Goal: Task Accomplishment & Management: Manage account settings

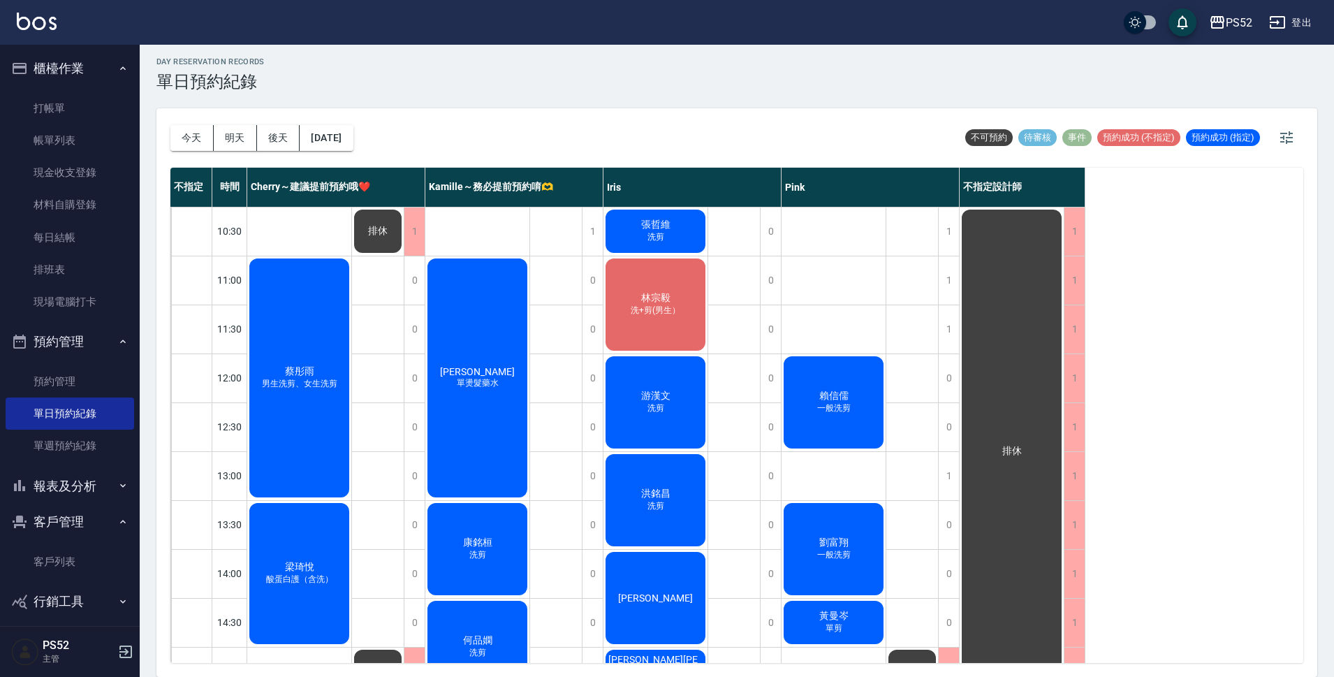
scroll to position [534, 0]
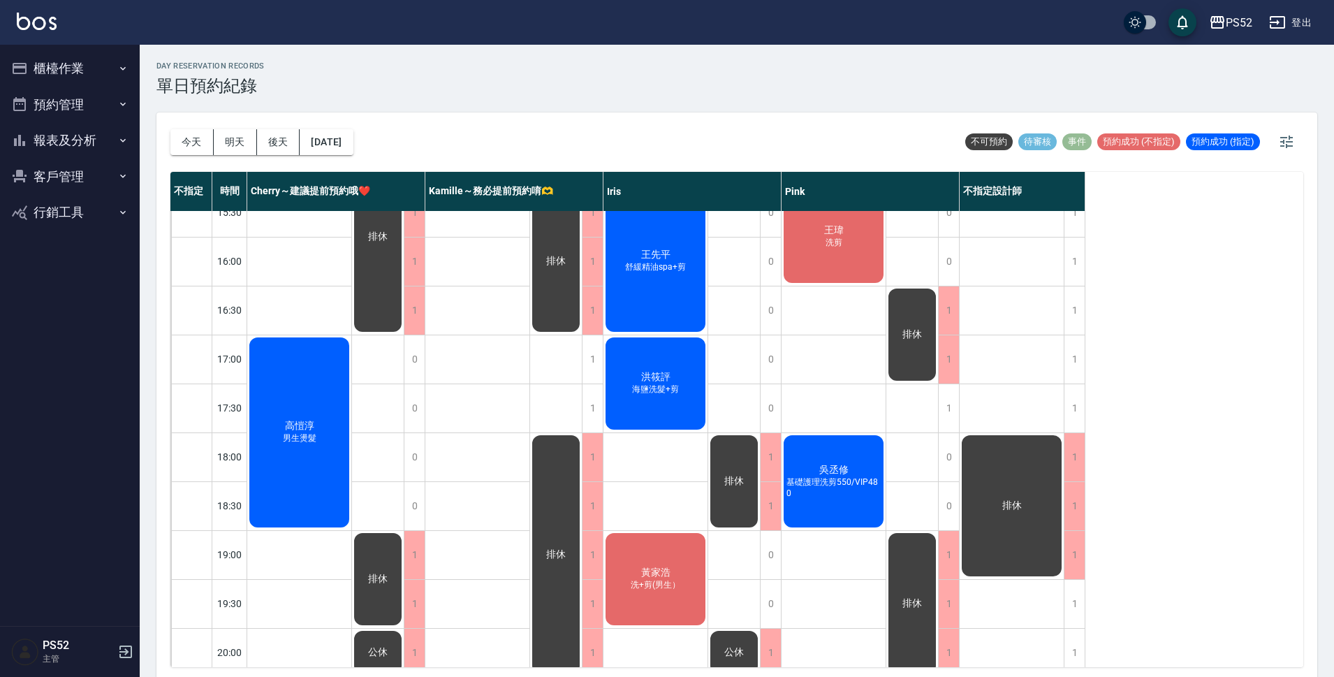
scroll to position [534, 0]
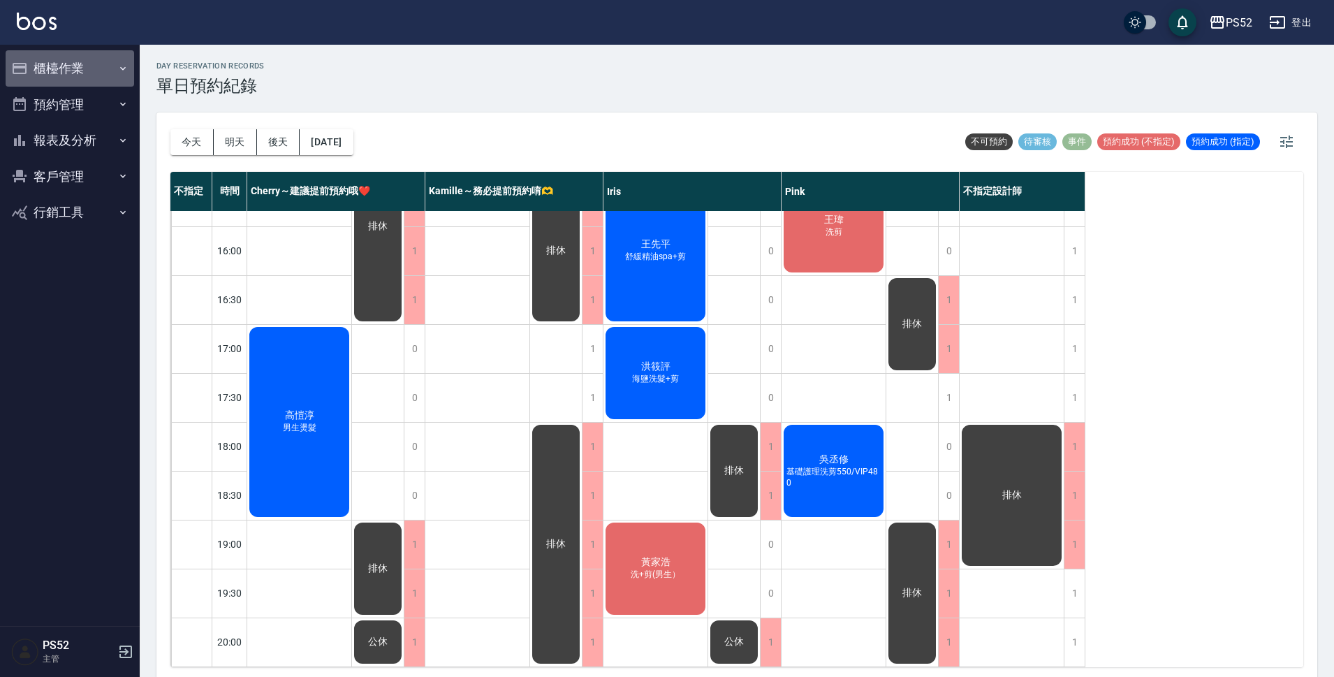
click at [55, 74] on button "櫃檯作業" at bounding box center [70, 68] width 129 height 36
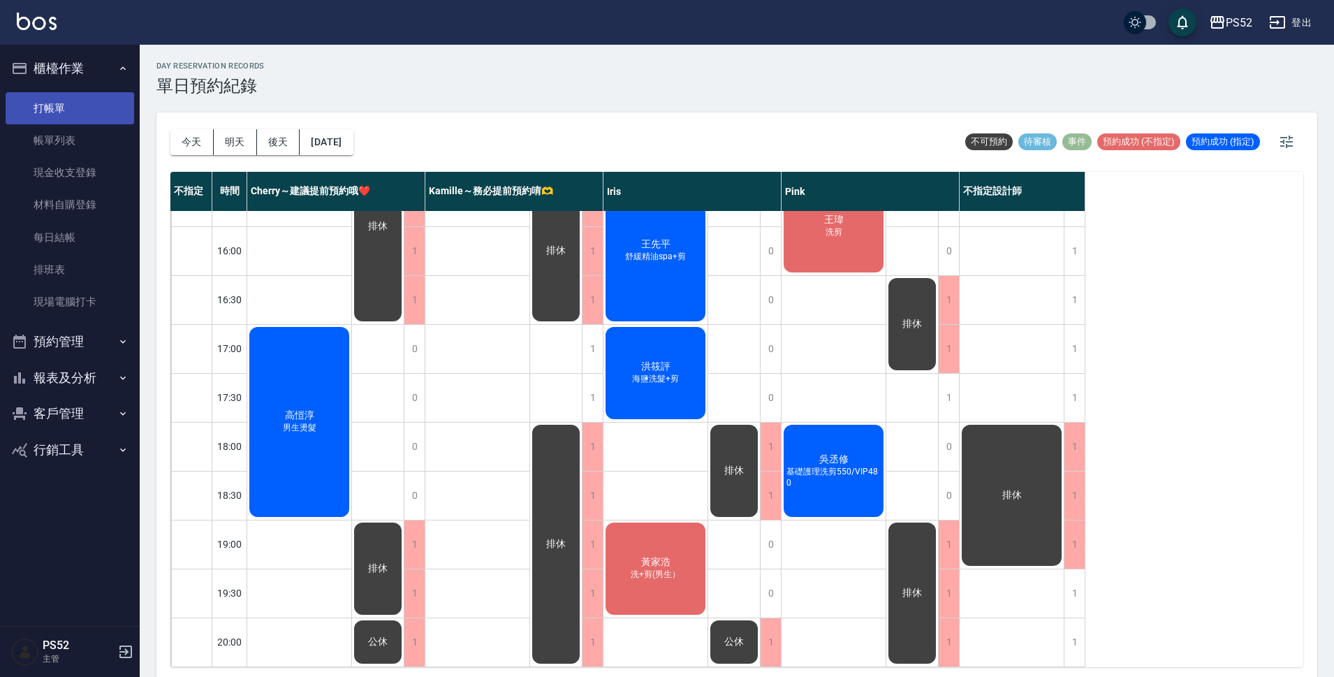
click at [63, 102] on link "打帳單" at bounding box center [70, 108] width 129 height 32
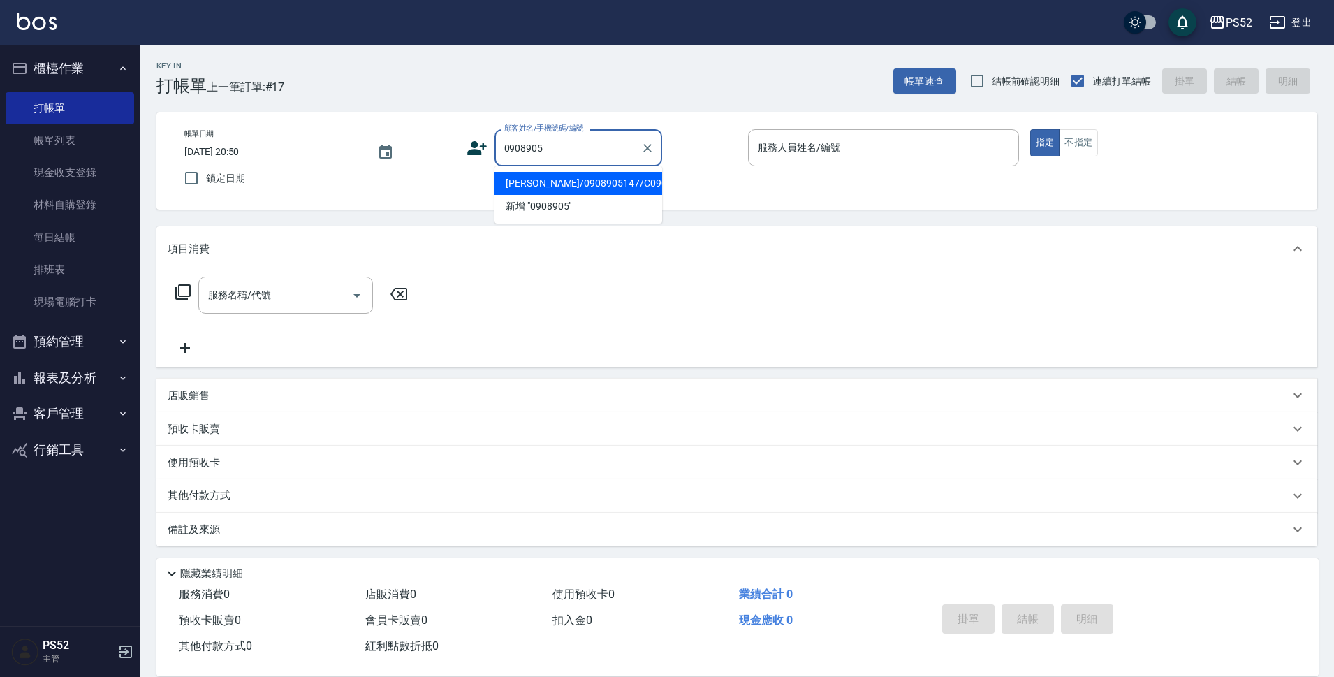
click at [640, 195] on li "[PERSON_NAME]/0908905147/C0908905147" at bounding box center [579, 183] width 168 height 23
type input "[PERSON_NAME]/0908905147/C0908905147"
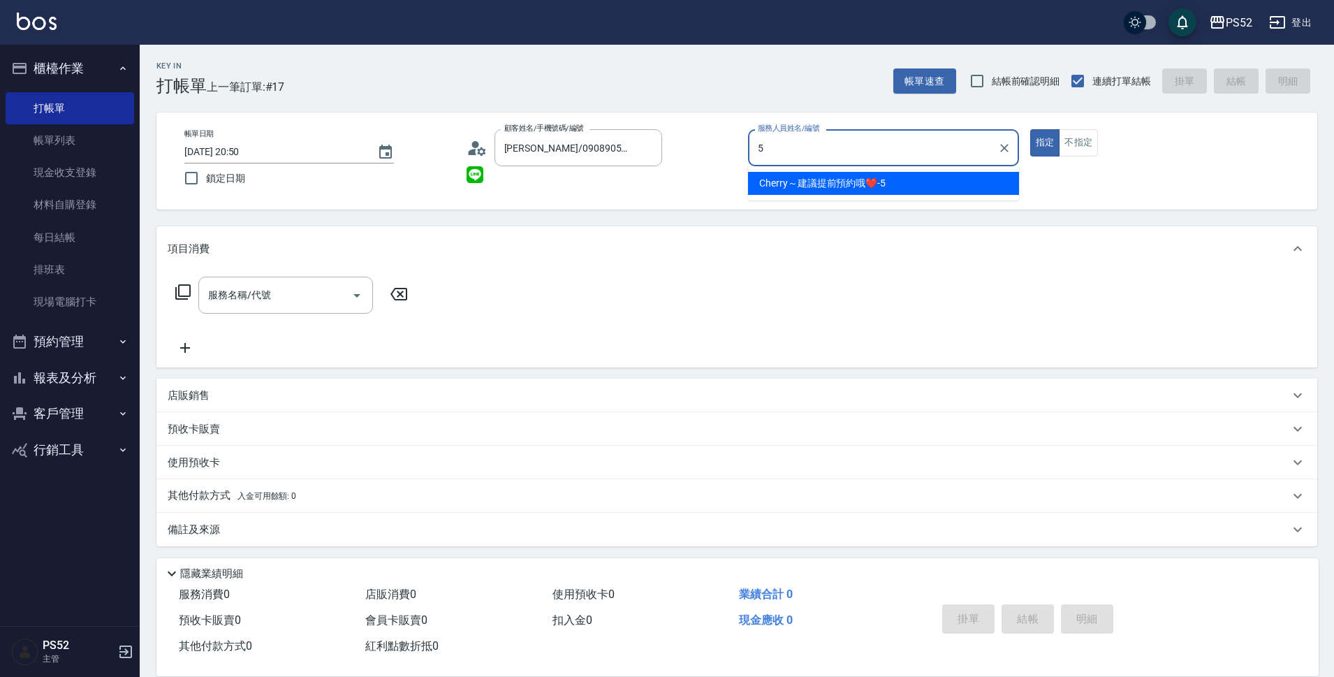
type input "Cherry～建議提前預約哦❤️-5"
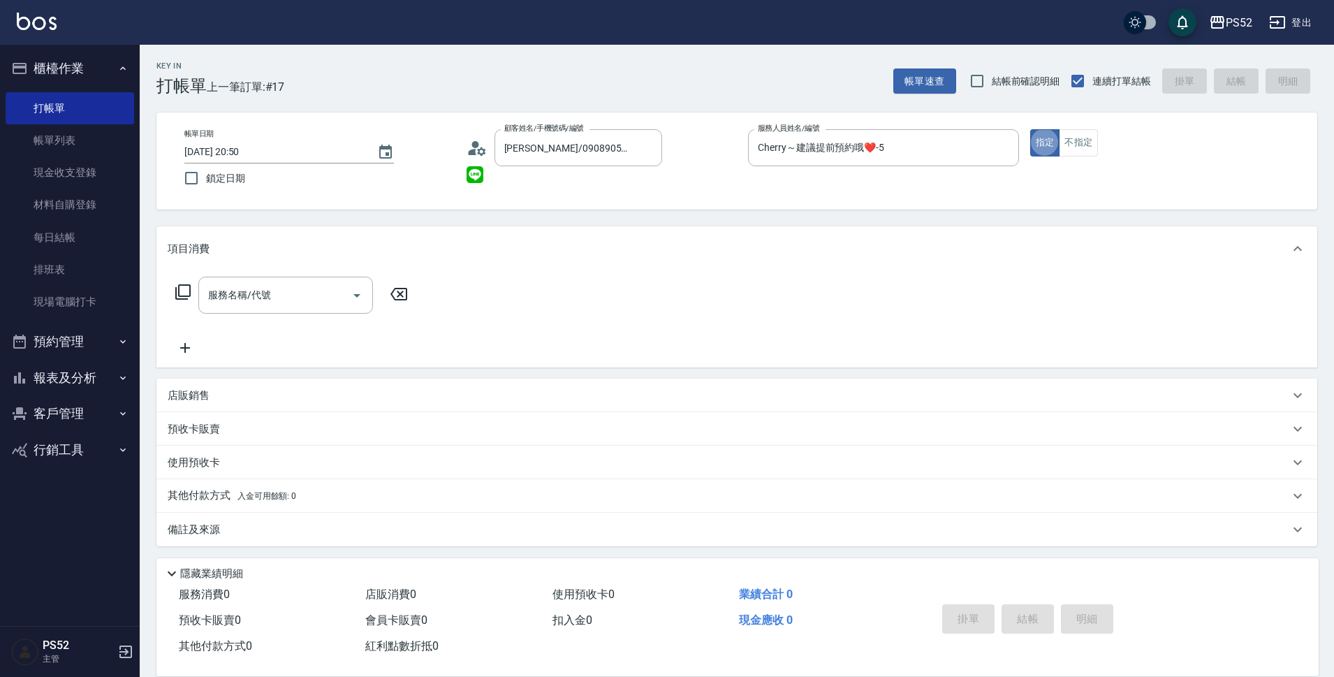
type button "true"
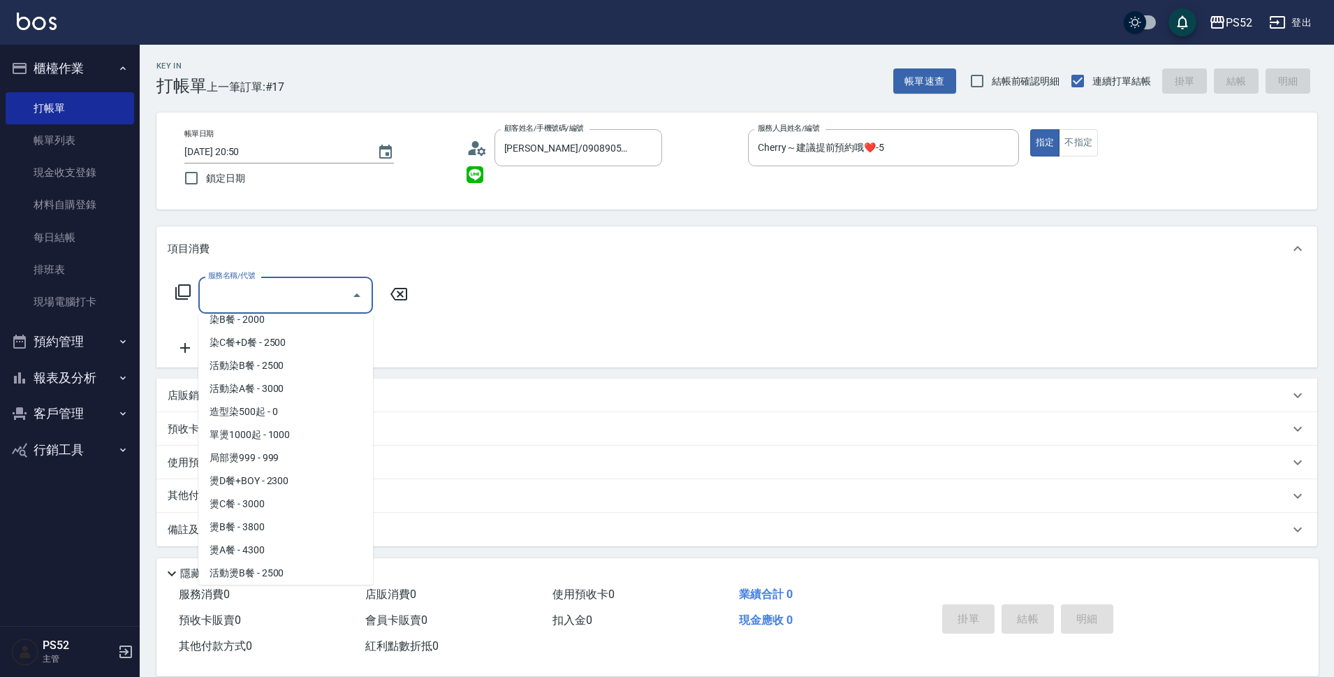
scroll to position [288, 0]
type input "單燙1000起(P1)"
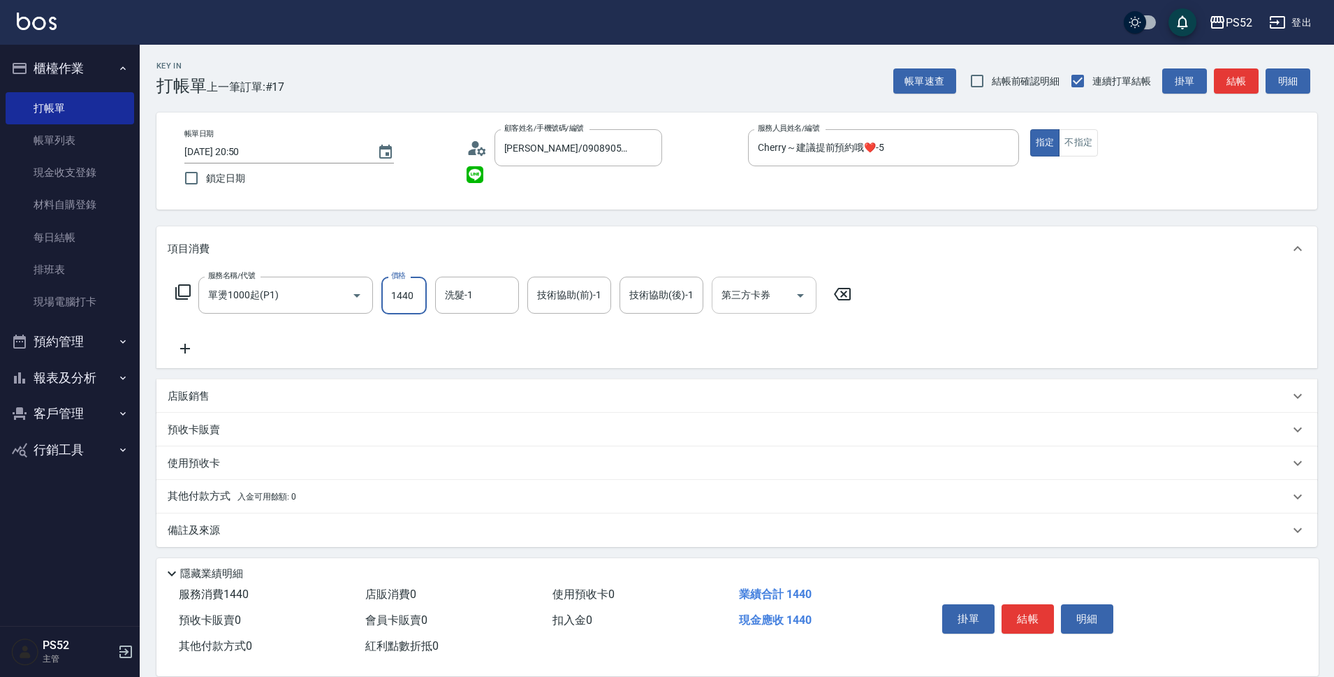
type input "1440"
click at [763, 289] on div "第三方卡券 第三方卡券" at bounding box center [764, 295] width 105 height 37
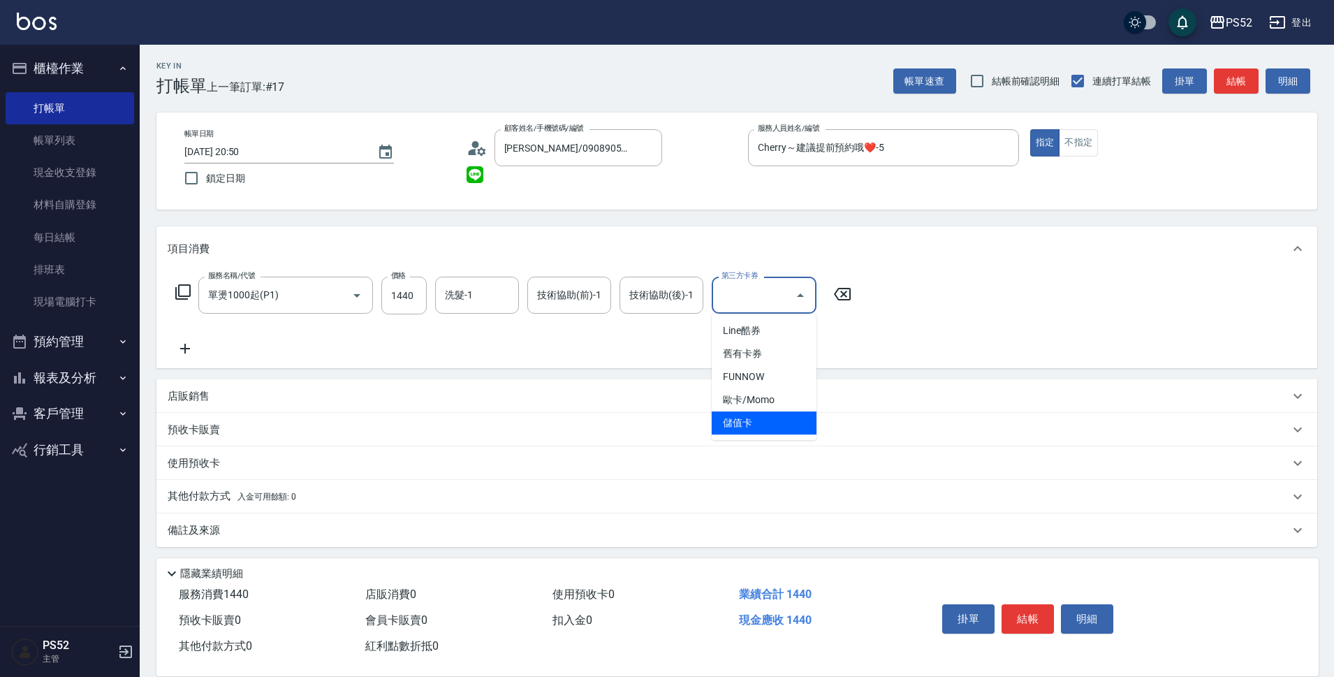
click at [713, 422] on span "儲值卡" at bounding box center [764, 422] width 105 height 23
type input "儲值卡"
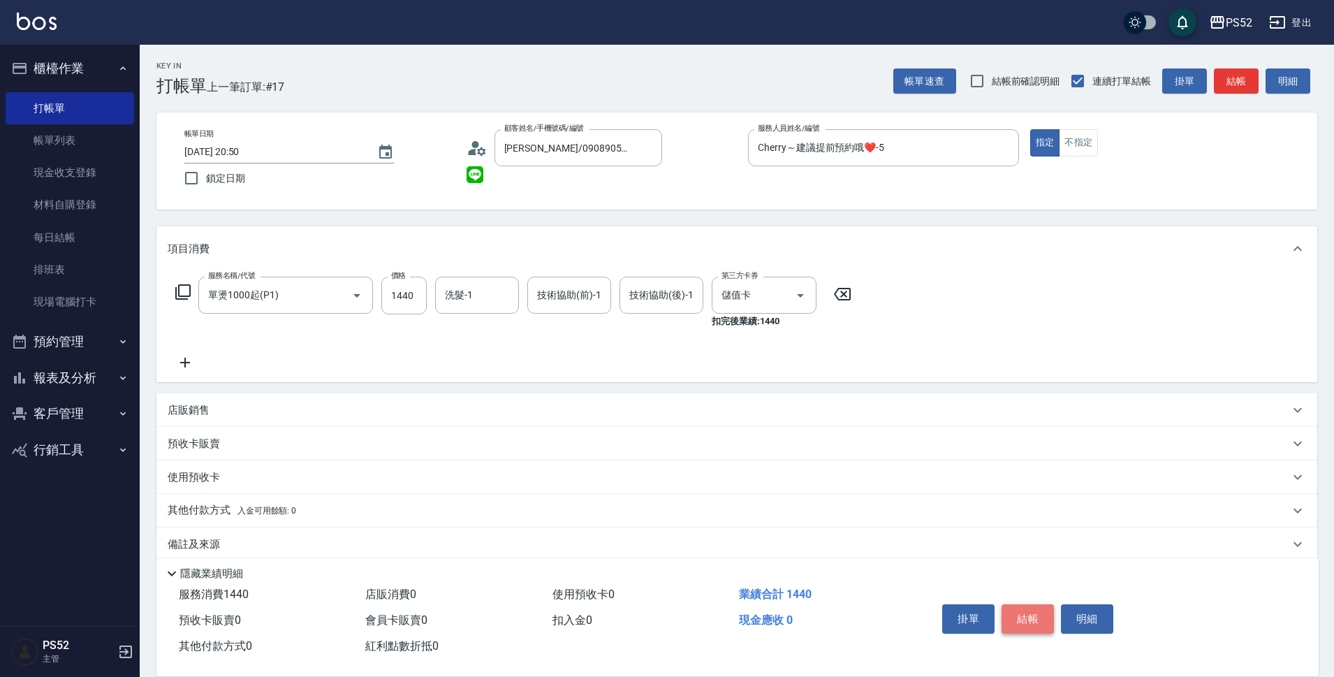
click at [1035, 606] on button "結帳" at bounding box center [1028, 618] width 52 height 29
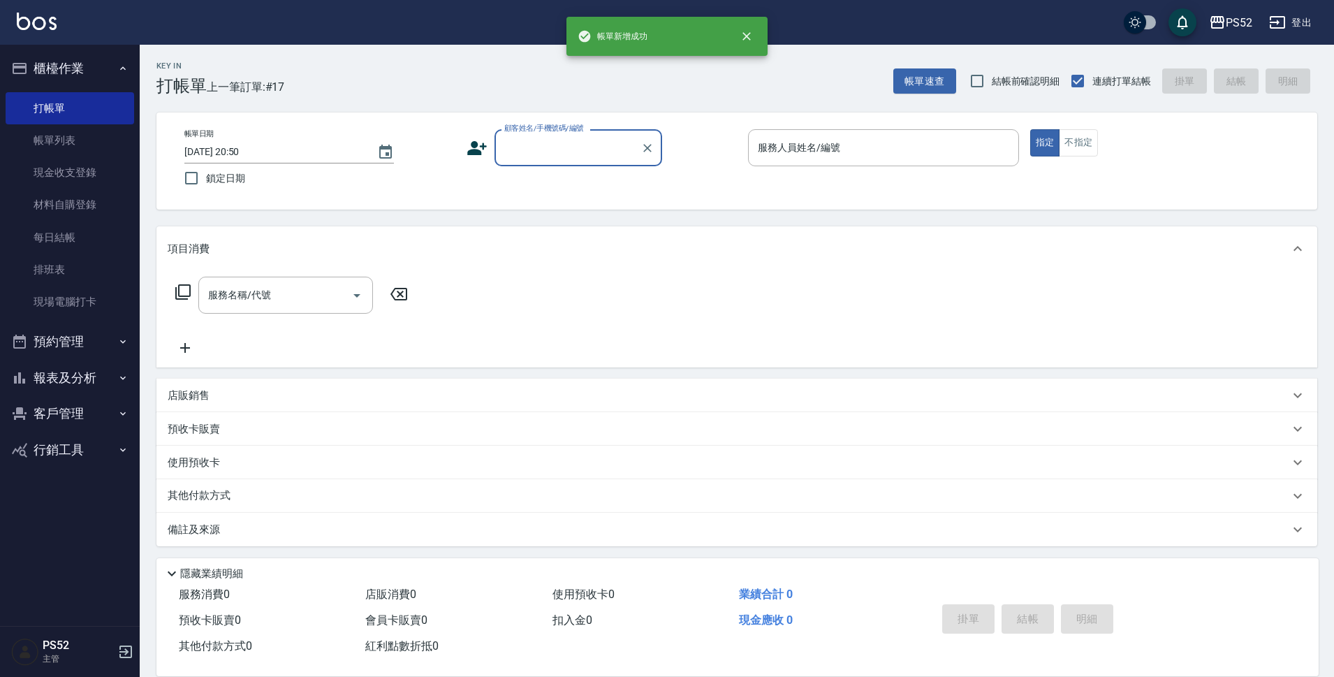
scroll to position [0, 0]
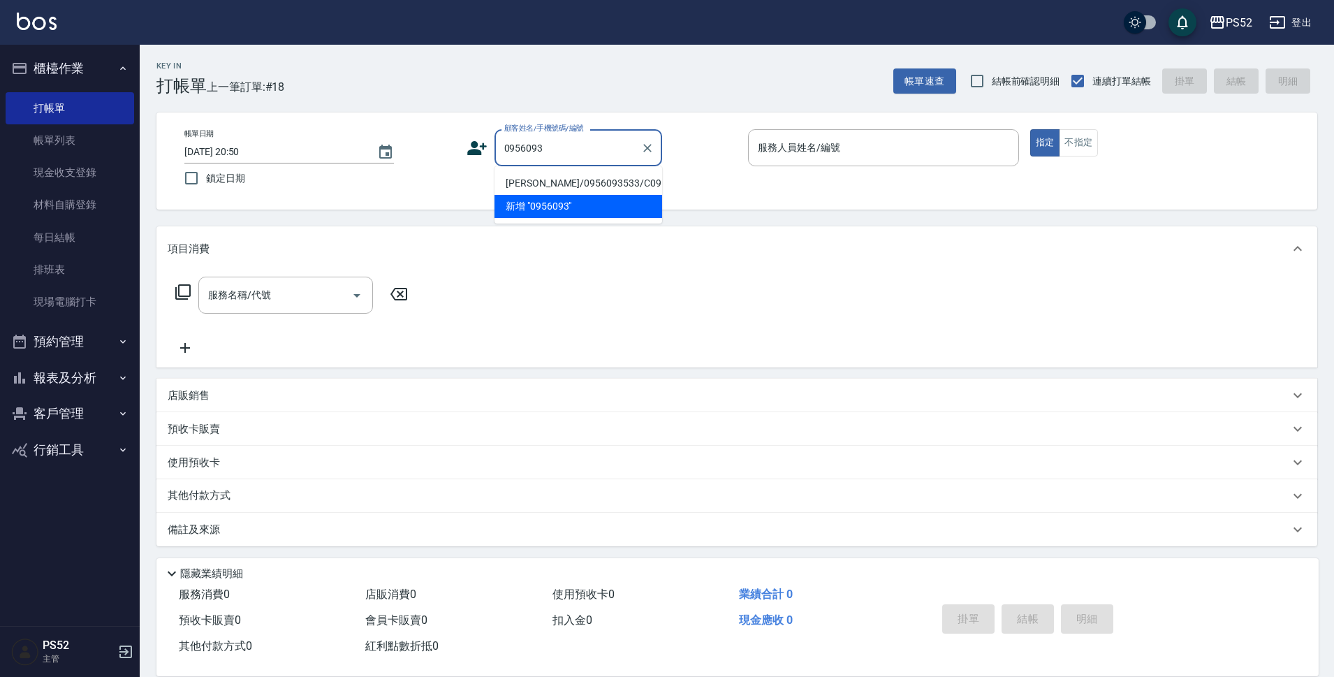
click at [562, 194] on li "吳姍翮/0956093533/C0956093533" at bounding box center [579, 183] width 168 height 23
type input "吳姍翮/0956093533/C0956093533"
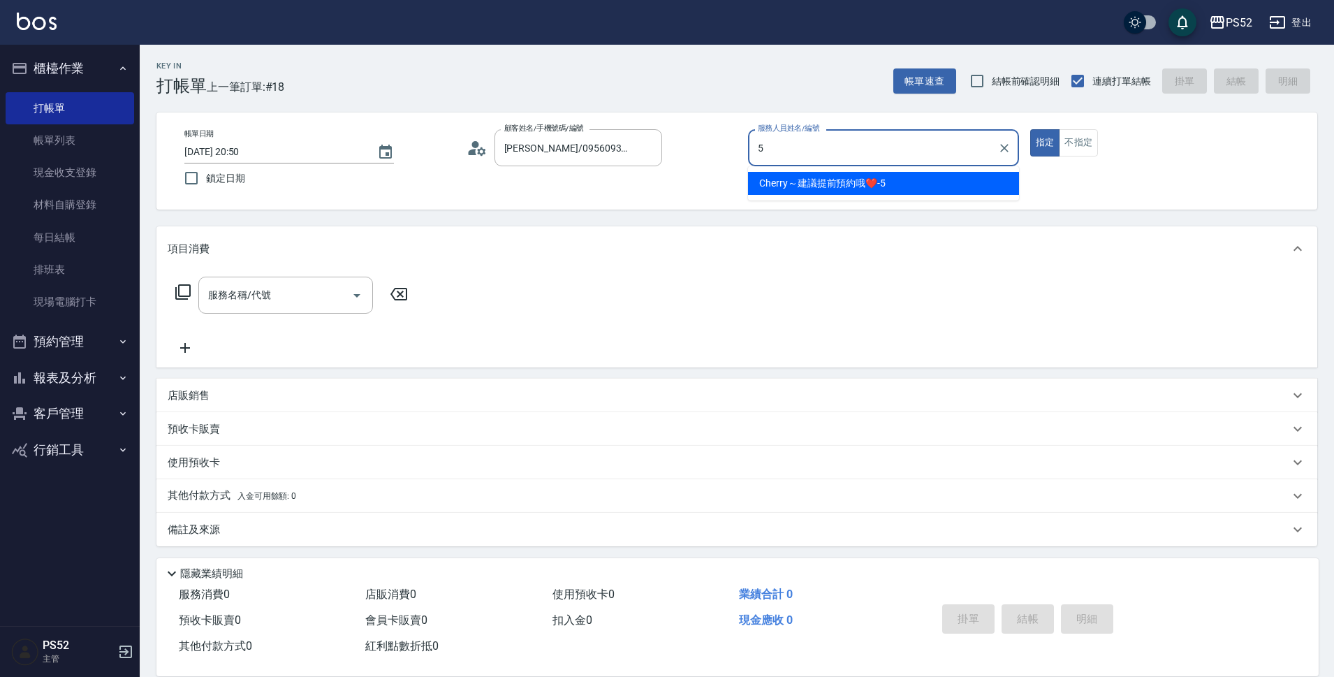
type input "Cherry～建議提前預約哦❤️-5"
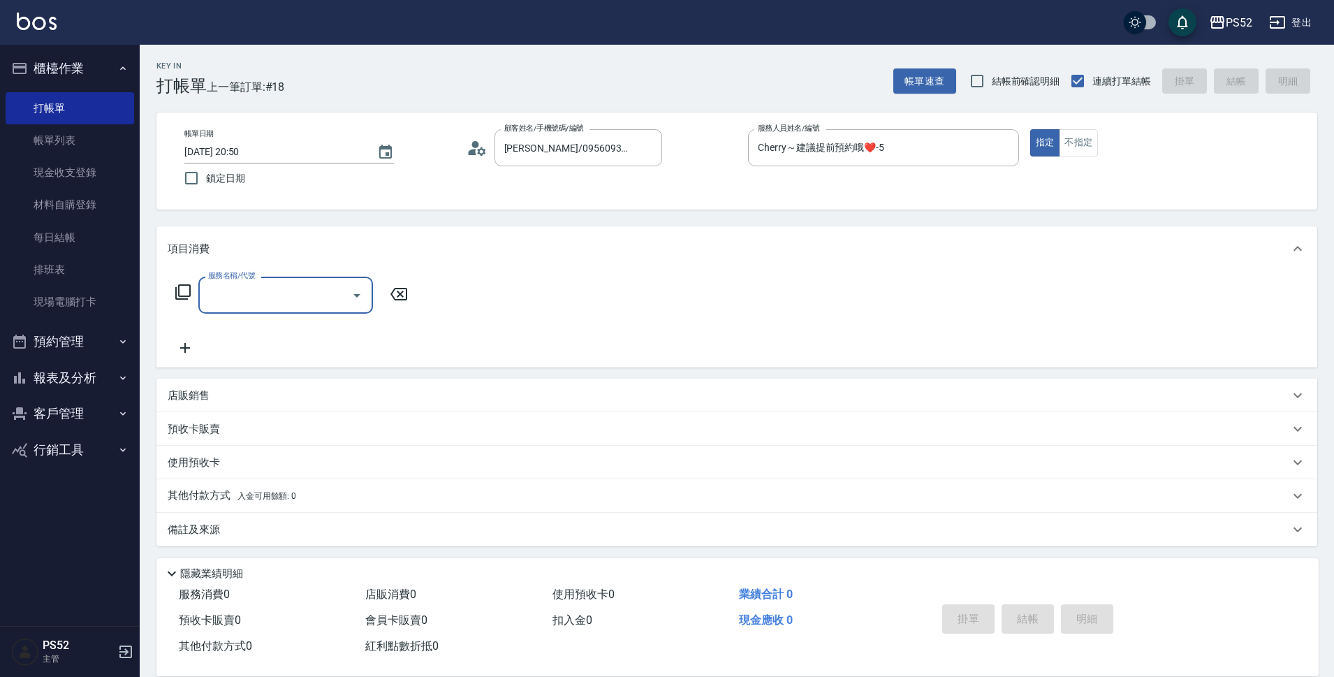
click at [318, 293] on input "服務名稱/代號" at bounding box center [275, 295] width 141 height 24
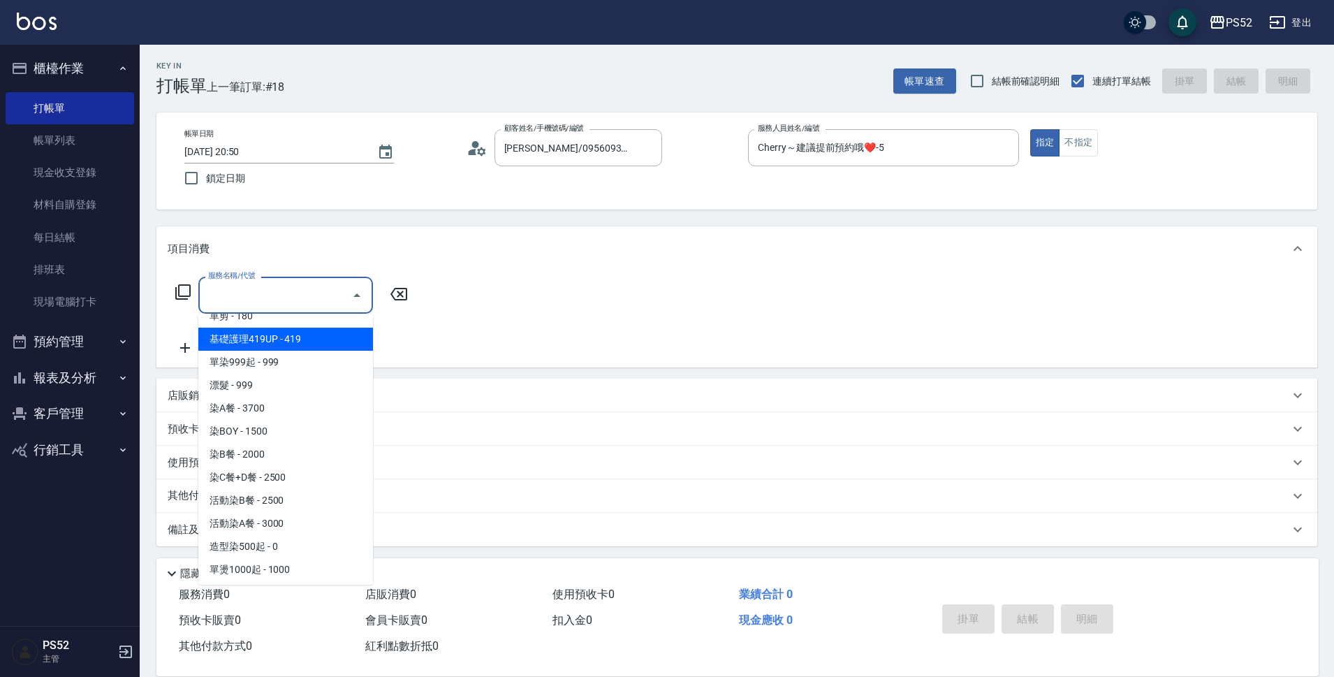
scroll to position [140, 0]
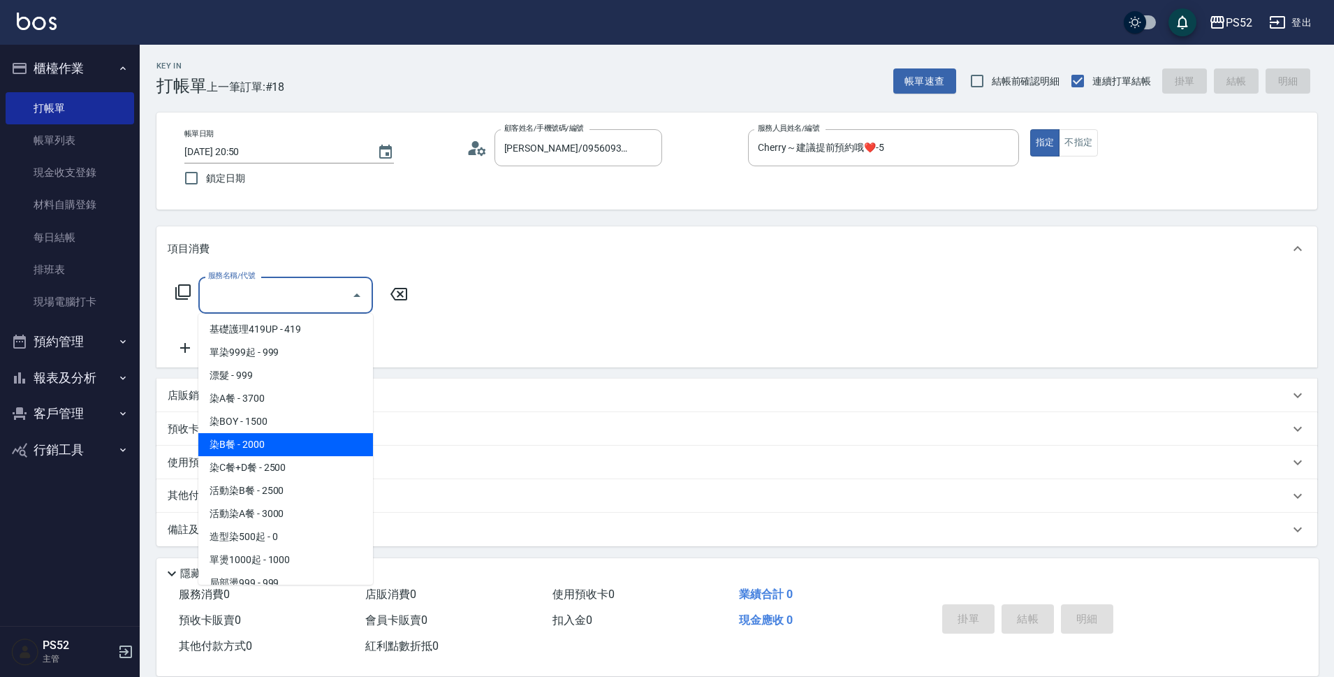
click at [276, 446] on span "染B餐 - 2000" at bounding box center [285, 444] width 175 height 23
type input "染B餐(L5)"
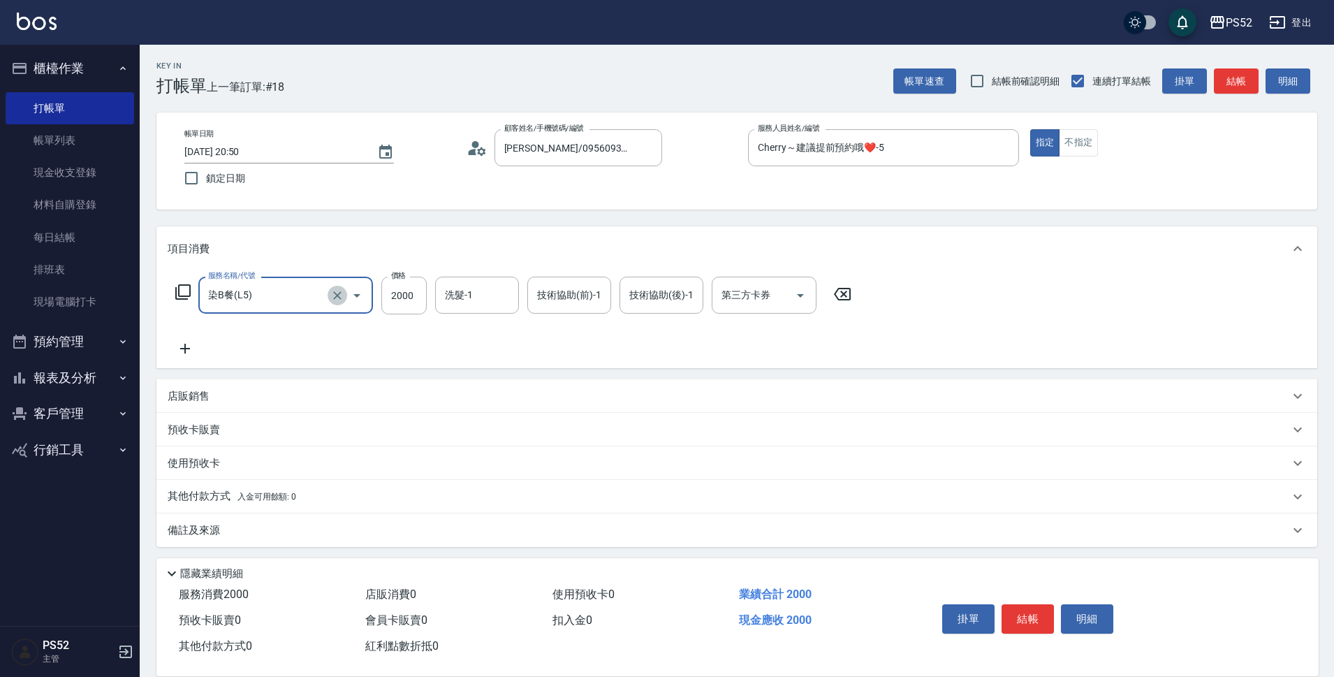
click at [335, 300] on icon "Clear" at bounding box center [337, 296] width 14 height 14
click at [349, 300] on icon "Open" at bounding box center [357, 295] width 17 height 17
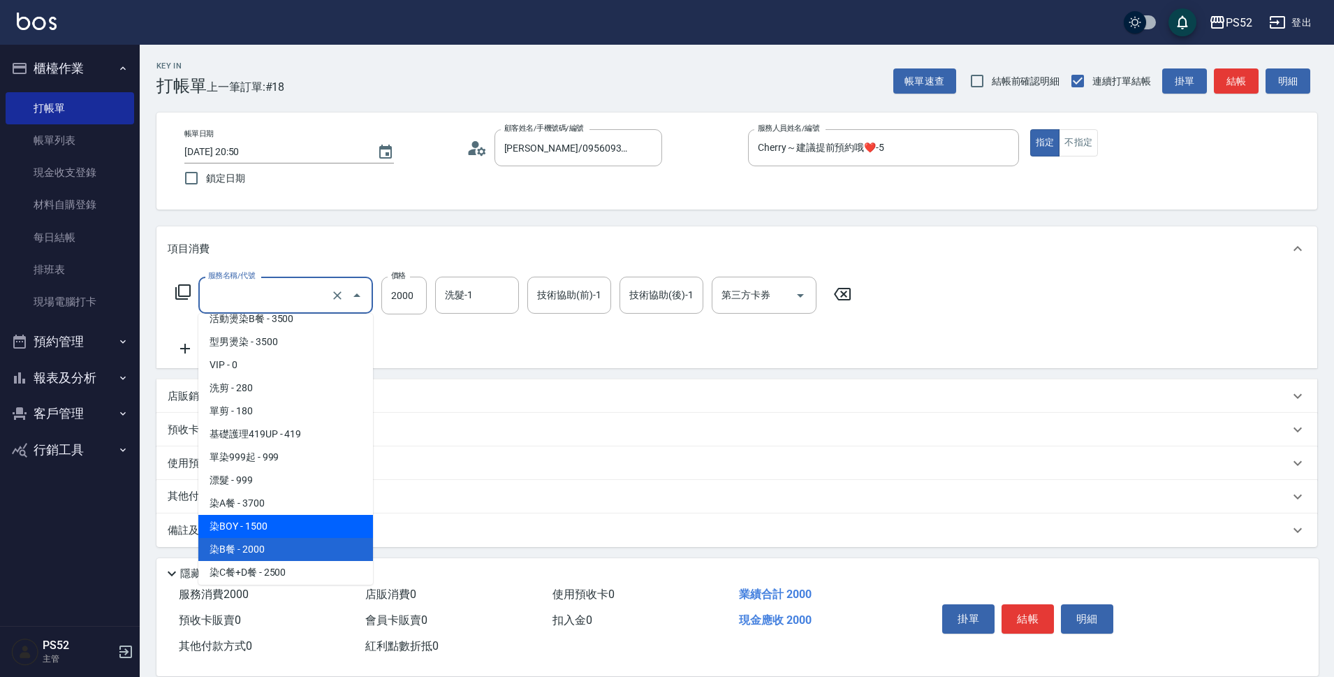
scroll to position [81, 0]
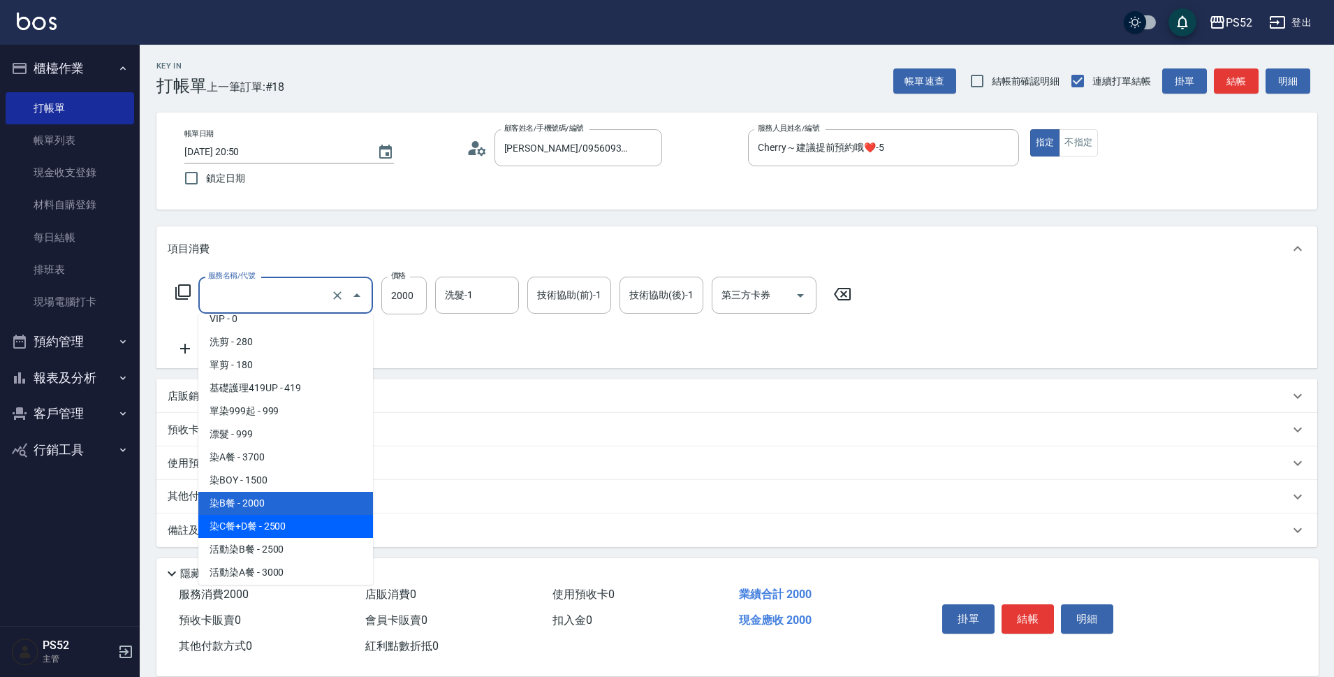
click at [307, 528] on span "染C餐+D餐 - 2500" at bounding box center [285, 526] width 175 height 23
type input "染C餐+D餐(L6)"
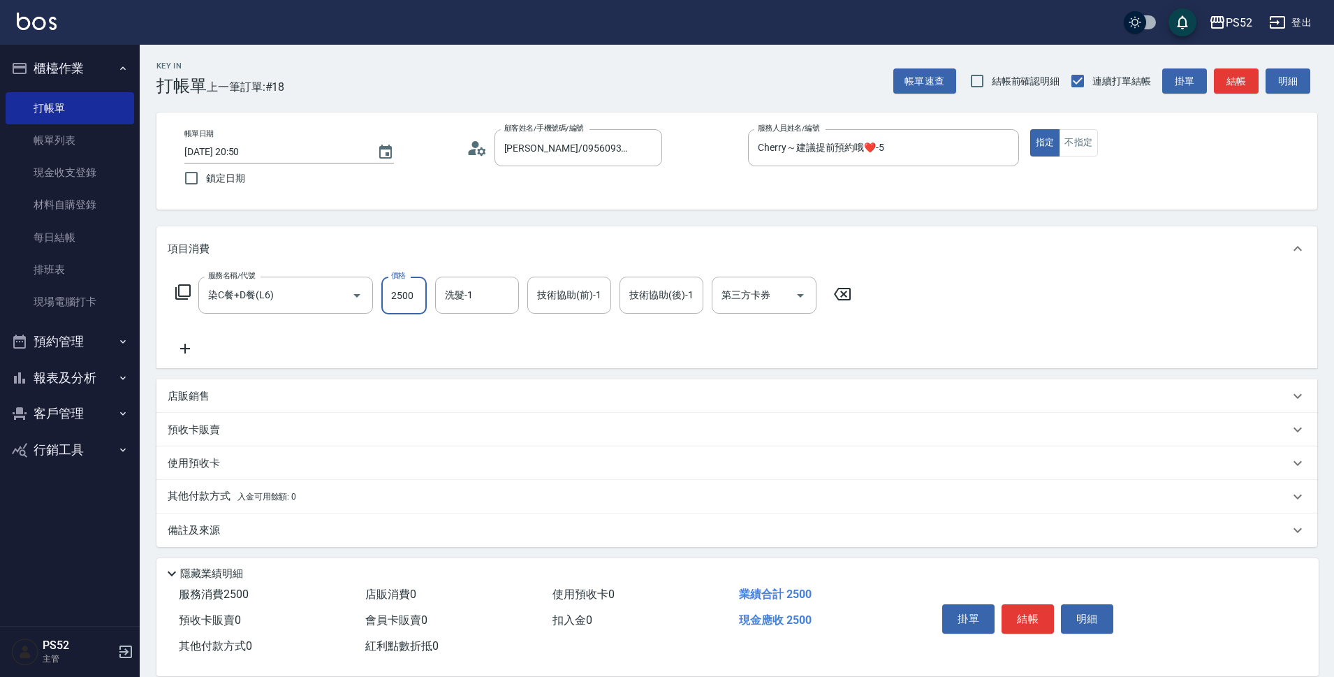
click at [417, 291] on input "2500" at bounding box center [403, 296] width 45 height 38
type input "1799"
click at [773, 294] on input "第三方卡券" at bounding box center [753, 295] width 71 height 24
click at [735, 428] on span "儲值卡" at bounding box center [764, 422] width 105 height 23
type input "儲值卡"
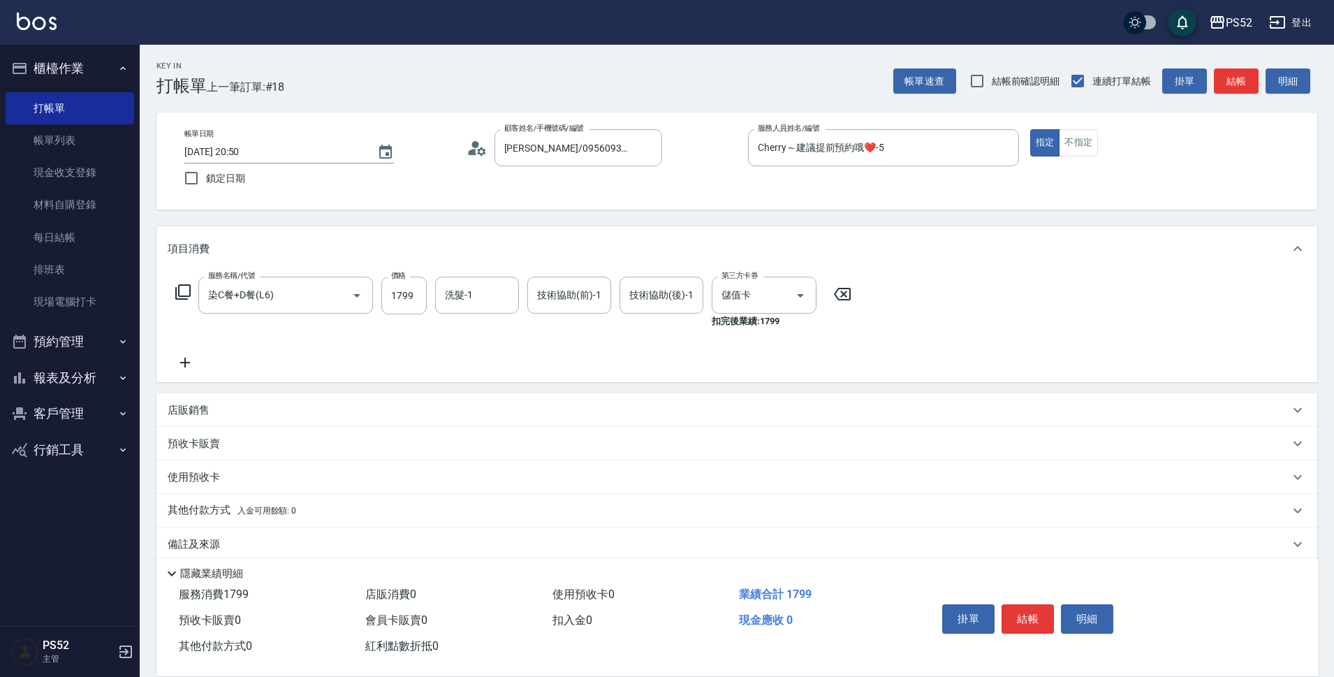
click at [194, 358] on icon at bounding box center [185, 362] width 35 height 17
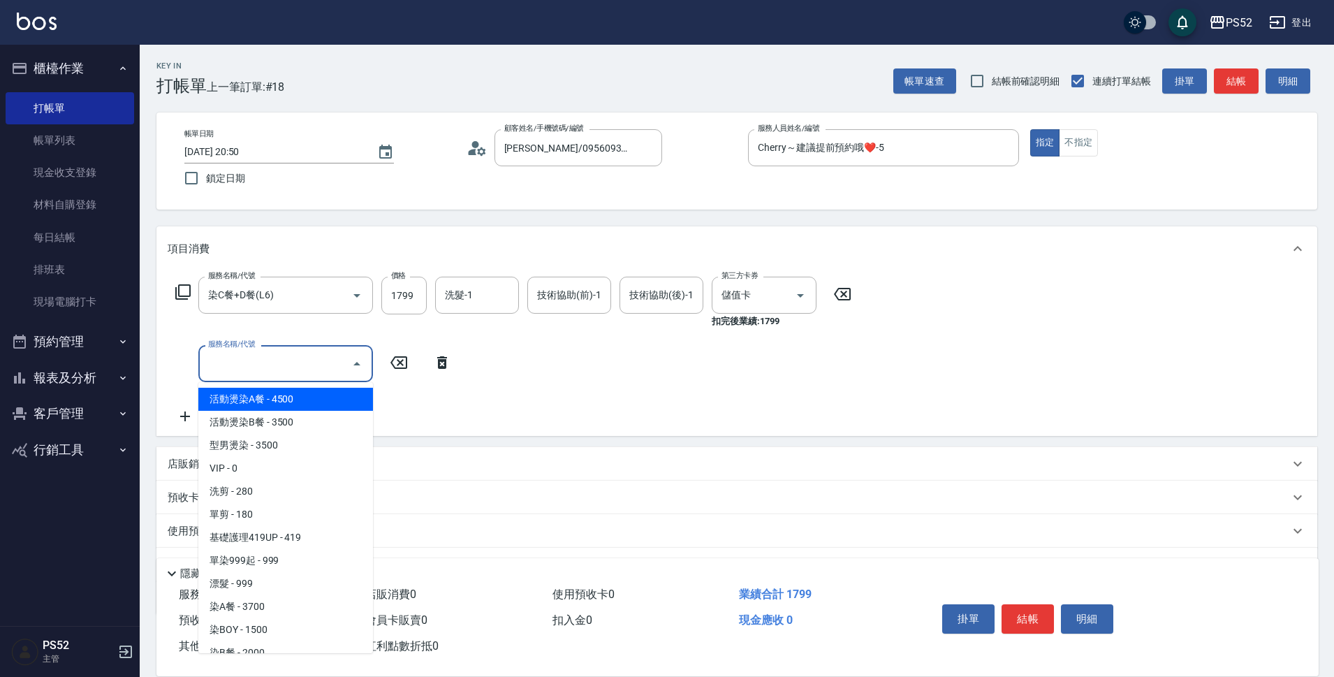
click at [251, 369] on input "服務名稱/代號" at bounding box center [275, 363] width 141 height 24
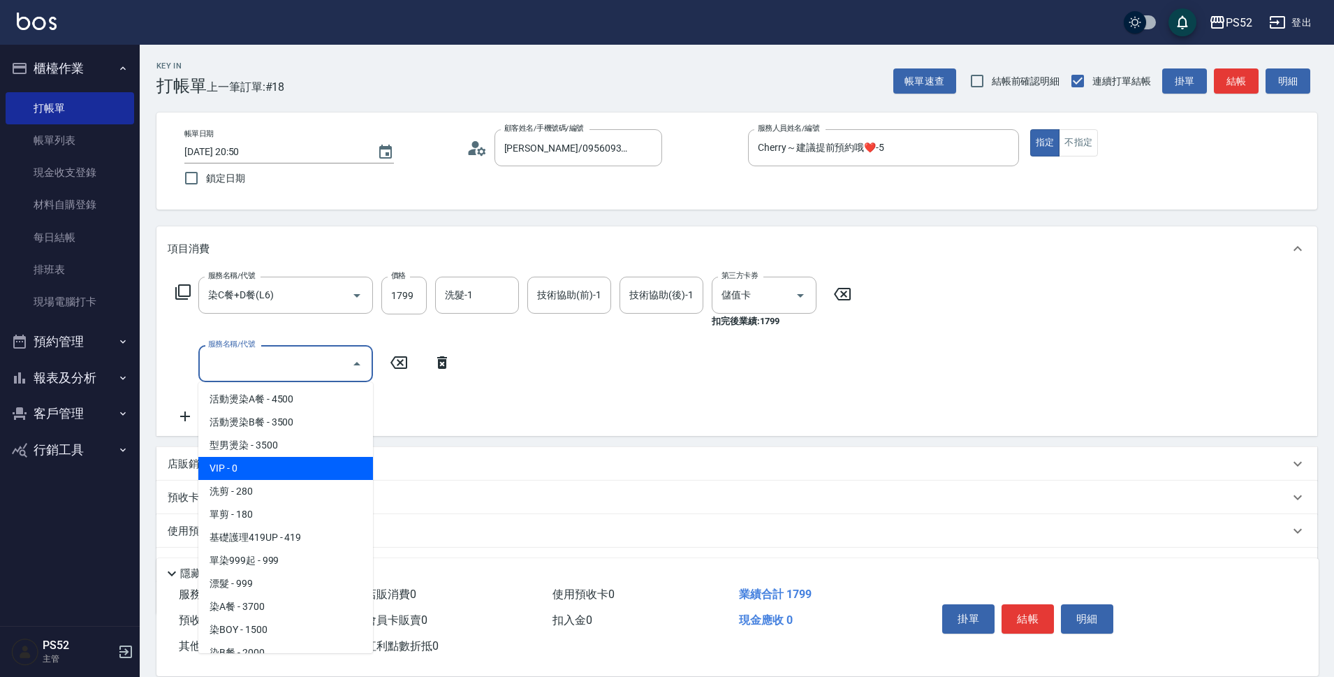
click at [264, 475] on span "VIP - 0" at bounding box center [285, 468] width 175 height 23
type input "VIP(888)"
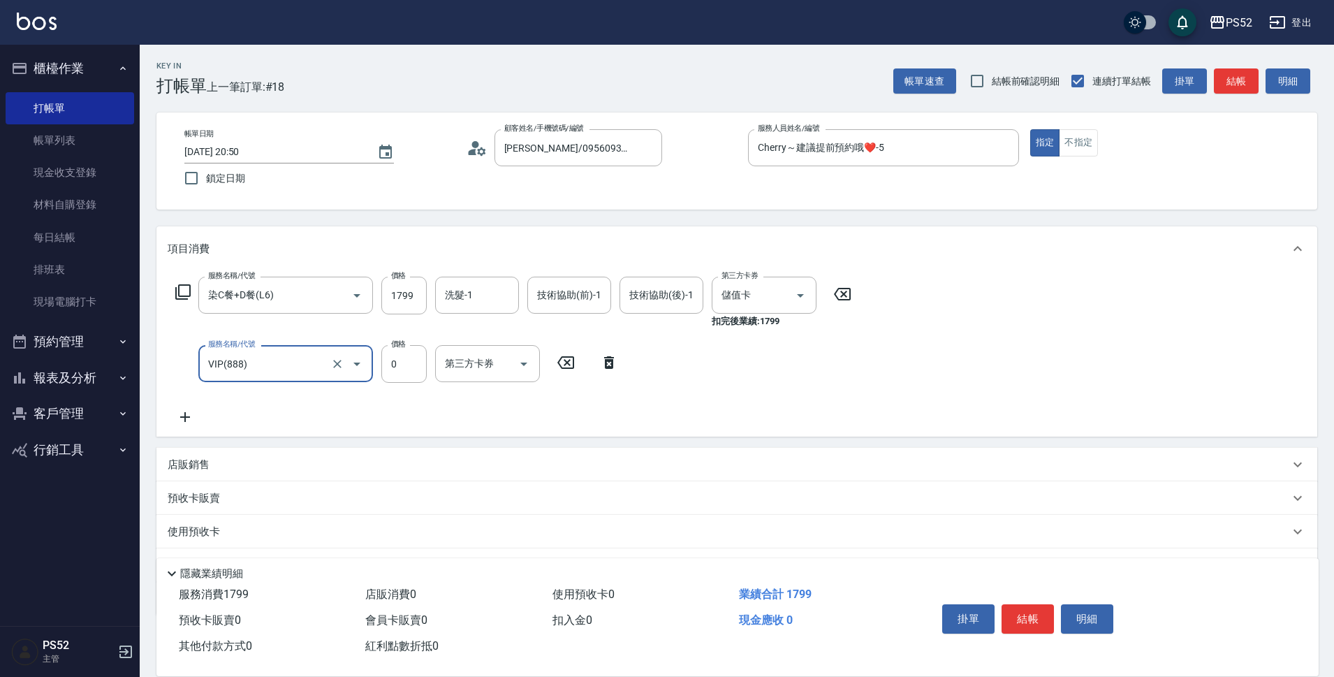
click at [490, 366] on div "第三方卡券 第三方卡券" at bounding box center [487, 363] width 105 height 37
click at [425, 363] on input "0" at bounding box center [403, 364] width 45 height 38
type input "5000"
click at [1020, 614] on button "結帳" at bounding box center [1028, 618] width 52 height 29
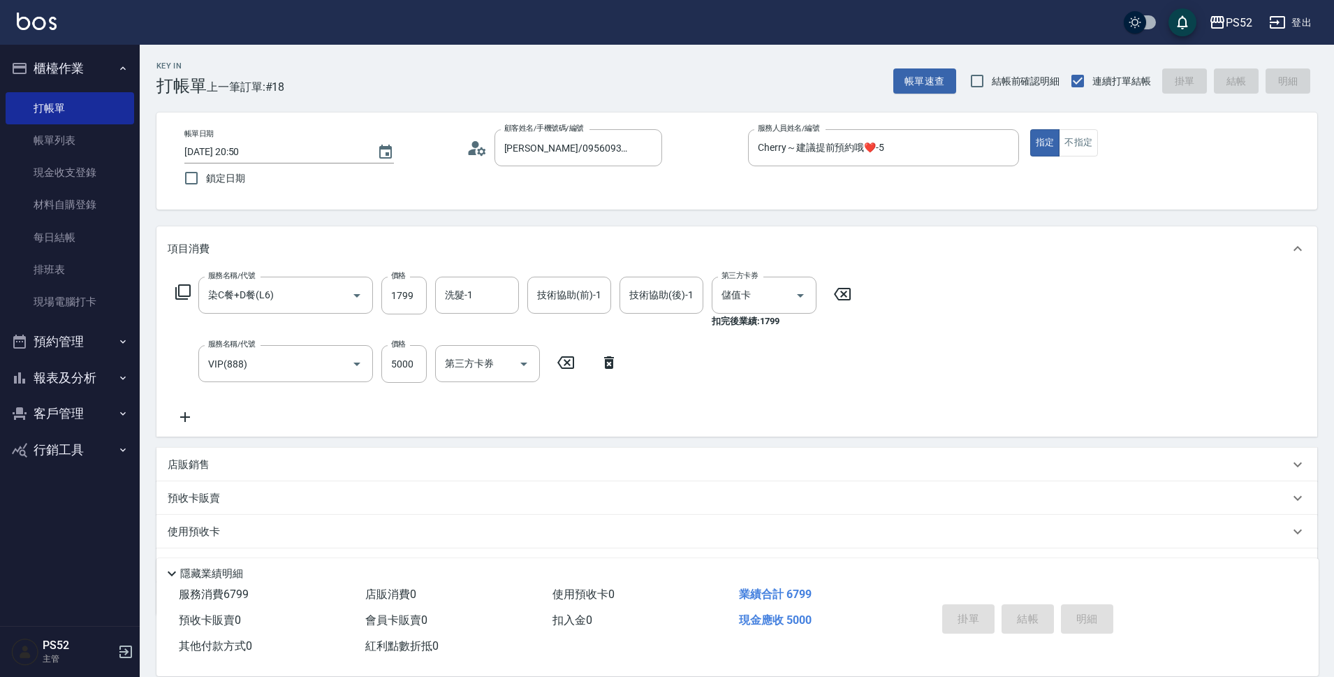
type input "2025/08/23 20:51"
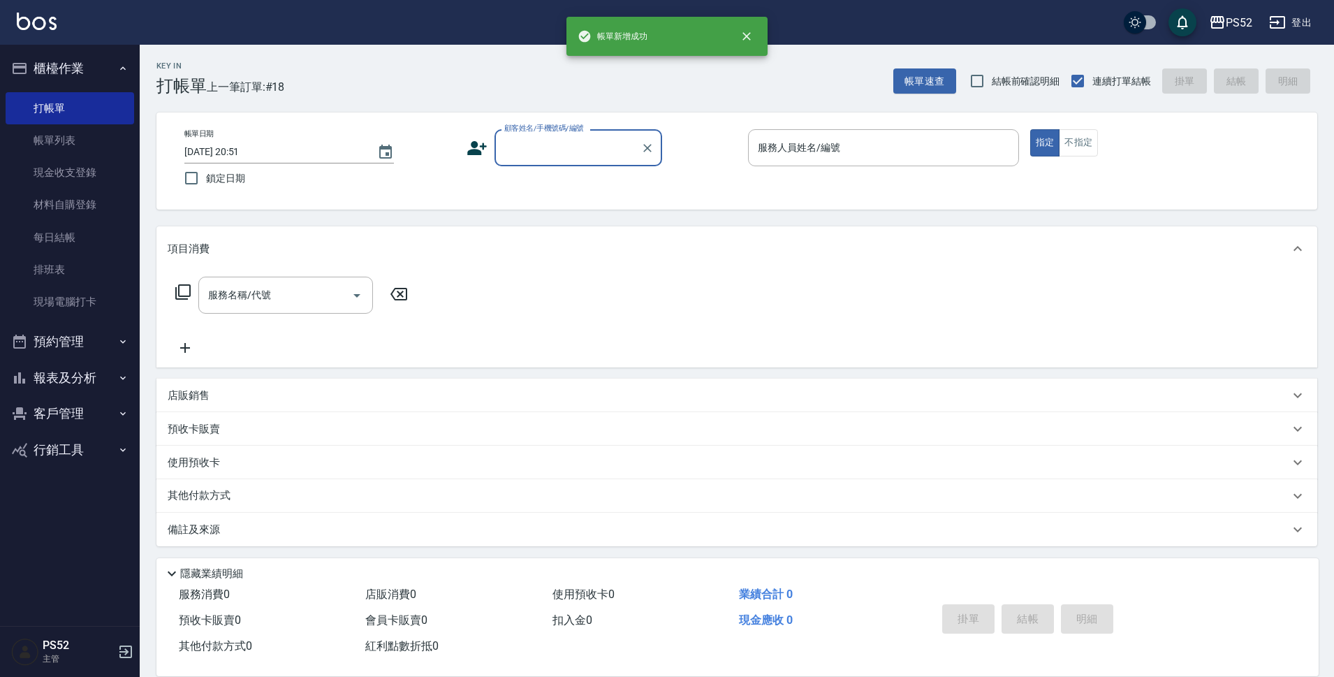
scroll to position [0, 0]
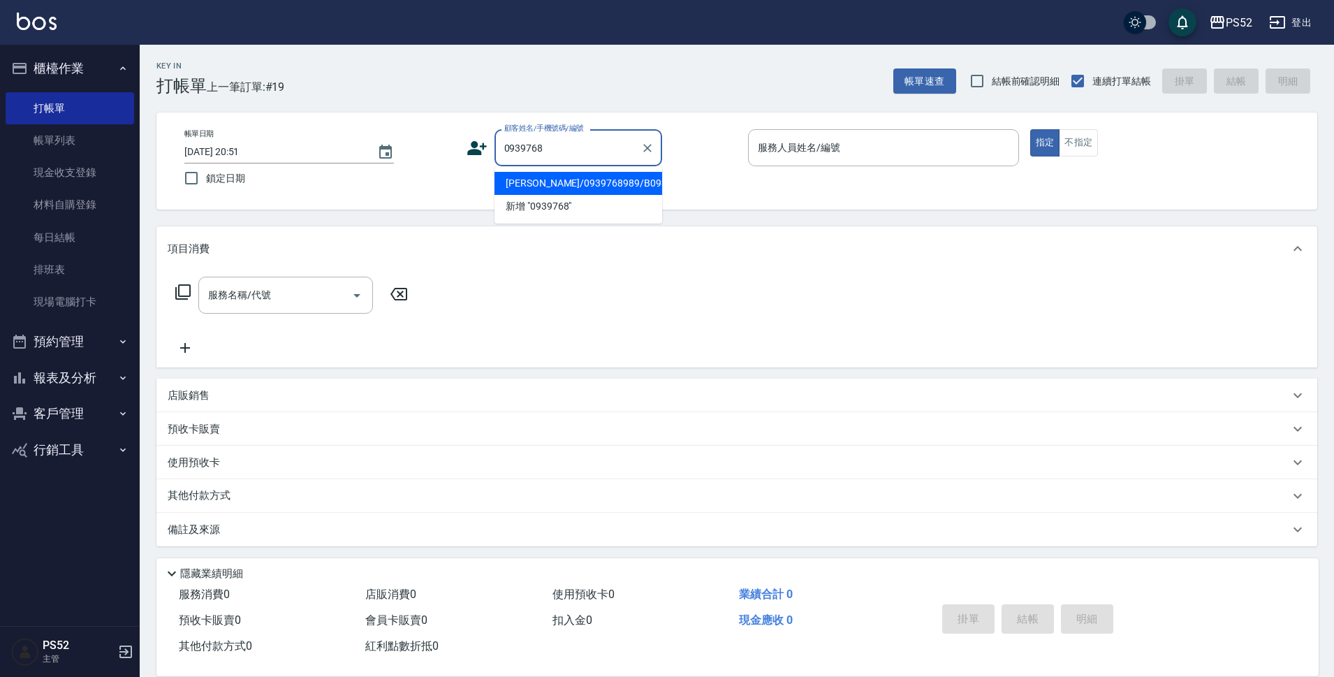
click at [528, 191] on li "黃家浩/0939768989/B0939768989" at bounding box center [579, 183] width 168 height 23
type input "黃家浩/0939768989/B0939768989"
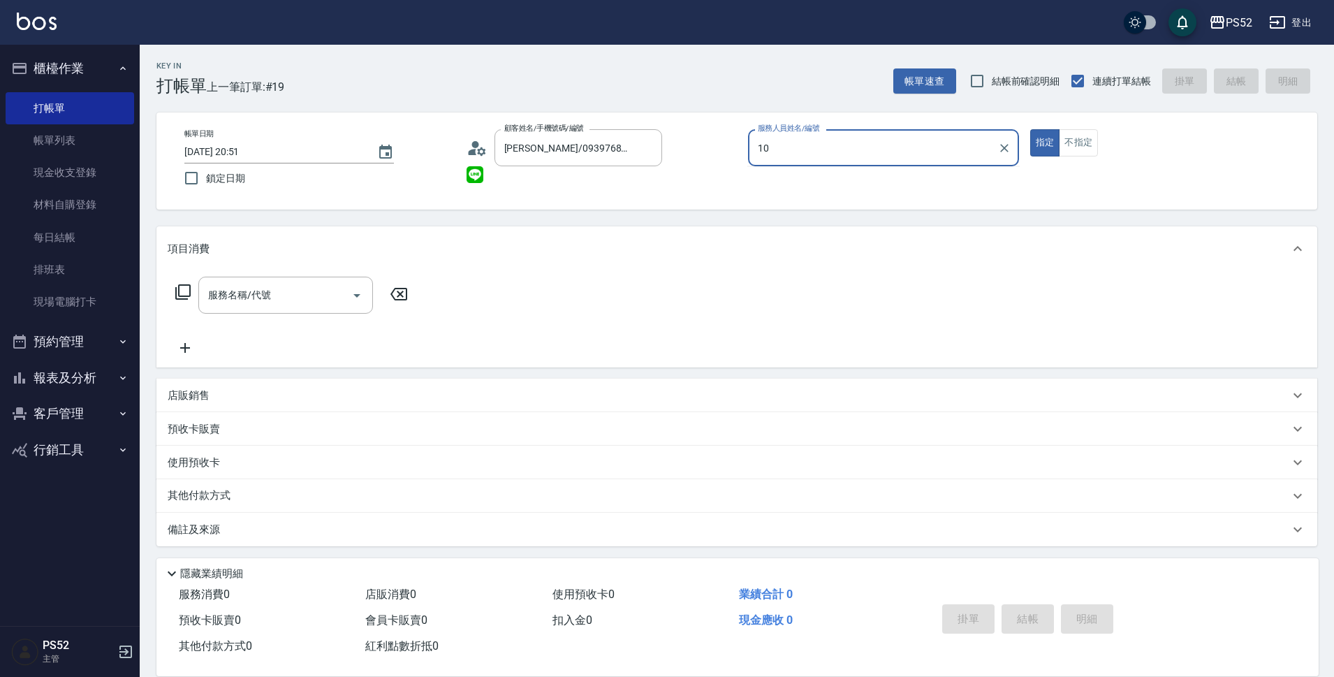
type input "Iris-10"
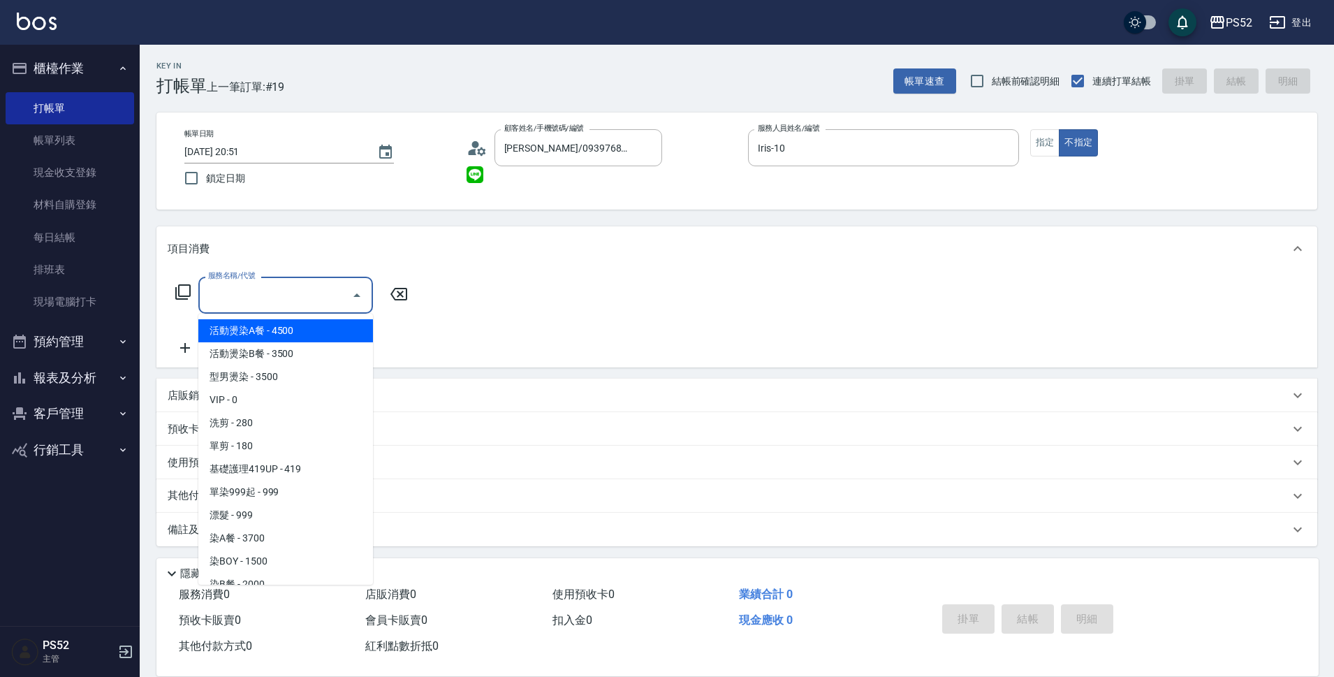
click at [270, 307] on input "服務名稱/代號" at bounding box center [275, 295] width 141 height 24
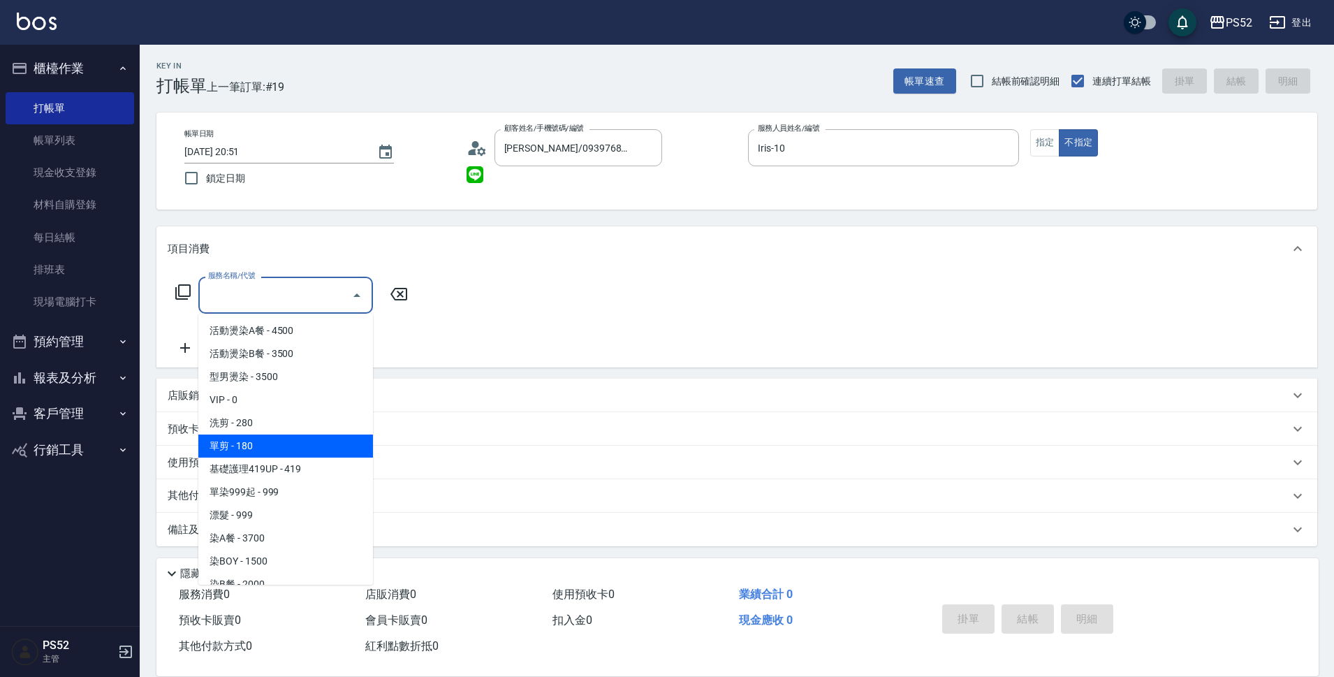
click at [298, 438] on span "單剪 - 180" at bounding box center [285, 446] width 175 height 23
type input "單剪(C2)"
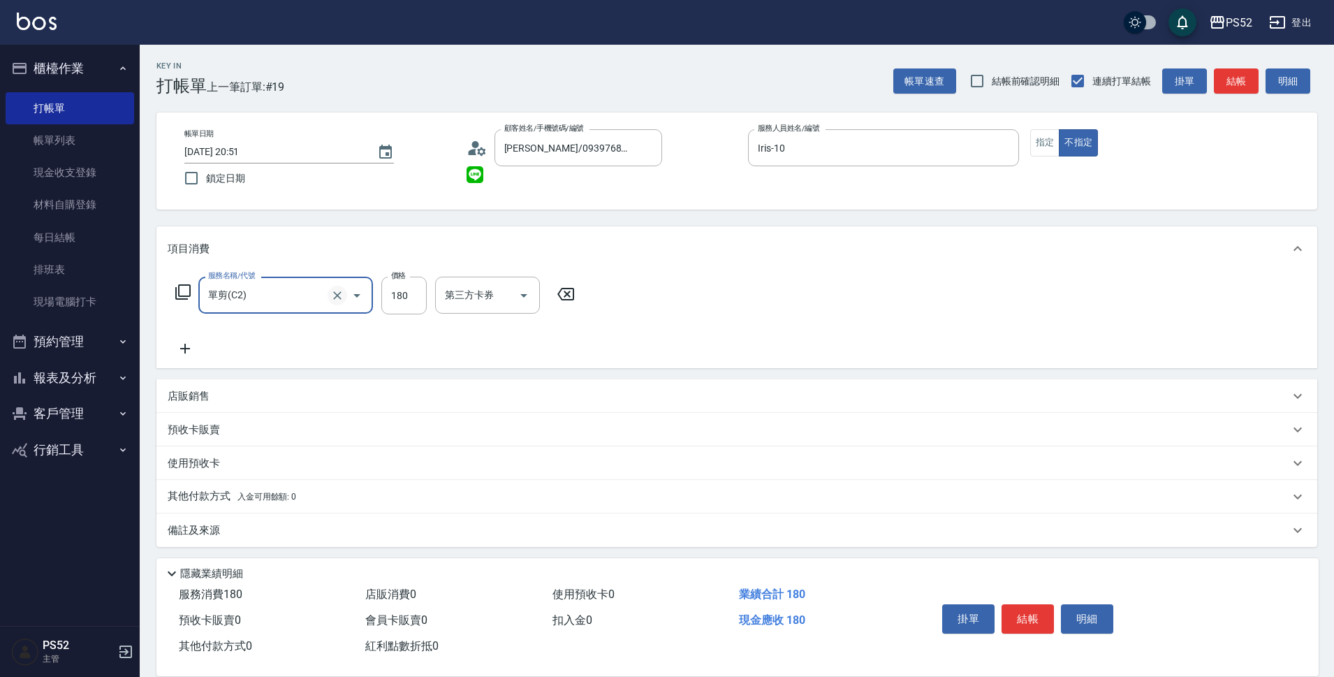
click at [342, 296] on icon "Clear" at bounding box center [337, 296] width 14 height 14
click at [356, 296] on icon "Open" at bounding box center [356, 295] width 7 height 3
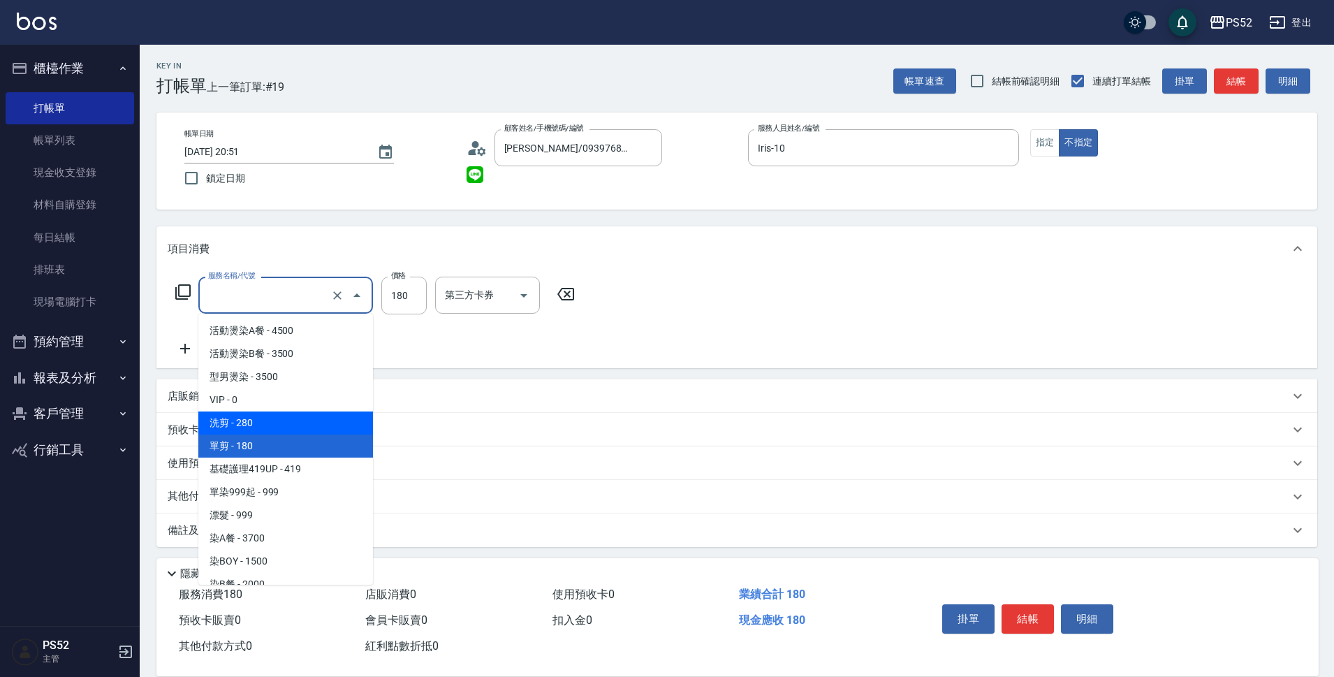
click at [307, 425] on span "洗剪 - 280" at bounding box center [285, 422] width 175 height 23
type input "洗剪(C1)"
type input "280"
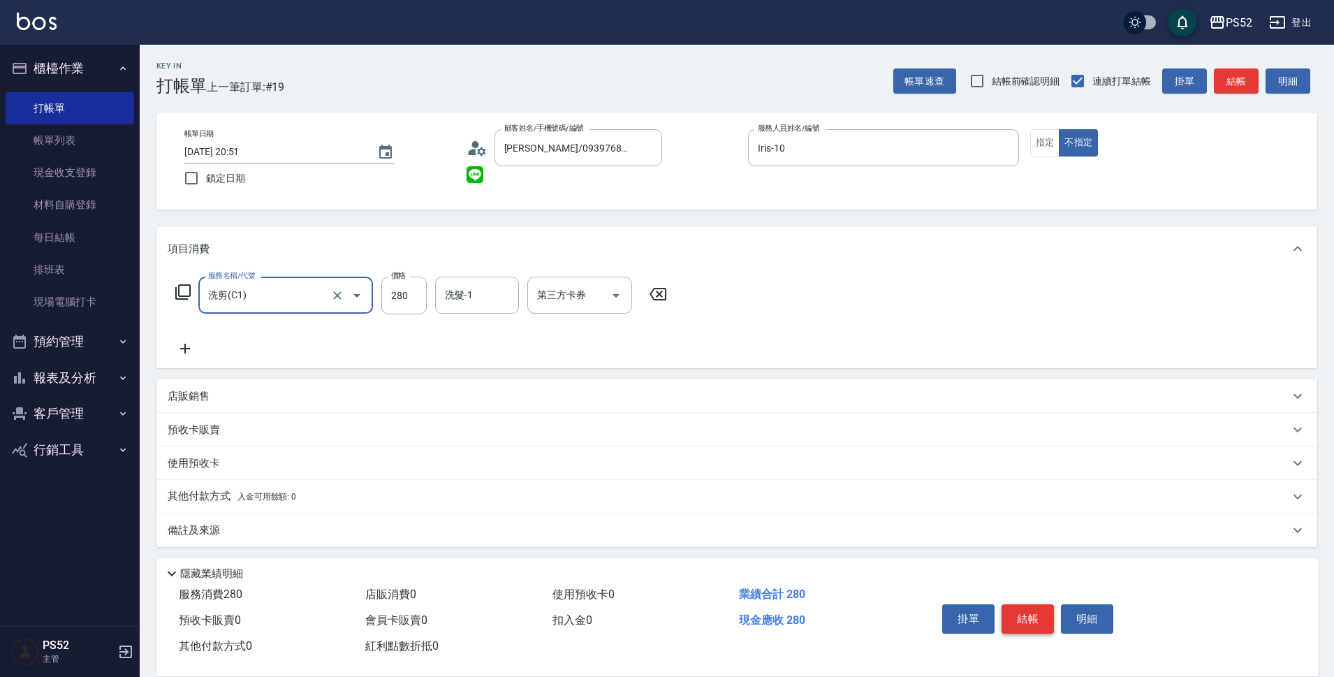
click at [1030, 604] on button "結帳" at bounding box center [1028, 618] width 52 height 29
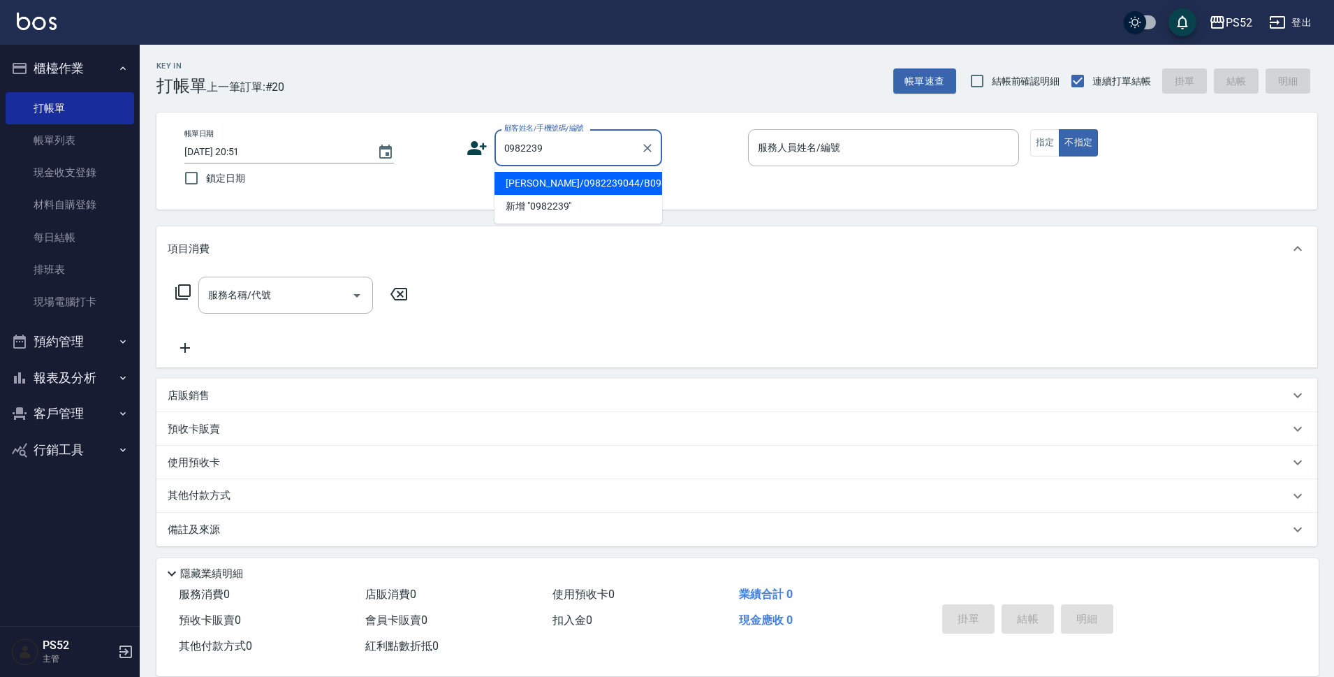
click at [574, 195] on li "廖盈茹/0982239044/B0982239044" at bounding box center [579, 183] width 168 height 23
type input "廖盈茹/0982239044/B0982239044"
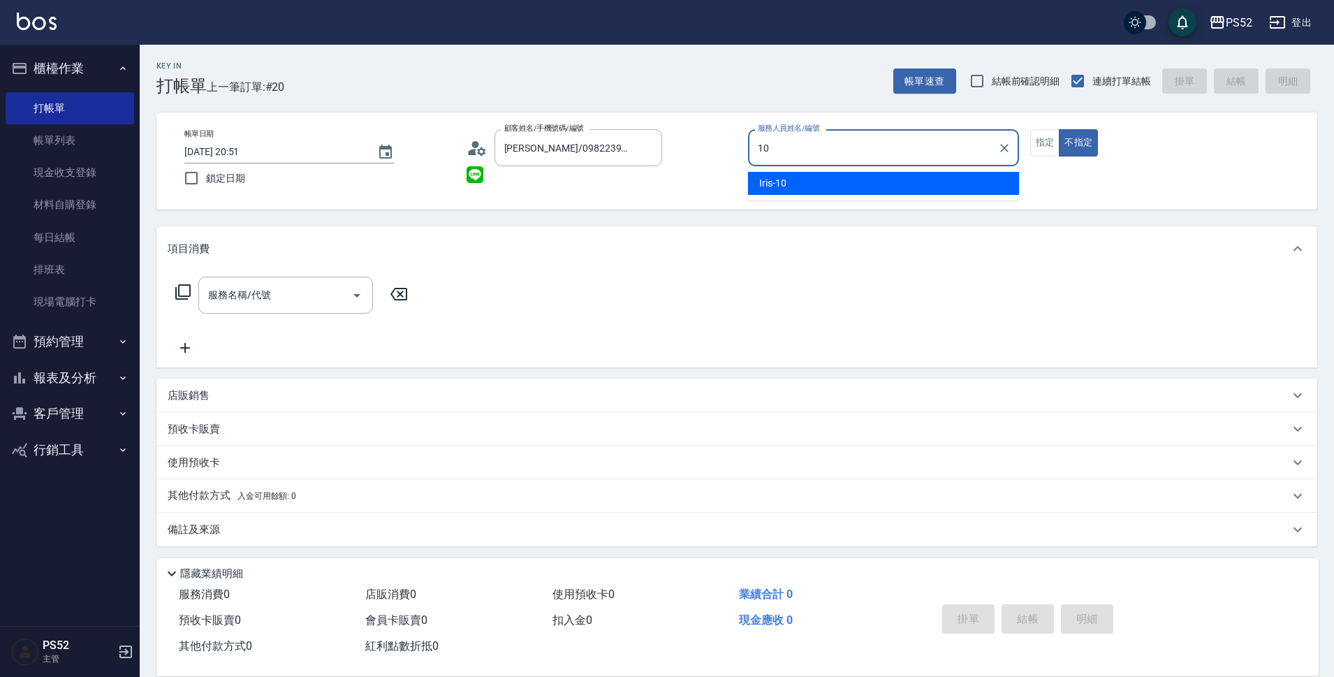
type input "10"
type button "false"
type input "Iris-10"
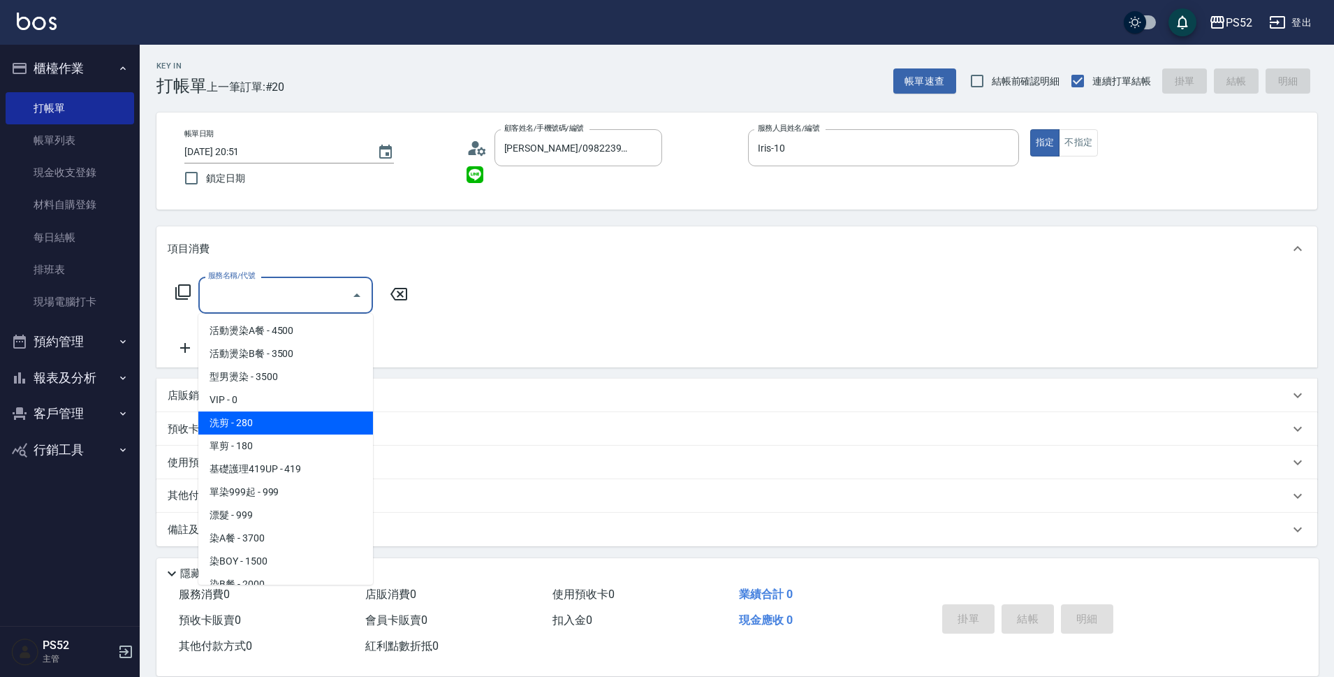
type input "洗剪(C1)"
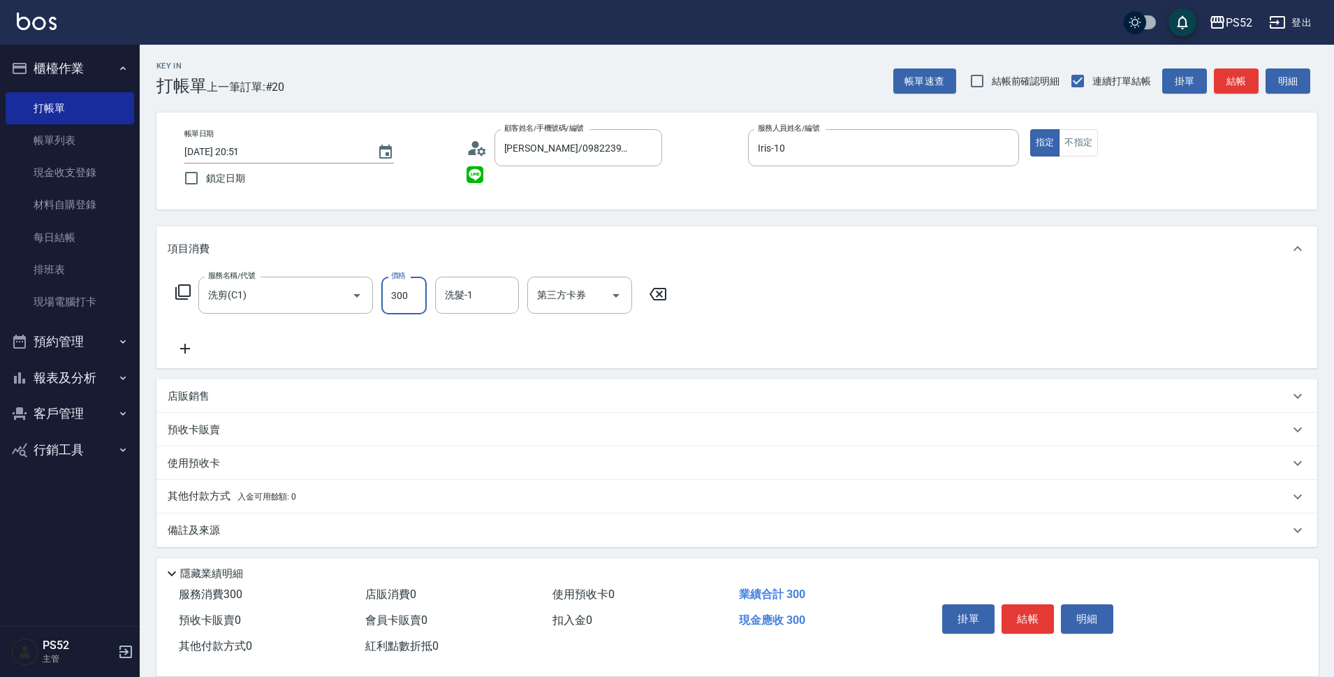
type input "300"
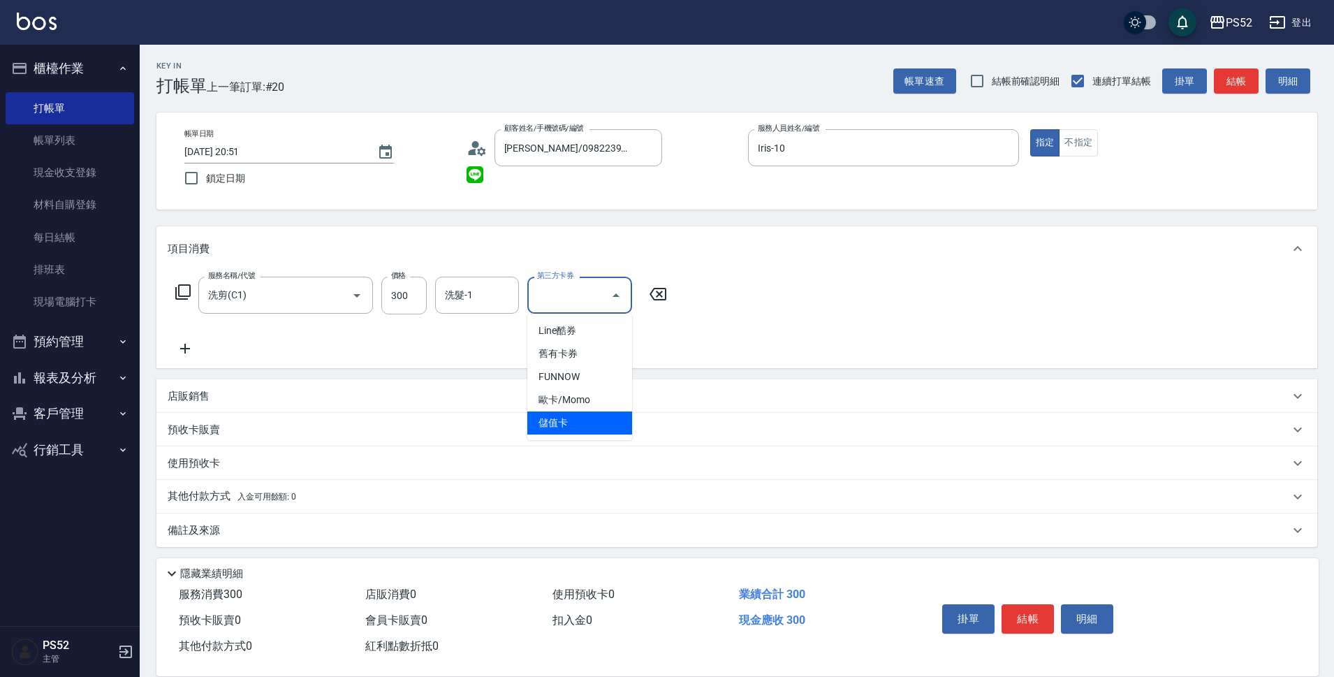
type input "儲值卡"
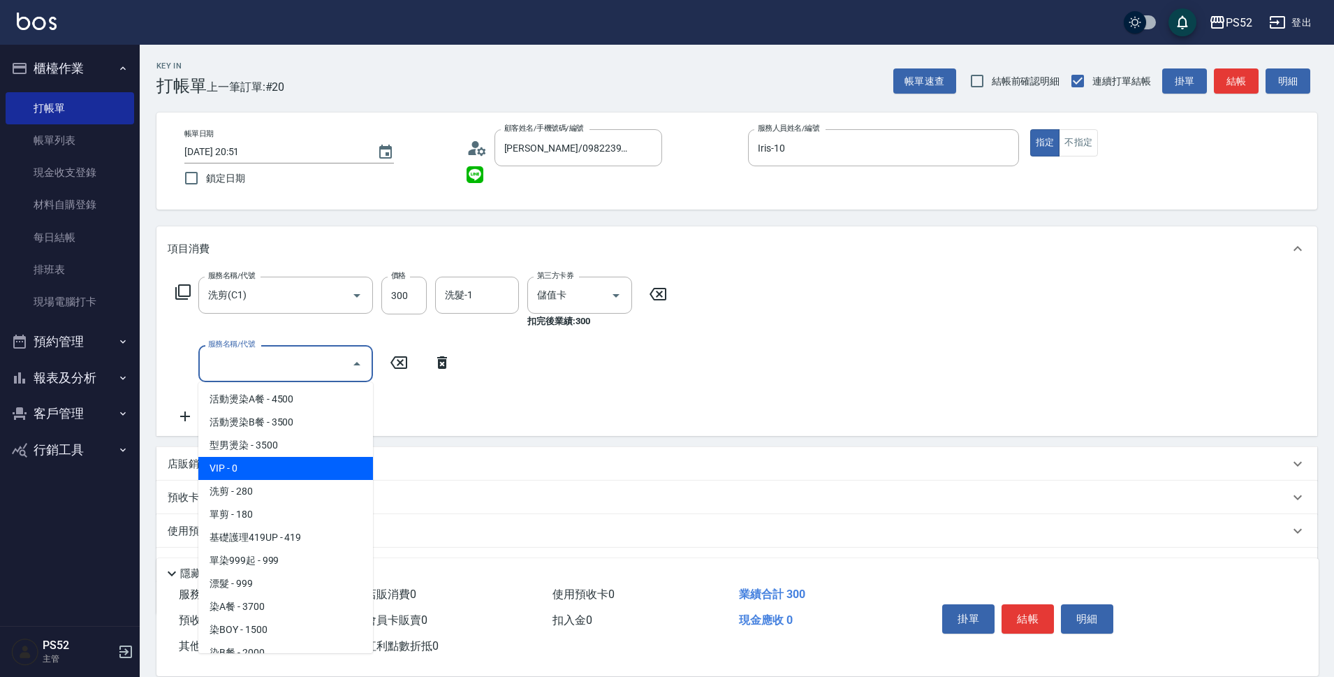
click at [640, 375] on div "服務名稱/代號 洗剪(C1) 服務名稱/代號 價格 300 價格 洗髮-1 洗髮-1 第三方卡券 儲值卡 第三方卡券 扣完後業績: 300 服務名稱/代號 服…" at bounding box center [422, 351] width 508 height 148
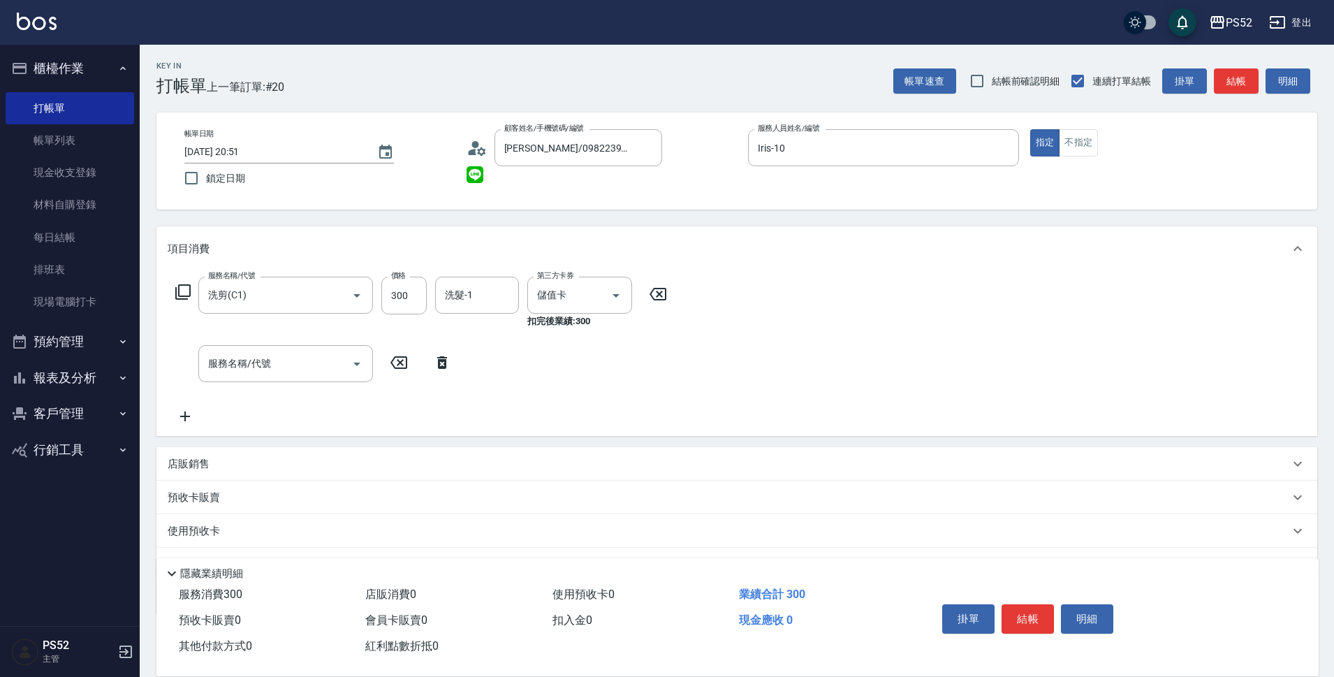
click at [201, 465] on p "店販銷售" at bounding box center [189, 464] width 42 height 15
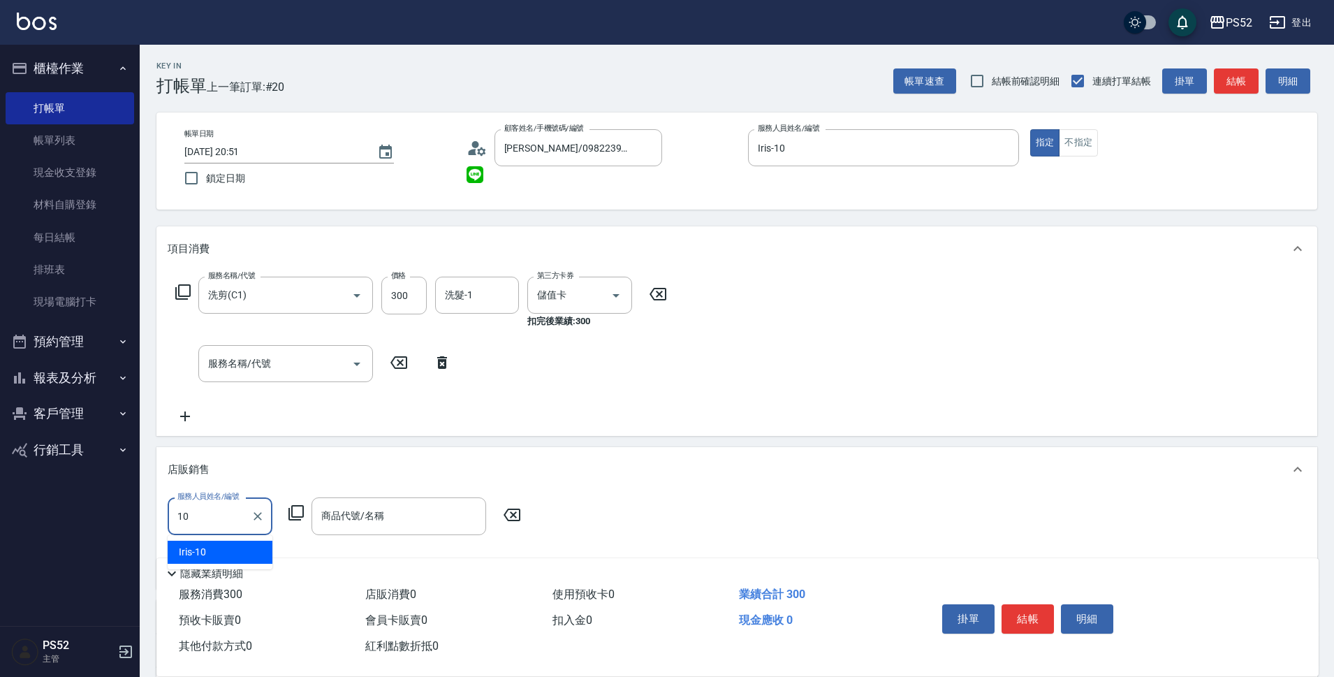
type input "Iris-10"
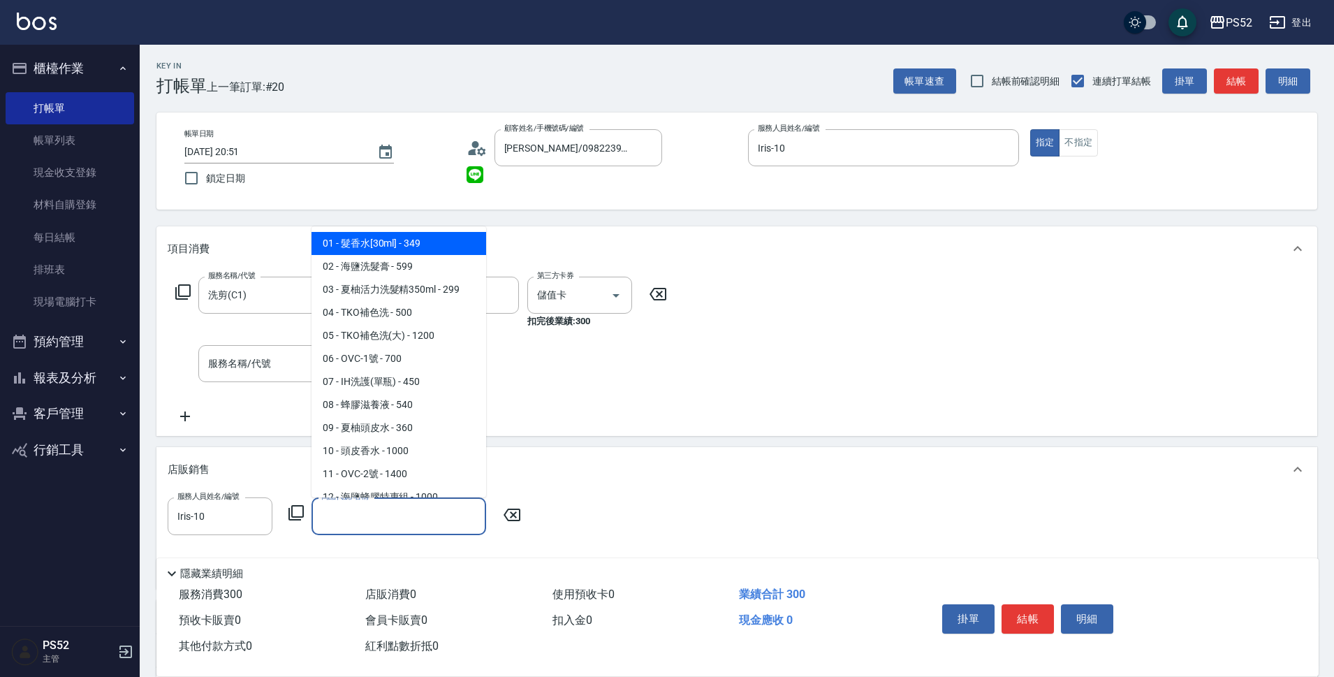
click at [352, 516] on input "商品代號/名稱" at bounding box center [399, 516] width 162 height 24
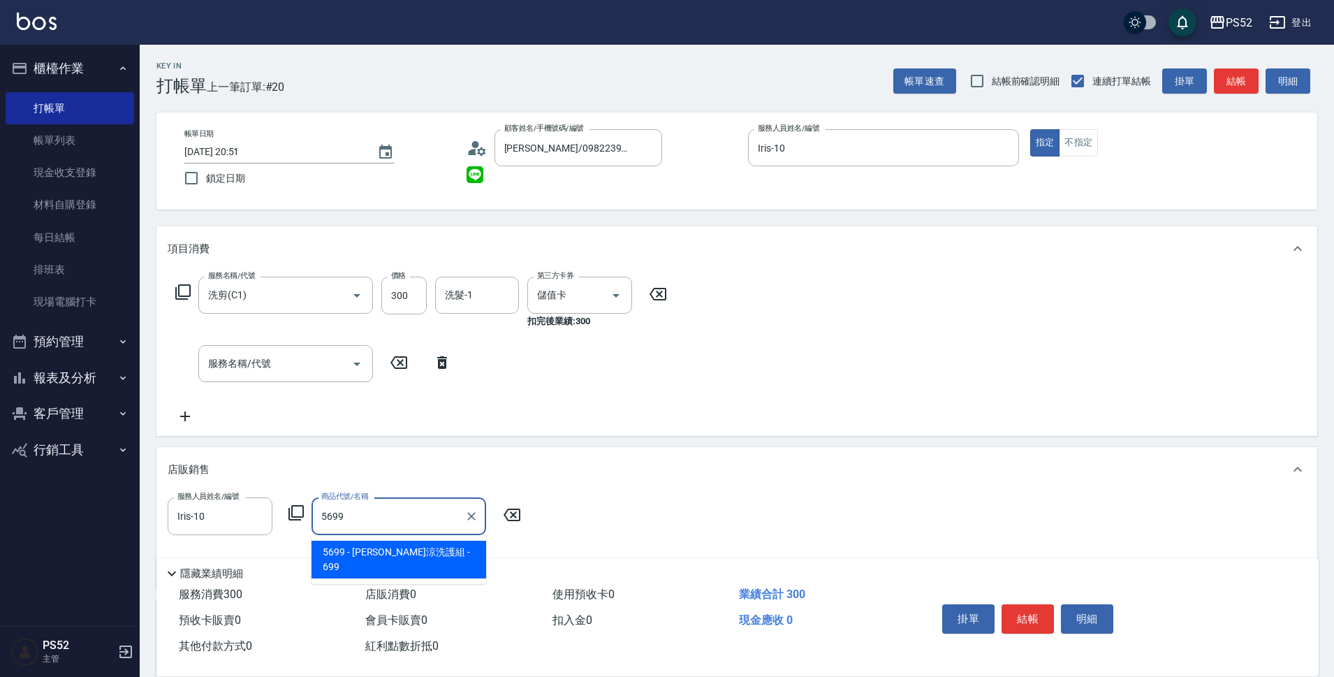
type input "水水沁涼洗護組"
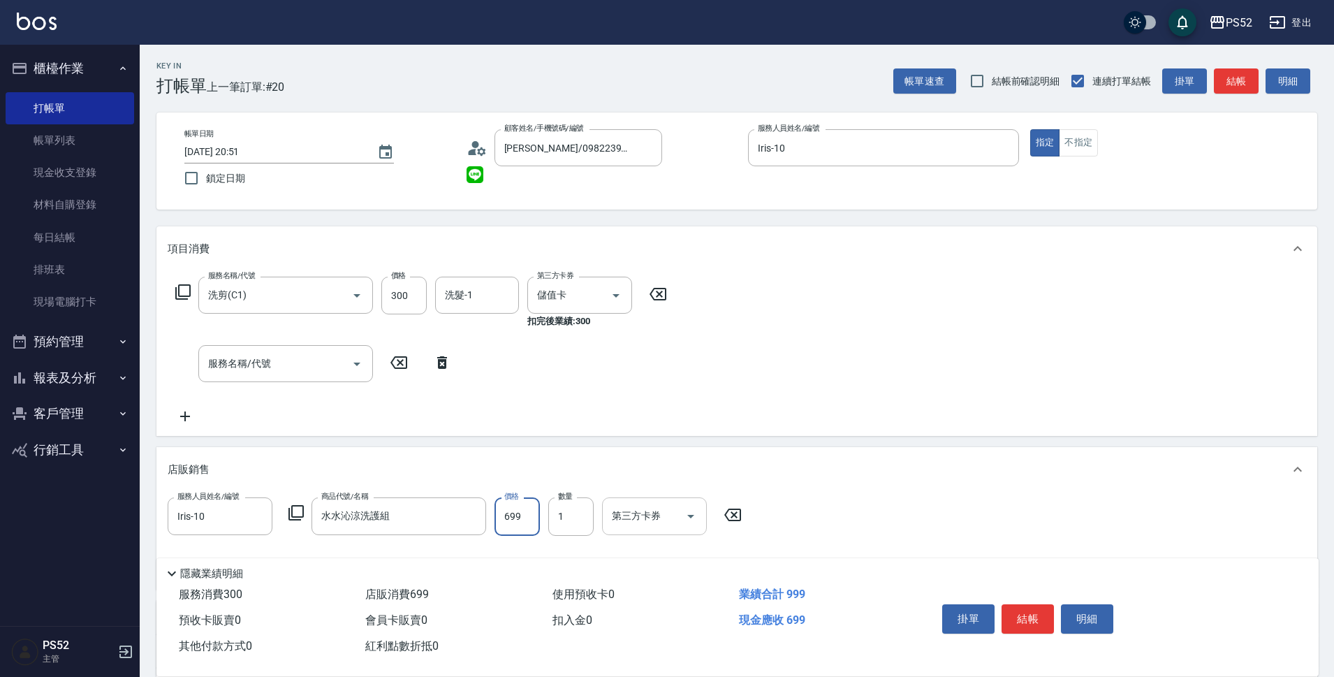
click at [665, 508] on input "第三方卡券" at bounding box center [643, 516] width 71 height 24
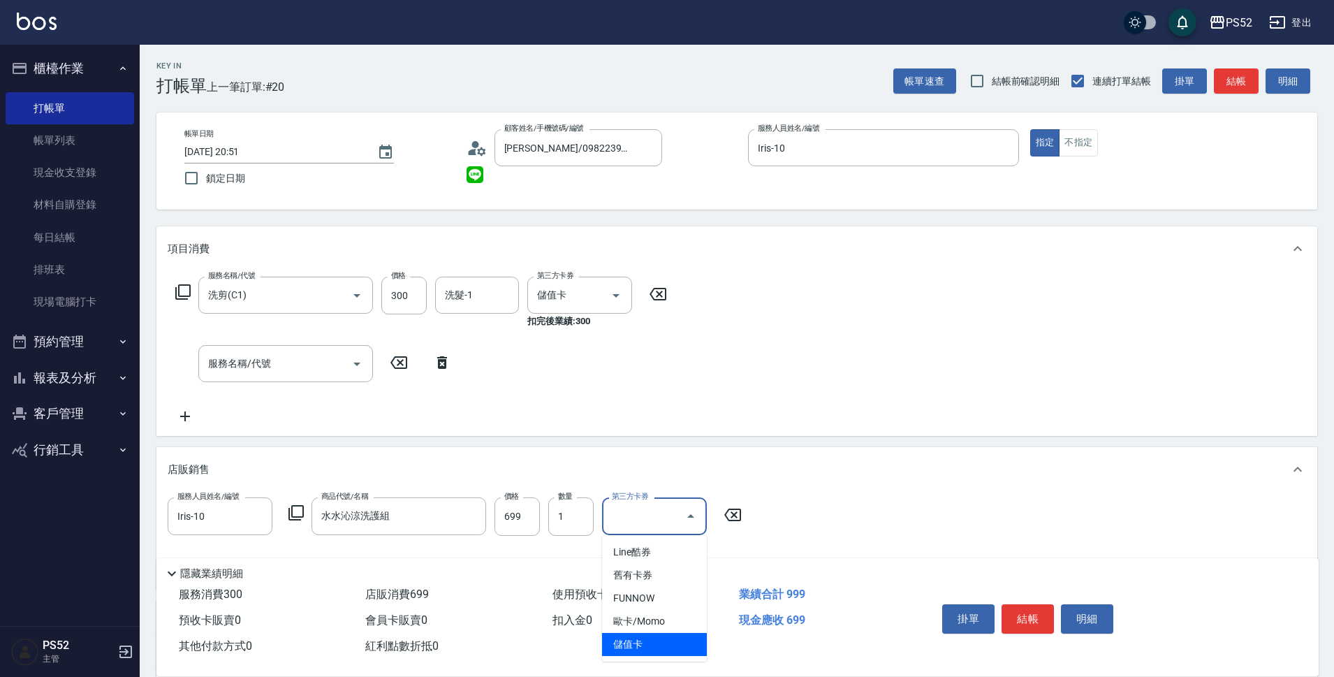
click at [639, 639] on span "儲值卡" at bounding box center [654, 644] width 105 height 23
type input "儲值卡"
click at [218, 373] on input "服務名稱/代號" at bounding box center [275, 363] width 141 height 24
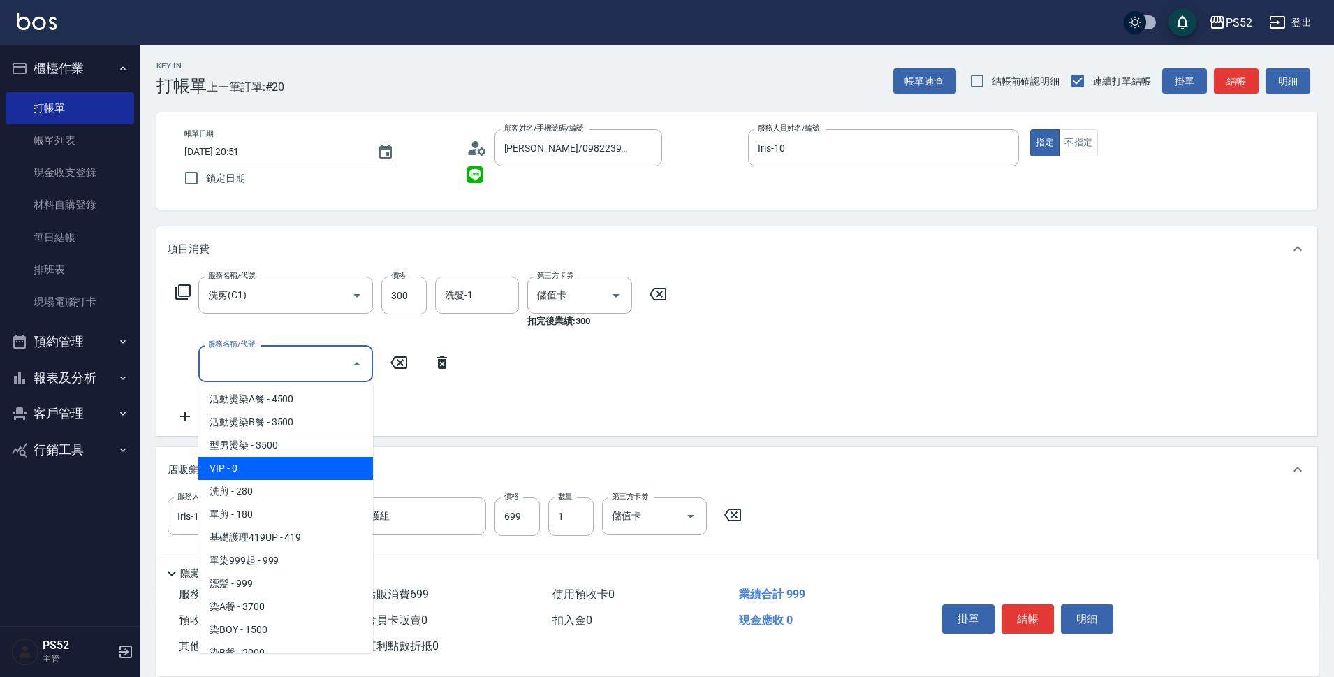
click at [229, 466] on span "VIP - 0" at bounding box center [285, 468] width 175 height 23
type input "VIP(888)"
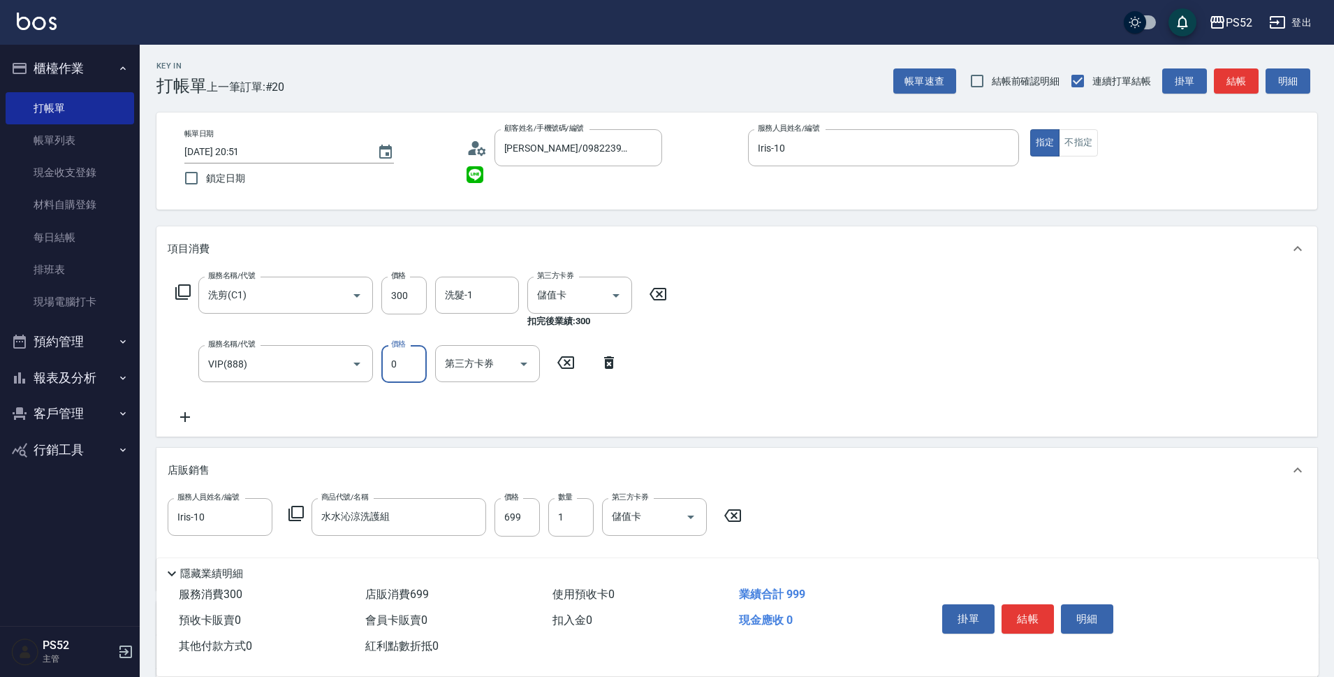
click at [421, 370] on input "0" at bounding box center [403, 364] width 45 height 38
type input "907"
click at [1042, 613] on button "結帳" at bounding box center [1028, 618] width 52 height 29
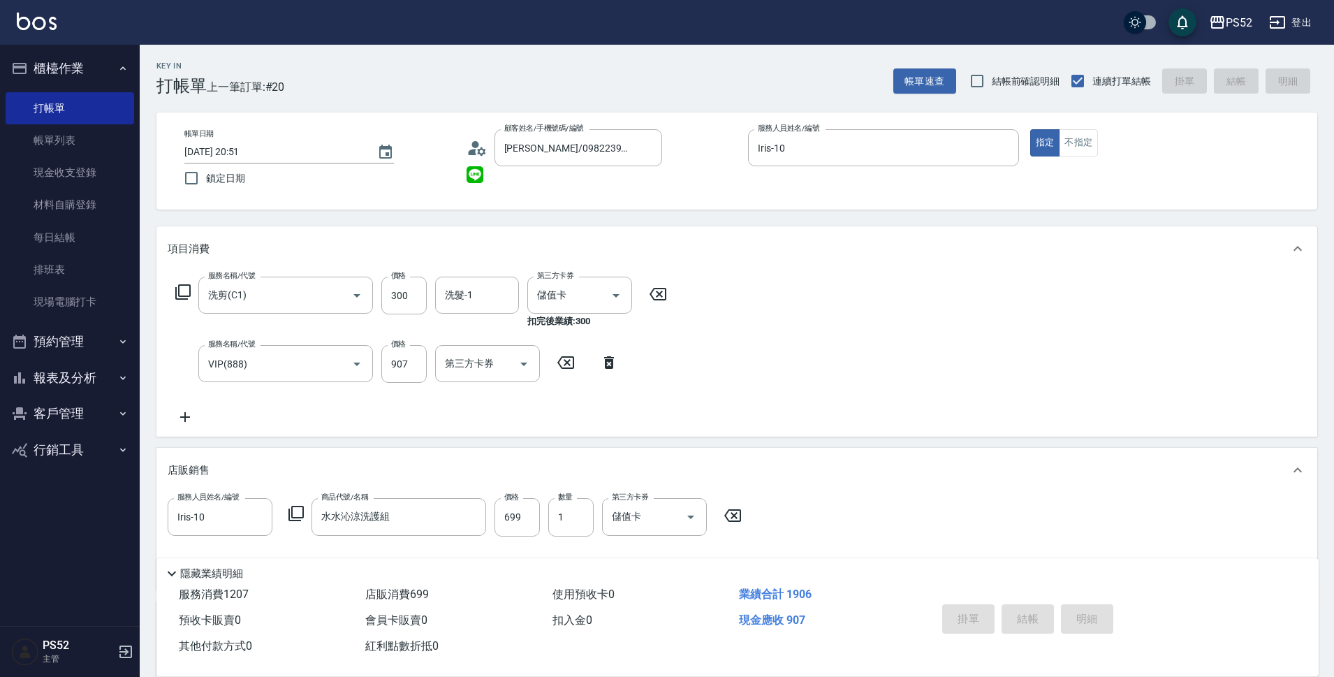
type input "2025/08/23 20:52"
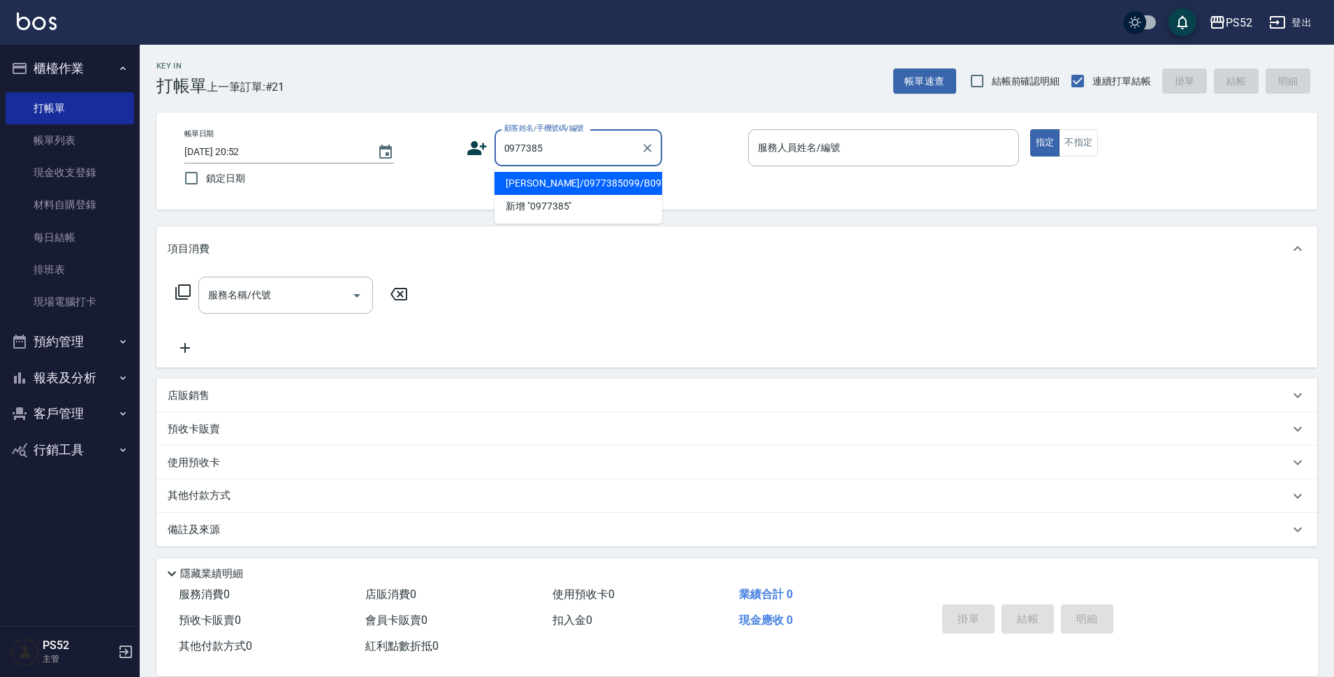
type input "衛逸芬/0977385099/B0977385099"
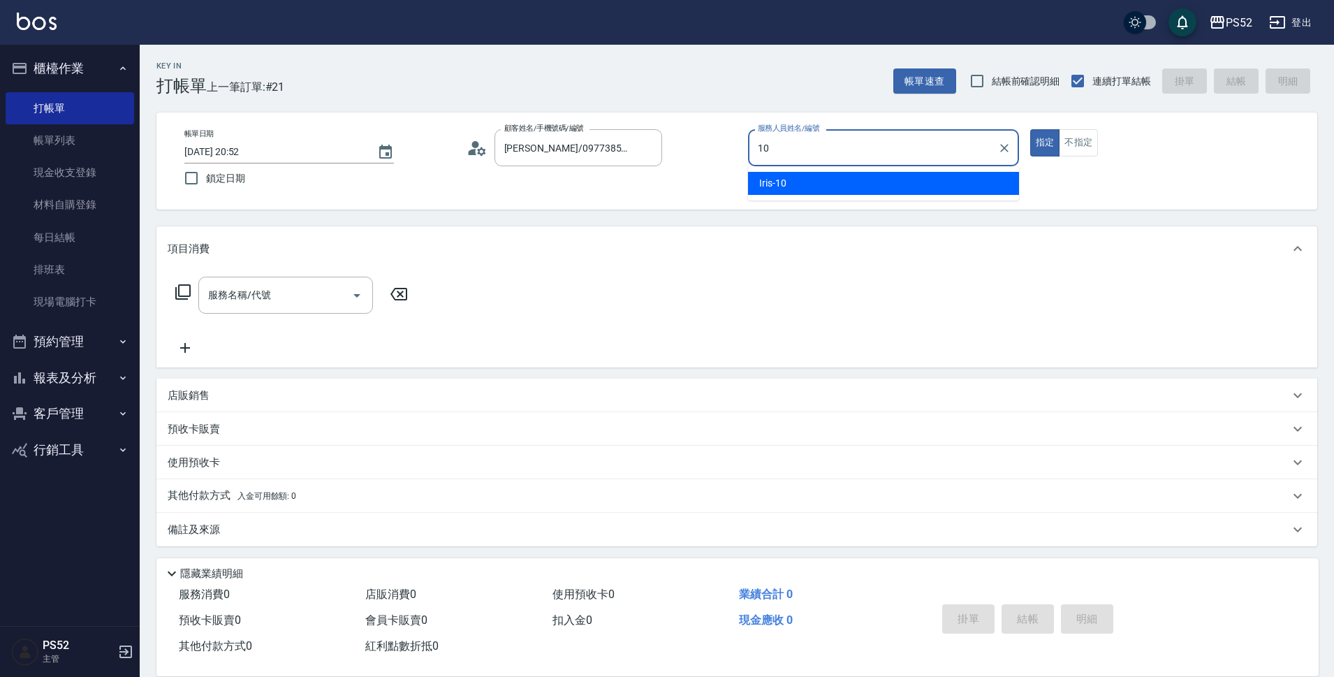
type input "Iris-10"
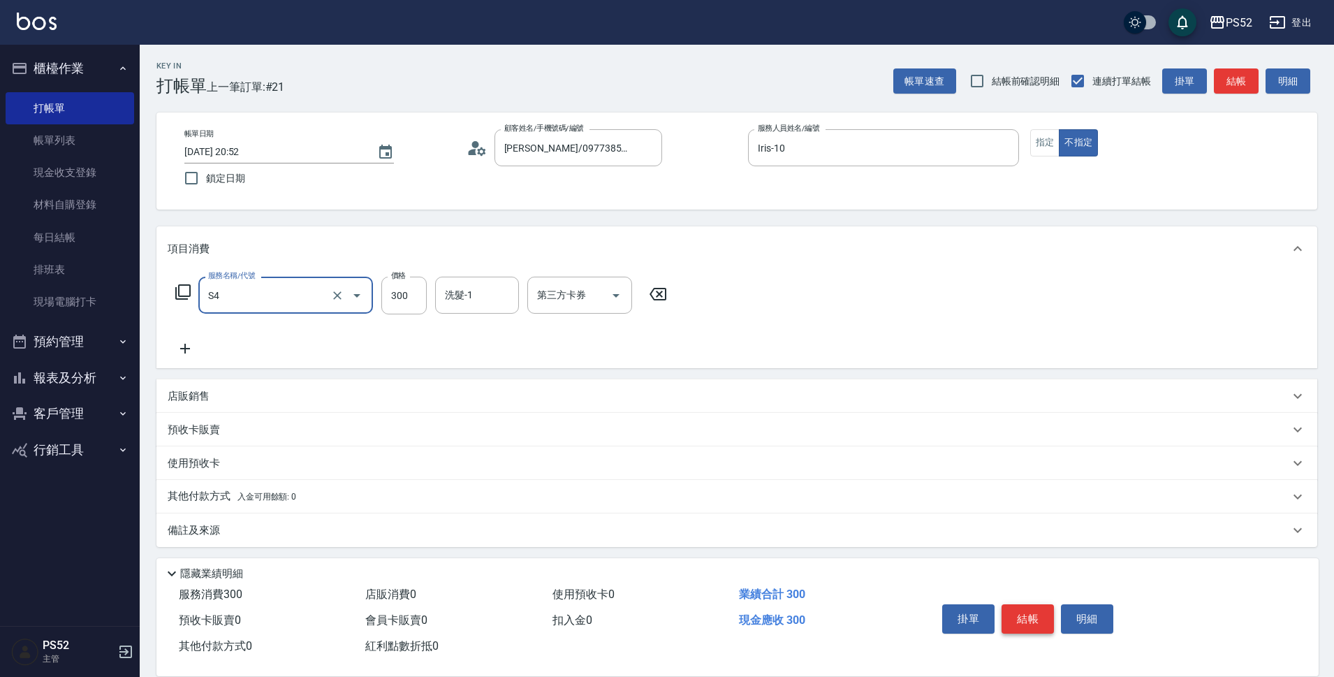
type input "洗髮300元(S4)"
click at [1054, 611] on div "掛單 結帳 明細" at bounding box center [1028, 621] width 182 height 44
click at [1019, 620] on button "結帳" at bounding box center [1028, 618] width 52 height 29
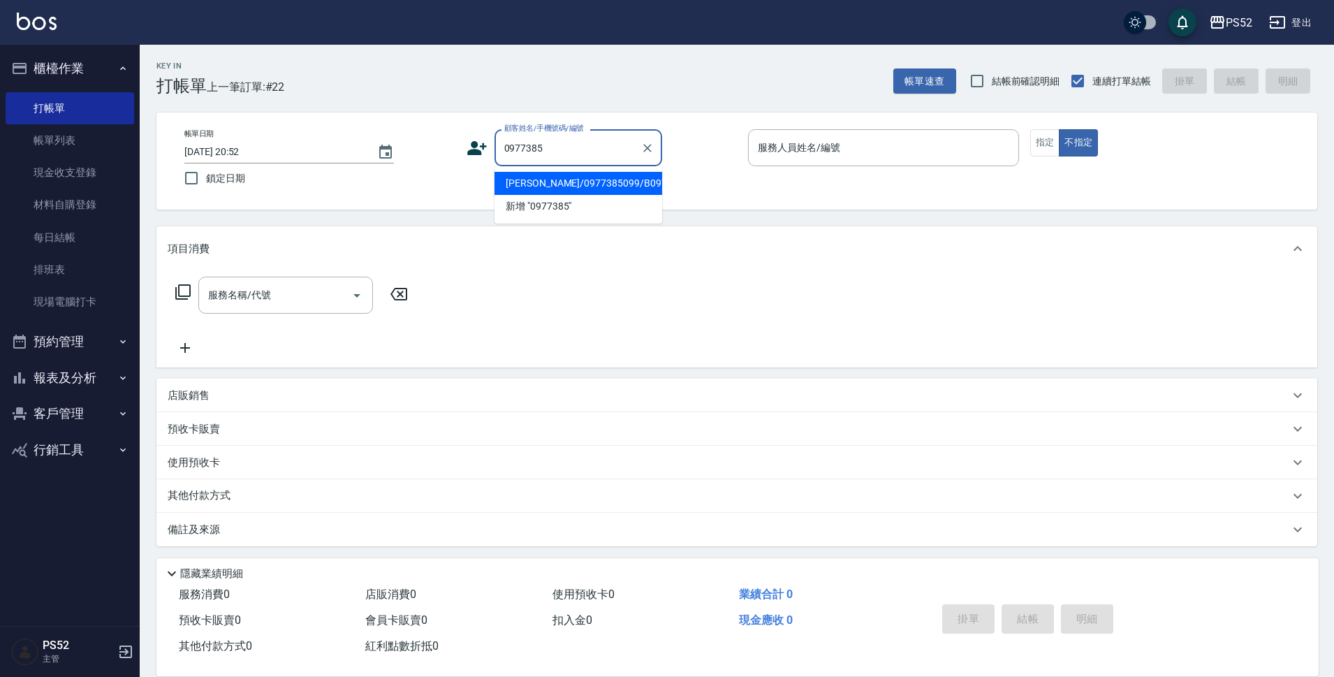
type input "衛逸芬/0977385099/B0977385099"
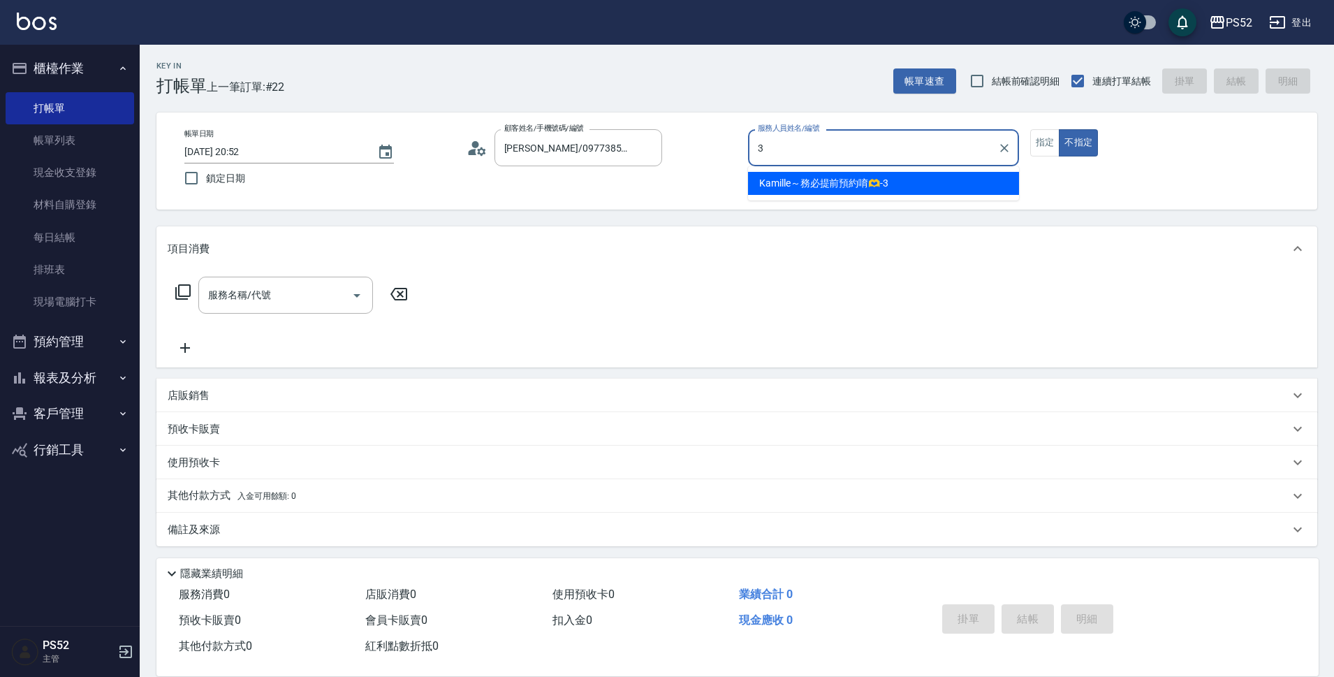
type input "Kamille～務必提前預約唷🫶-3"
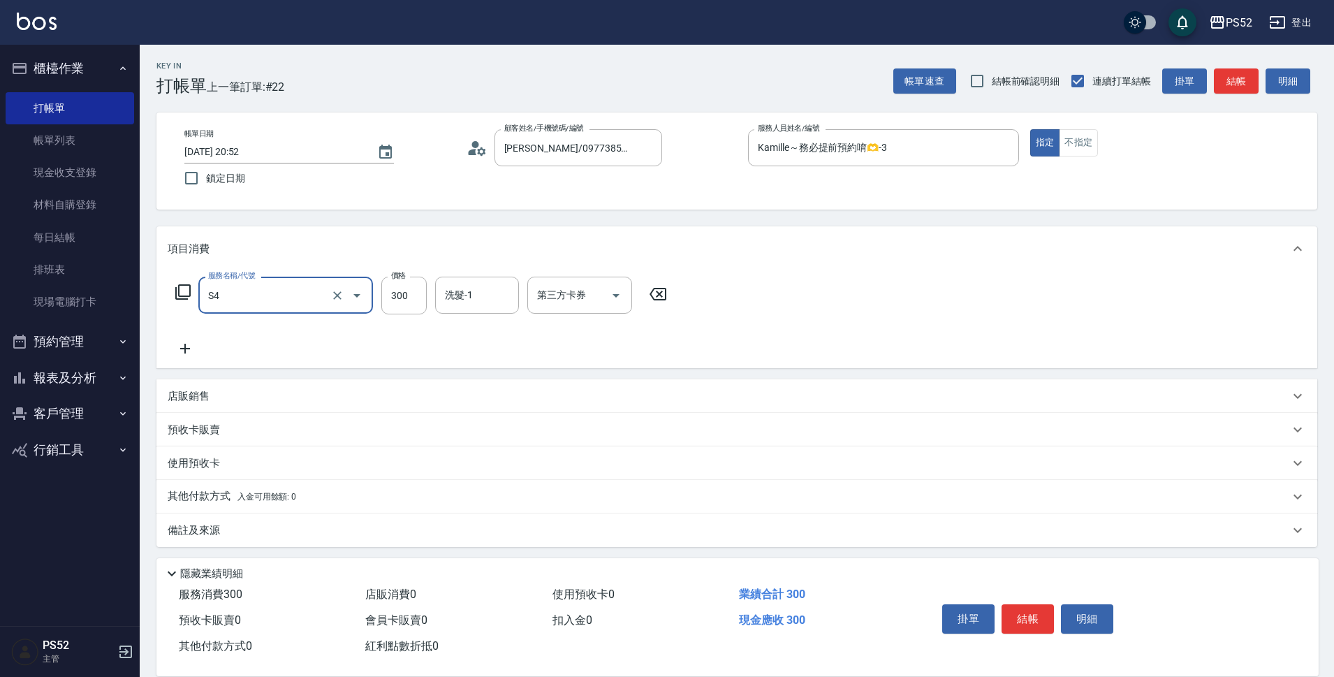
type input "洗髮300元(S4)"
click at [194, 354] on icon at bounding box center [185, 348] width 35 height 17
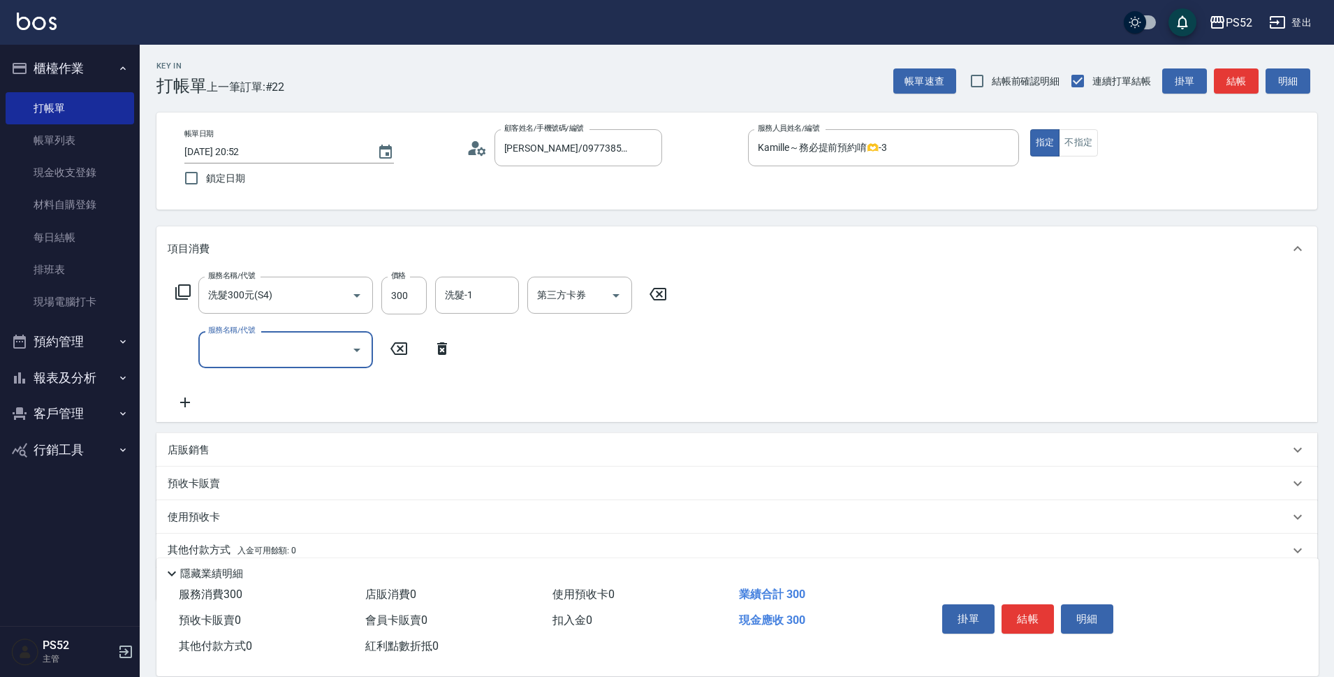
click at [226, 353] on input "服務名稱/代號" at bounding box center [275, 349] width 141 height 24
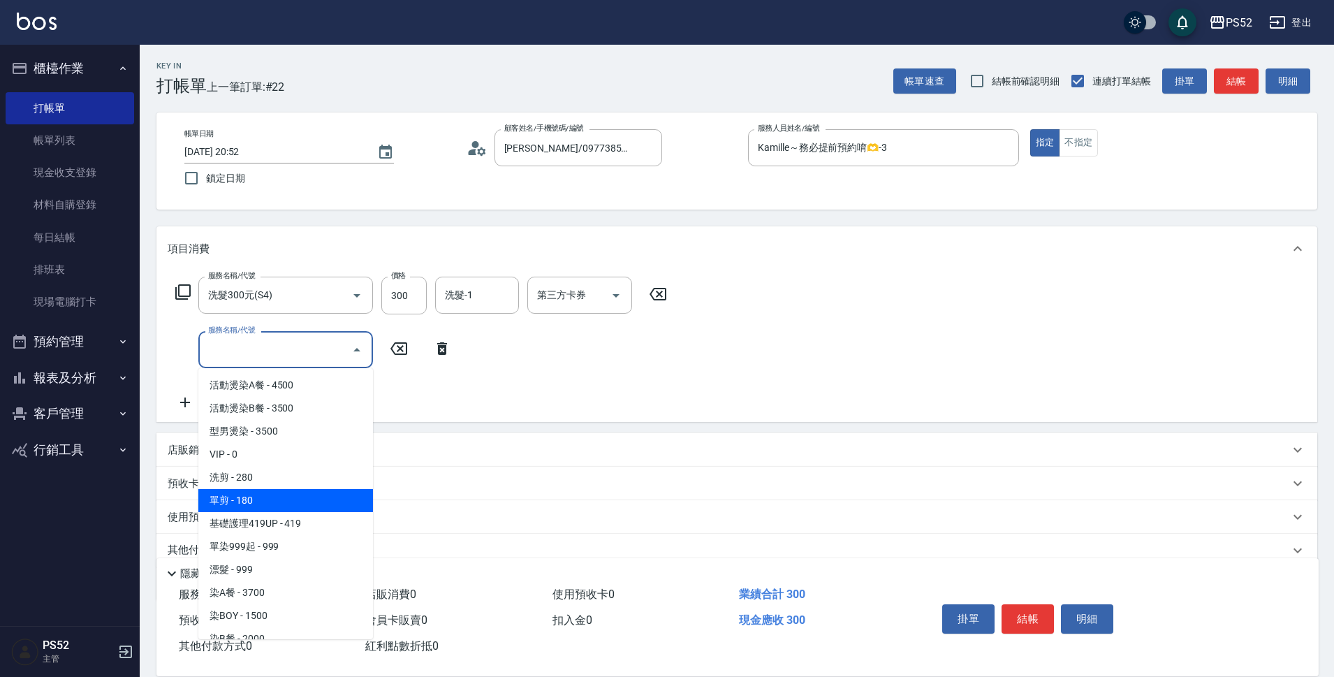
click at [263, 495] on span "單剪 - 180" at bounding box center [285, 500] width 175 height 23
type input "單剪(C2)"
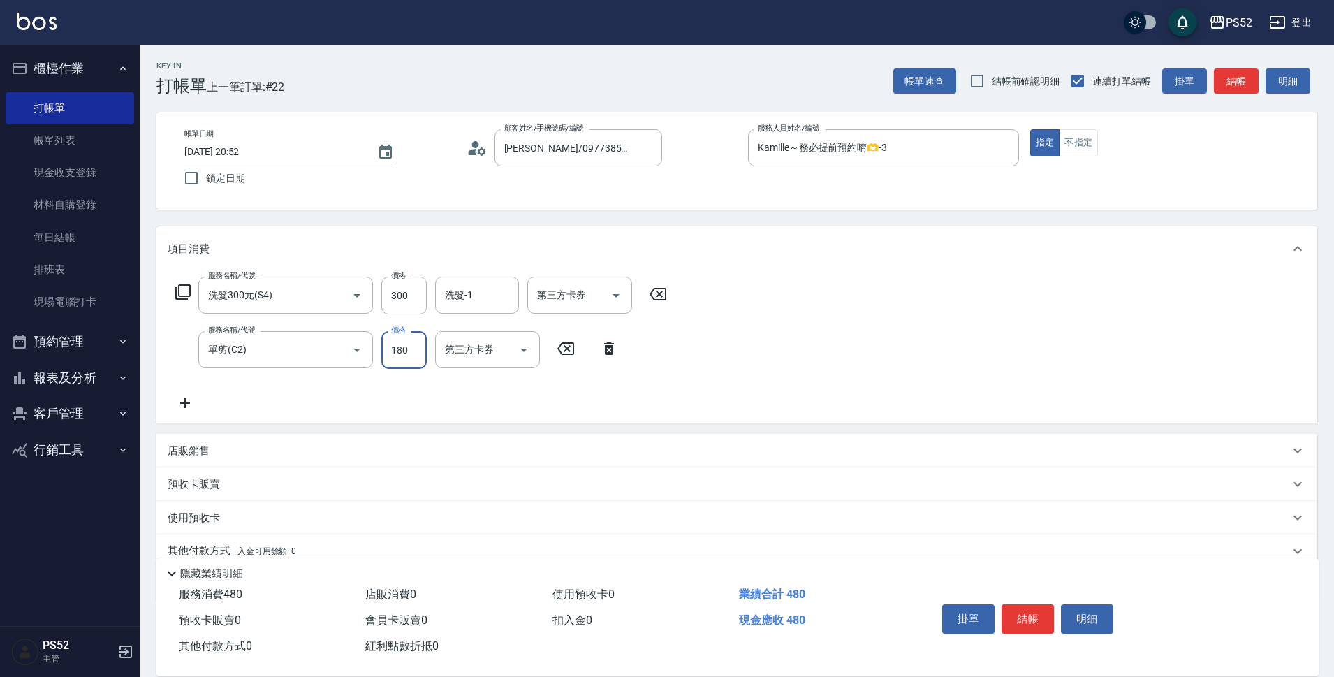
click at [385, 366] on input "180" at bounding box center [403, 350] width 45 height 38
type input "50"
click at [1006, 618] on button "結帳" at bounding box center [1028, 618] width 52 height 29
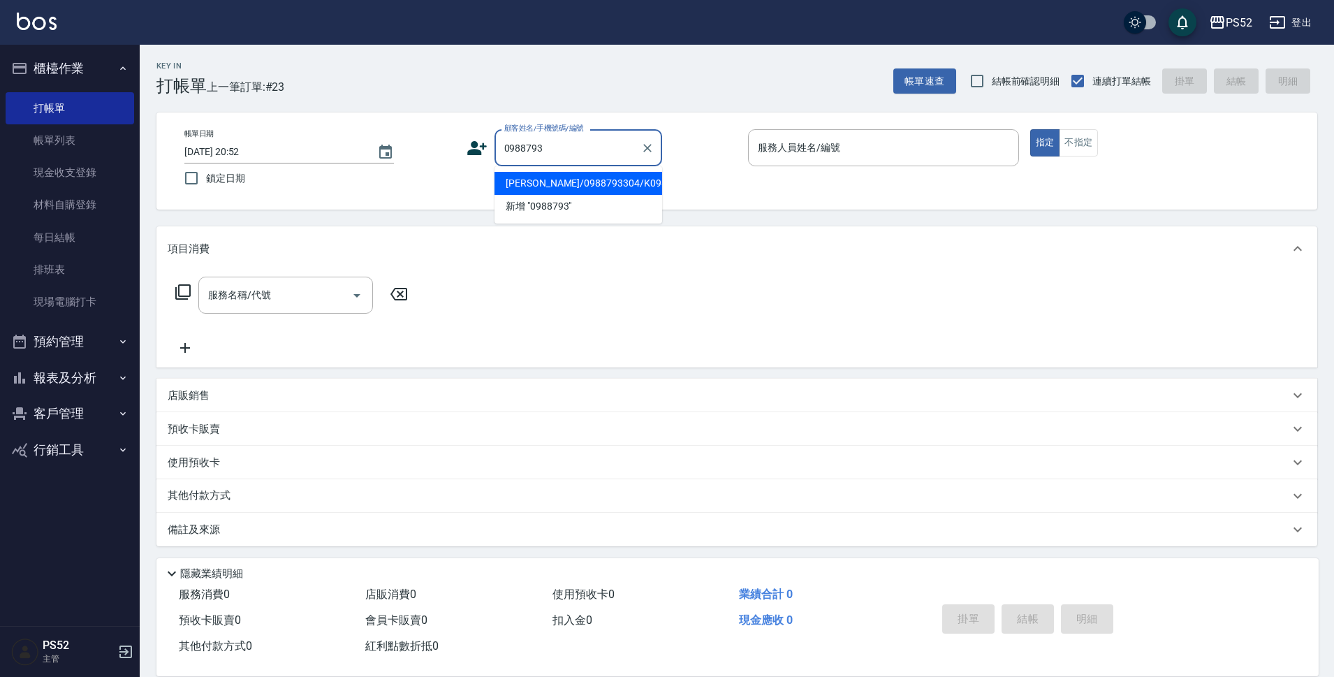
type input "簡新哲/0988793304/K0988793304"
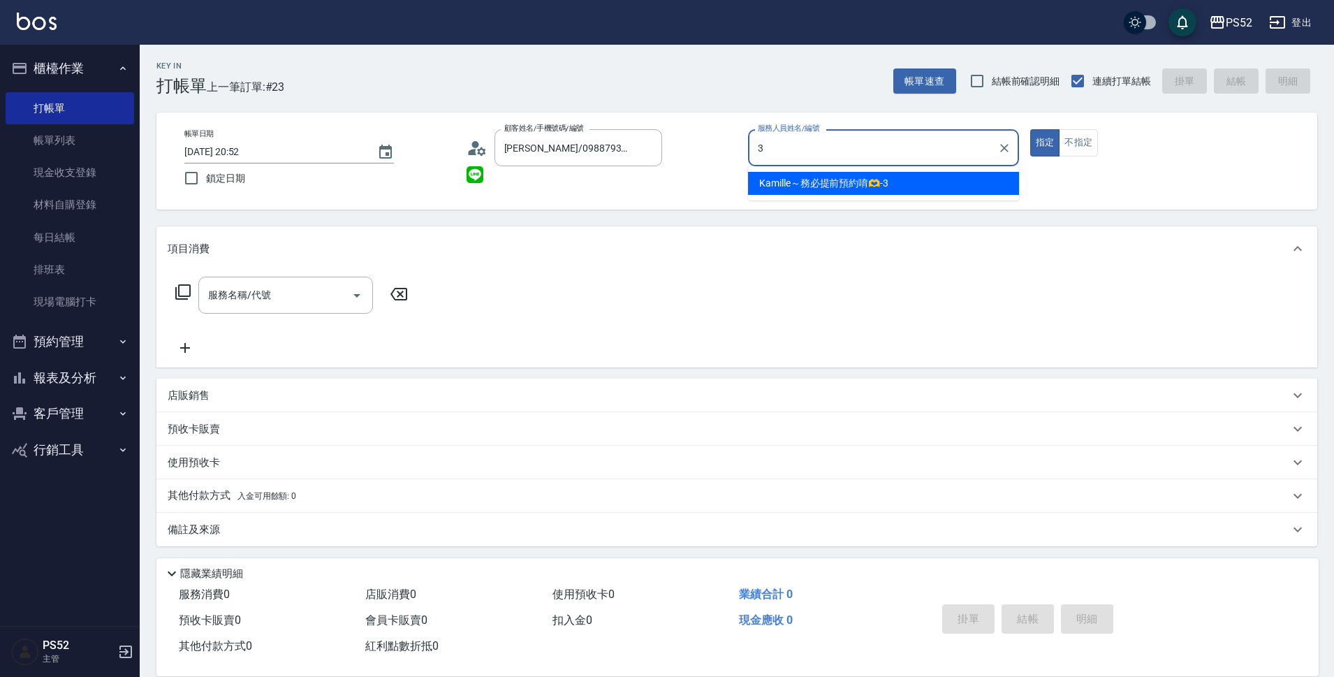
type input "Kamille～務必提前預約唷🫶-3"
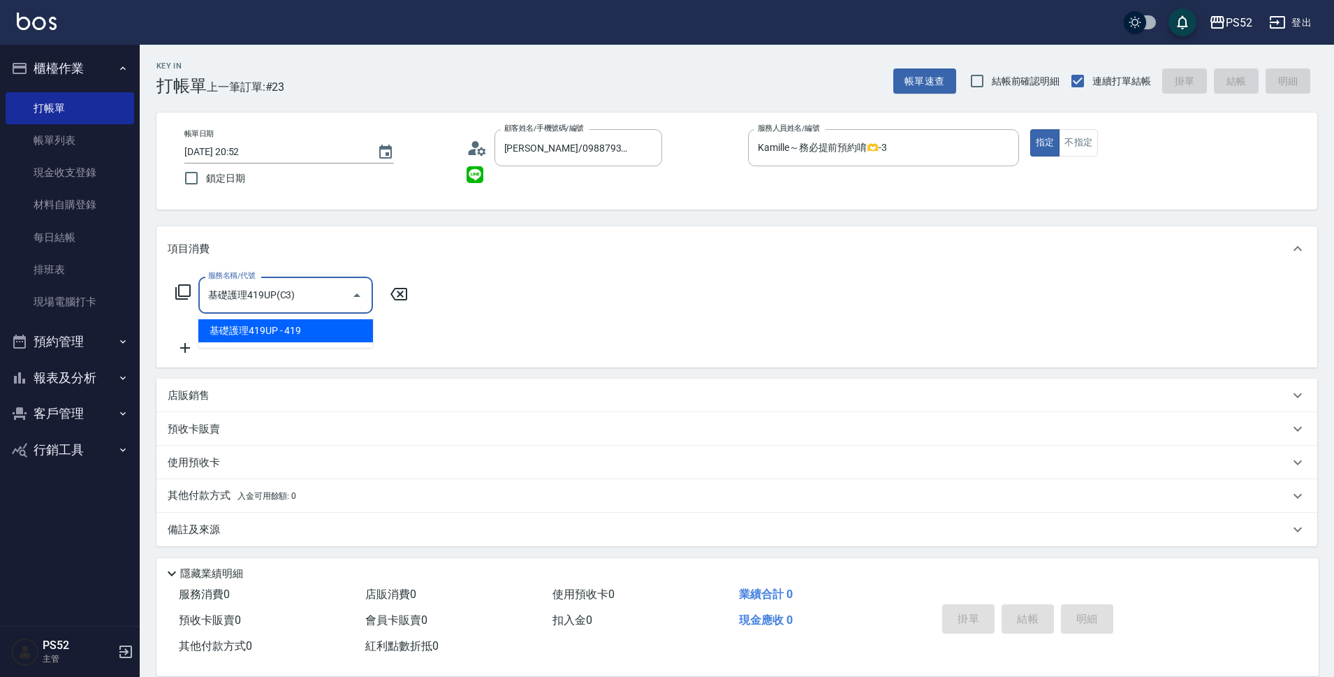
type input "基礎護理419UP(C3)"
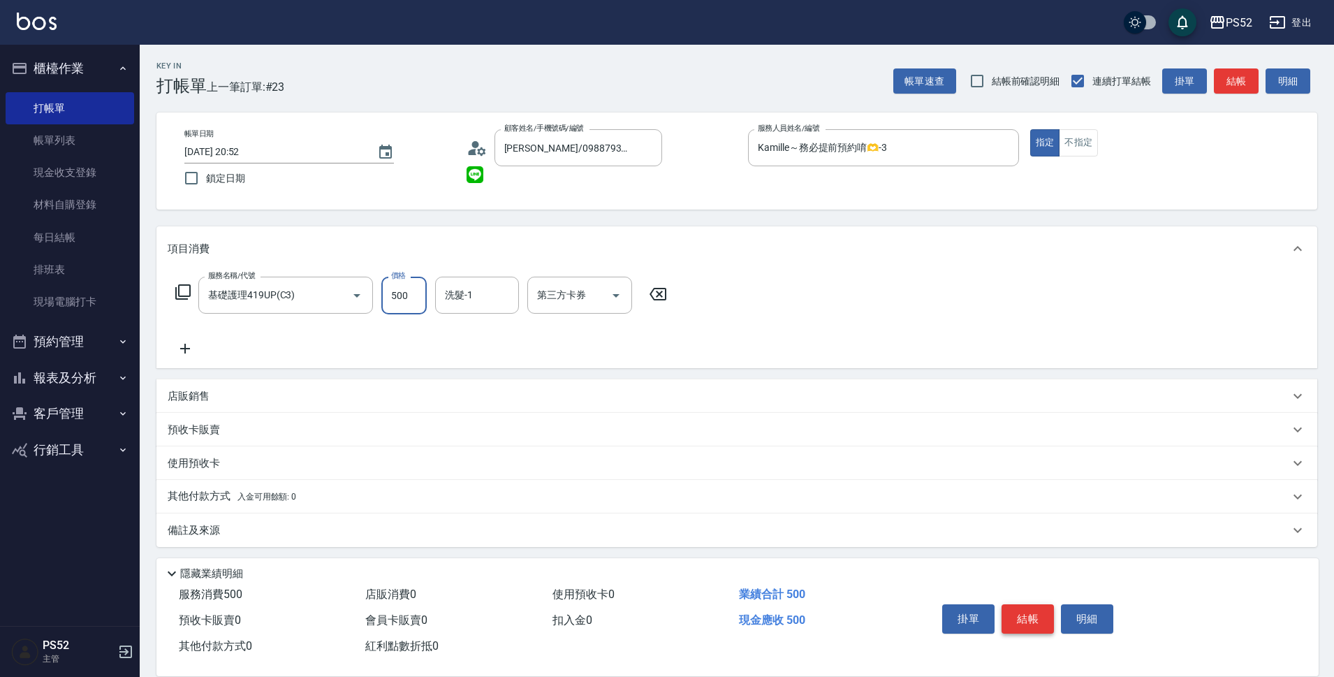
type input "500"
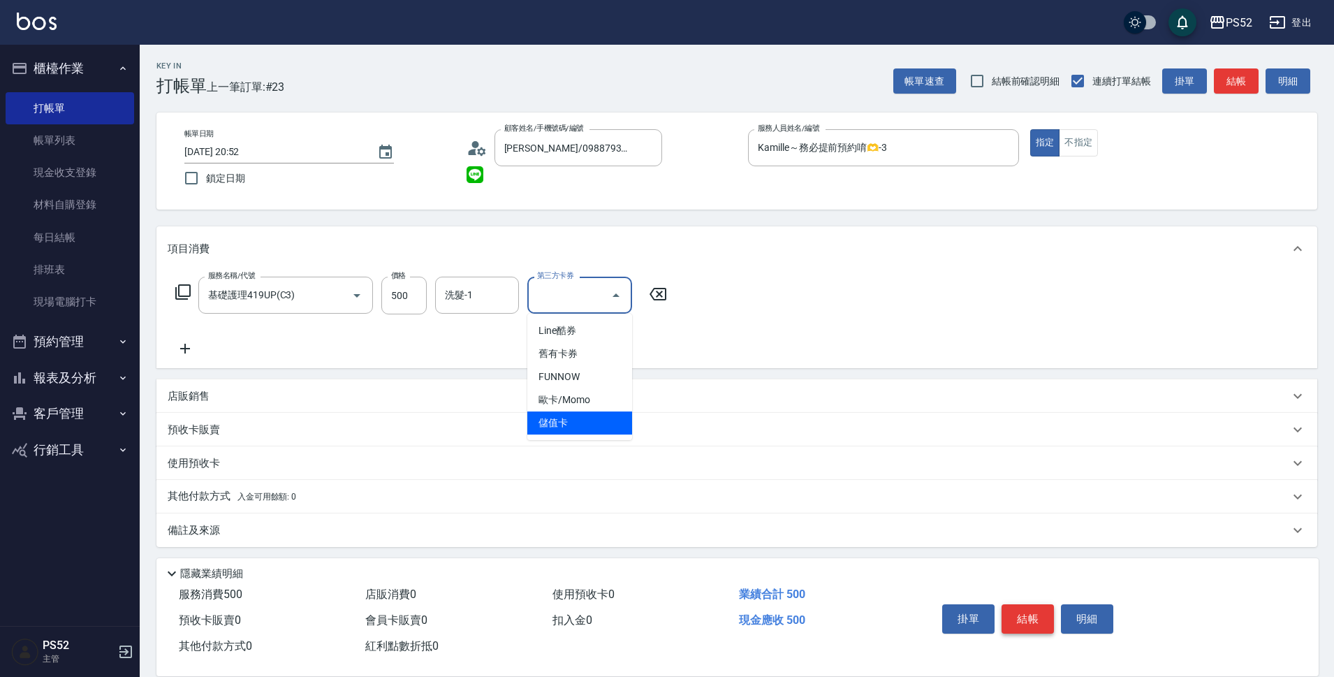
type input "儲值卡"
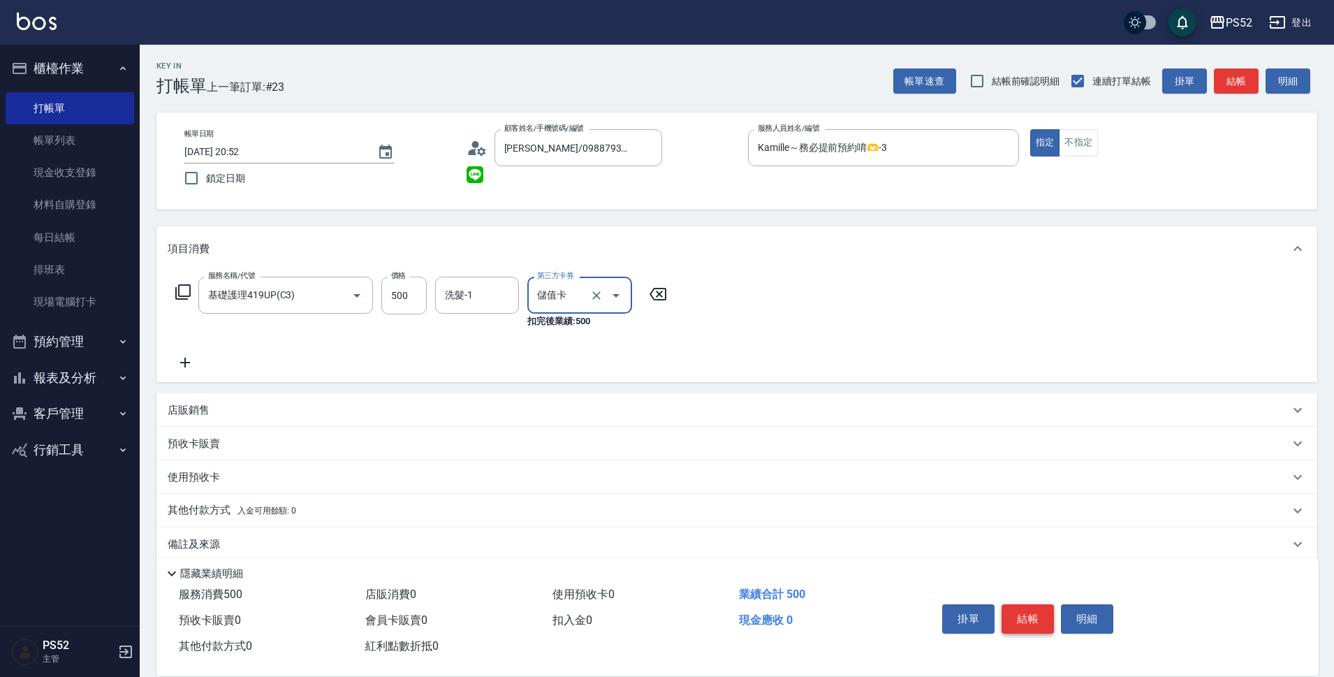
click at [1021, 613] on button "結帳" at bounding box center [1028, 618] width 52 height 29
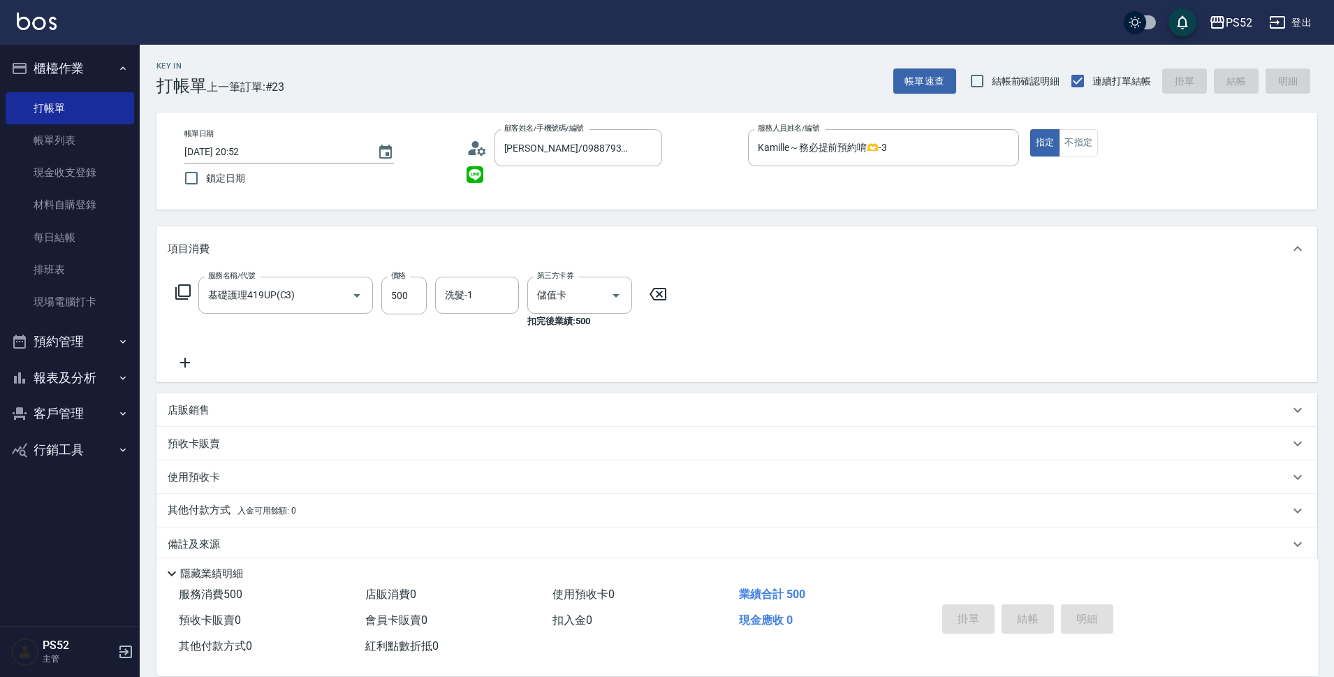
type input "2025/08/23 20:53"
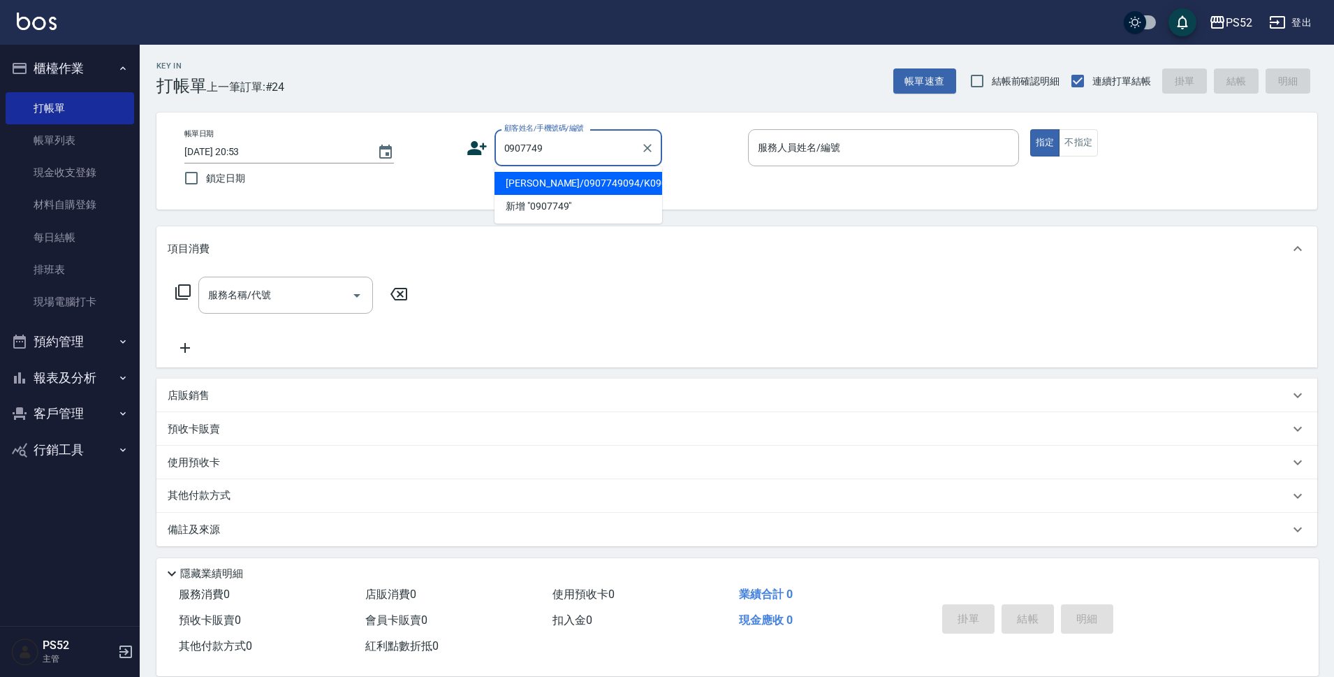
click at [525, 195] on li "洪誠祥/0907749094/K0907749094" at bounding box center [579, 183] width 168 height 23
type input "洪誠祥/0907749094/K0907749094"
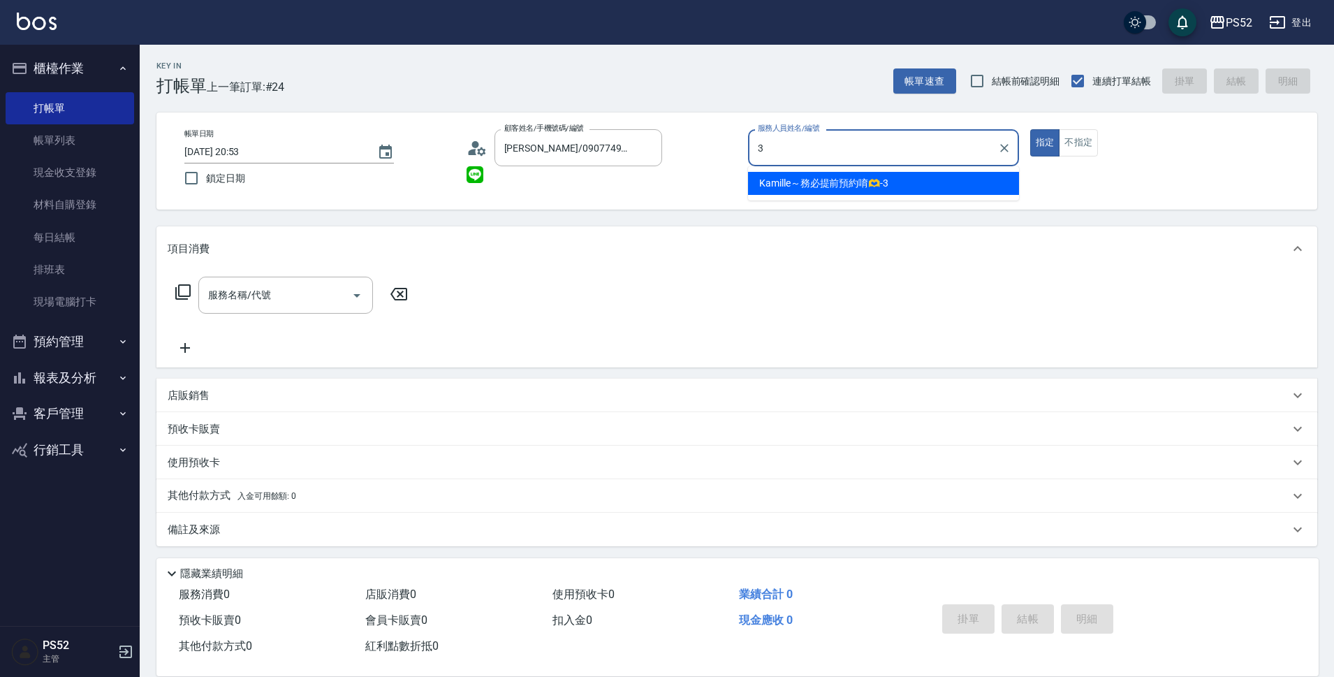
type input "Kamille～務必提前預約唷🫶-3"
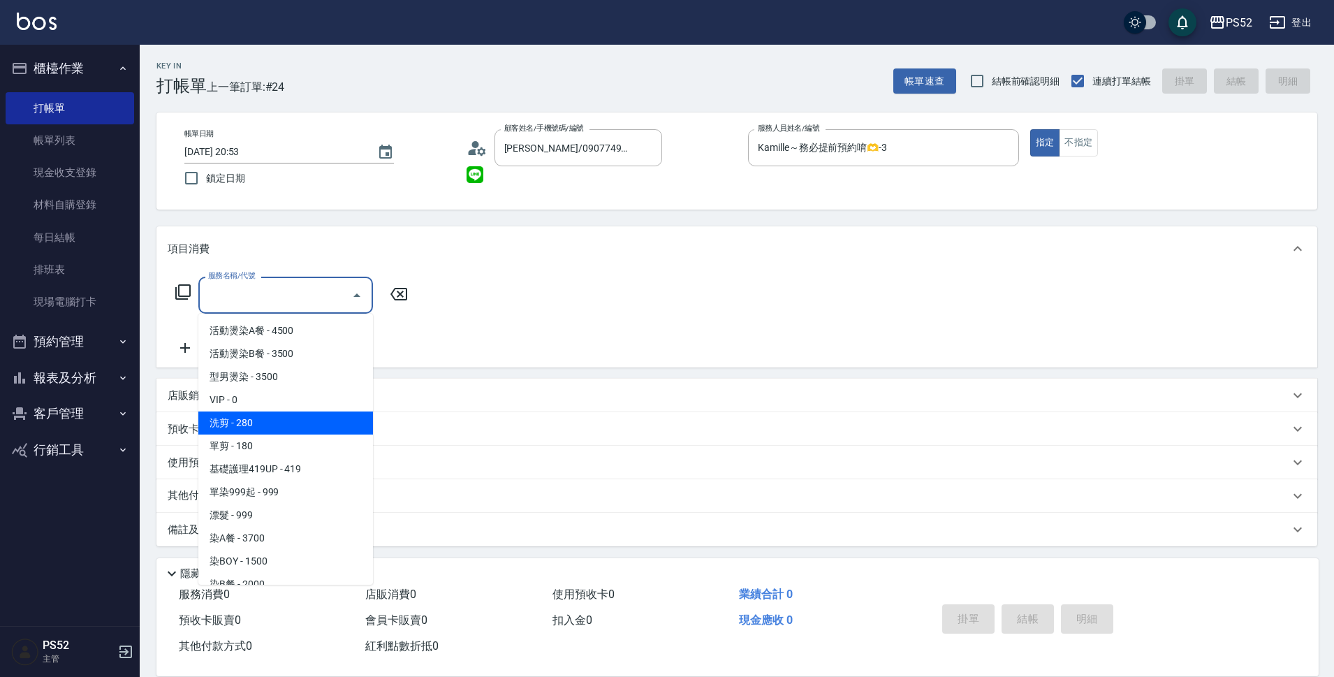
type input "洗剪(C1)"
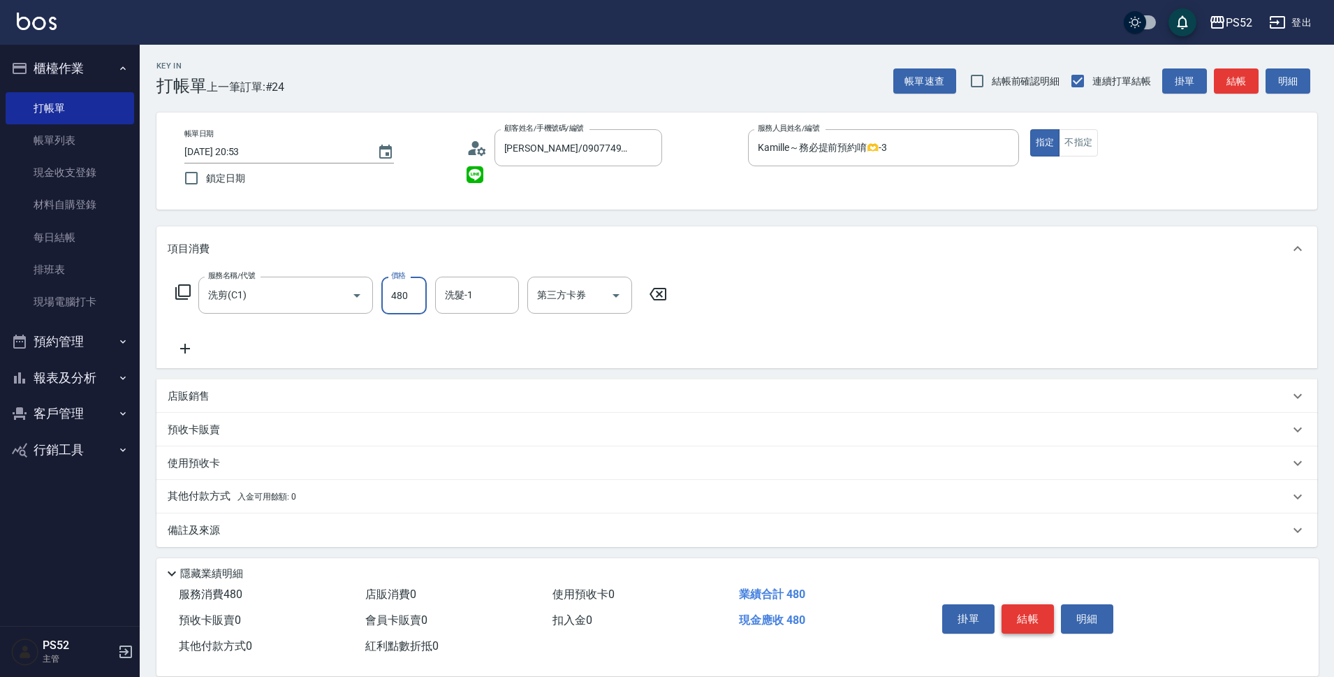
type input "480"
click at [1028, 614] on button "結帳" at bounding box center [1028, 618] width 52 height 29
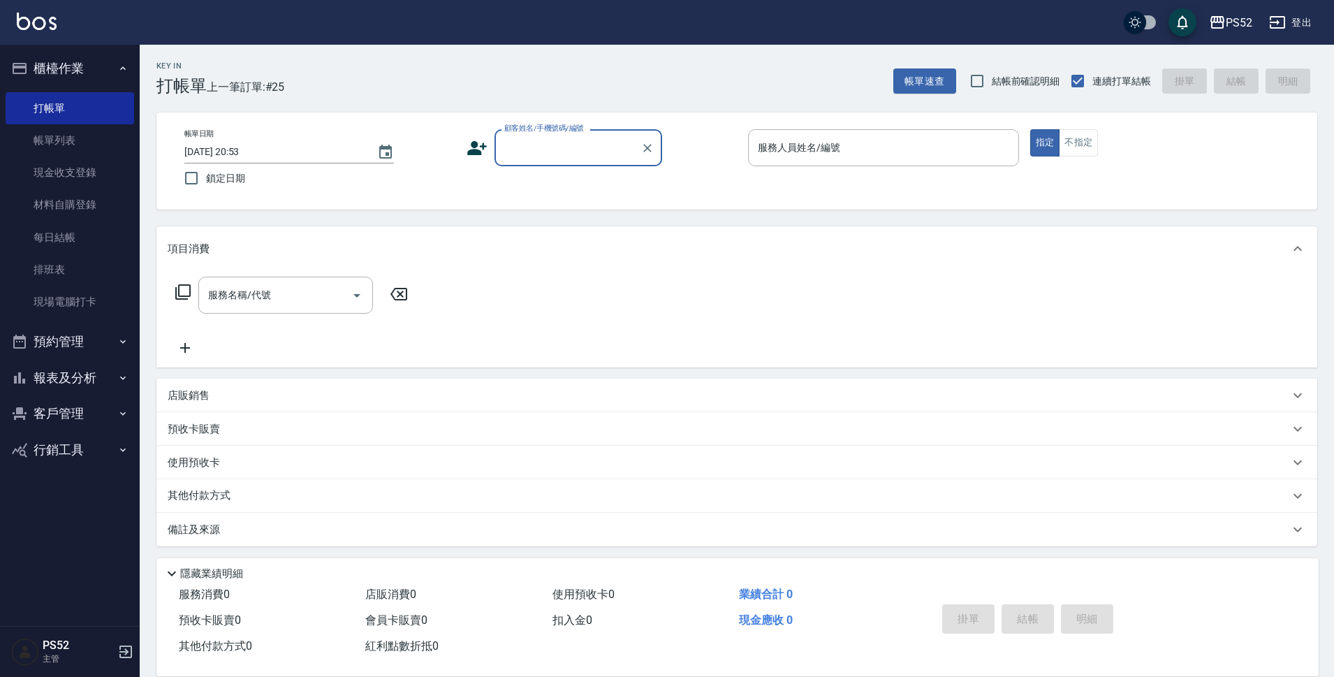
click at [115, 369] on button "報表及分析" at bounding box center [70, 378] width 129 height 36
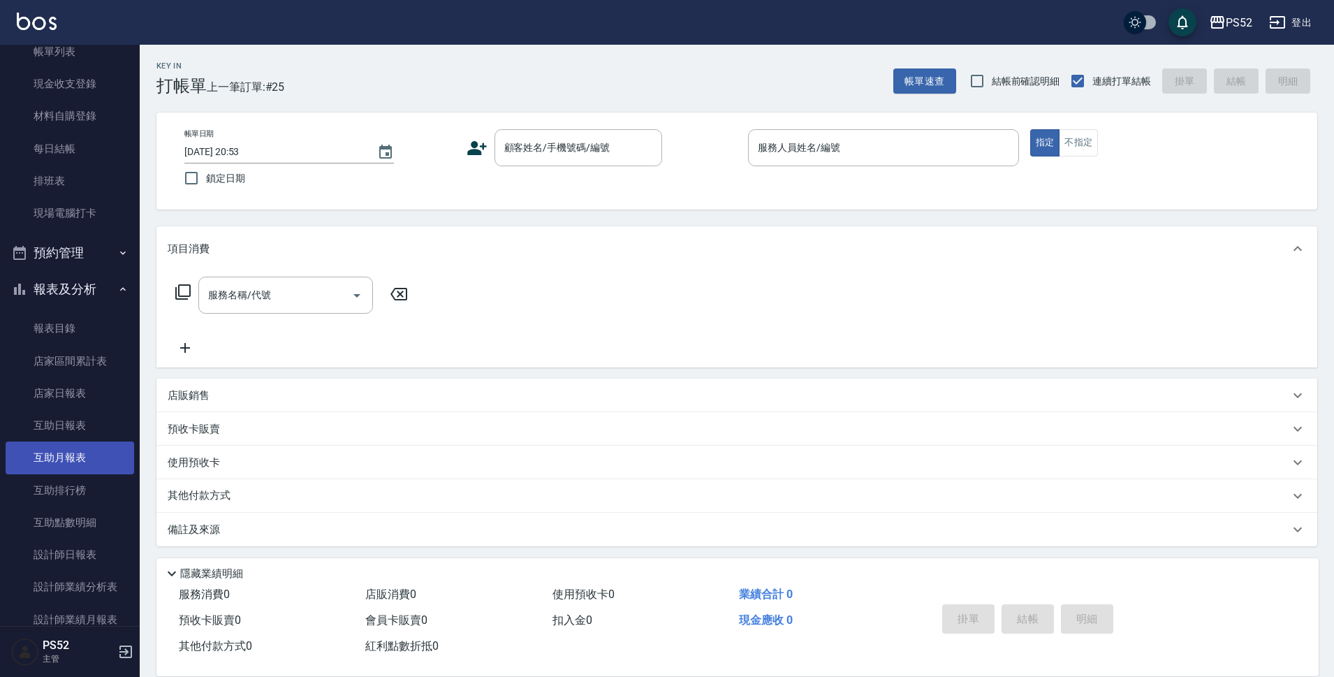
scroll to position [117, 0]
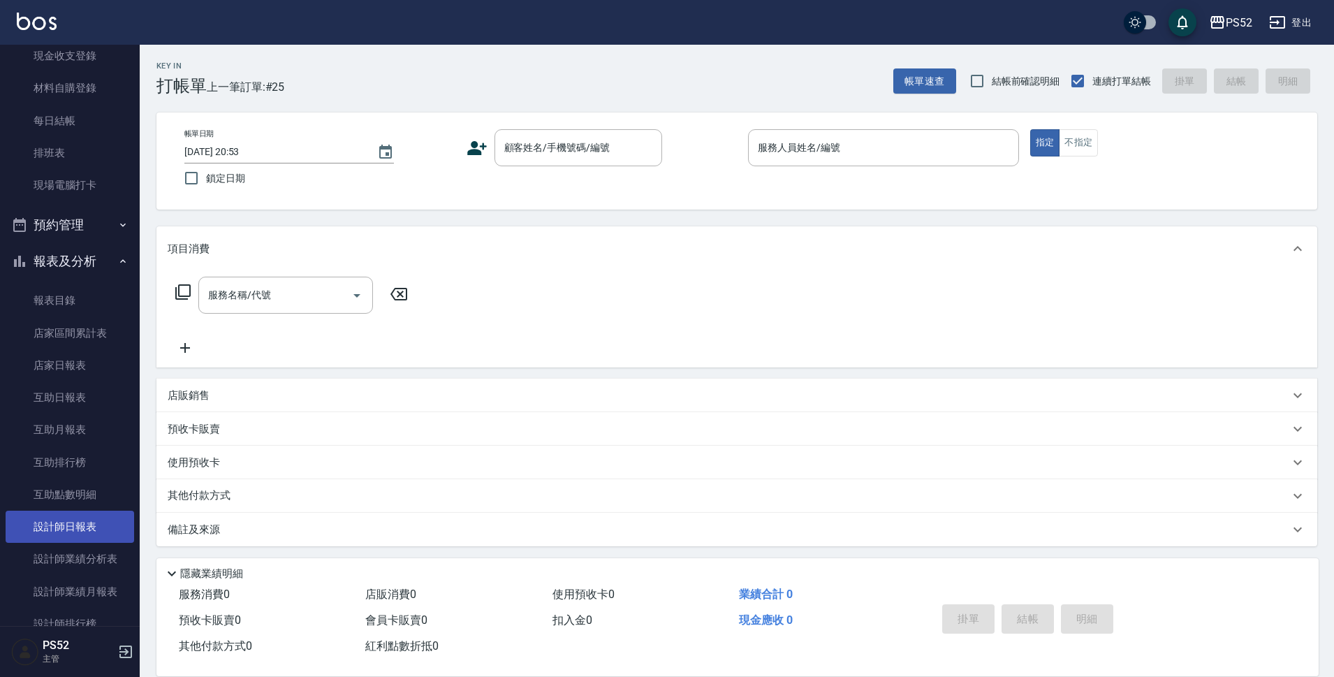
click at [99, 518] on link "設計師日報表" at bounding box center [70, 527] width 129 height 32
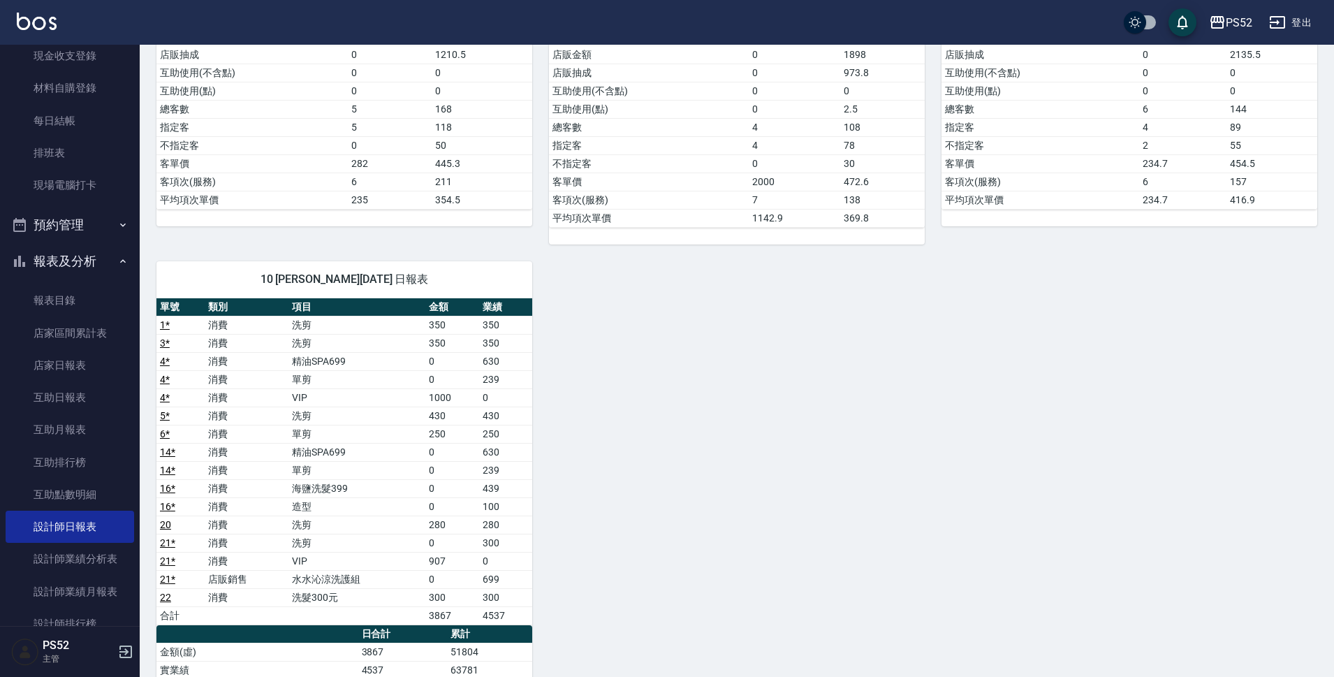
scroll to position [419, 0]
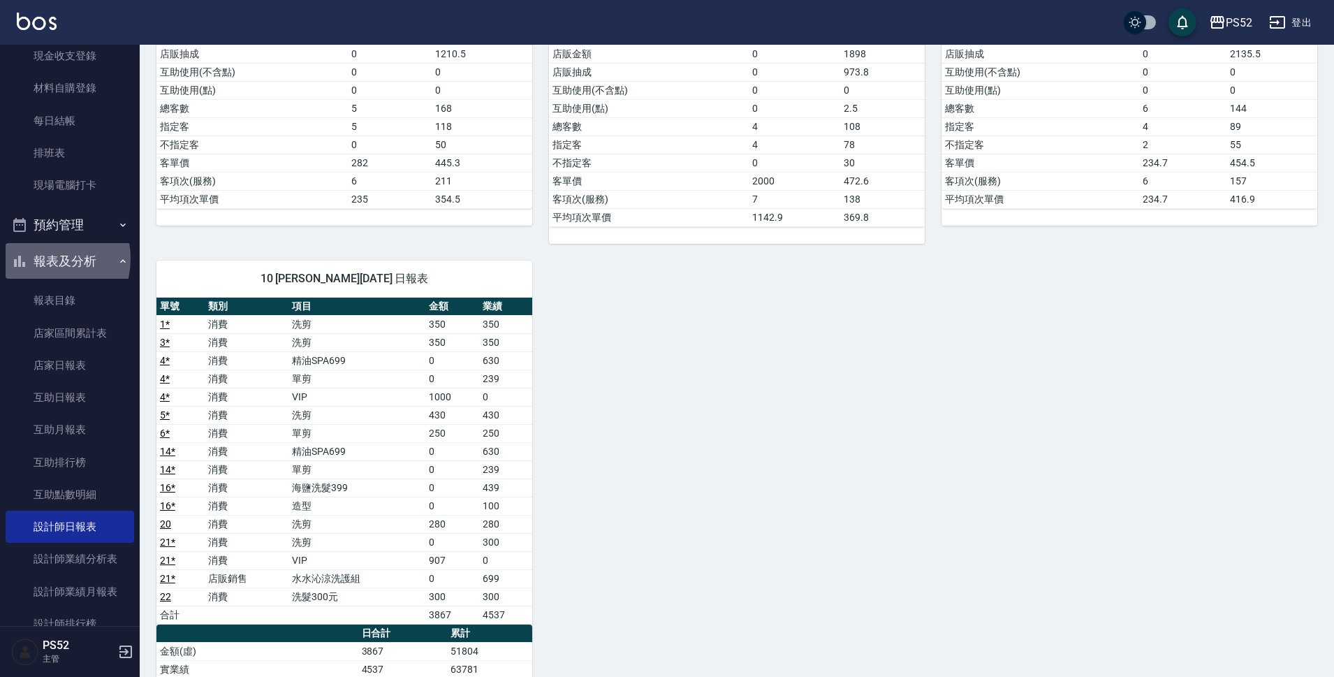
click at [41, 258] on button "報表及分析" at bounding box center [70, 261] width 129 height 36
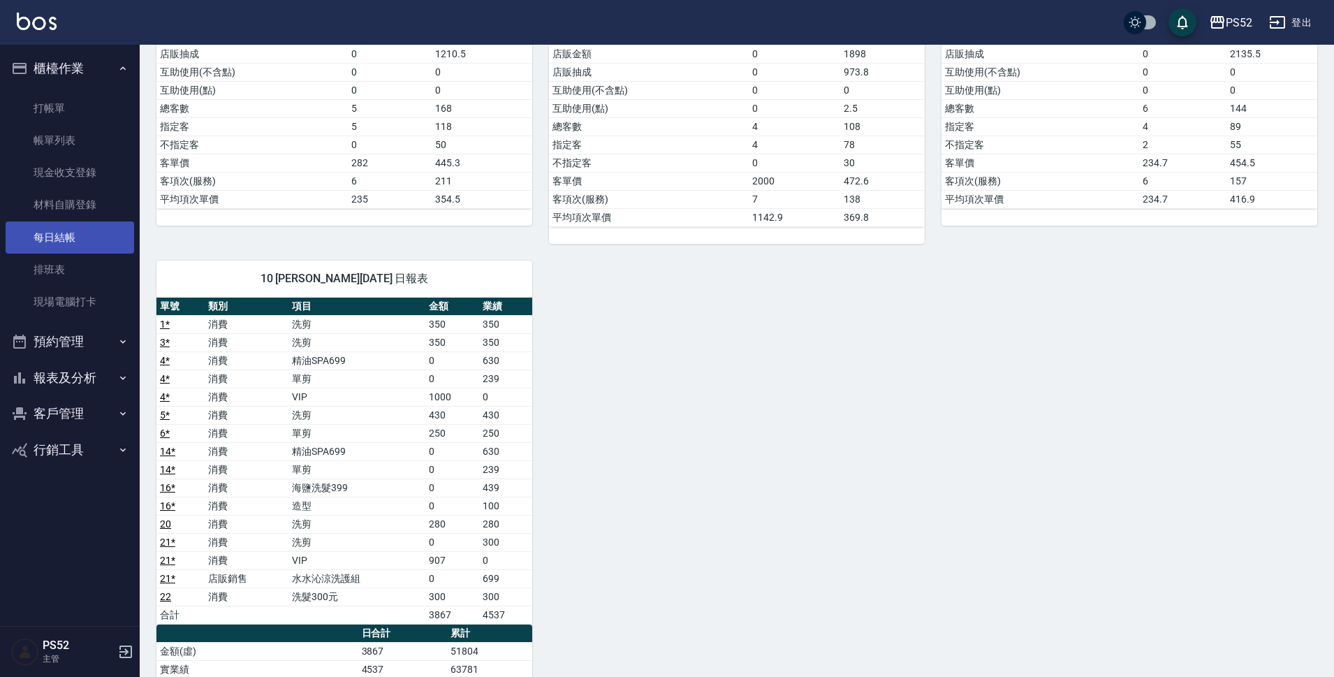
scroll to position [0, 0]
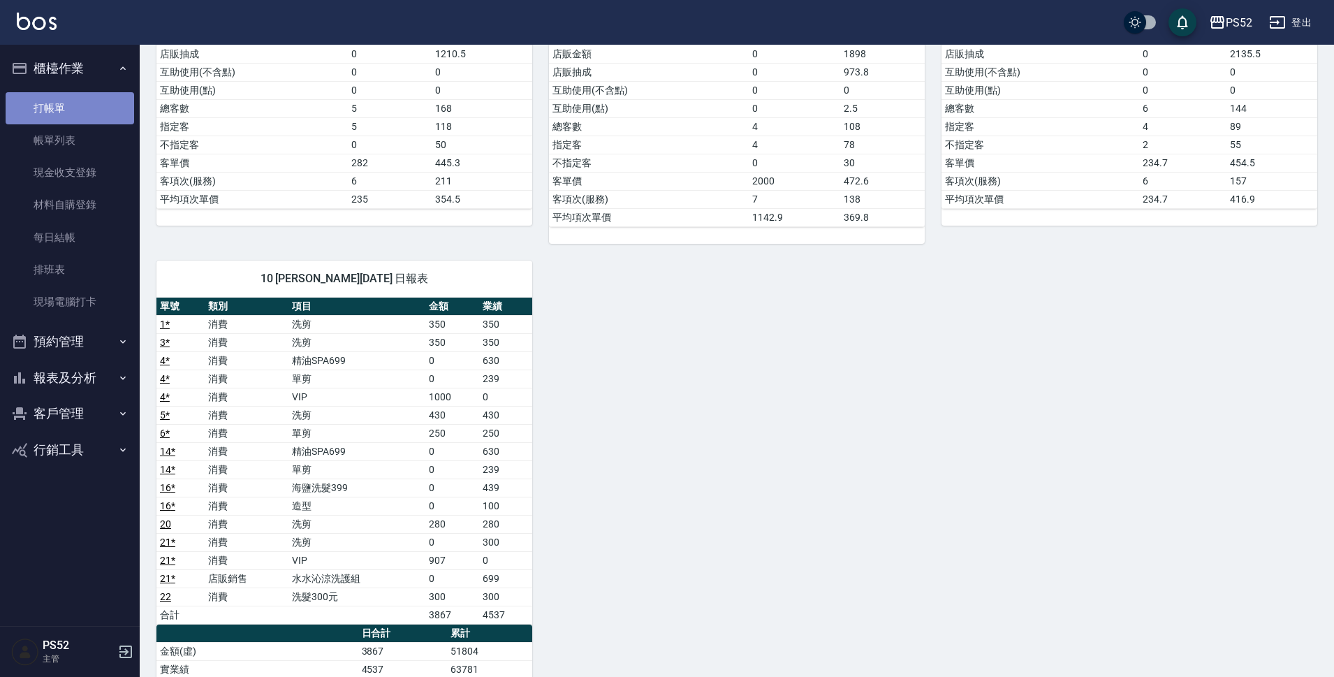
click at [73, 119] on link "打帳單" at bounding box center [70, 108] width 129 height 32
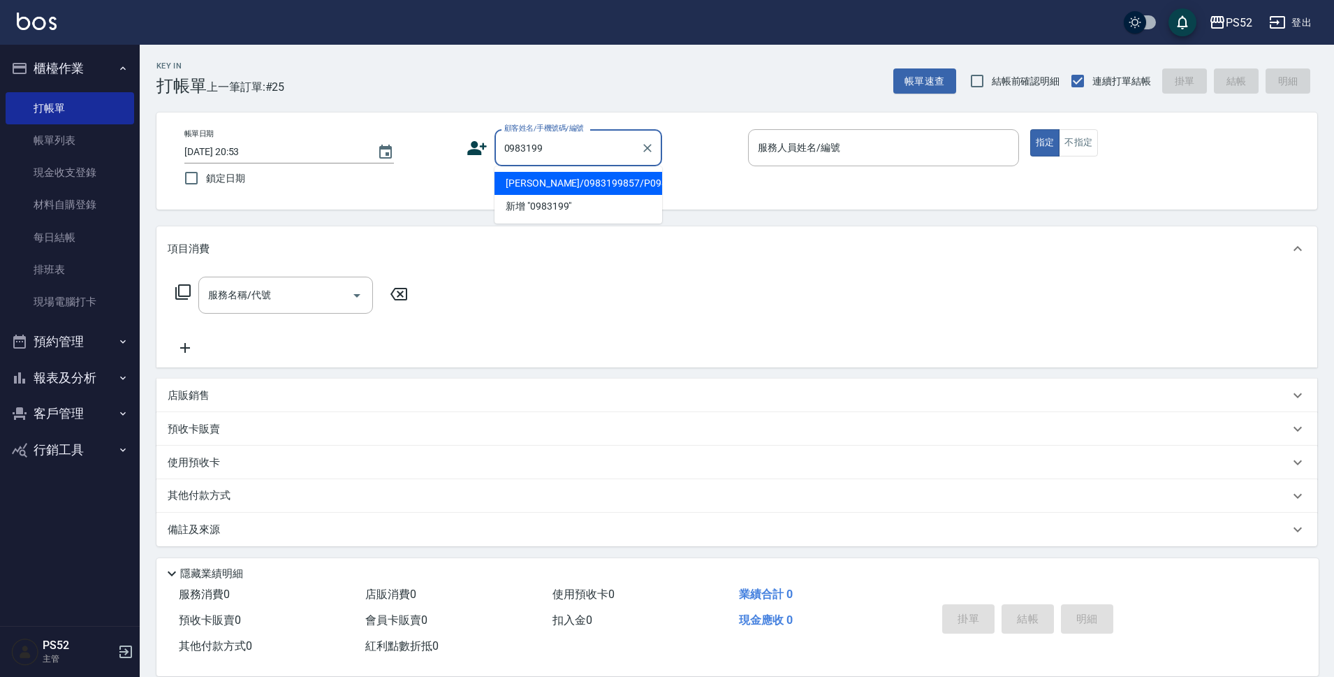
click at [541, 195] on li "吳丞修/0983199857/P0983199857" at bounding box center [579, 183] width 168 height 23
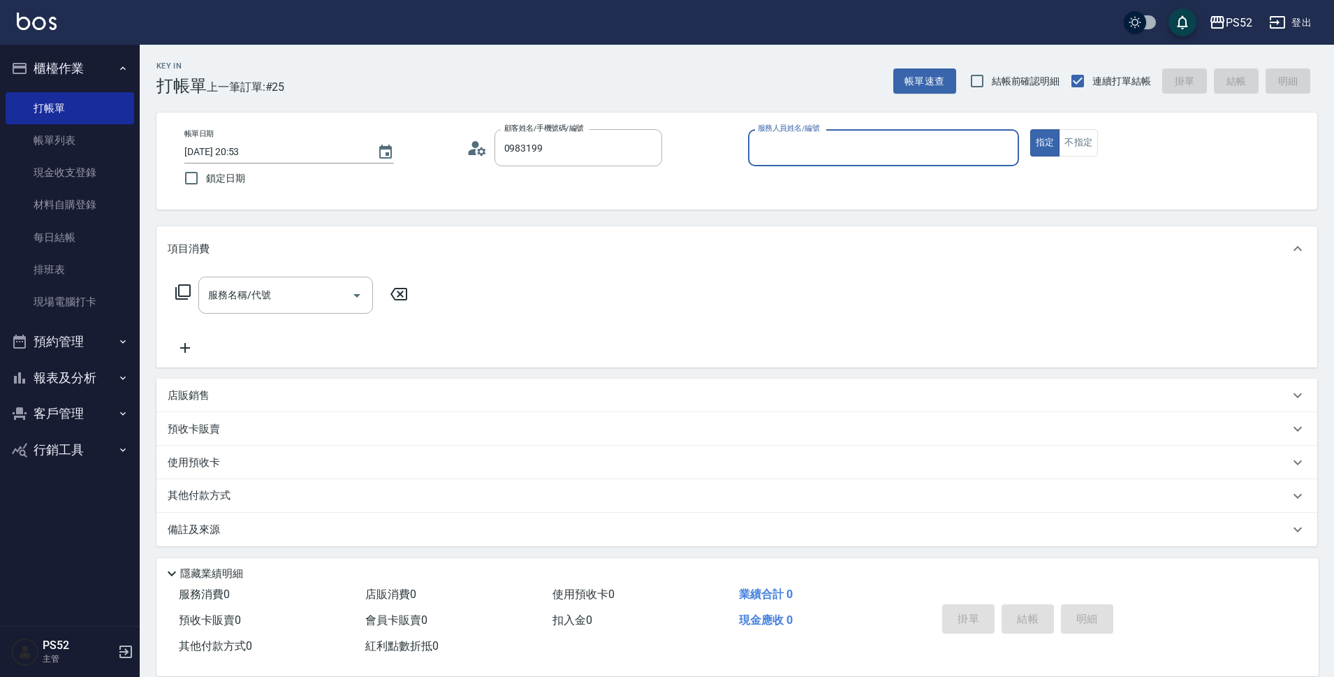
type input "吳丞修/0983199857/P0983199857"
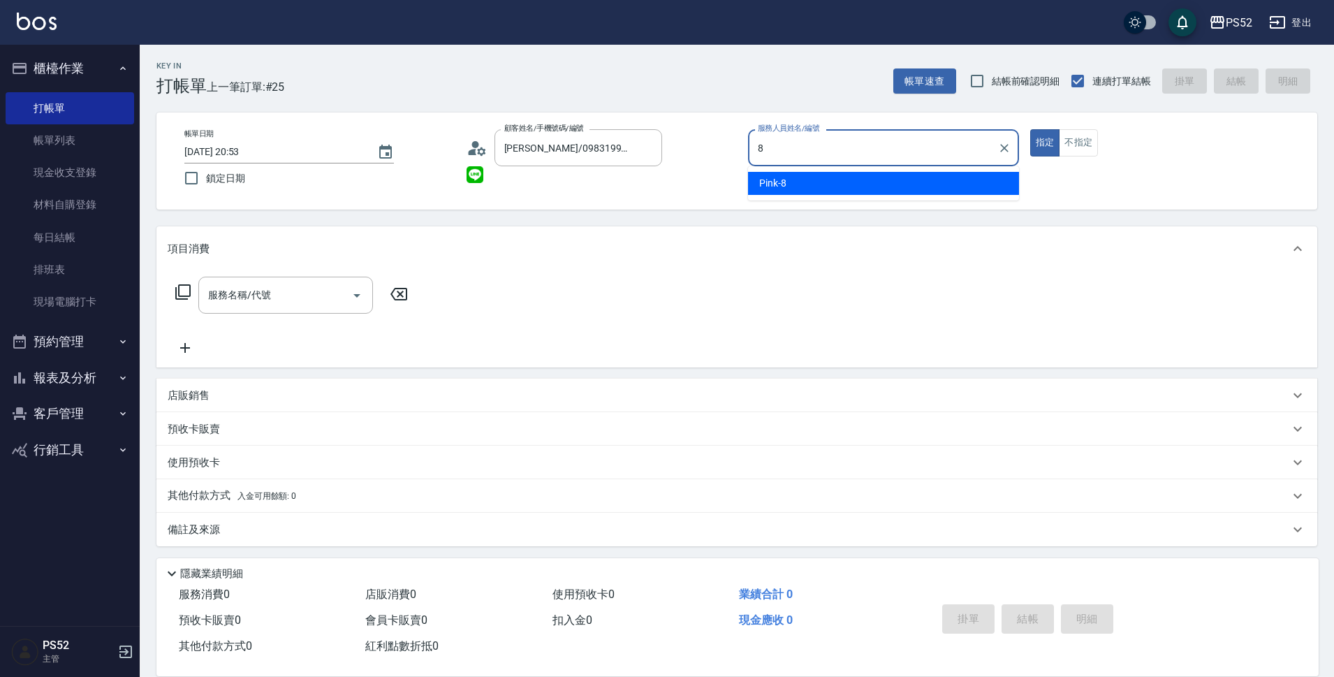
type input "8"
type button "true"
type input "Pink-8"
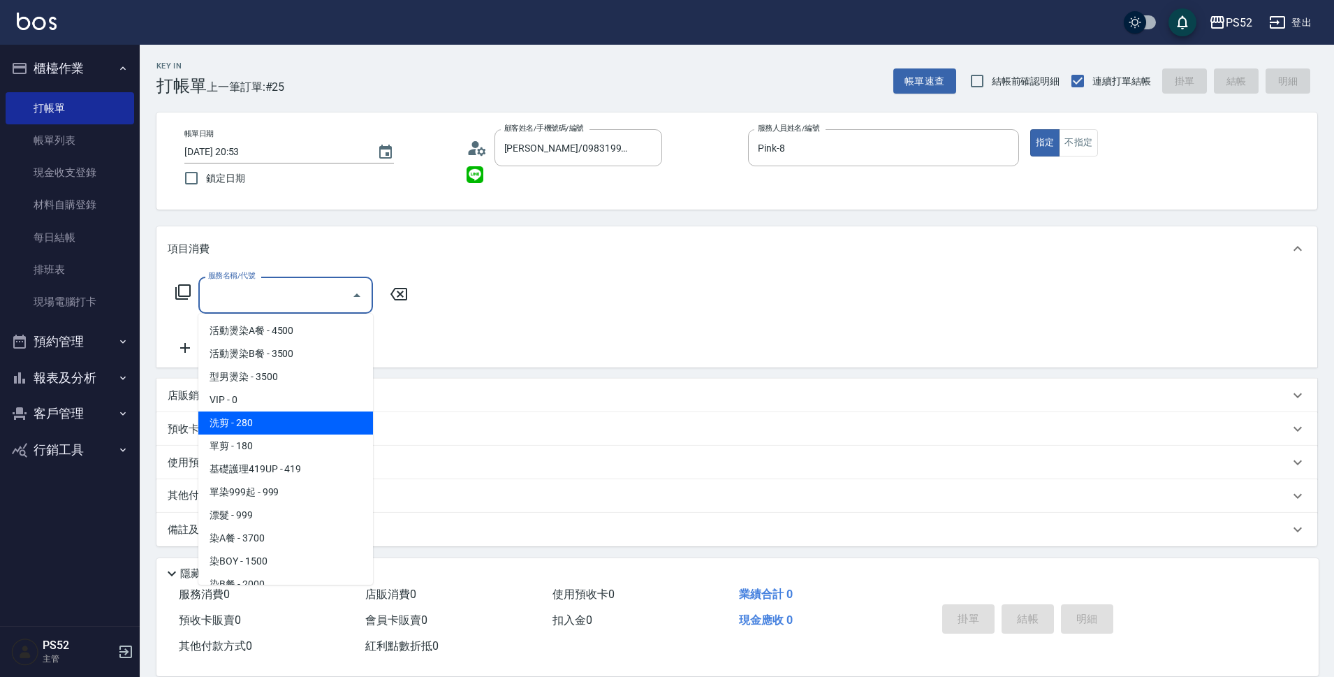
type input "洗剪(C1)"
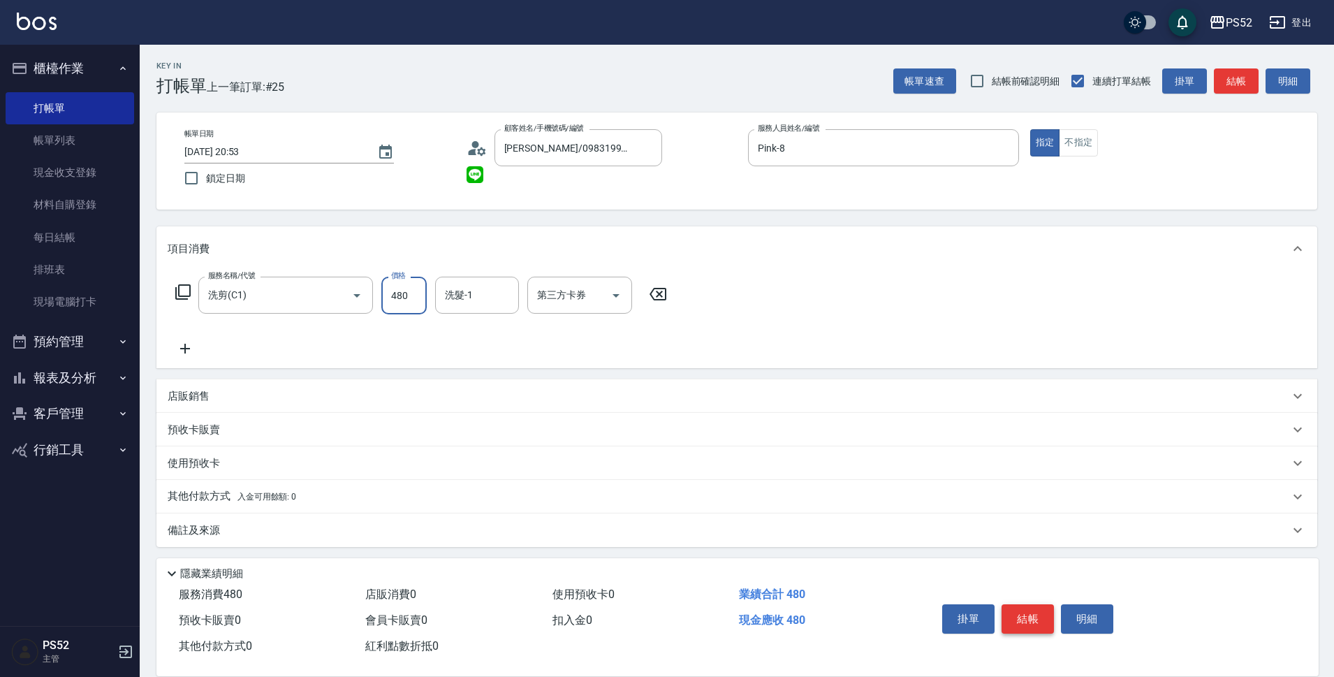
type input "480"
click at [1024, 618] on button "結帳" at bounding box center [1028, 618] width 52 height 29
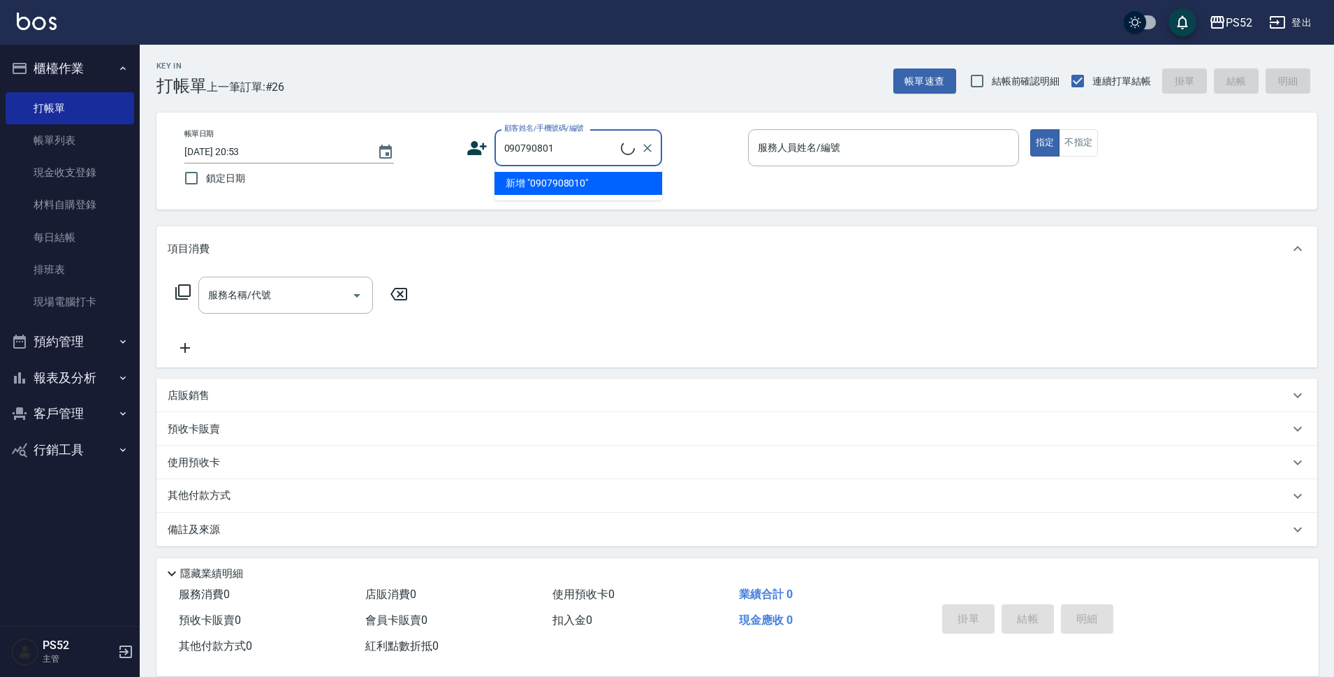
type input "0907908010"
type input "栩"
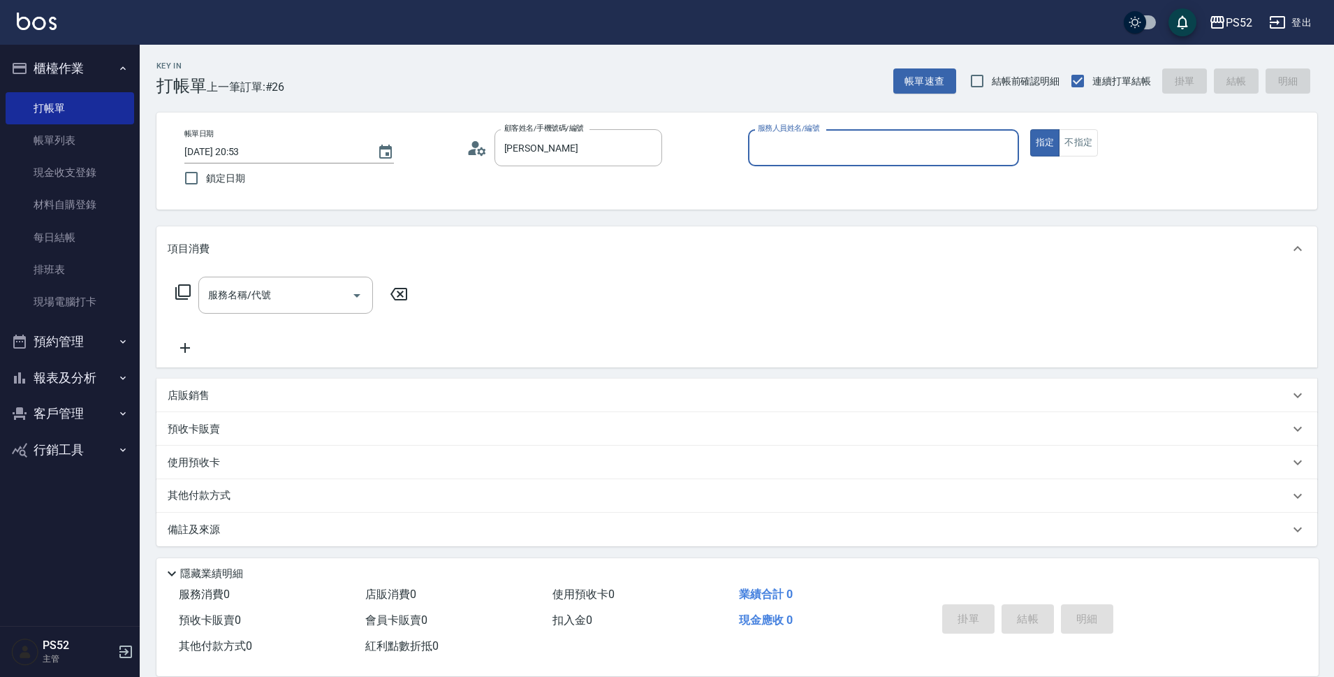
type input "許祐維/0907408010/P0907408010"
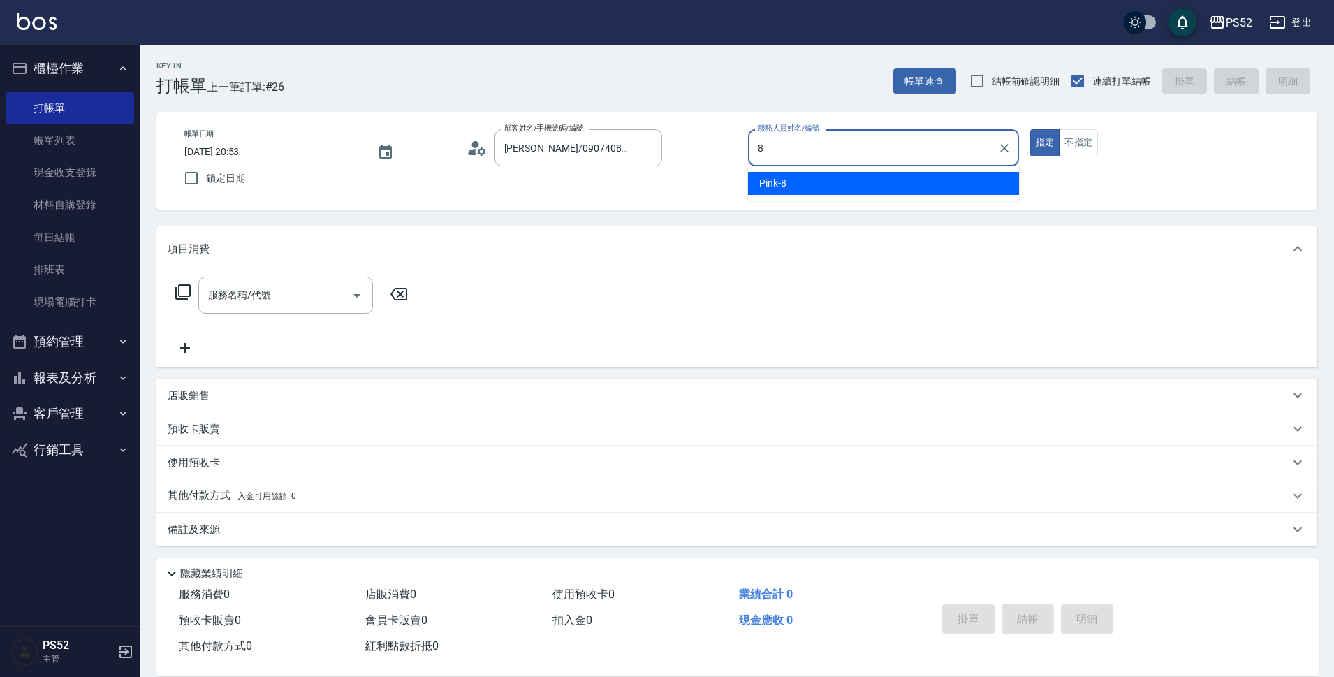
type input "Pink-8"
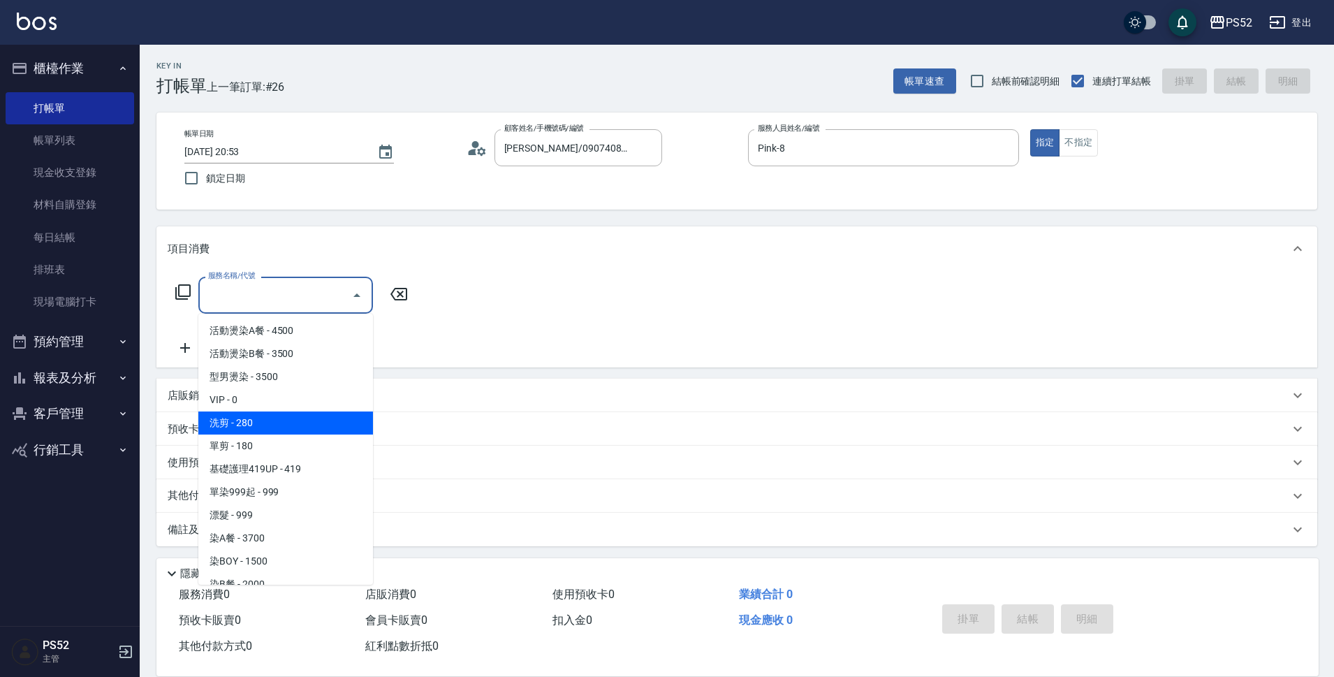
type input "洗剪(C1)"
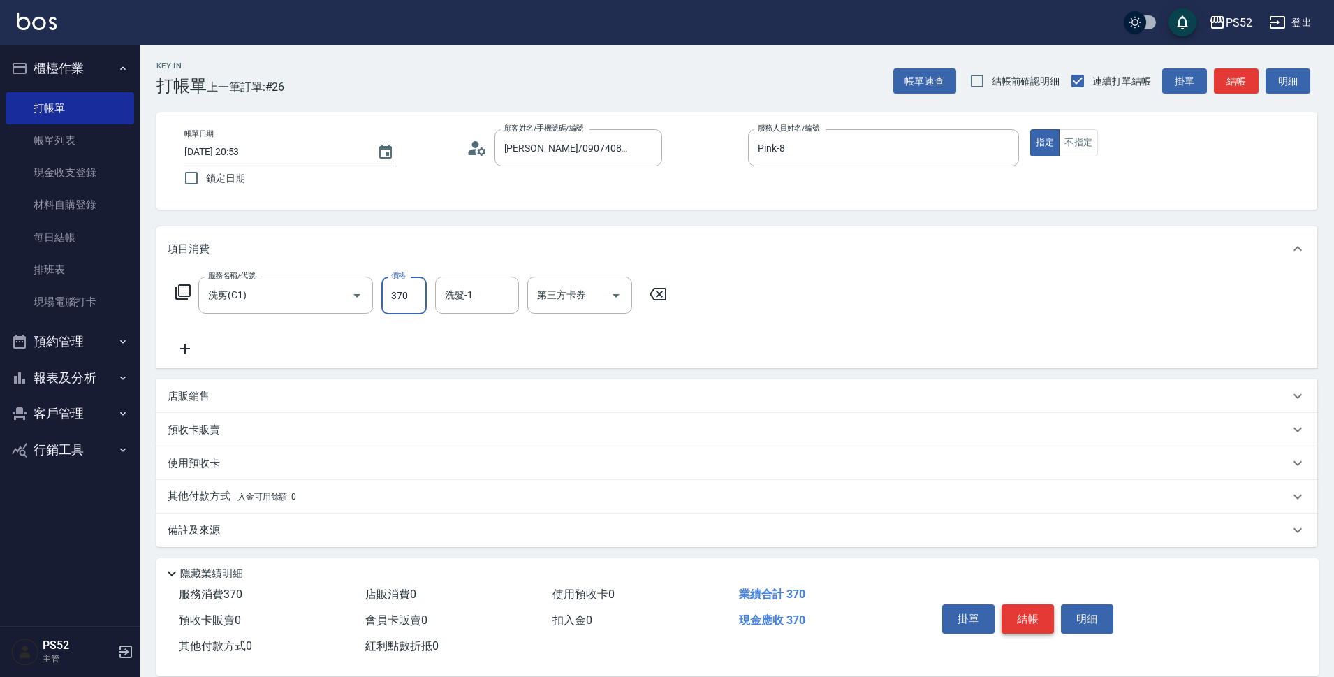
type input "370"
click at [1015, 612] on button "結帳" at bounding box center [1028, 618] width 52 height 29
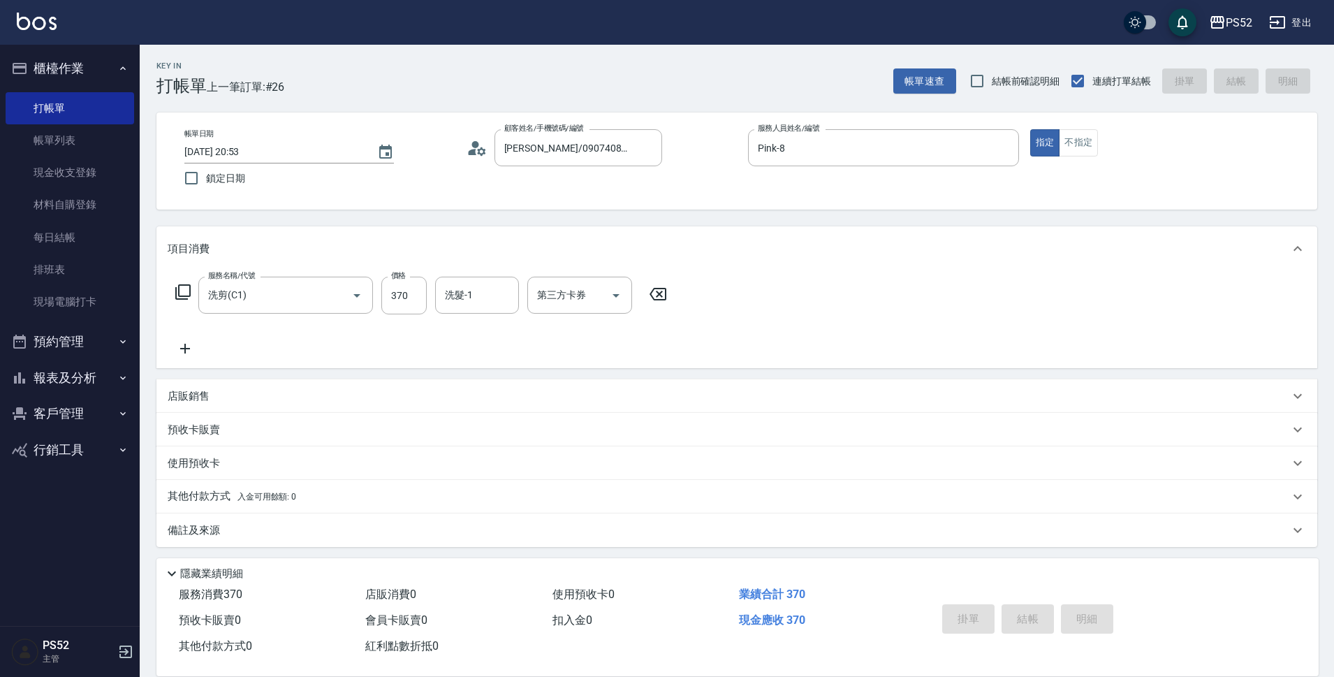
type input "2025/08/23 20:54"
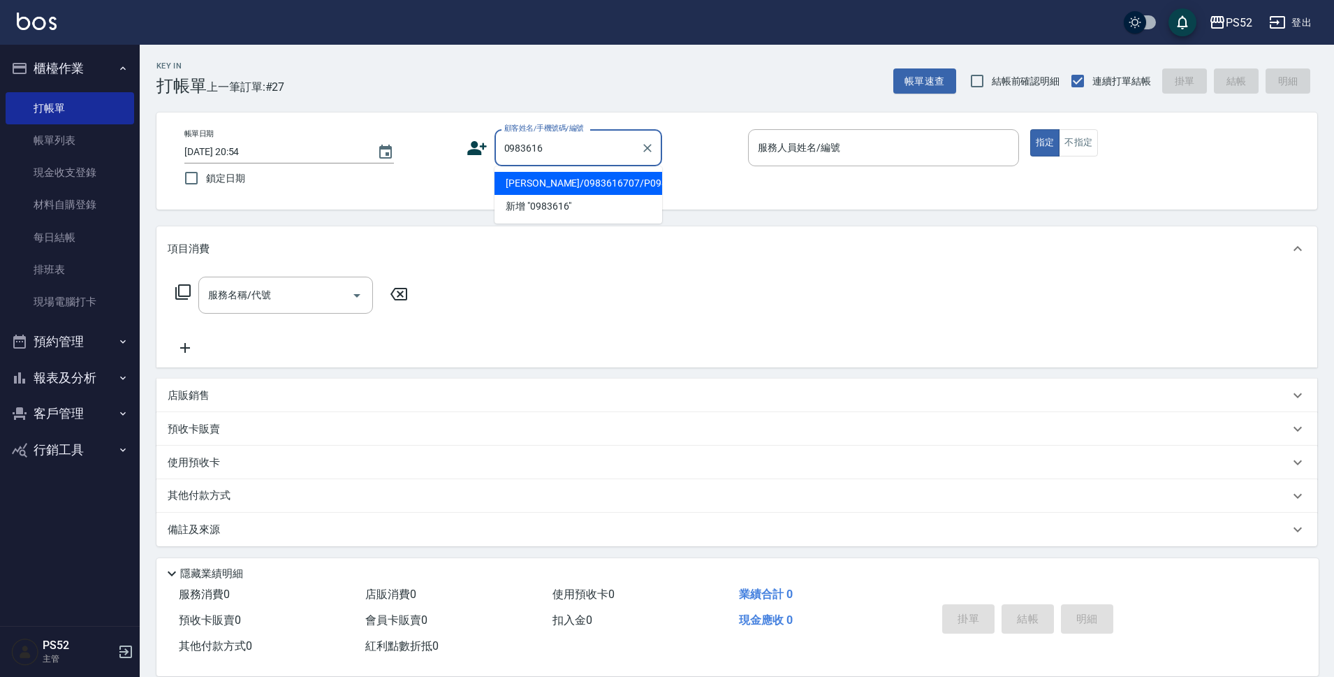
click at [532, 194] on li "陳泓榆/0983616707/P0983616707" at bounding box center [579, 183] width 168 height 23
type input "陳泓榆/0983616707/P0983616707"
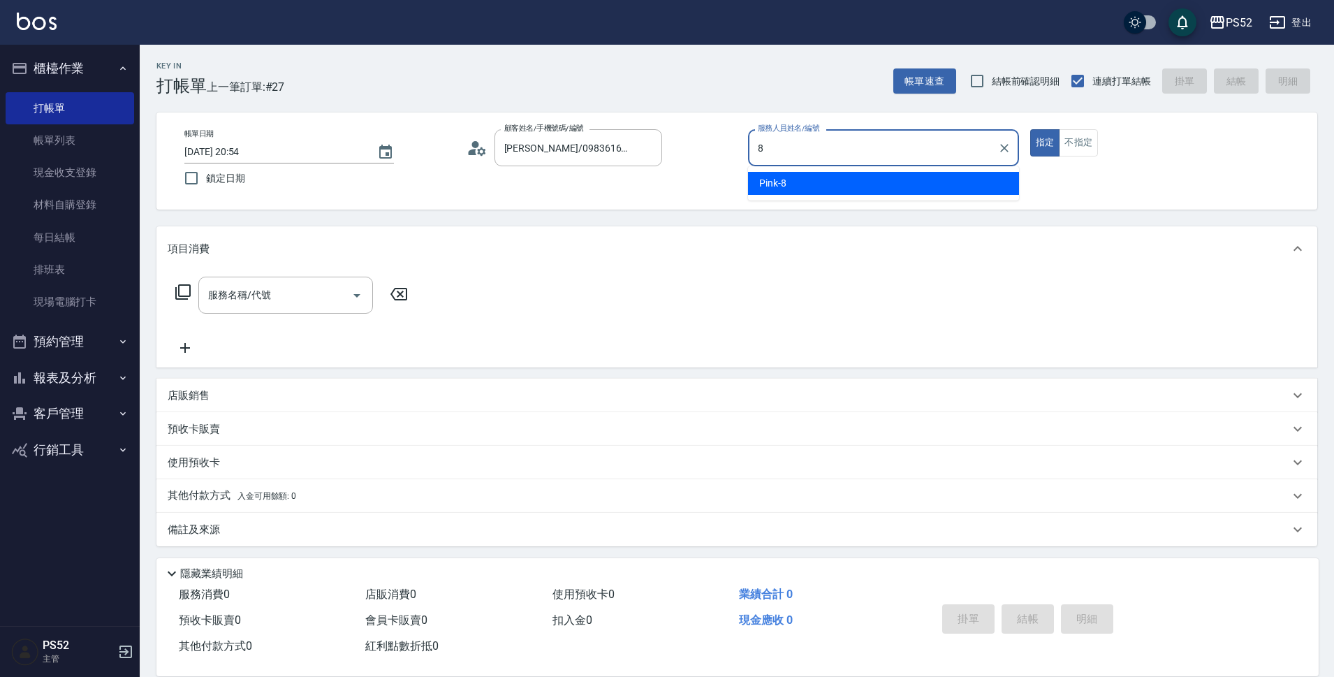
type input "Pink-8"
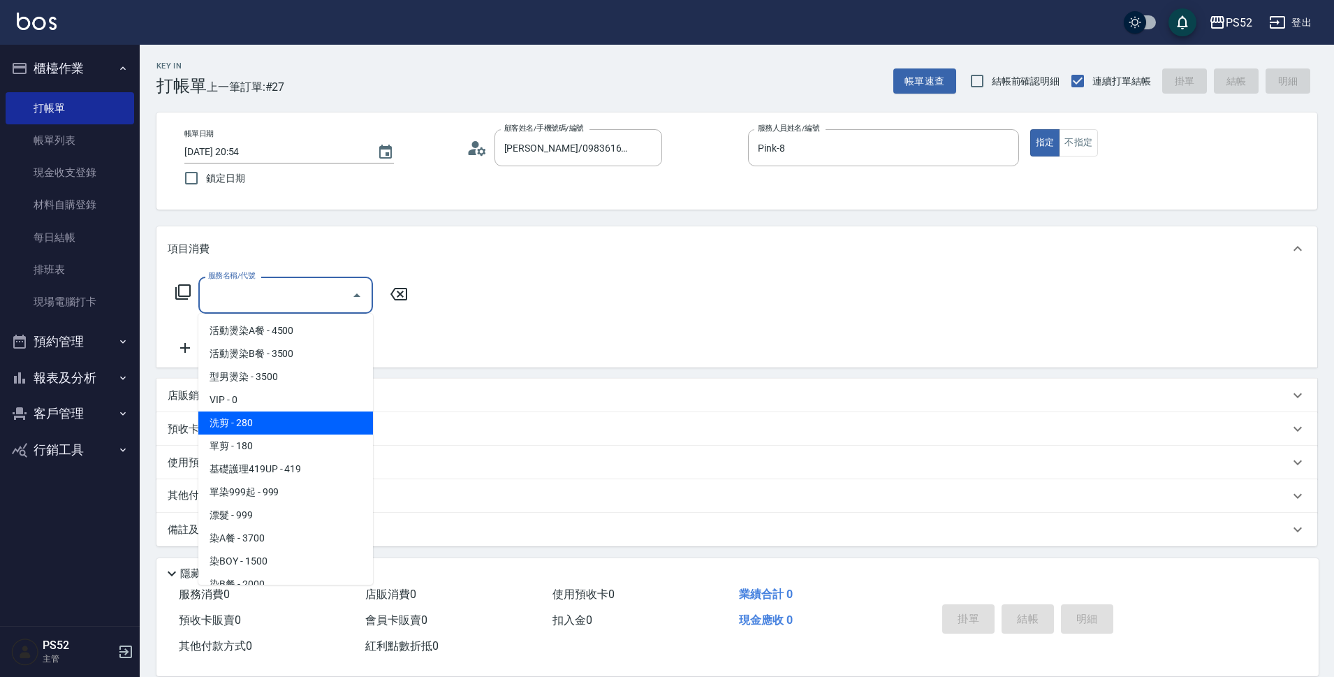
type input "洗剪(C1)"
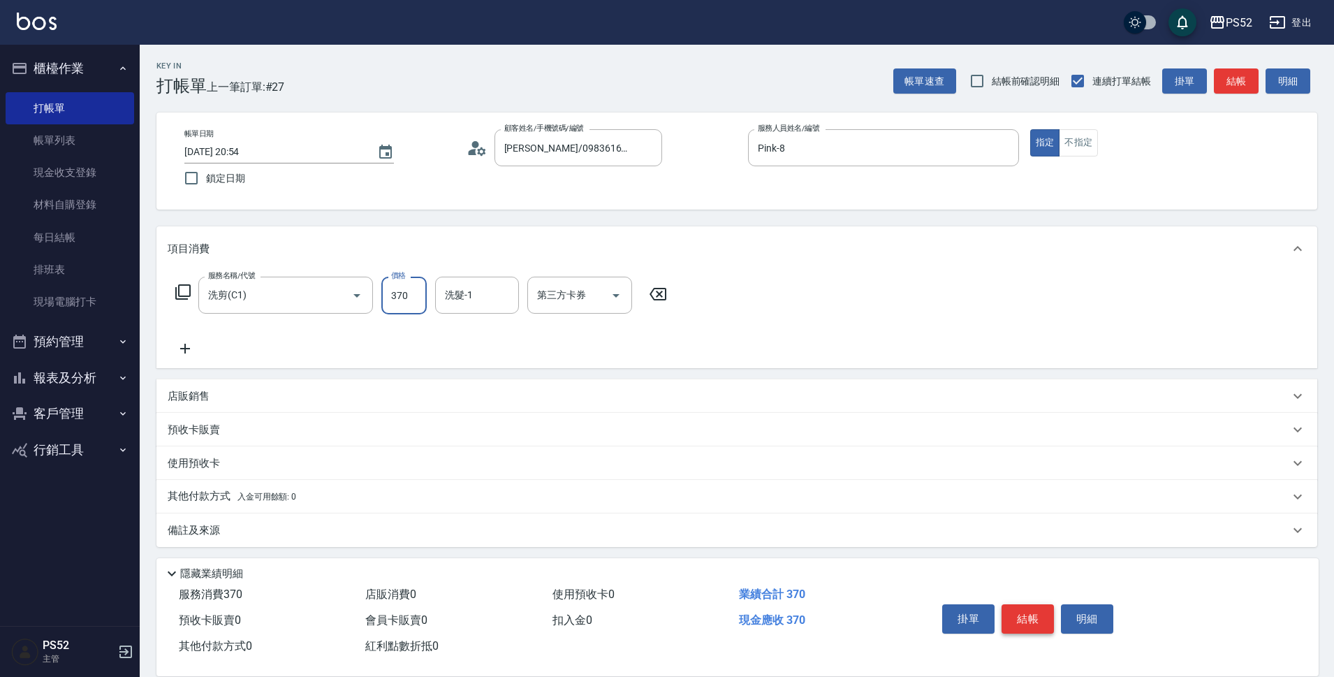
type input "370"
click at [1010, 620] on button "結帳" at bounding box center [1028, 618] width 52 height 29
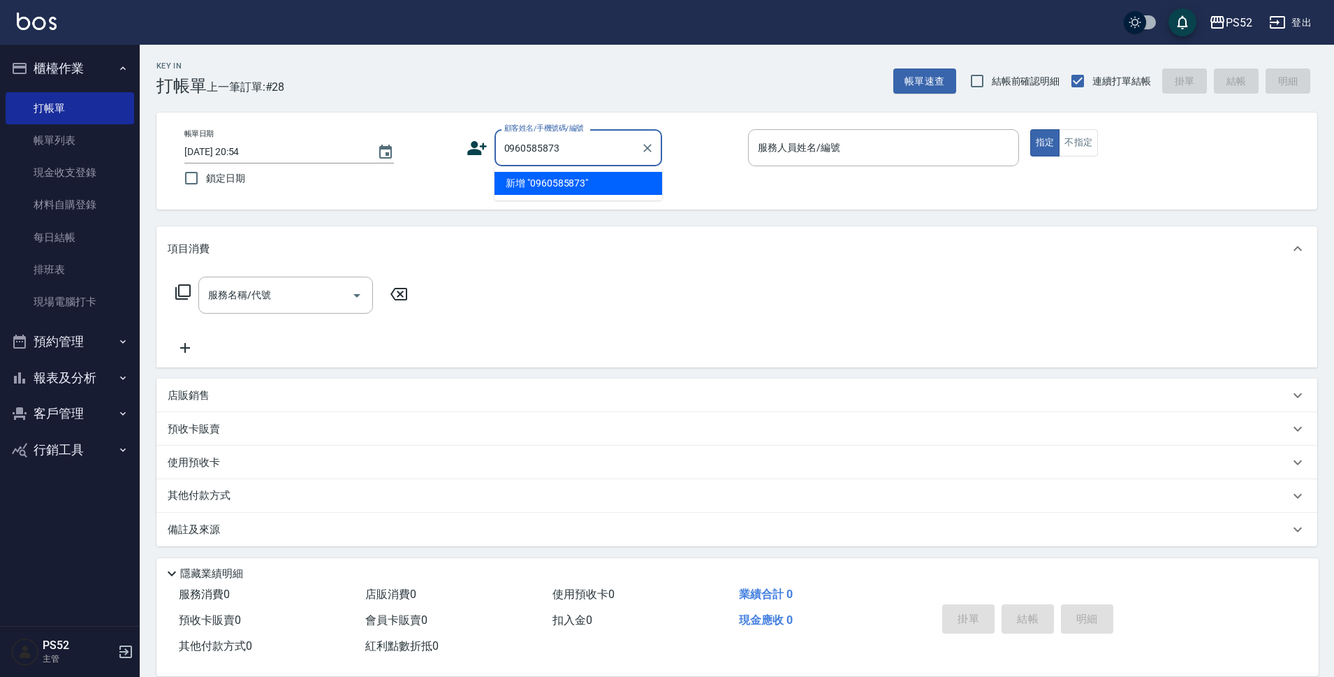
type input "0960585873"
click at [479, 152] on icon at bounding box center [477, 148] width 20 height 14
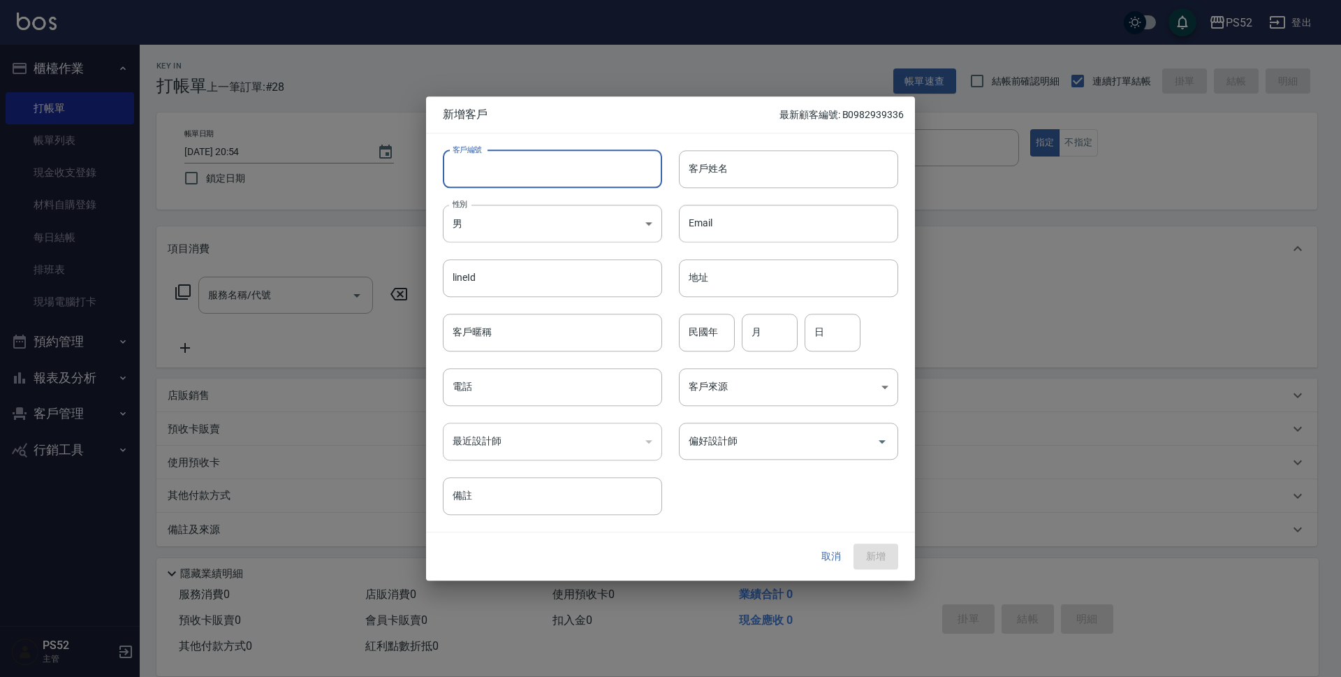
click at [491, 154] on input "客戶編號" at bounding box center [552, 169] width 219 height 38
type input "P0960585873"
click at [754, 338] on input "月" at bounding box center [770, 333] width 56 height 38
type input "8"
type input "22"
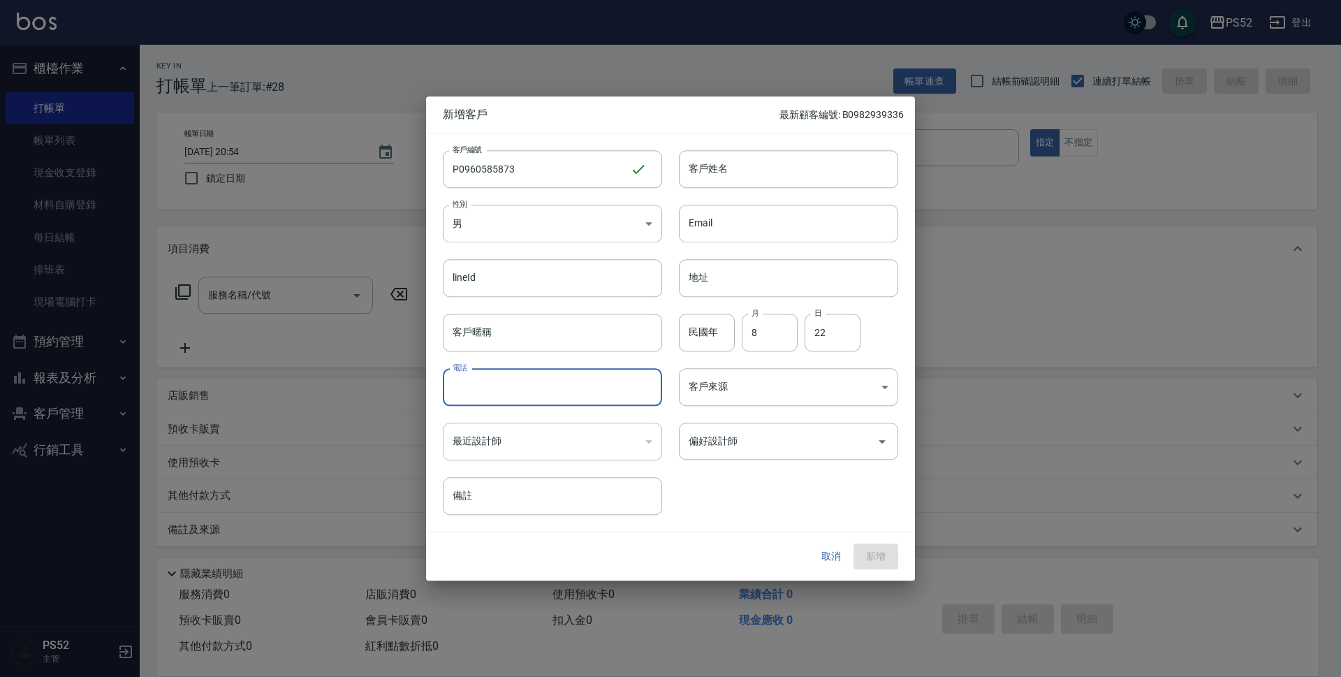
click at [534, 394] on input "電話" at bounding box center [552, 387] width 219 height 38
type input "0960585873"
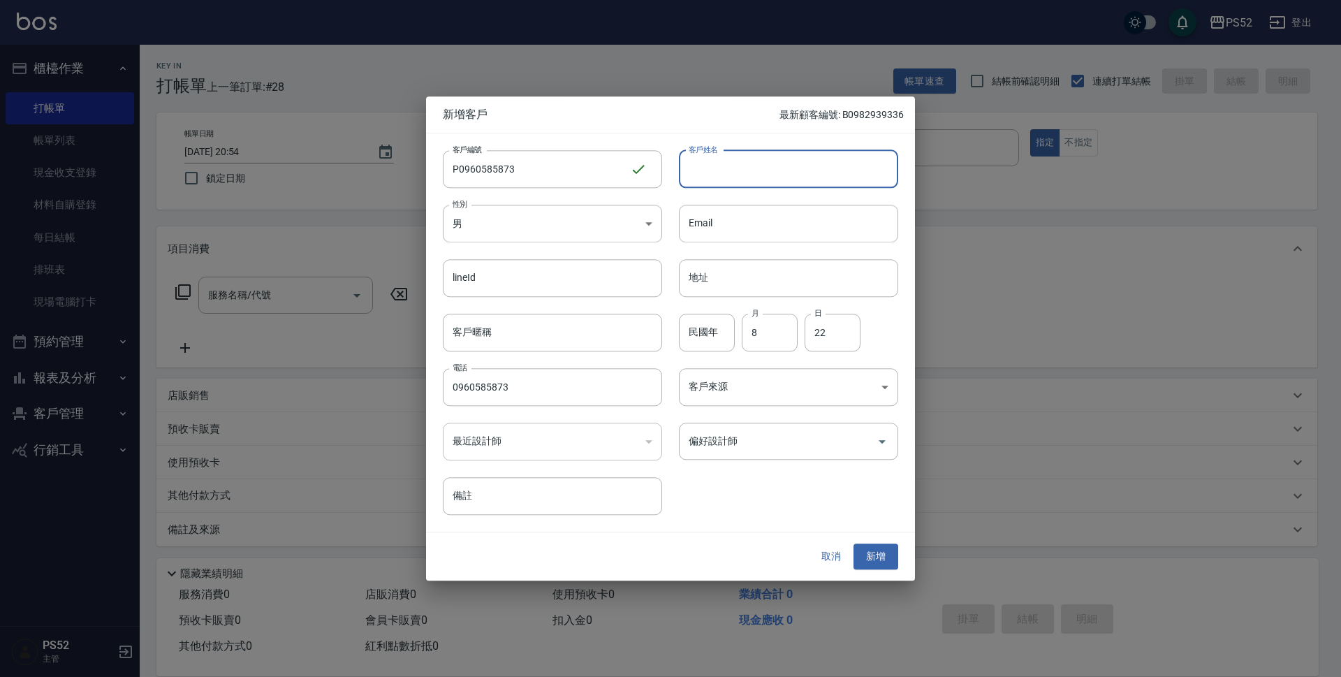
click at [760, 180] on input "客戶姓名" at bounding box center [788, 169] width 219 height 38
type input "辜"
type input "郭議娴"
click at [805, 442] on input "偏好設計師" at bounding box center [778, 441] width 186 height 24
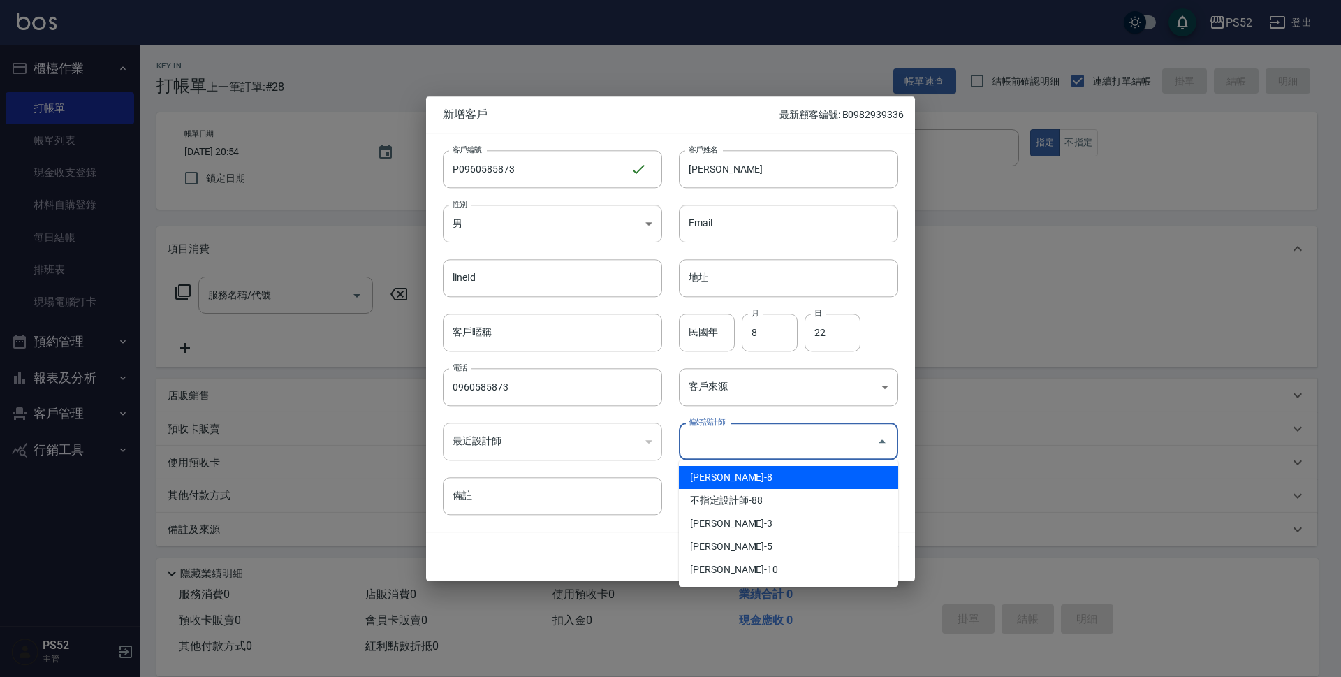
click at [781, 481] on li "陳昱勳-8" at bounding box center [788, 477] width 219 height 23
type input "陳昱勳"
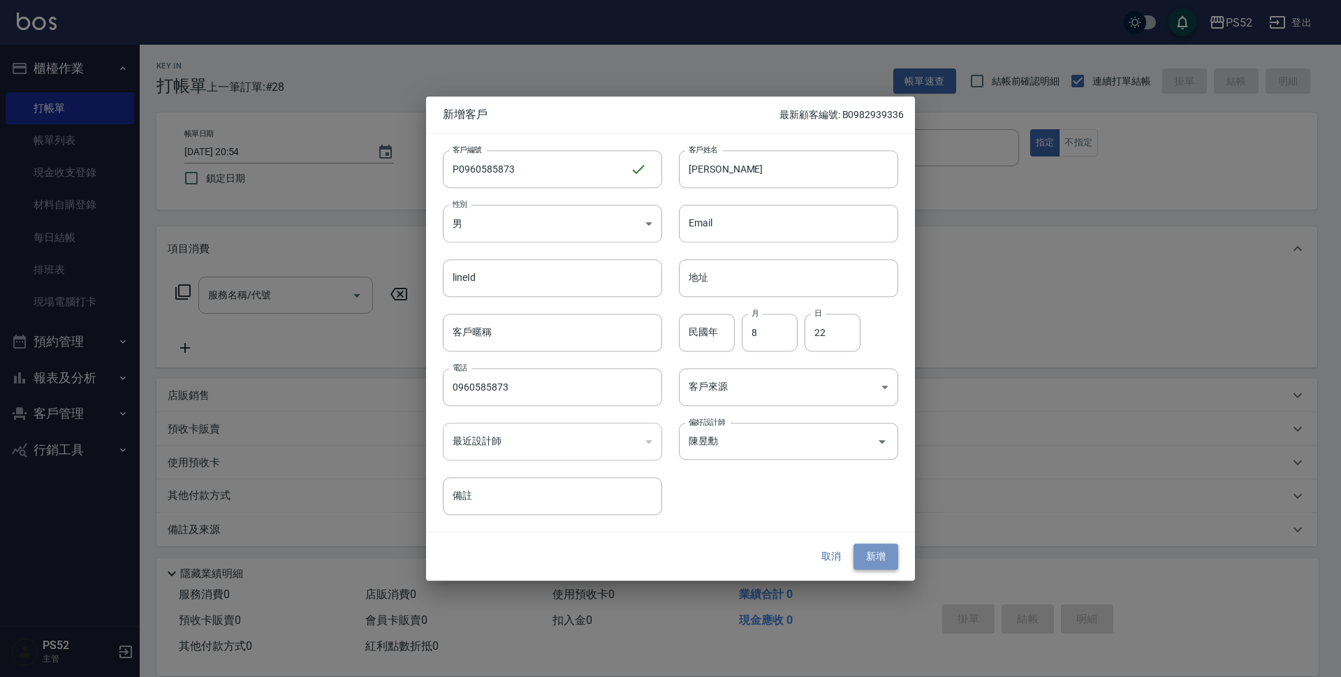
click at [862, 558] on button "新增" at bounding box center [876, 557] width 45 height 26
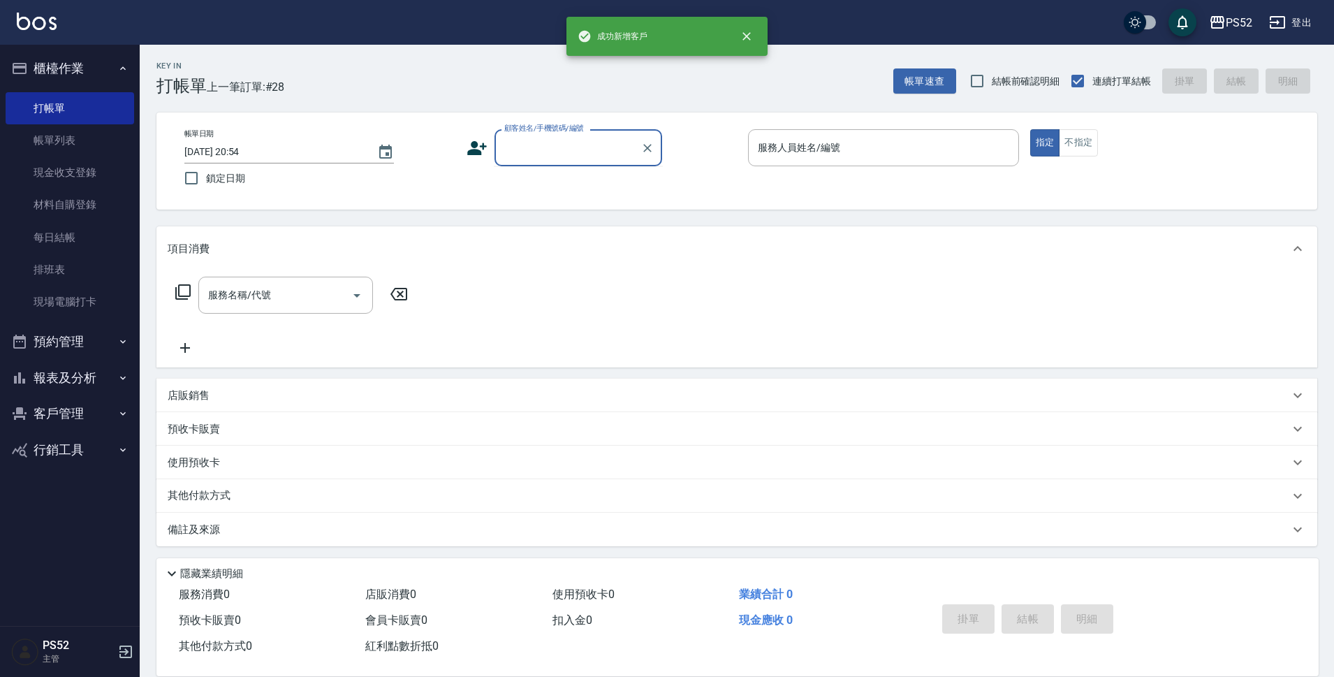
click at [609, 152] on input "顧客姓名/手機號碼/編號" at bounding box center [568, 148] width 134 height 24
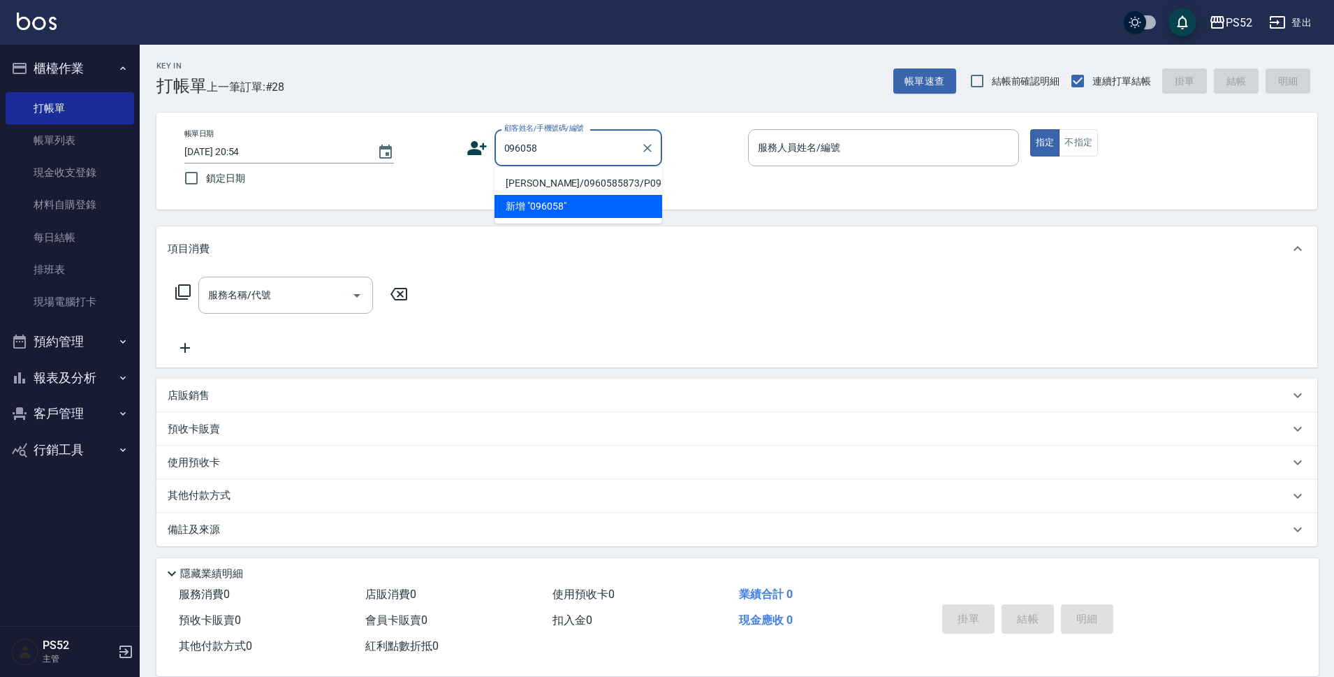
click at [525, 177] on li "郭議娴/0960585873/P0960585873" at bounding box center [579, 183] width 168 height 23
type input "郭議娴/0960585873/P0960585873"
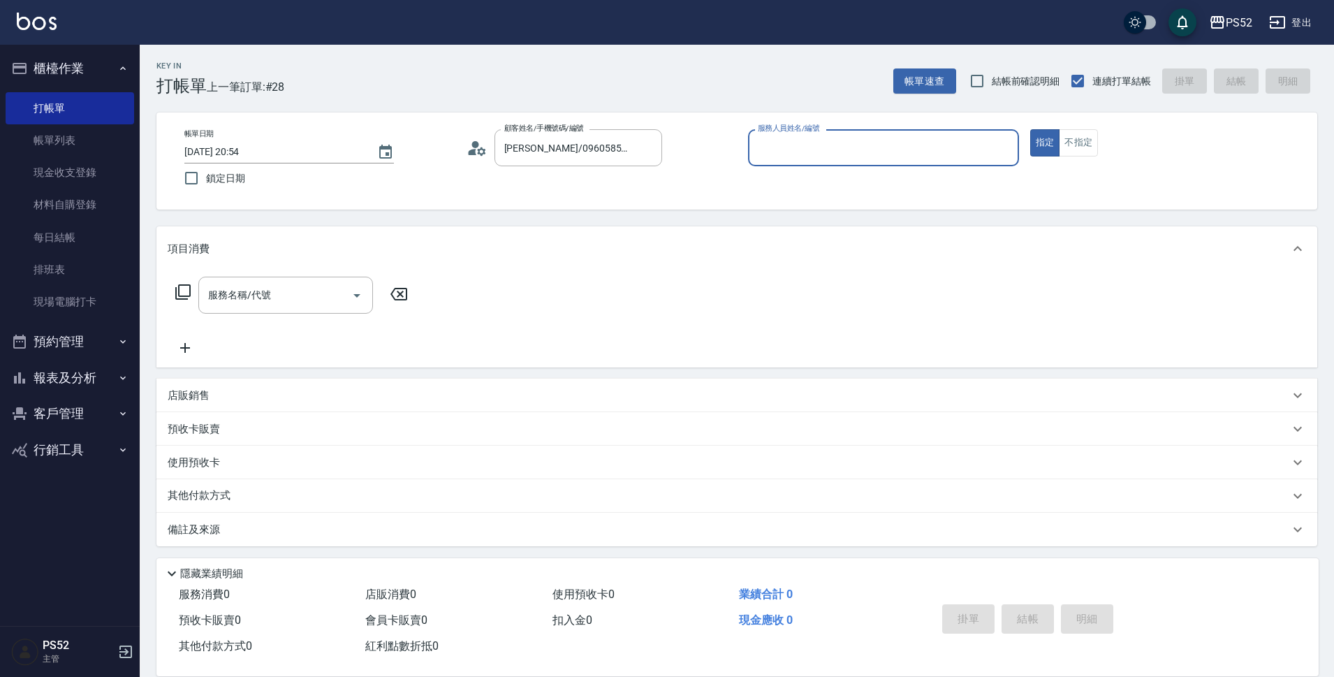
click at [475, 147] on circle at bounding box center [475, 144] width 7 height 7
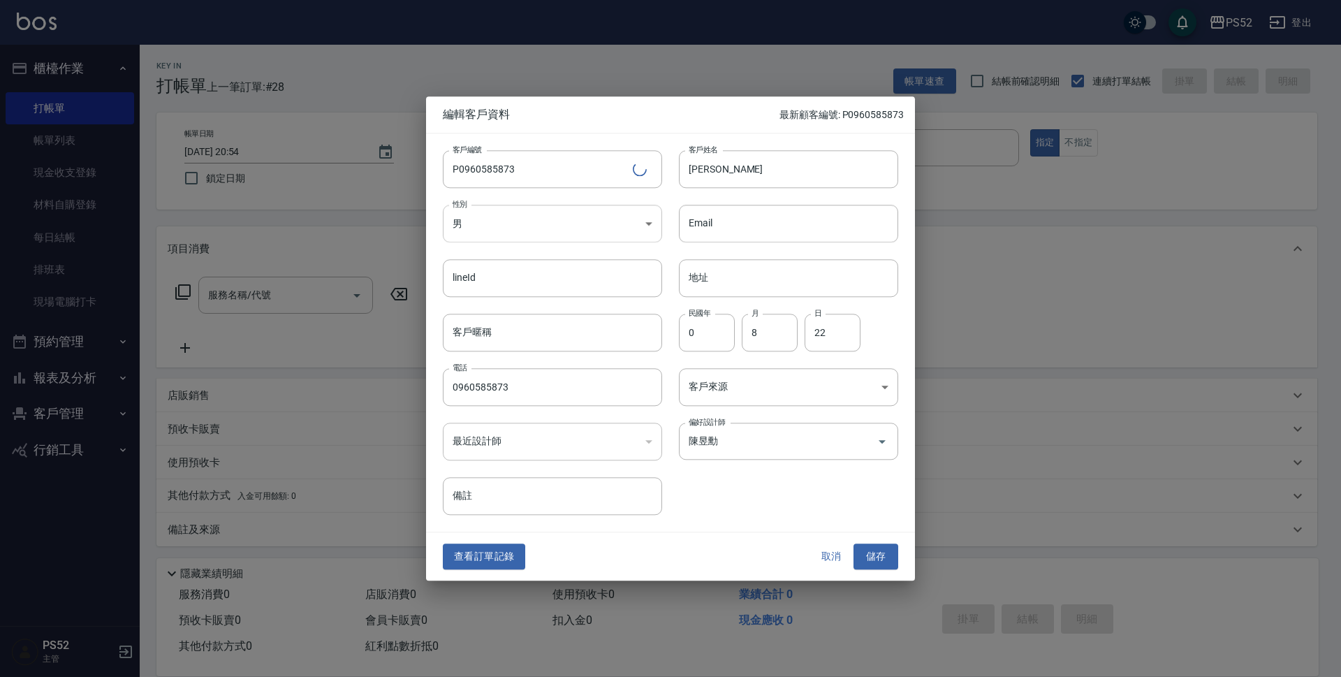
click at [512, 219] on body "PS52 登出 櫃檯作業 打帳單 帳單列表 現金收支登錄 材料自購登錄 每日結帳 排班表 現場電腦打卡 預約管理 預約管理 單日預約紀錄 單週預約紀錄 報表及…" at bounding box center [670, 340] width 1341 height 680
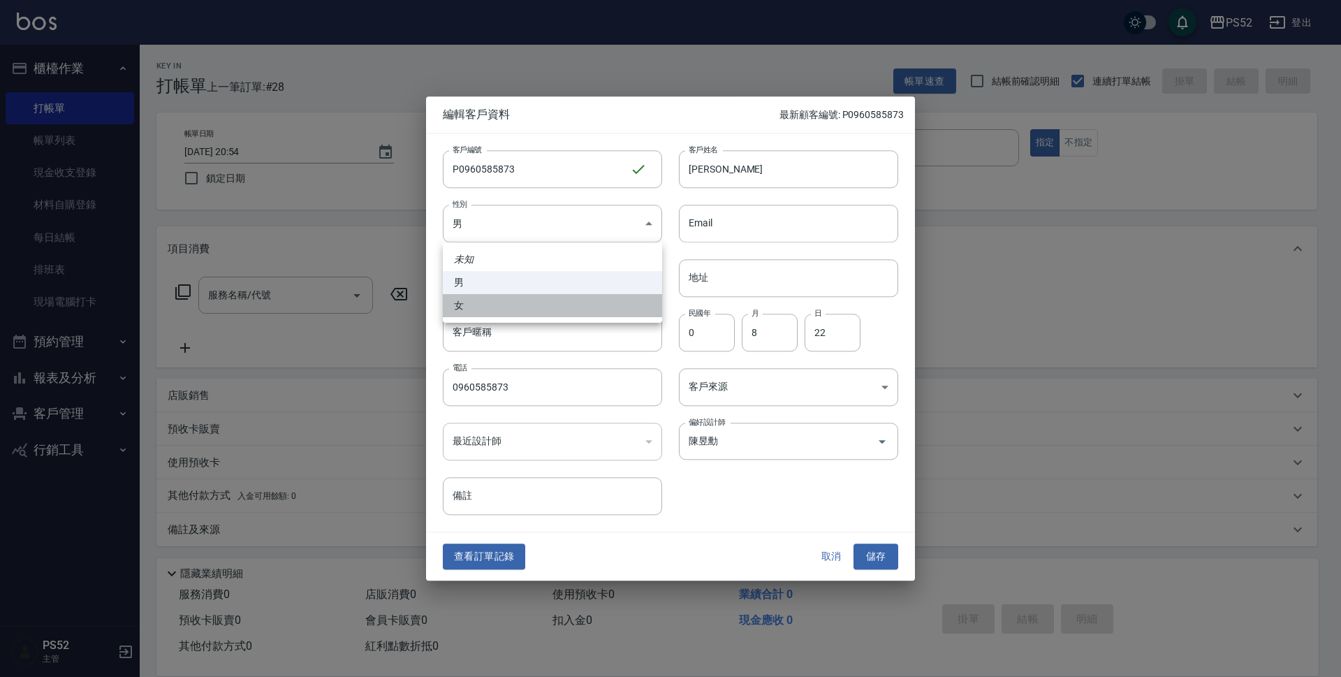
click at [455, 296] on li "女" at bounding box center [552, 305] width 219 height 23
type input "FEMALE"
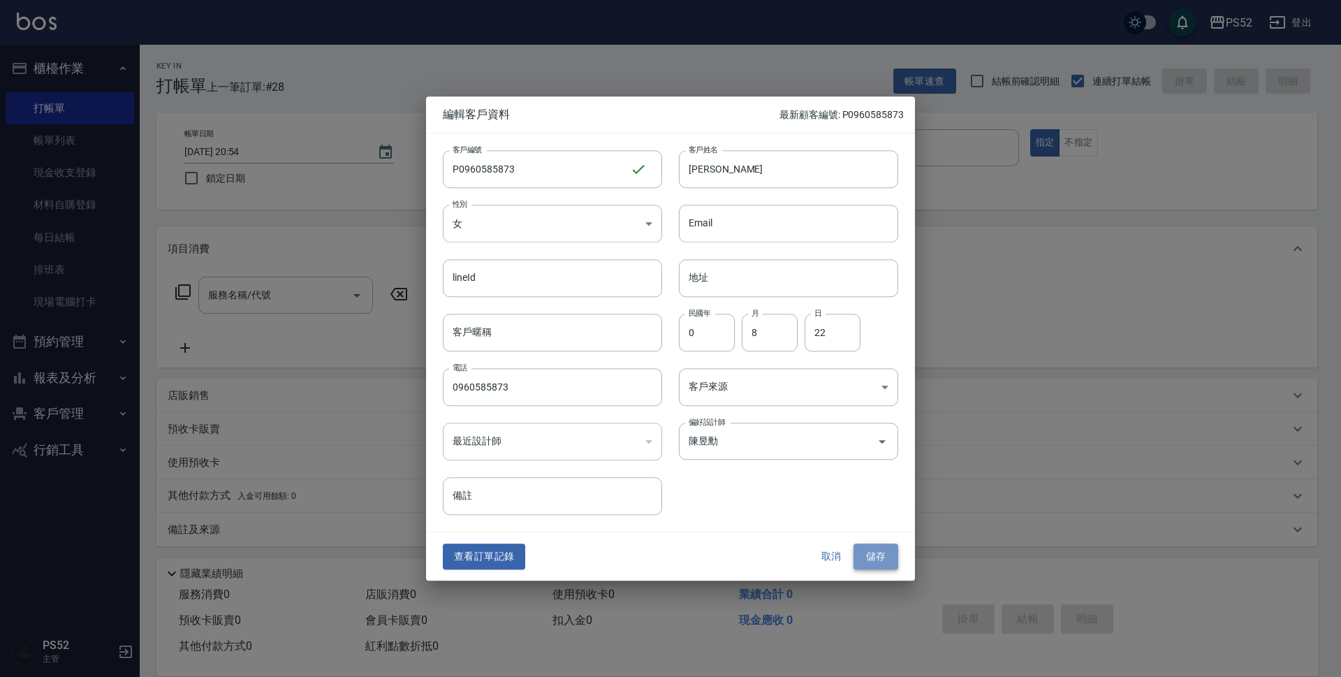
click at [877, 567] on button "儲存" at bounding box center [876, 557] width 45 height 26
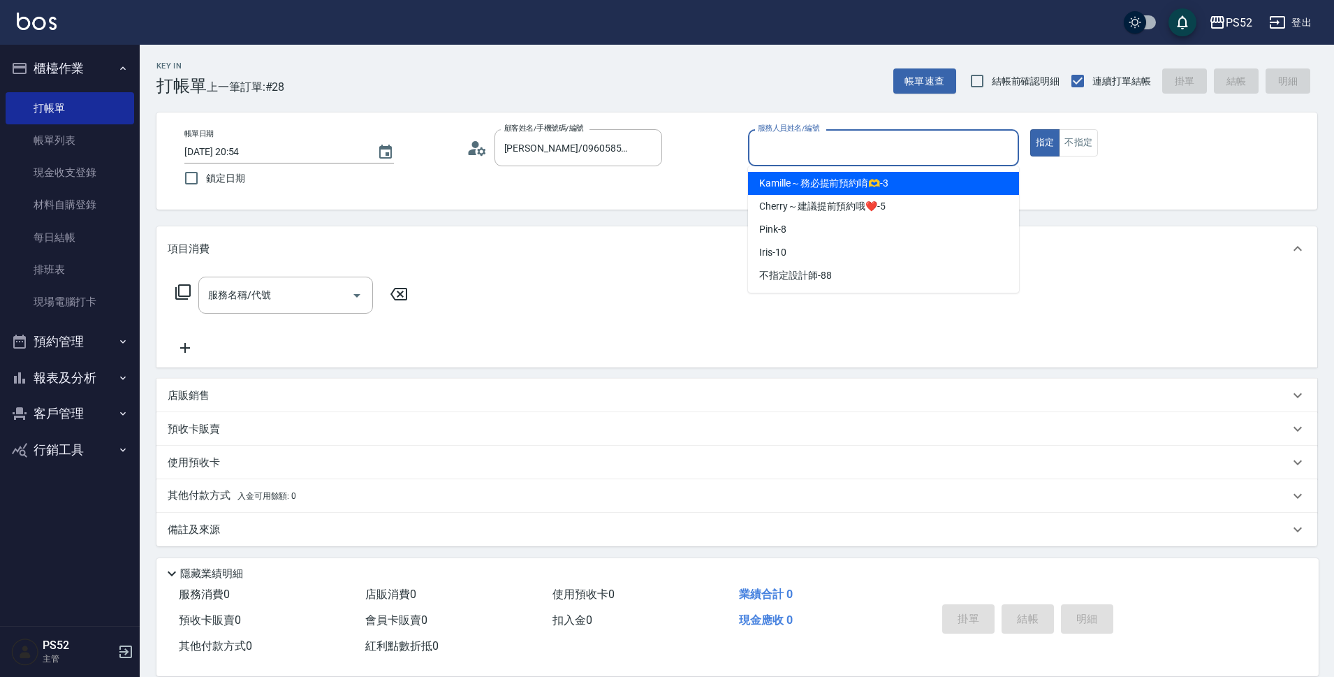
click at [845, 147] on input "服務人員姓名/編號" at bounding box center [883, 148] width 258 height 24
type input "Pink-8"
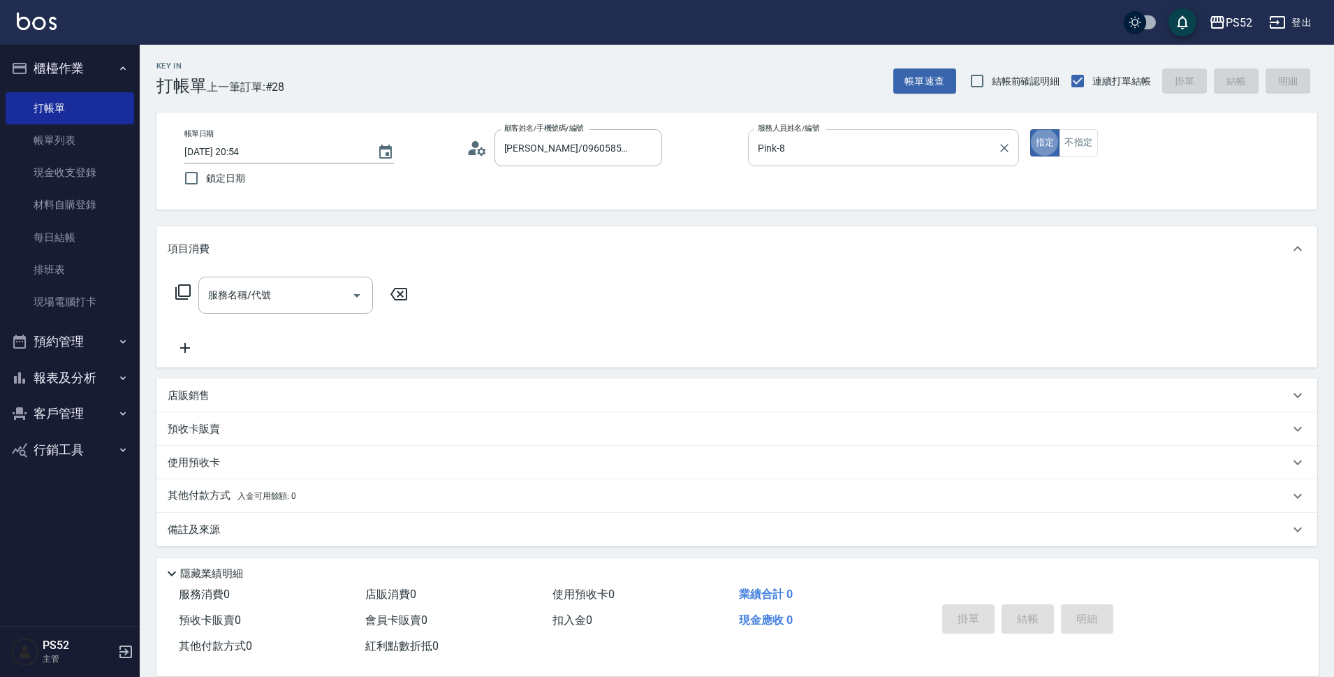
scroll to position [3, 0]
click at [274, 298] on input "服務名稱/代號" at bounding box center [275, 291] width 141 height 24
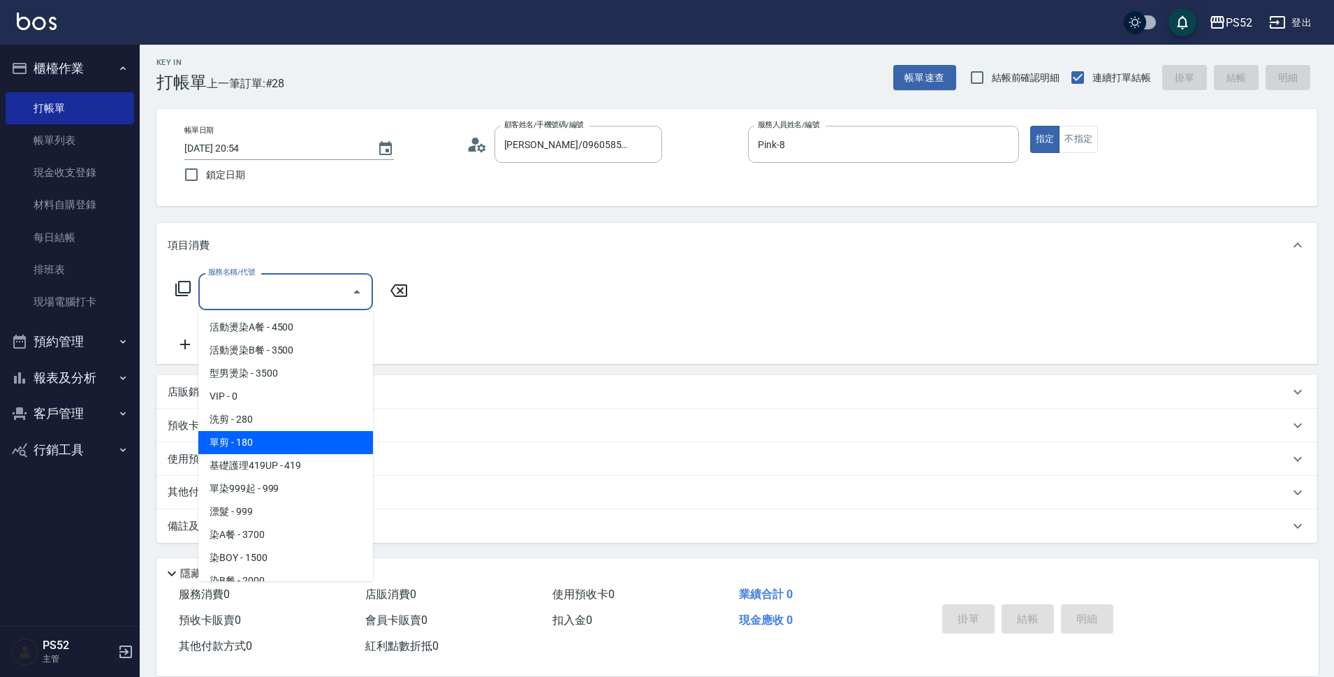
click at [245, 446] on span "單剪 - 180" at bounding box center [285, 442] width 175 height 23
type input "單剪(C2)"
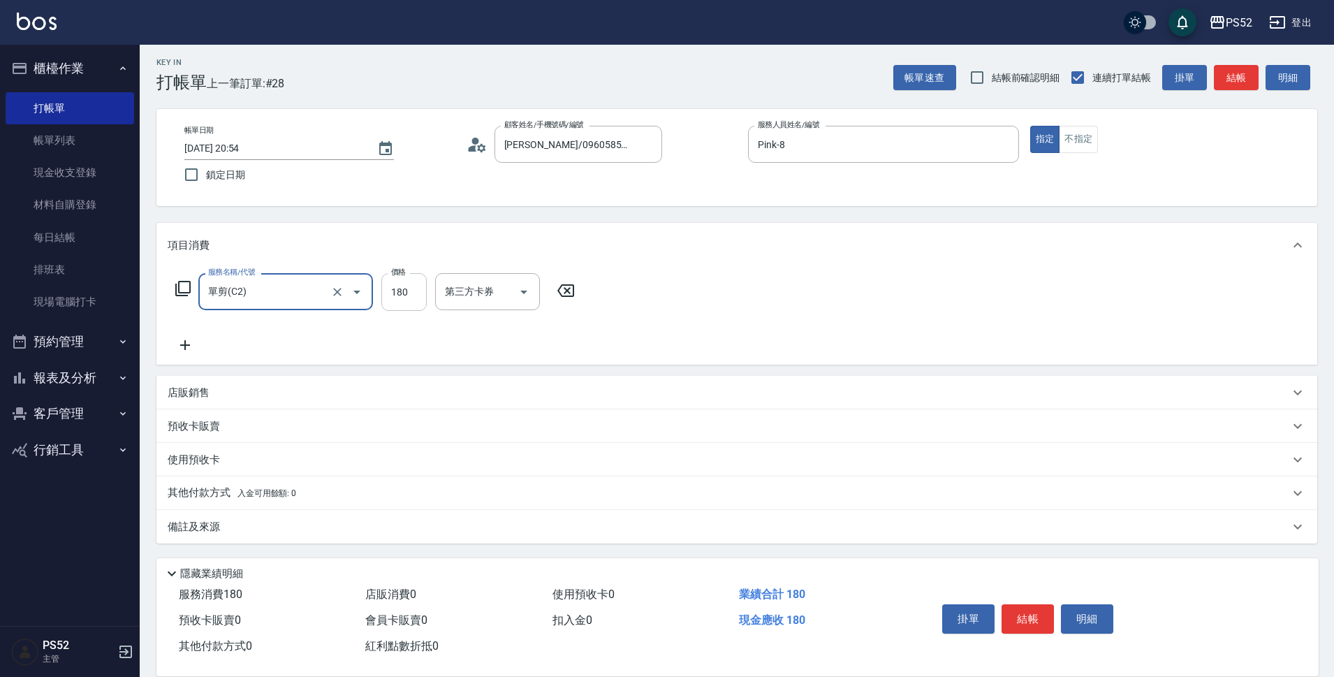
click at [398, 291] on input "180" at bounding box center [403, 292] width 45 height 38
type input "270"
click at [1019, 612] on button "結帳" at bounding box center [1028, 618] width 52 height 29
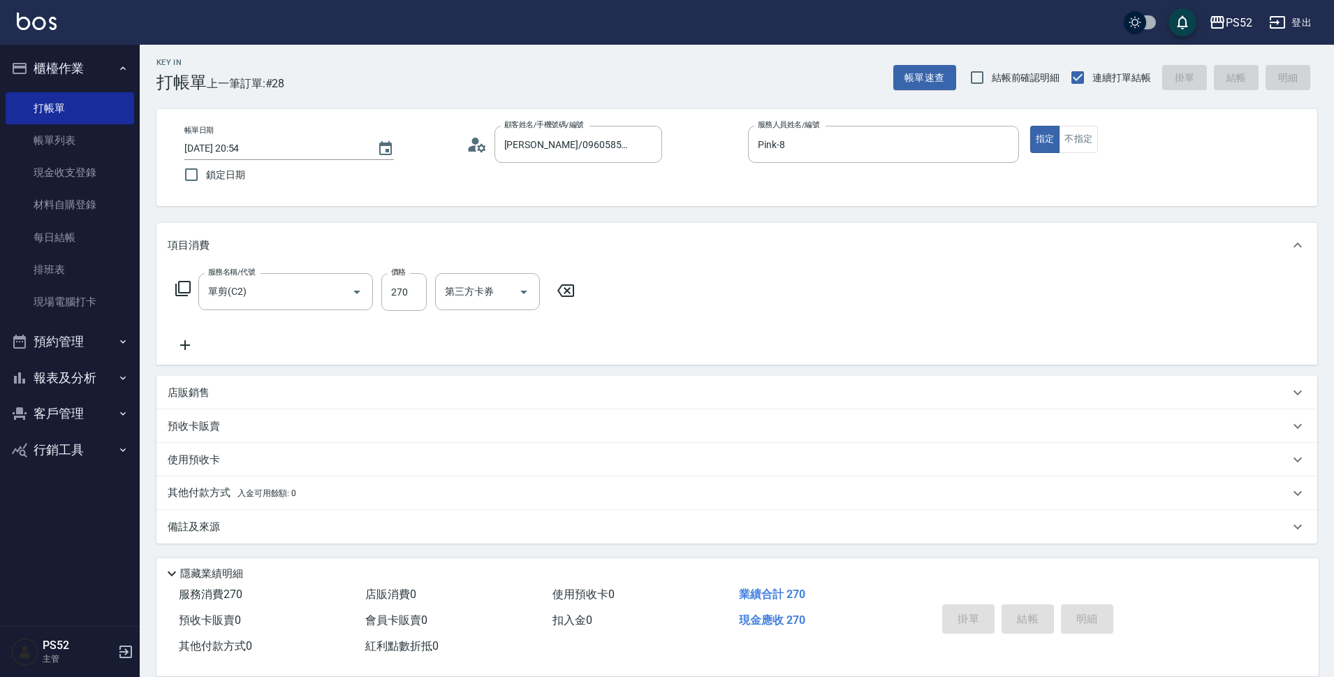
type input "2025/08/23 20:56"
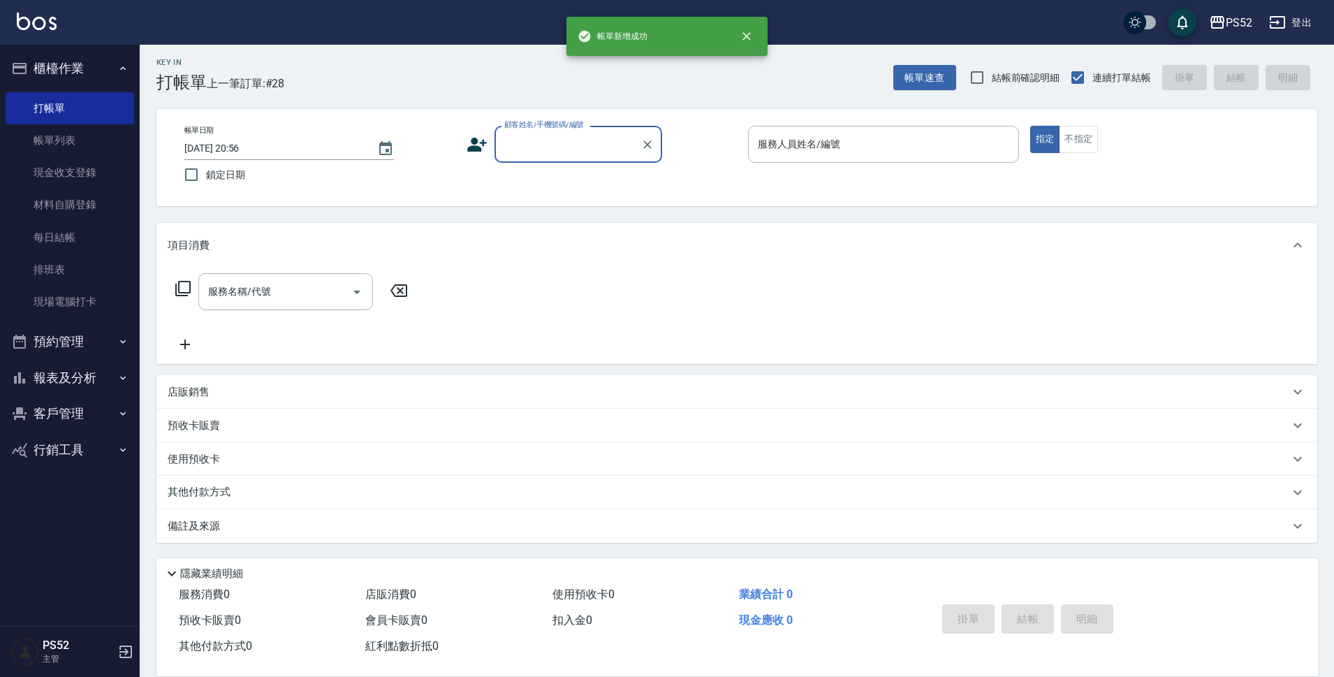
scroll to position [0, 0]
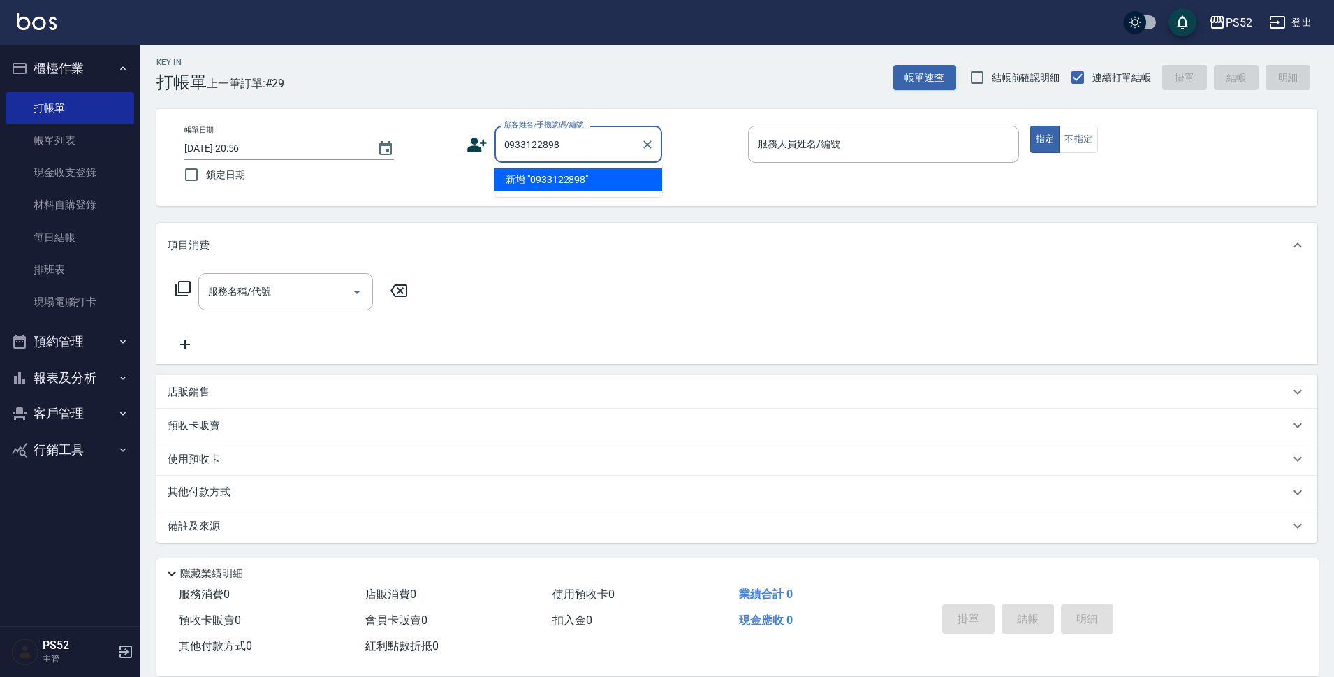
type input "0933122898"
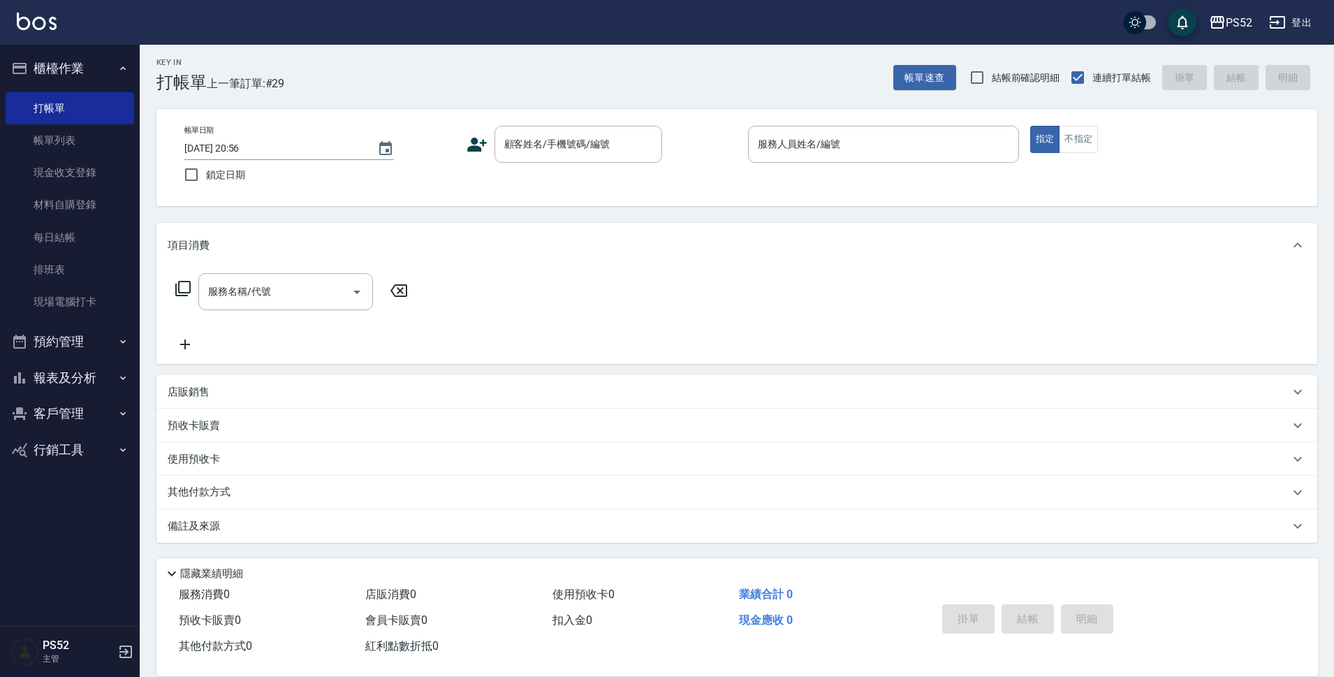
click at [490, 138] on div "顧客姓名/手機號碼/編號 顧客姓名/手機號碼/編號" at bounding box center [602, 144] width 271 height 37
click at [482, 143] on icon at bounding box center [477, 145] width 20 height 14
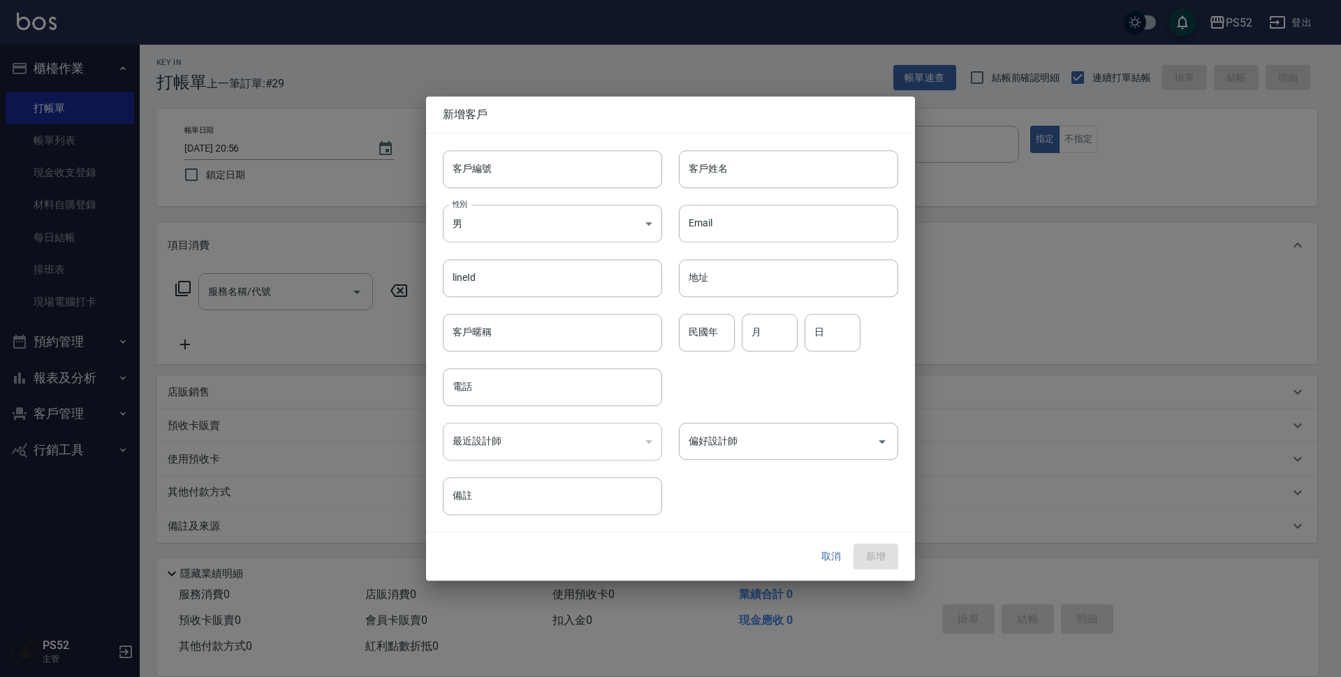
click at [502, 147] on div "客戶編號 客戶編號" at bounding box center [544, 160] width 236 height 54
click at [504, 167] on input "客戶編號" at bounding box center [552, 169] width 219 height 38
paste input "0933122898"
type input "B0933122898"
click at [511, 363] on div "電話 電話" at bounding box center [544, 378] width 236 height 54
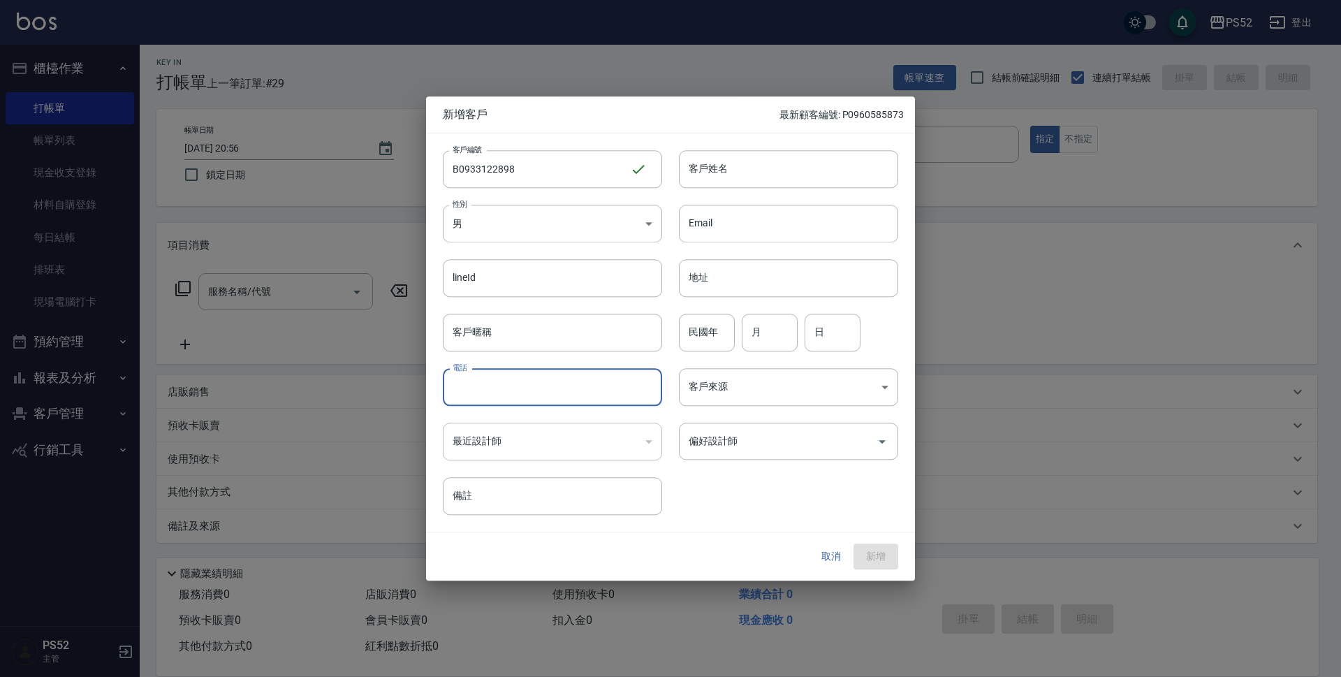
click at [505, 382] on input "電話" at bounding box center [552, 387] width 219 height 38
type input "0933122898"
click at [757, 339] on input "月" at bounding box center [770, 333] width 56 height 38
type input "12"
type input "26"
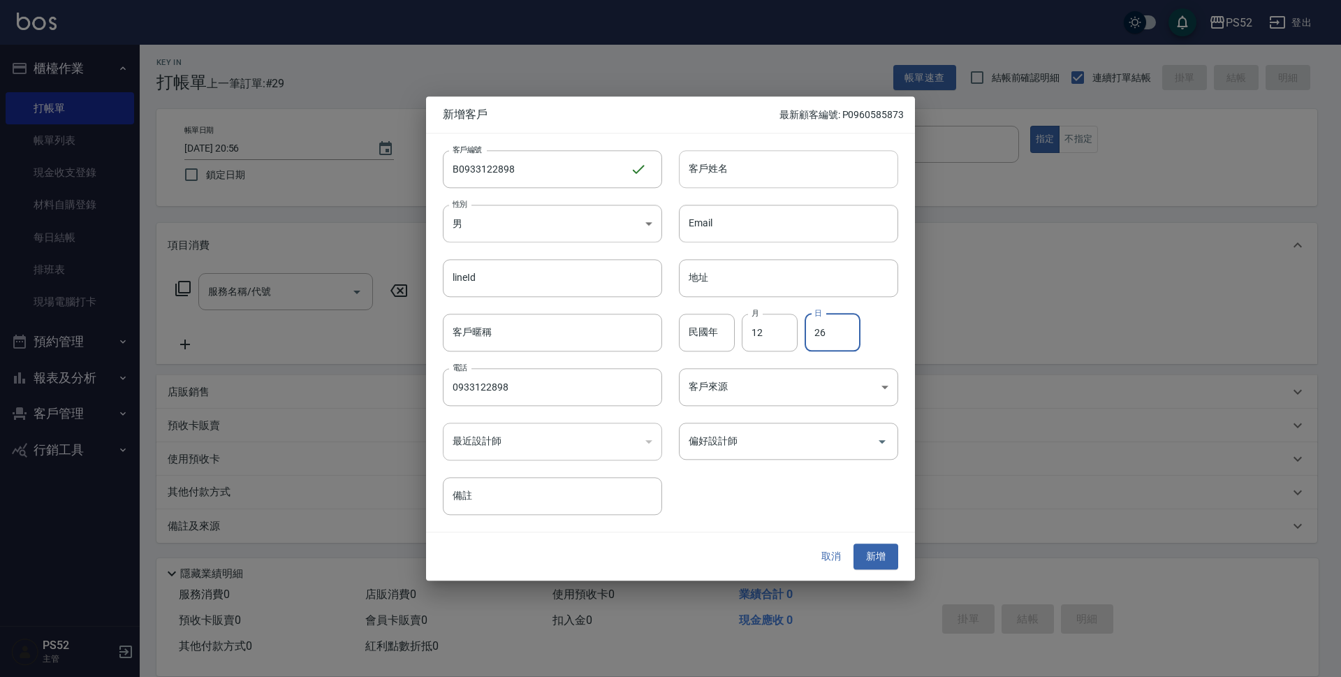
click at [714, 180] on input "客戶姓名" at bounding box center [788, 169] width 219 height 38
type input "林勳懋"
click at [869, 553] on button "新增" at bounding box center [876, 557] width 45 height 26
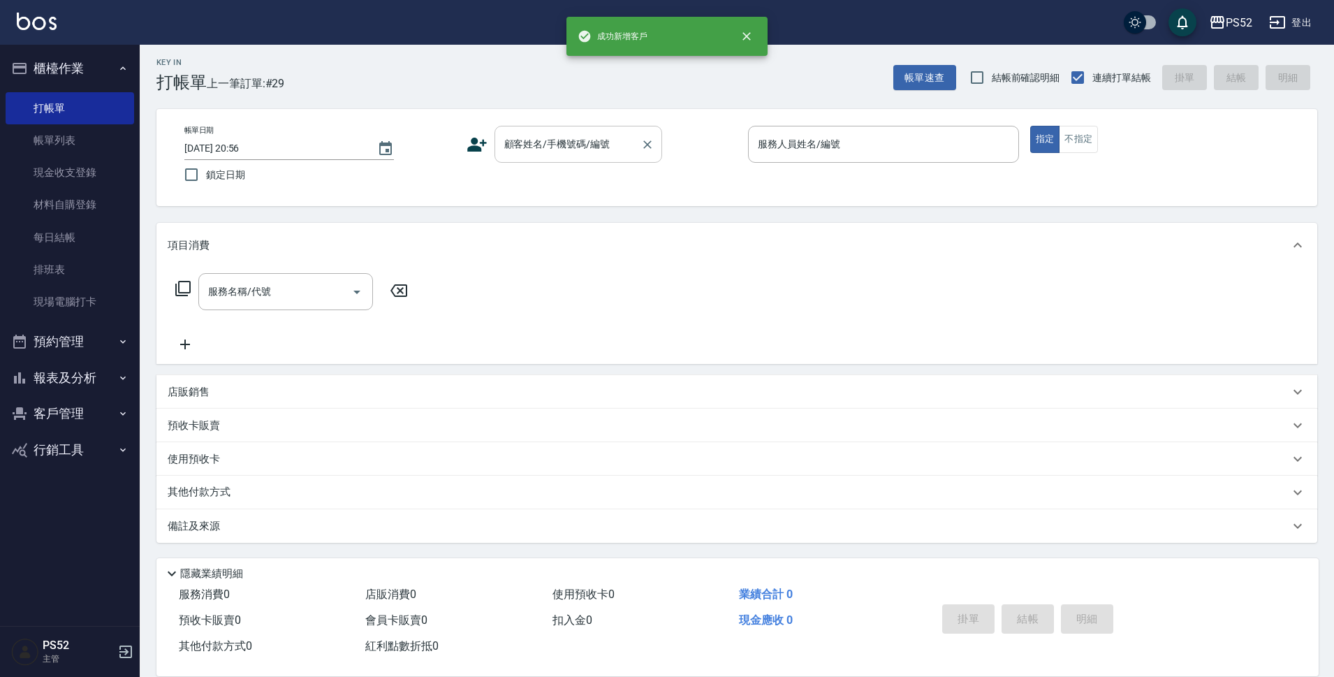
click at [578, 153] on input "顧客姓名/手機號碼/編號" at bounding box center [568, 144] width 134 height 24
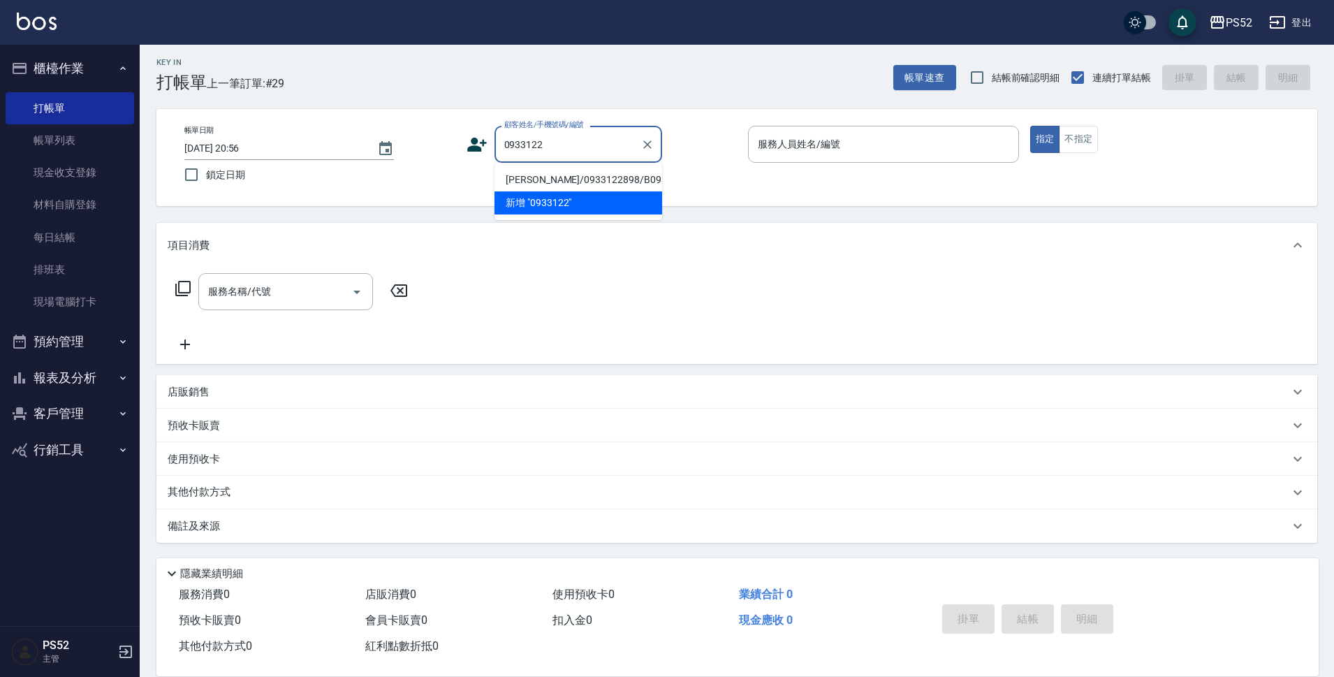
click at [562, 191] on li "林勳懋/0933122898/B0933122898" at bounding box center [579, 179] width 168 height 23
type input "林勳懋/0933122898/B0933122898"
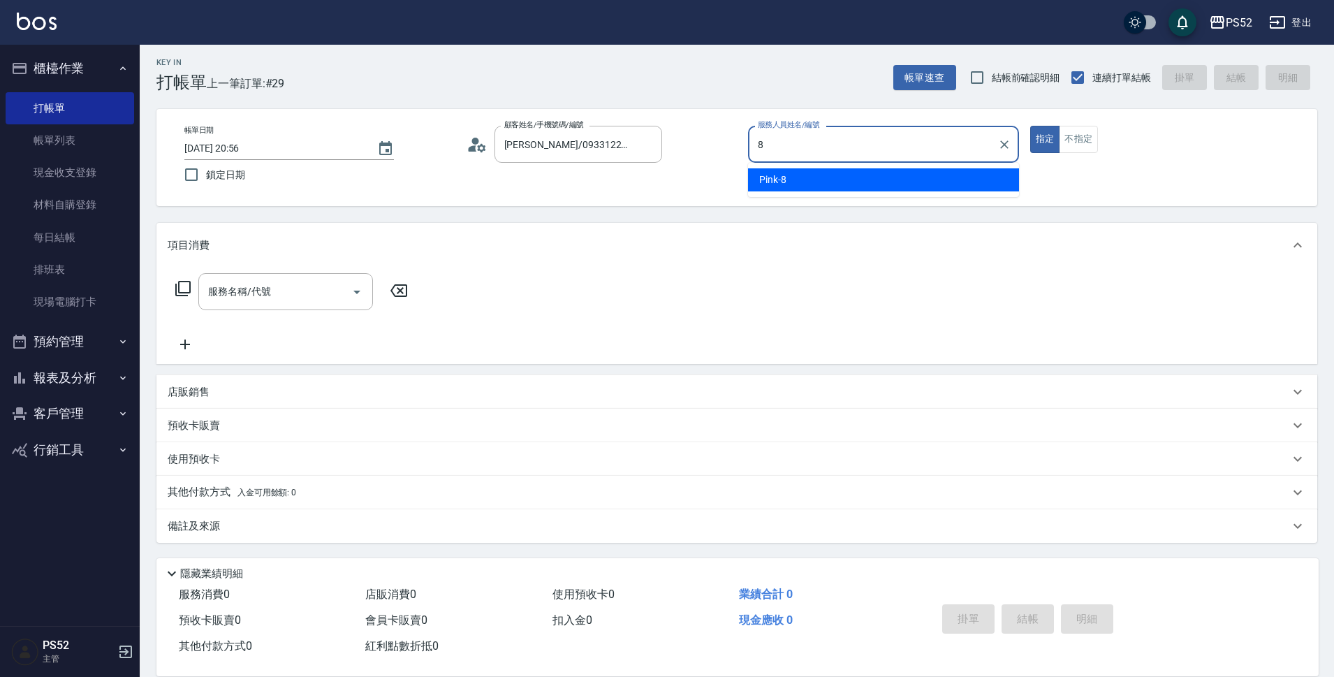
type input "Pink-8"
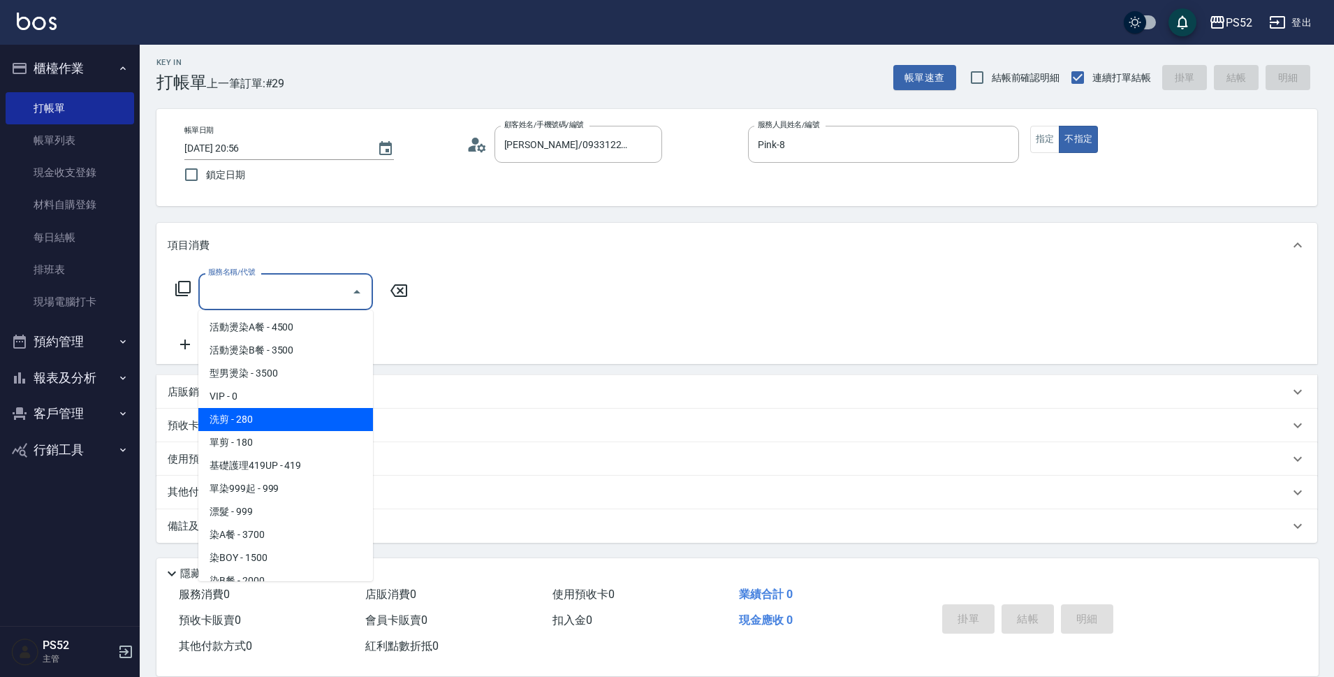
type input "洗剪(C1)"
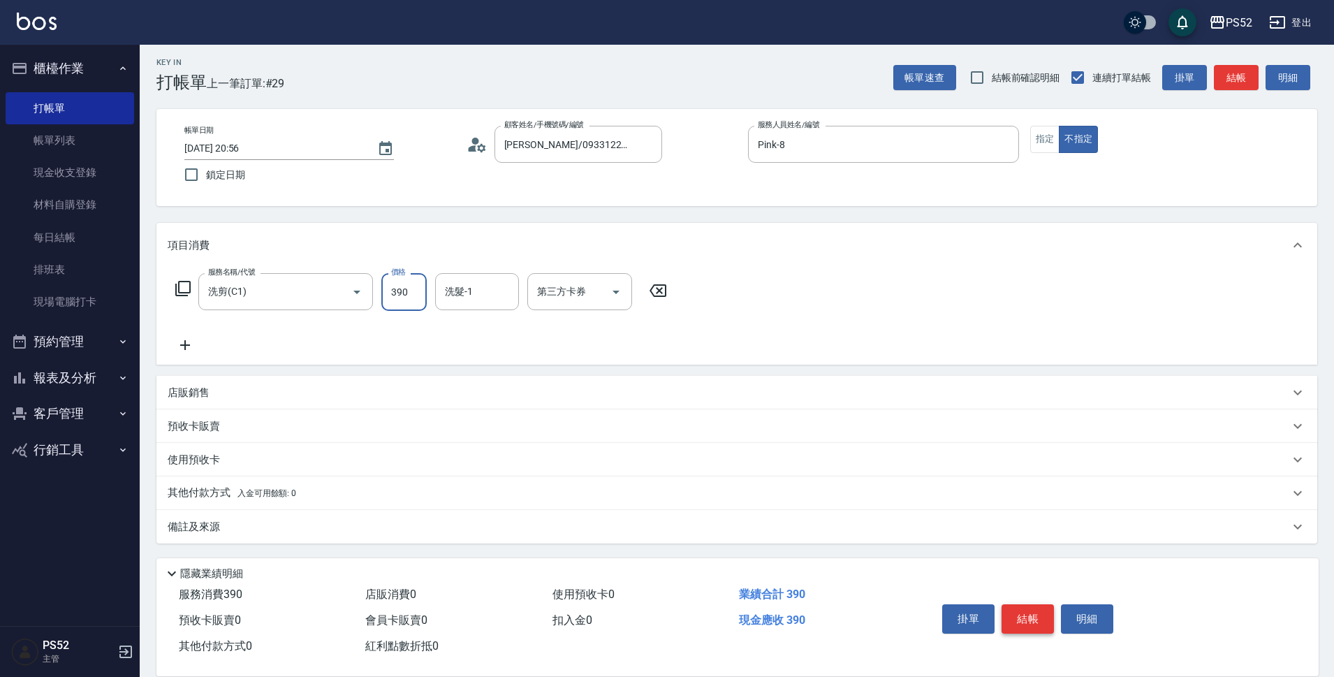
type input "390"
click at [1041, 606] on button "結帳" at bounding box center [1028, 618] width 52 height 29
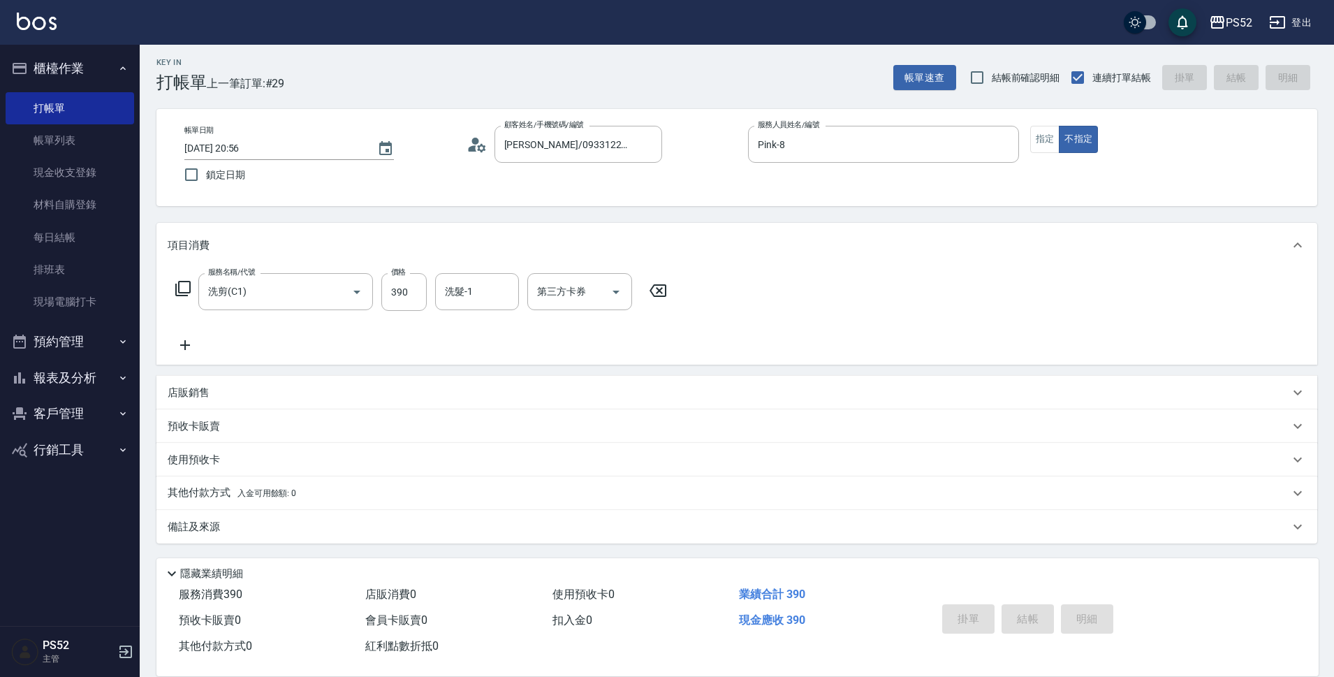
type input "2025/08/23 20:57"
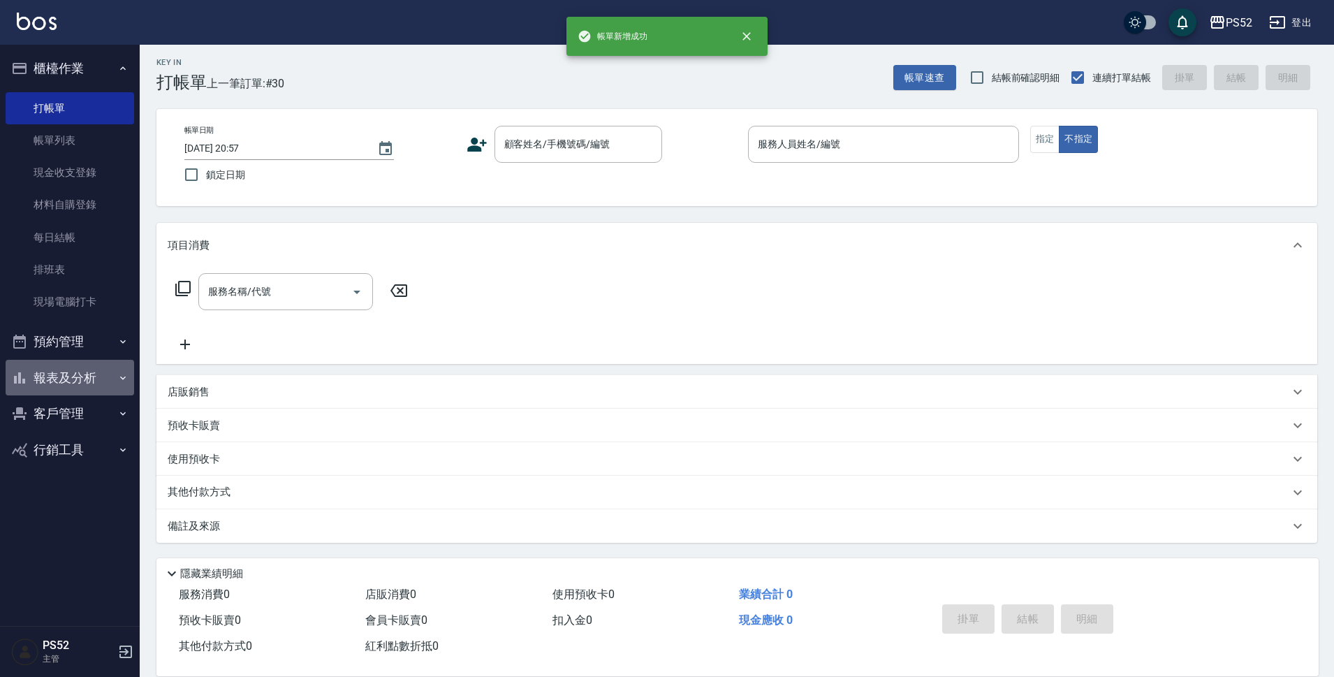
click at [59, 374] on button "報表及分析" at bounding box center [70, 378] width 129 height 36
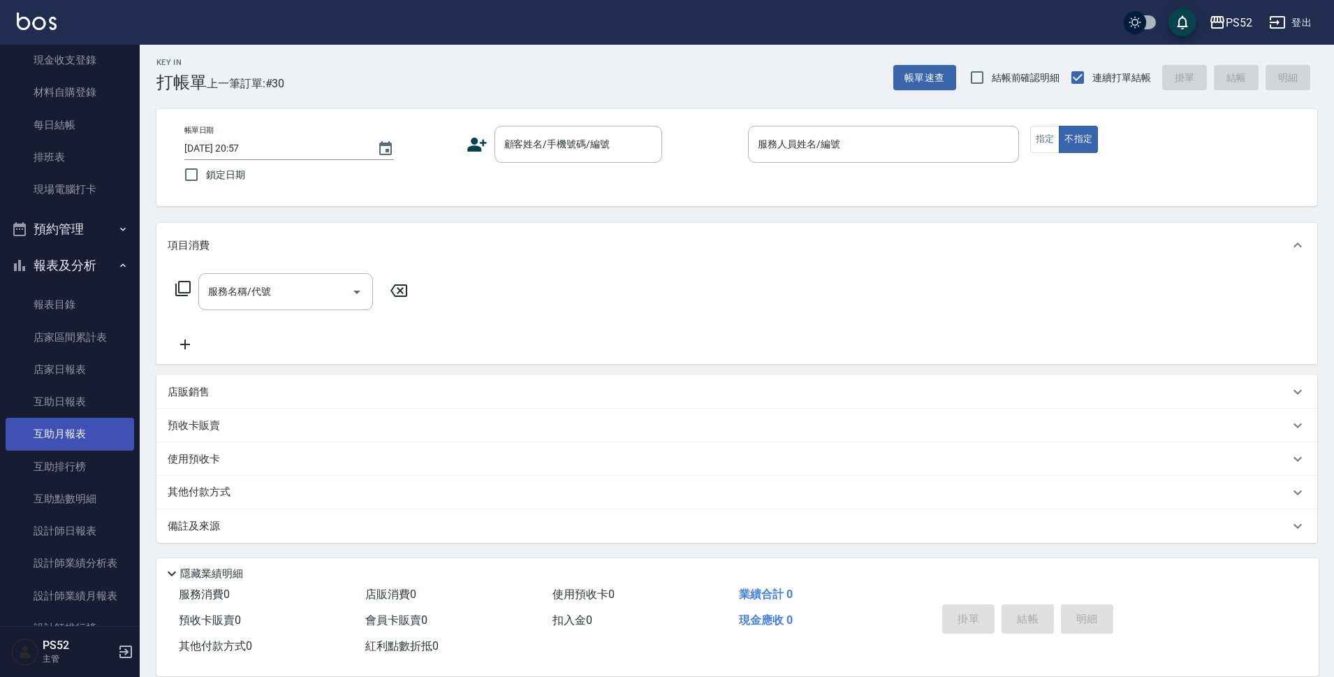
scroll to position [117, 0]
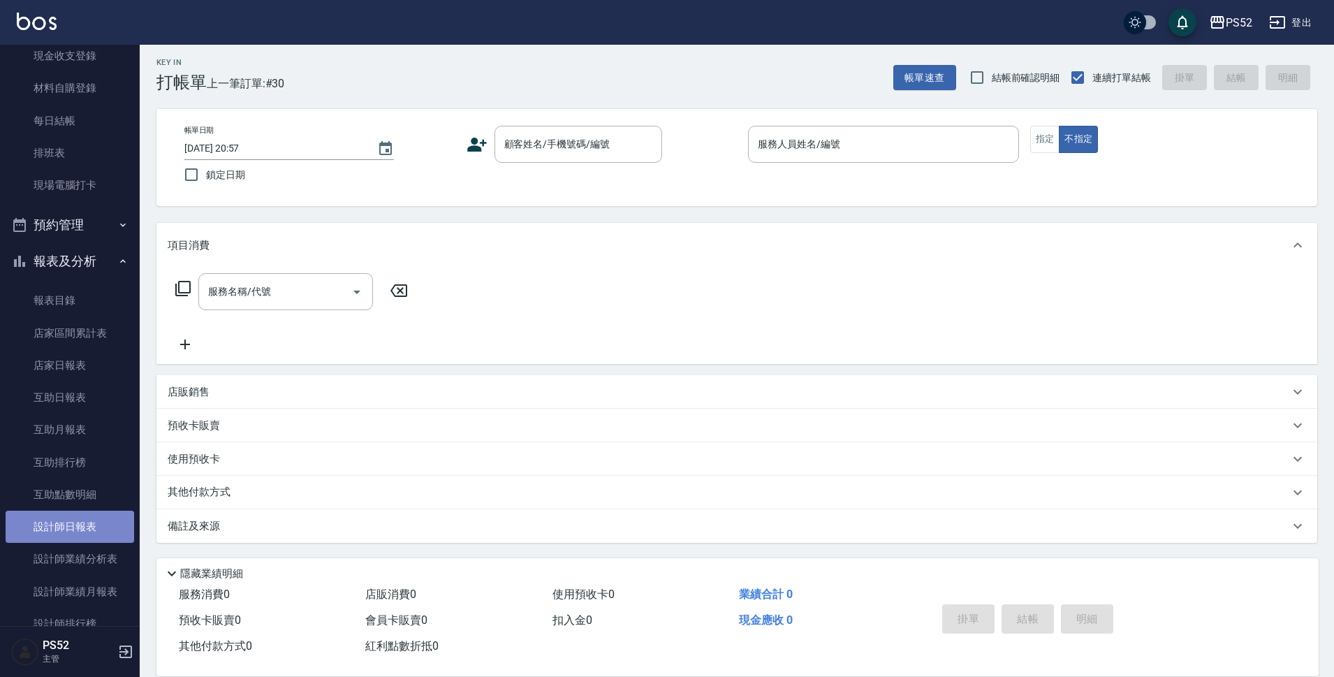
click at [95, 527] on link "設計師日報表" at bounding box center [70, 527] width 129 height 32
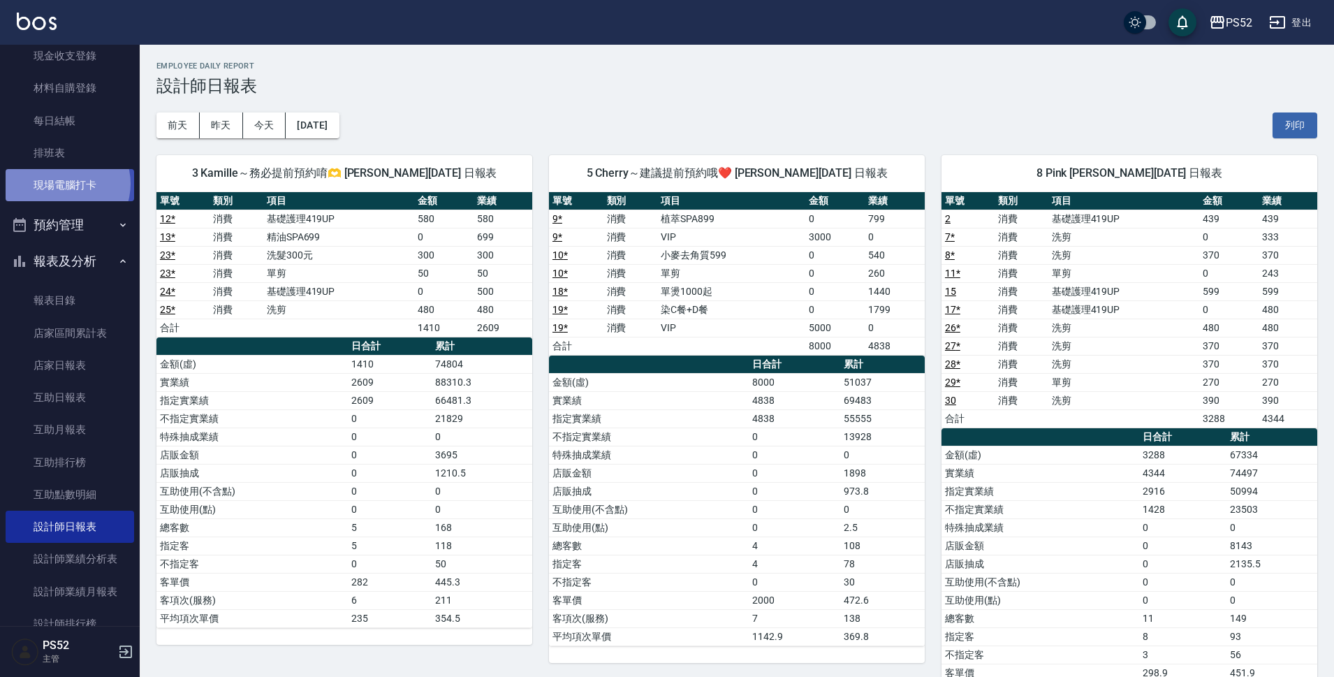
click at [65, 184] on link "現場電腦打卡" at bounding box center [70, 185] width 129 height 32
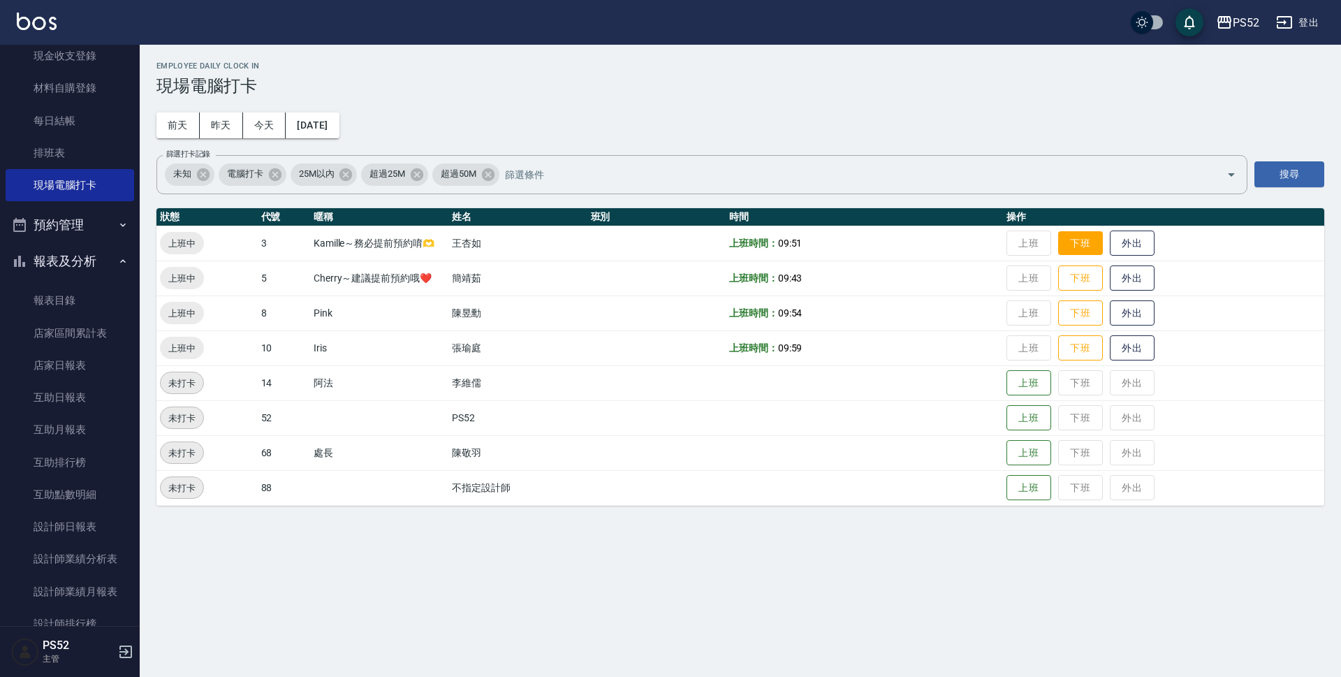
click at [1078, 254] on button "下班" at bounding box center [1080, 243] width 45 height 24
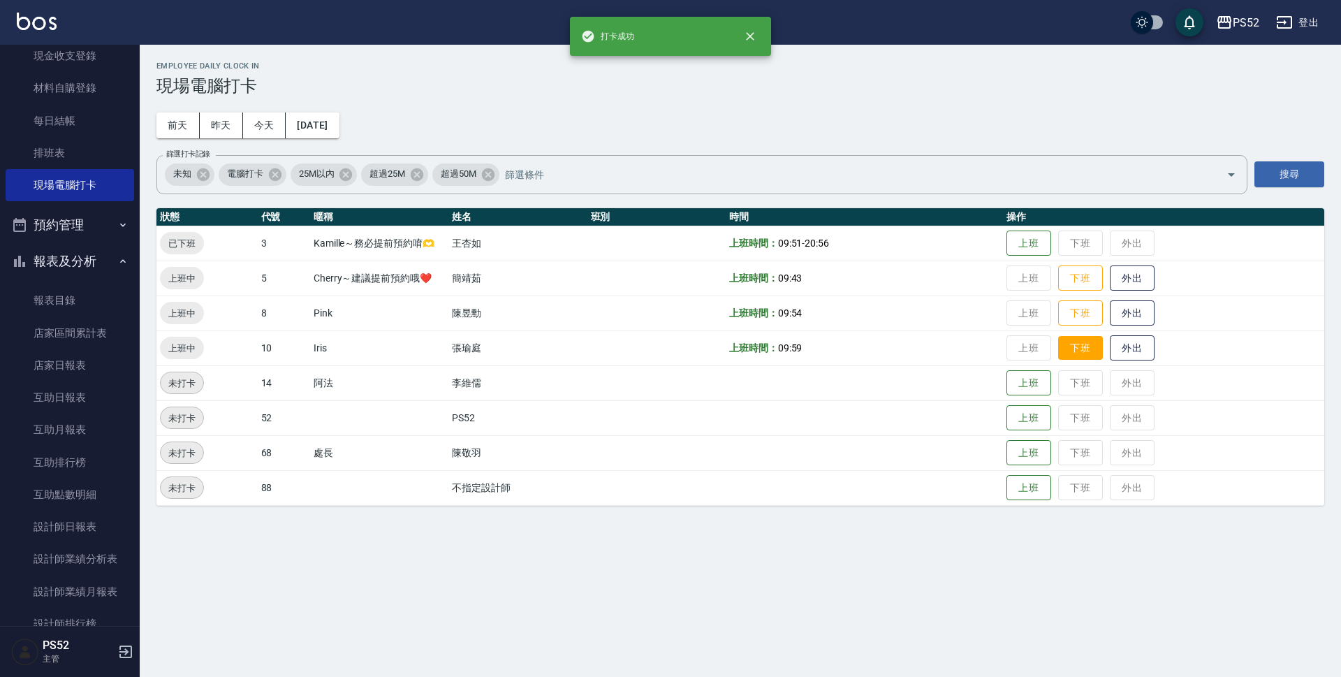
click at [1081, 344] on button "下班" at bounding box center [1080, 348] width 45 height 24
click at [1081, 319] on button "下班" at bounding box center [1080, 313] width 45 height 24
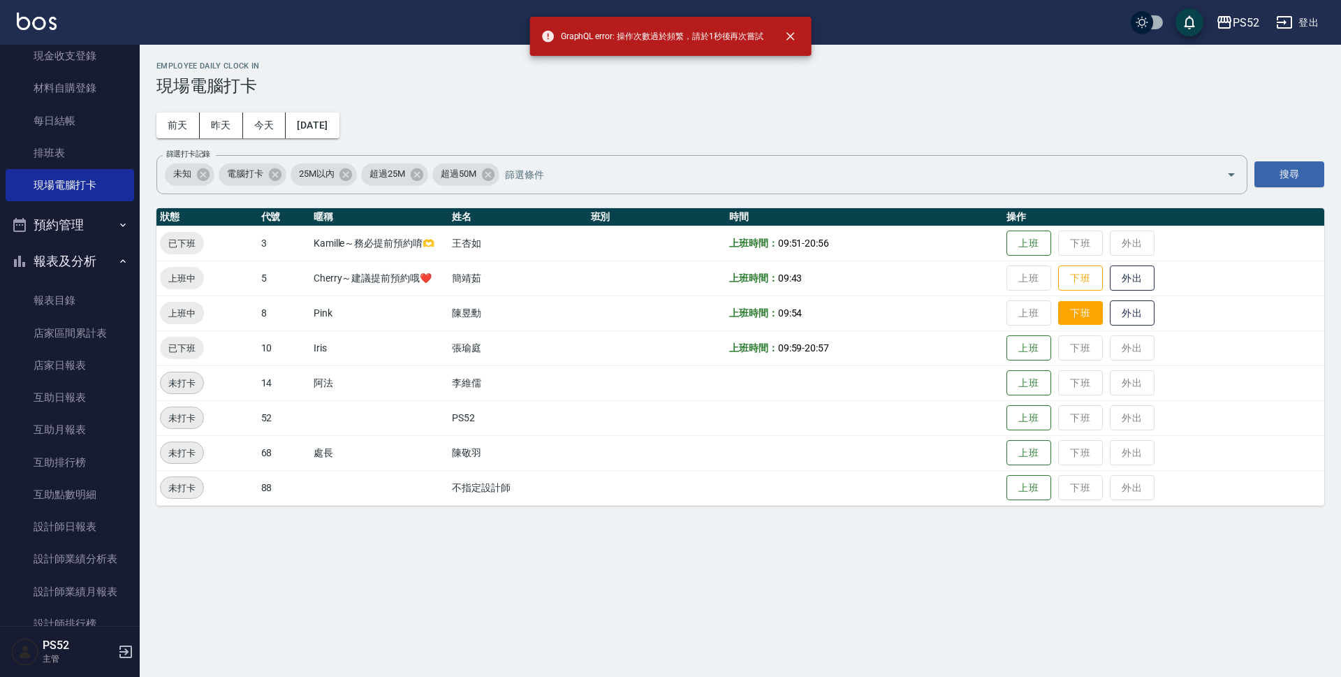
click at [1078, 317] on button "下班" at bounding box center [1080, 313] width 45 height 24
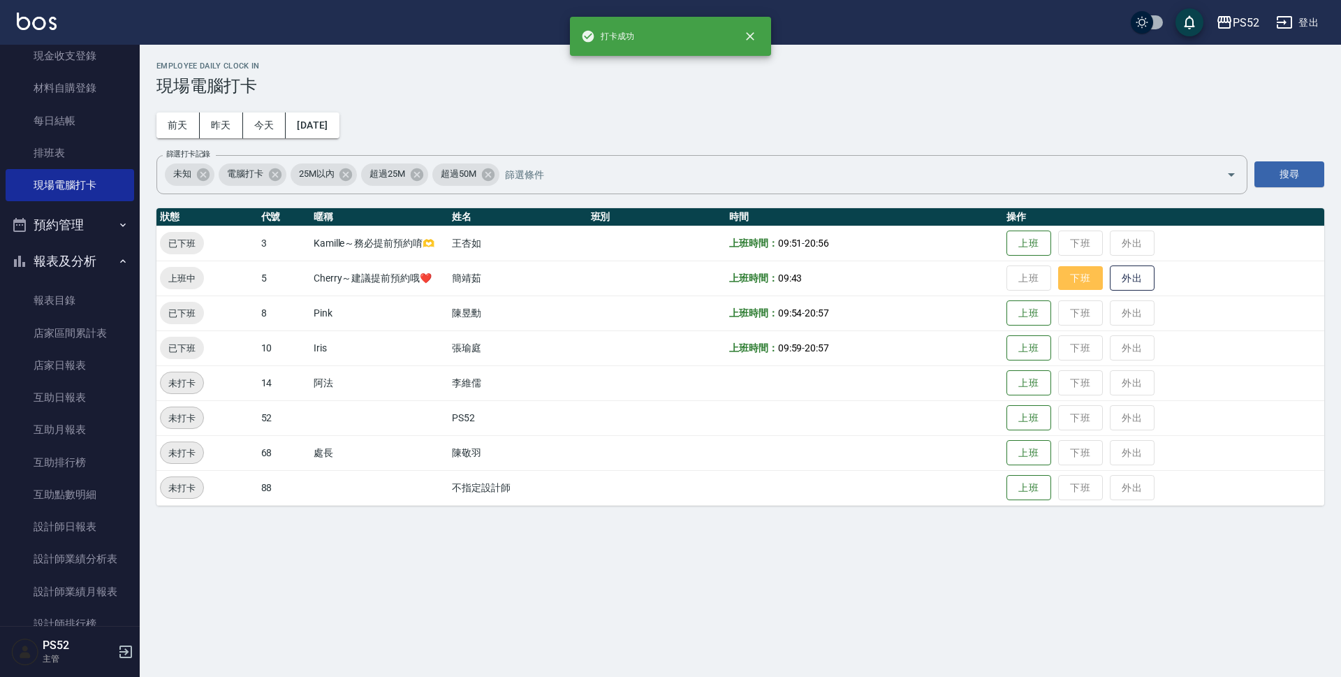
click at [1081, 287] on button "下班" at bounding box center [1080, 278] width 45 height 24
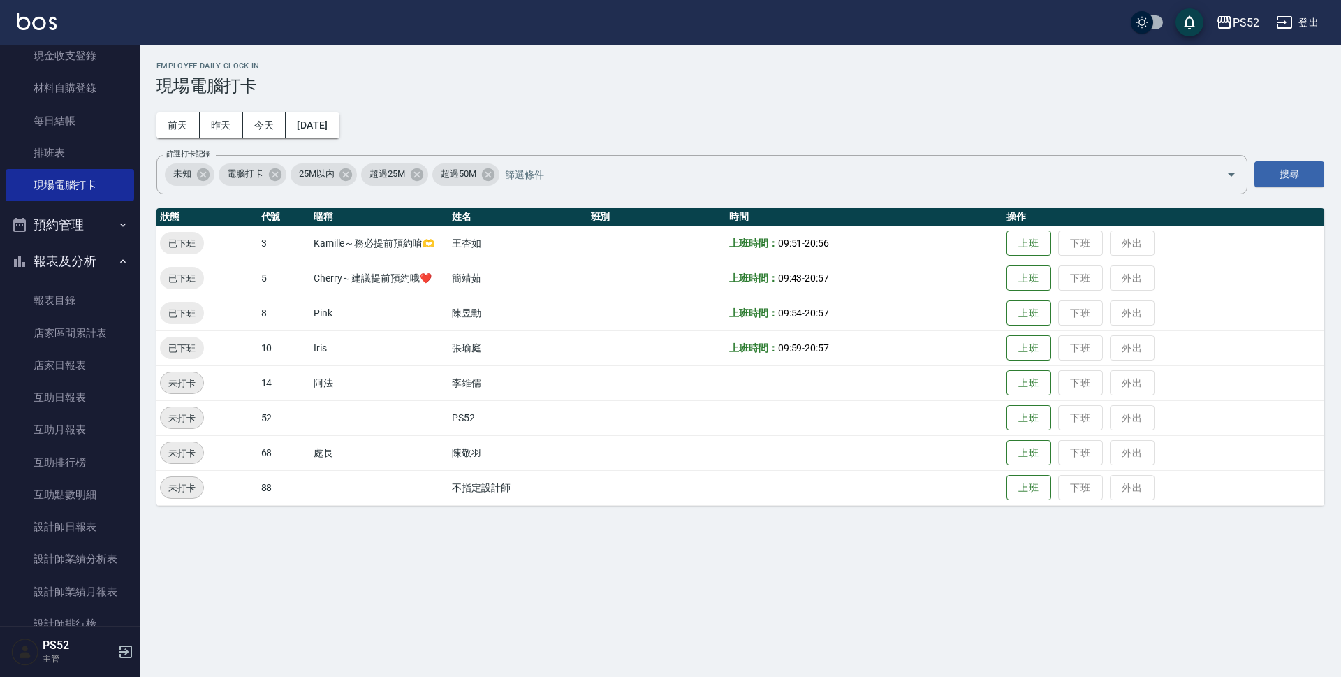
click at [79, 263] on button "報表及分析" at bounding box center [70, 261] width 129 height 36
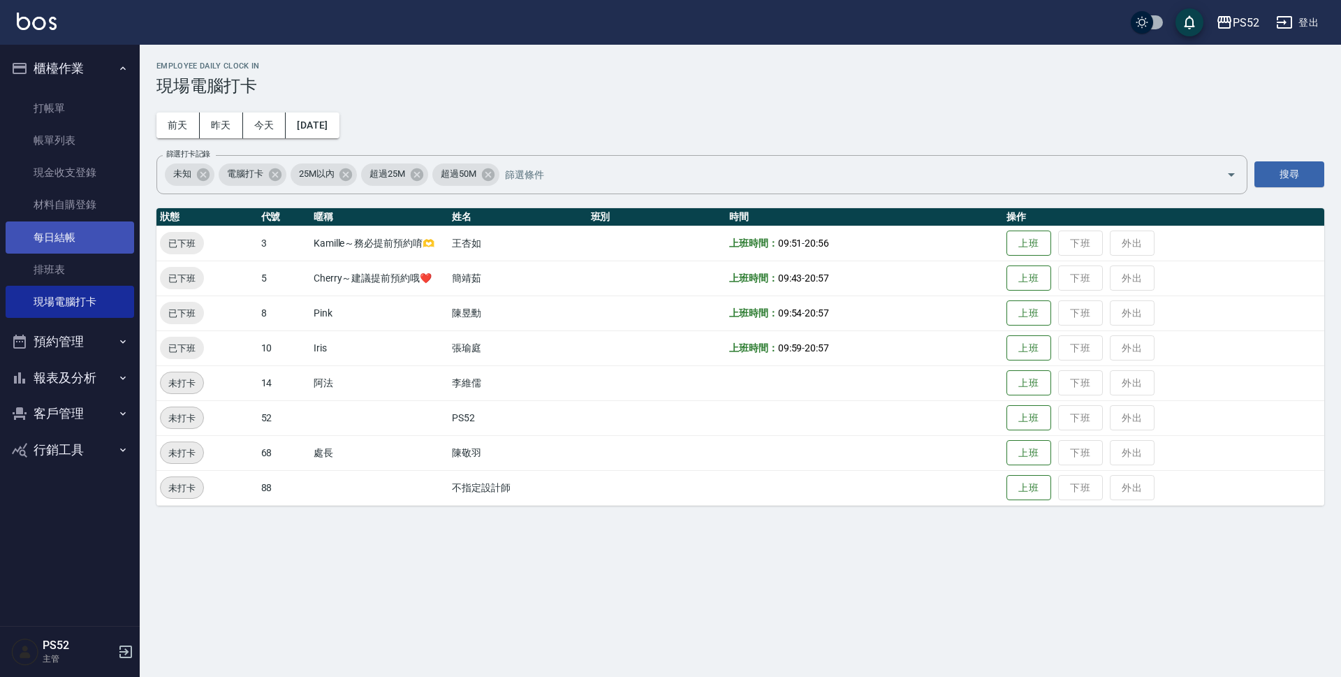
click at [70, 224] on link "每日結帳" at bounding box center [70, 237] width 129 height 32
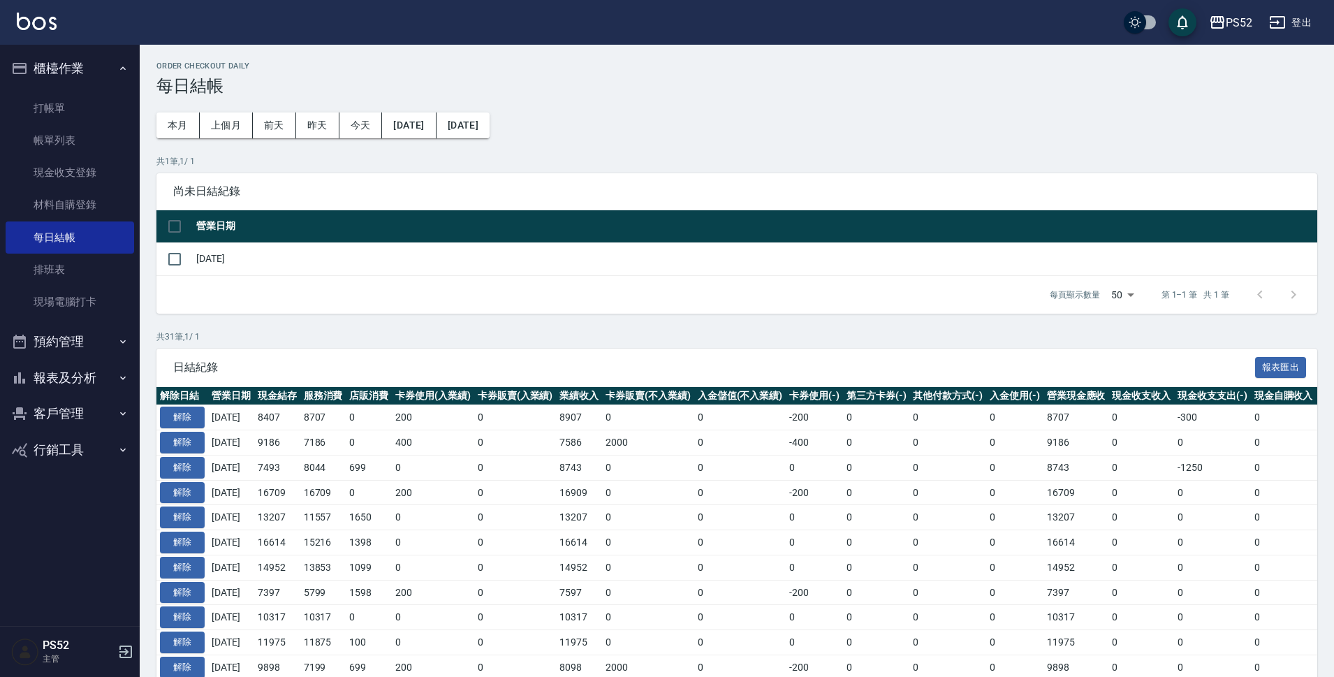
click at [192, 256] on td at bounding box center [174, 258] width 36 height 33
click at [189, 268] on td at bounding box center [174, 258] width 36 height 33
drag, startPoint x: 170, startPoint y: 260, endPoint x: 177, endPoint y: 260, distance: 7.7
click at [175, 260] on input "checkbox" at bounding box center [174, 259] width 29 height 29
checkbox input "true"
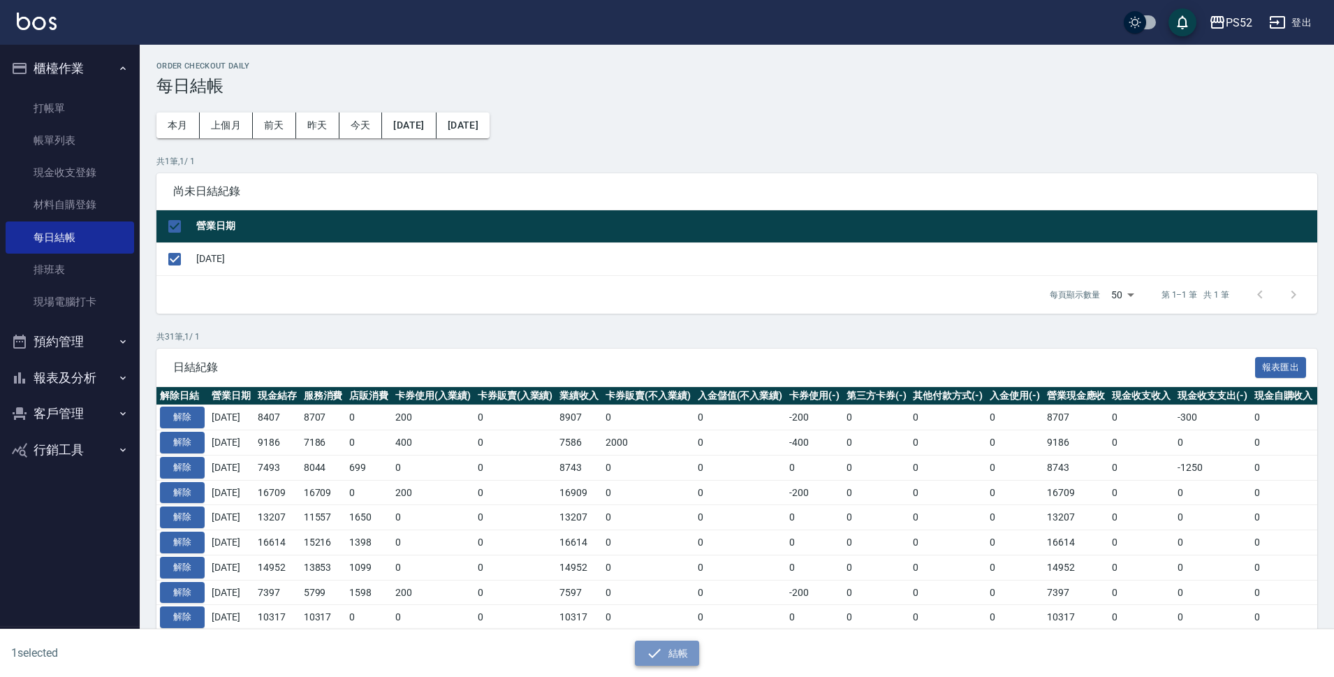
click at [660, 659] on icon "button" at bounding box center [654, 653] width 17 height 17
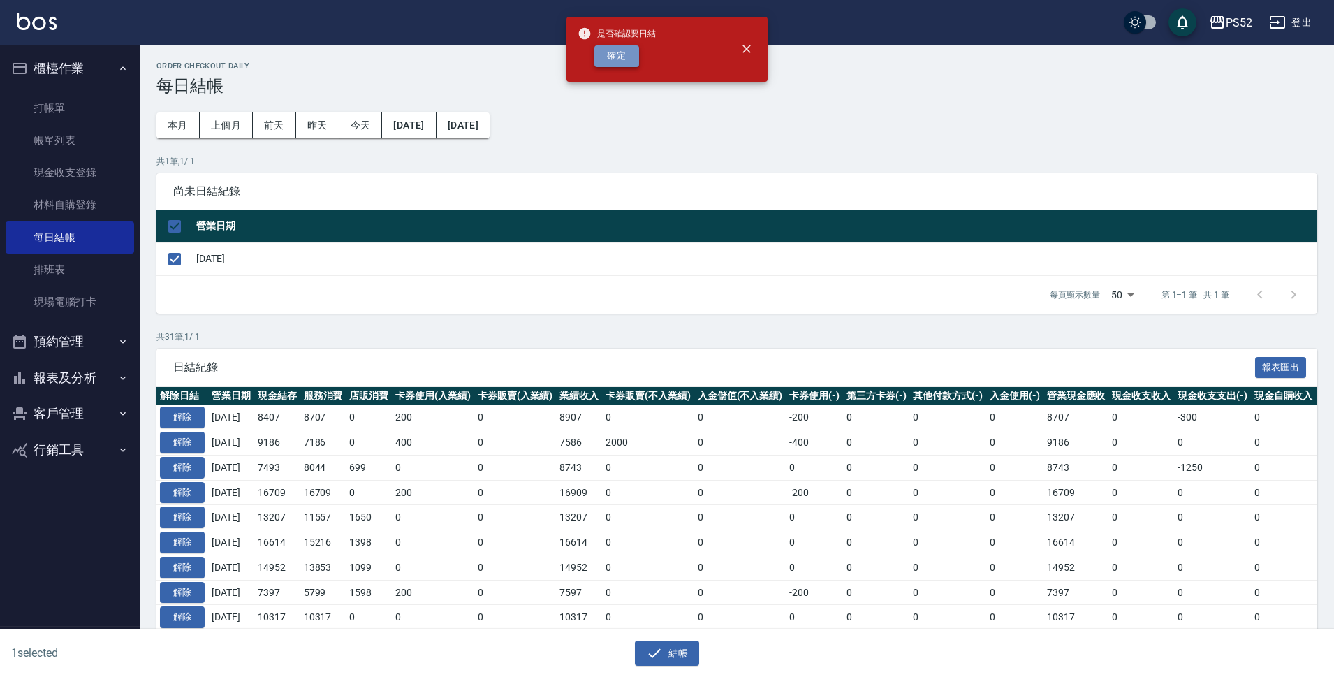
click at [625, 63] on button "確定" at bounding box center [617, 56] width 45 height 22
checkbox input "false"
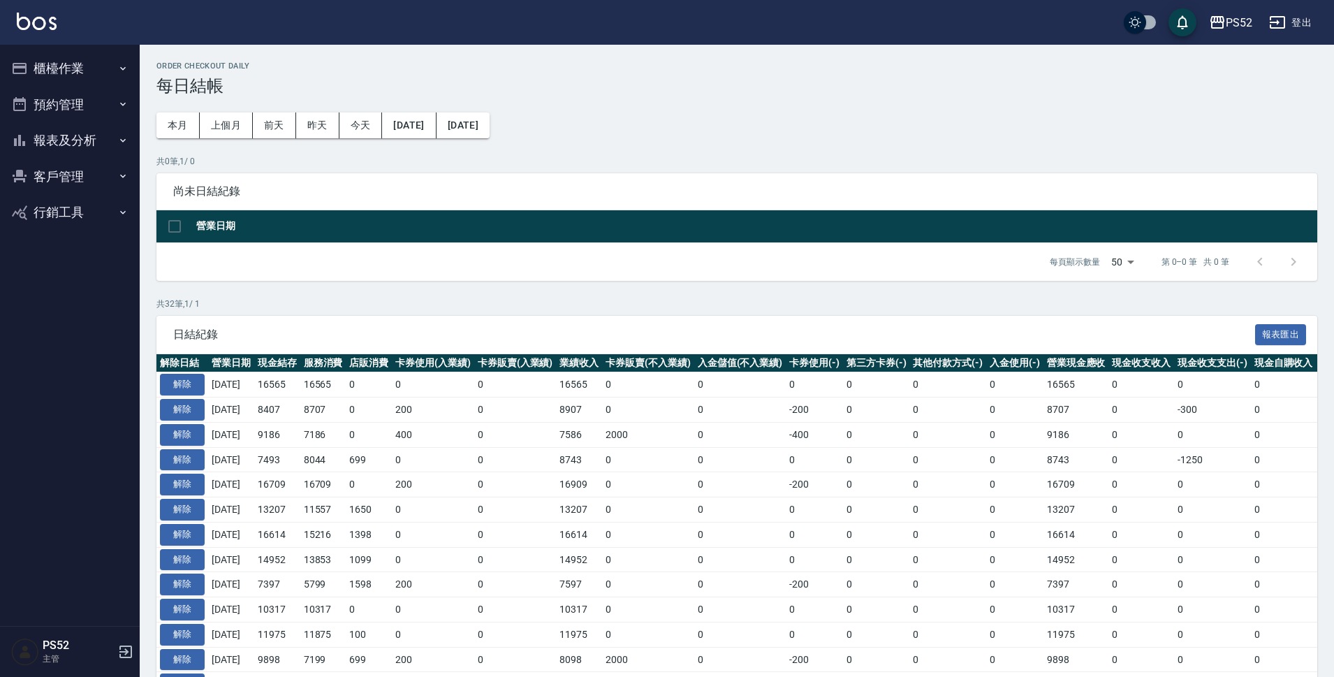
click at [66, 134] on button "報表及分析" at bounding box center [70, 140] width 129 height 36
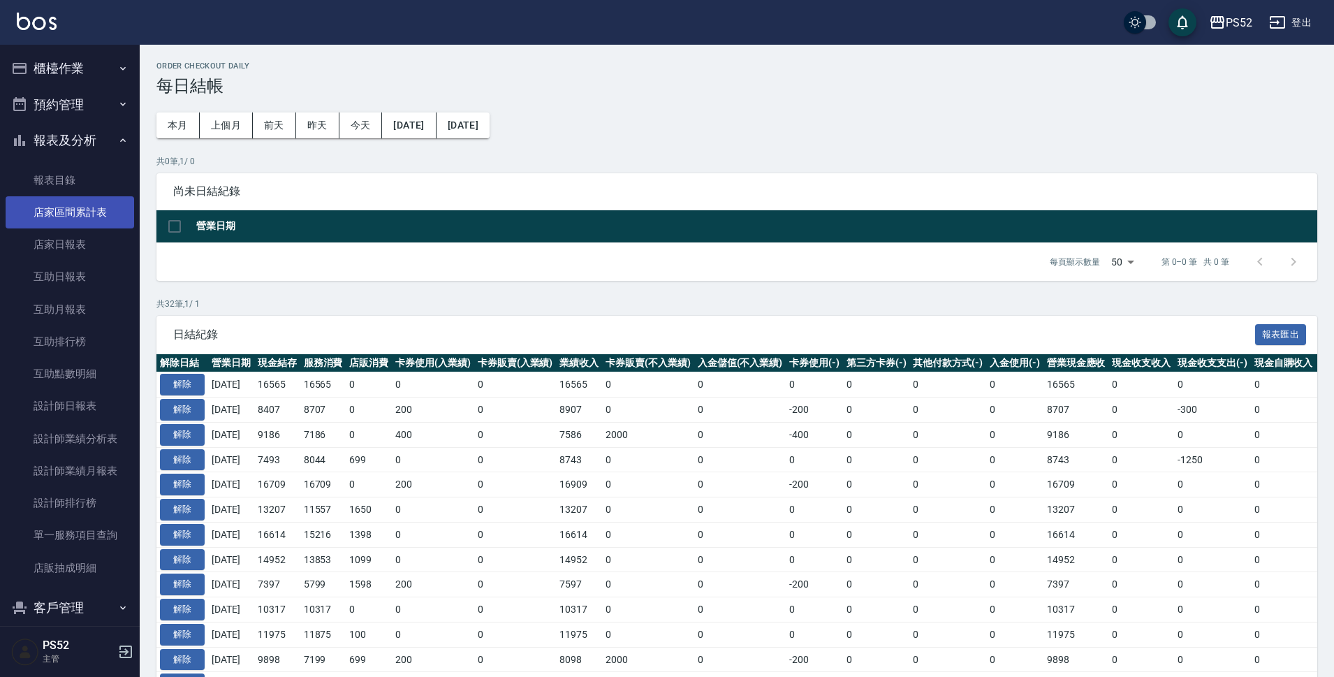
click at [75, 205] on link "店家區間累計表" at bounding box center [70, 212] width 129 height 32
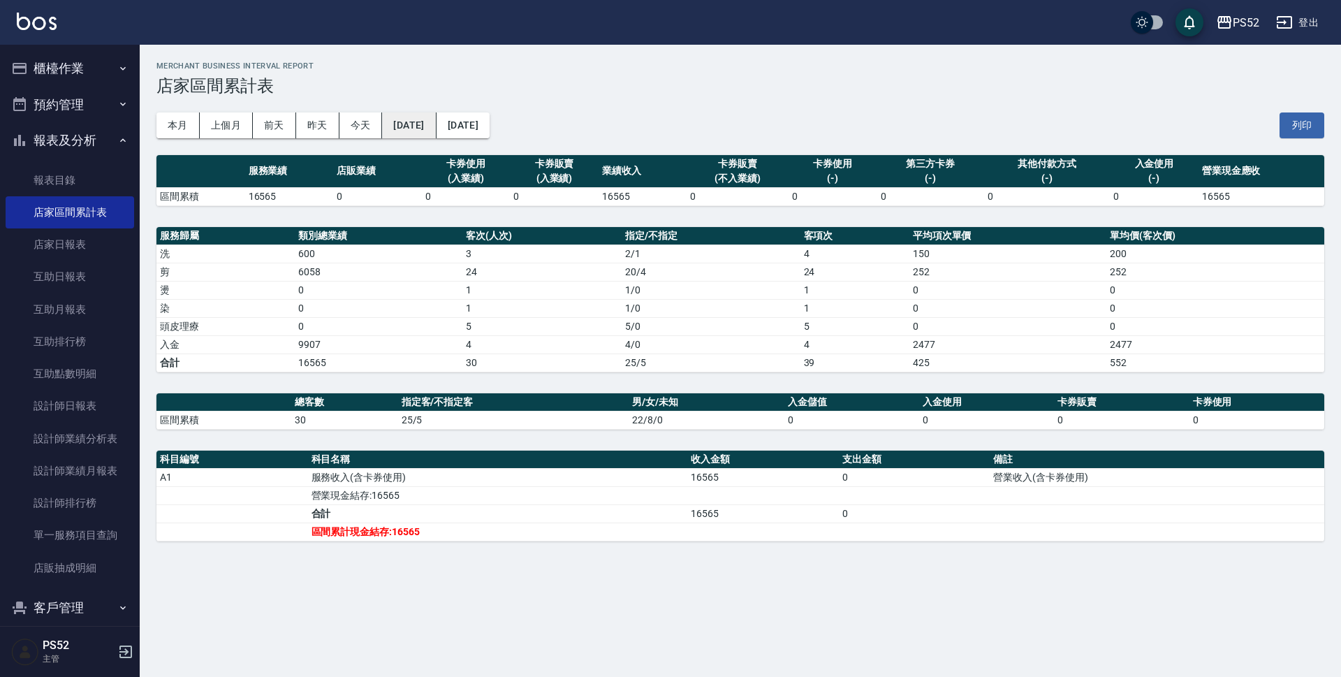
click at [436, 129] on button "[DATE]" at bounding box center [409, 125] width 54 height 26
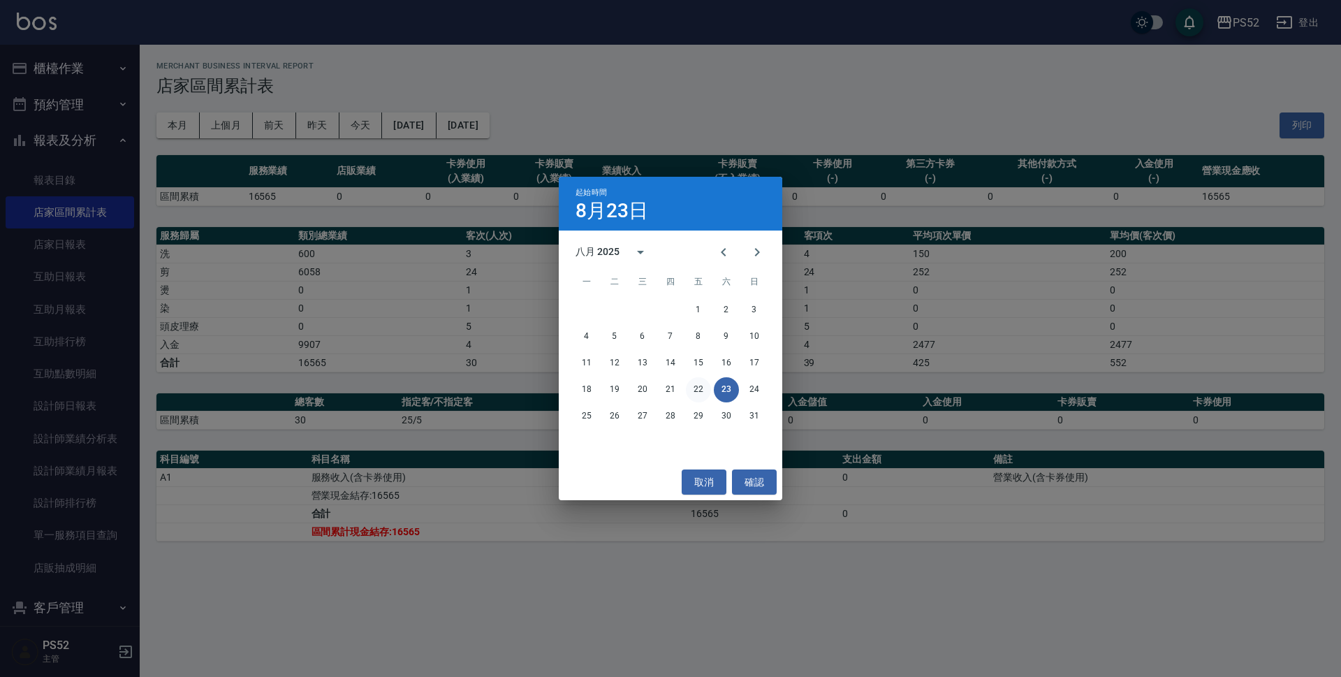
click at [697, 393] on button "22" at bounding box center [698, 389] width 25 height 25
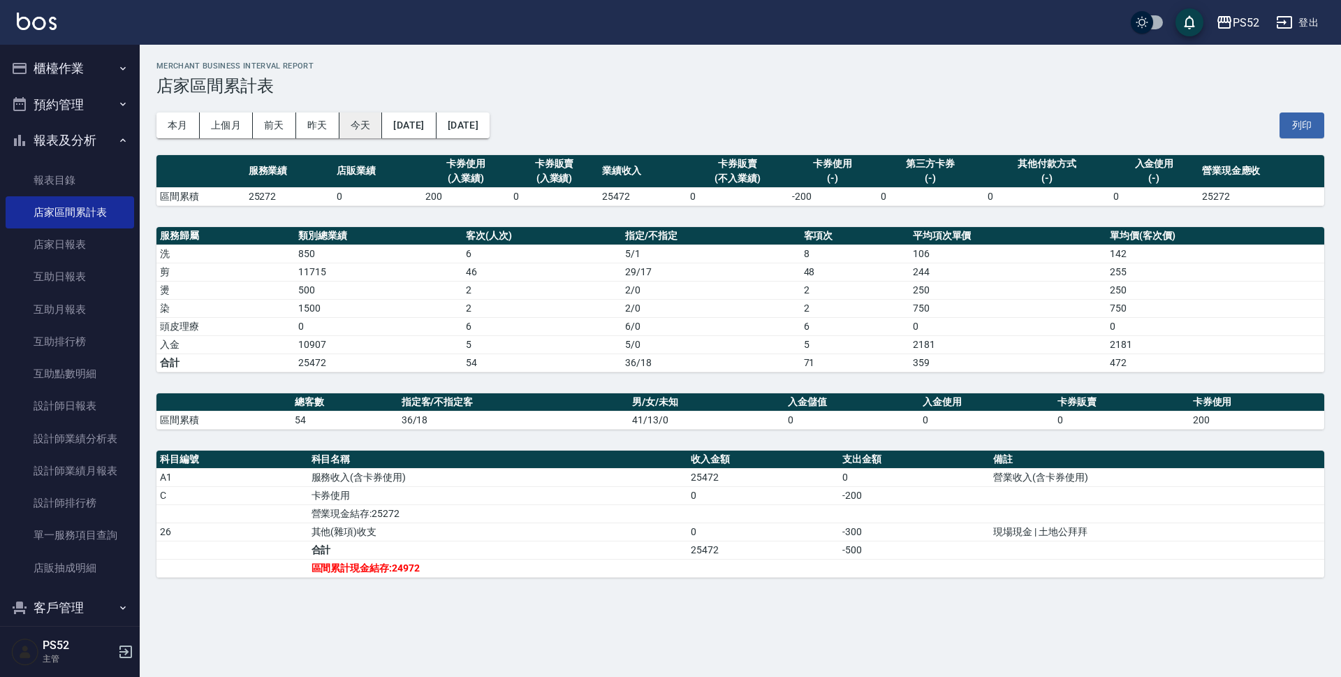
click at [353, 133] on button "今天" at bounding box center [361, 125] width 43 height 26
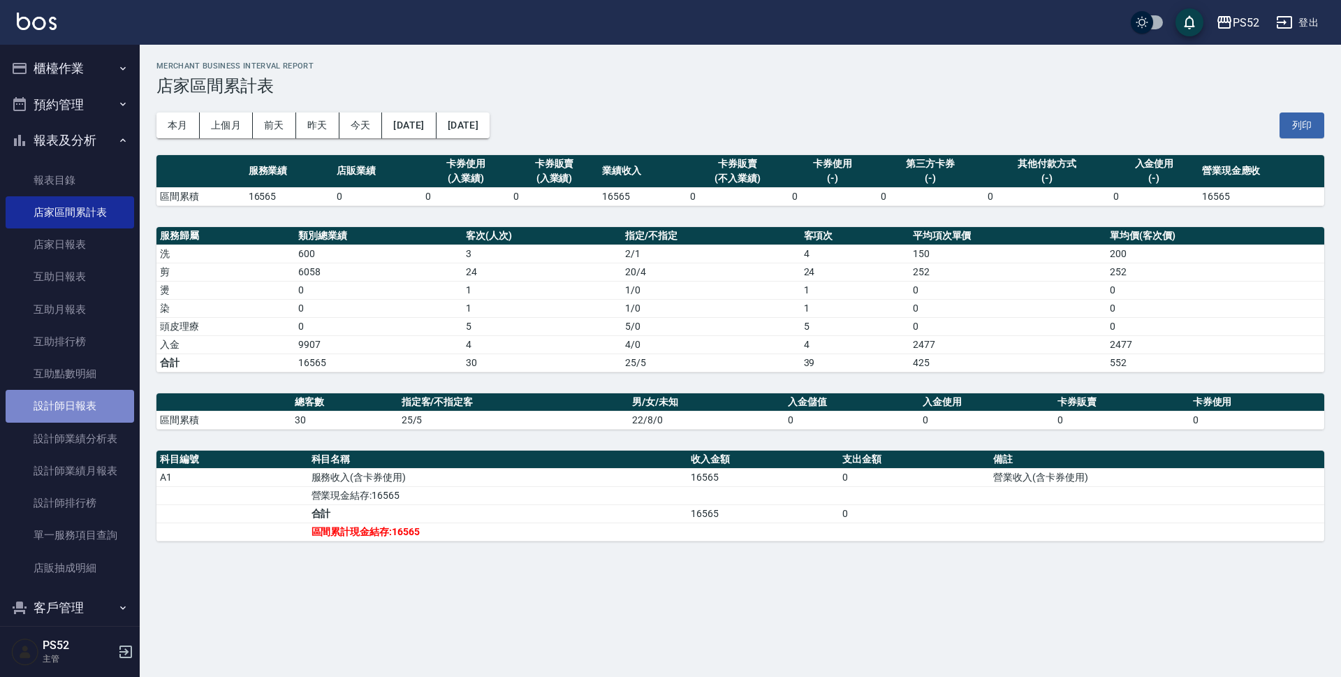
click at [98, 398] on link "設計師日報表" at bounding box center [70, 406] width 129 height 32
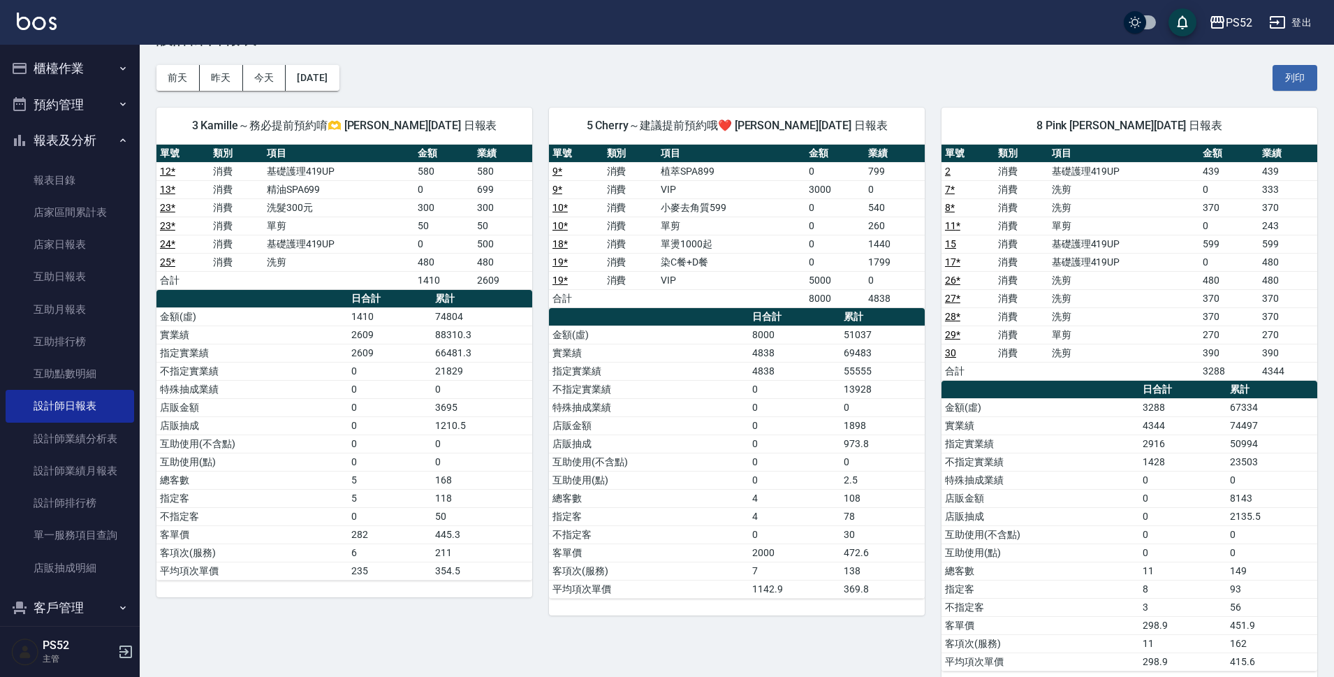
scroll to position [47, 0]
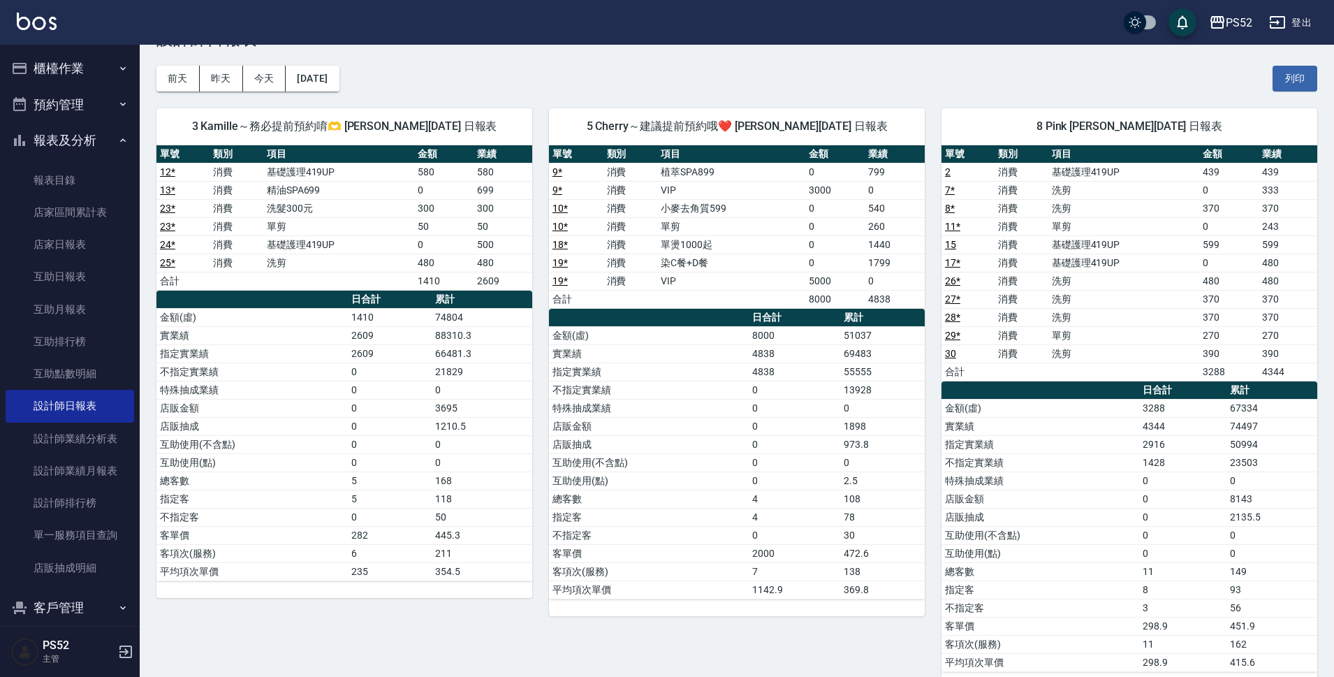
click at [56, 71] on button "櫃檯作業" at bounding box center [70, 68] width 129 height 36
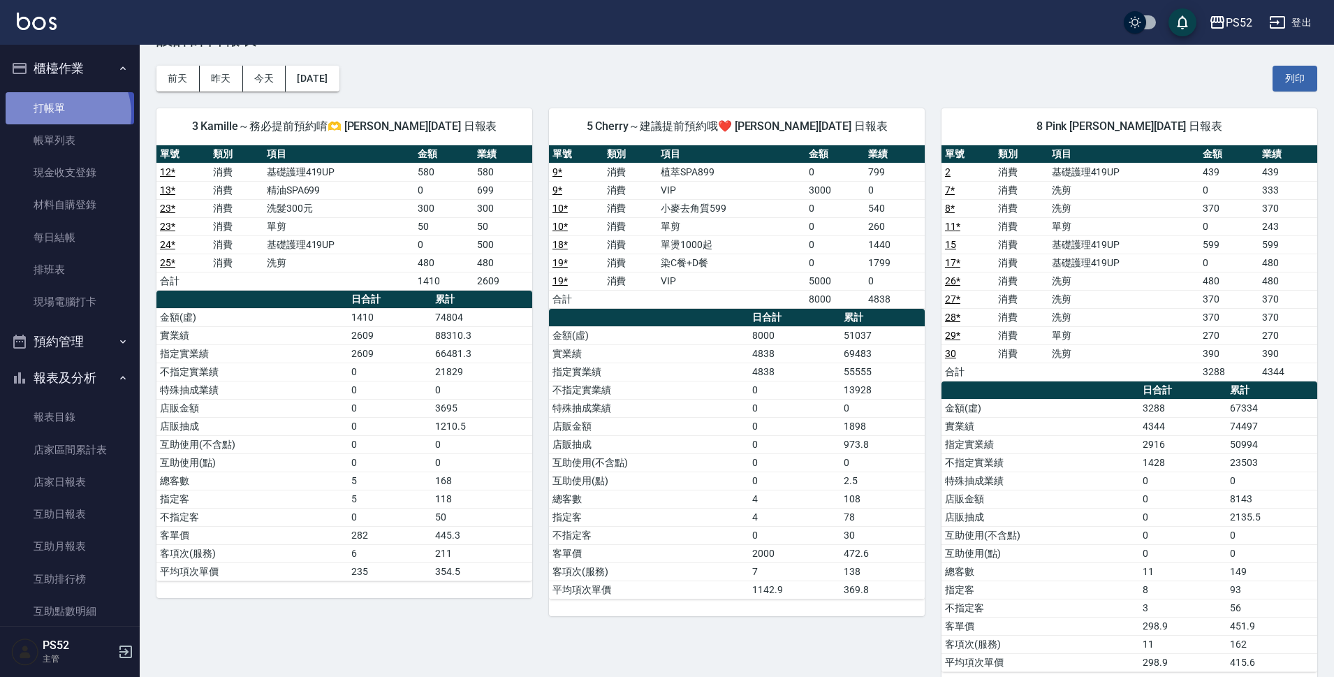
click at [63, 113] on link "打帳單" at bounding box center [70, 108] width 129 height 32
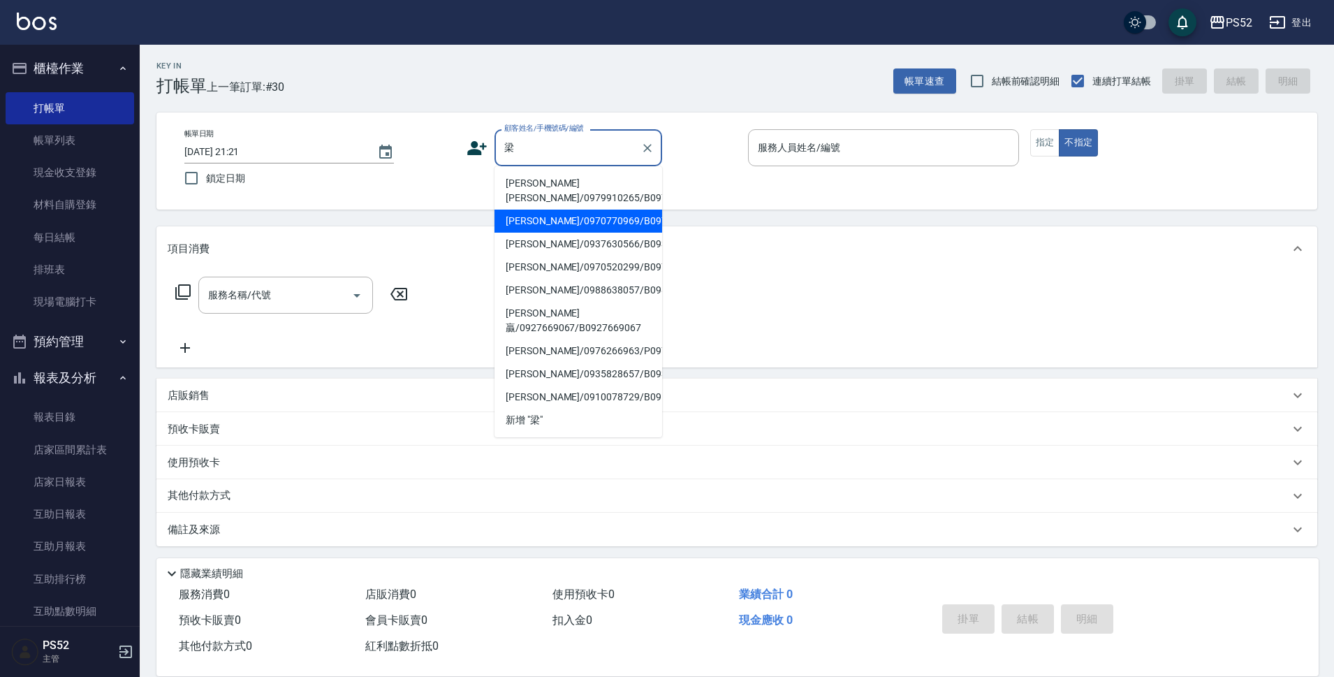
click at [550, 233] on li "[PERSON_NAME]/0970770969/B0970770969" at bounding box center [579, 221] width 168 height 23
type input "[PERSON_NAME]/0970770969/B0970770969"
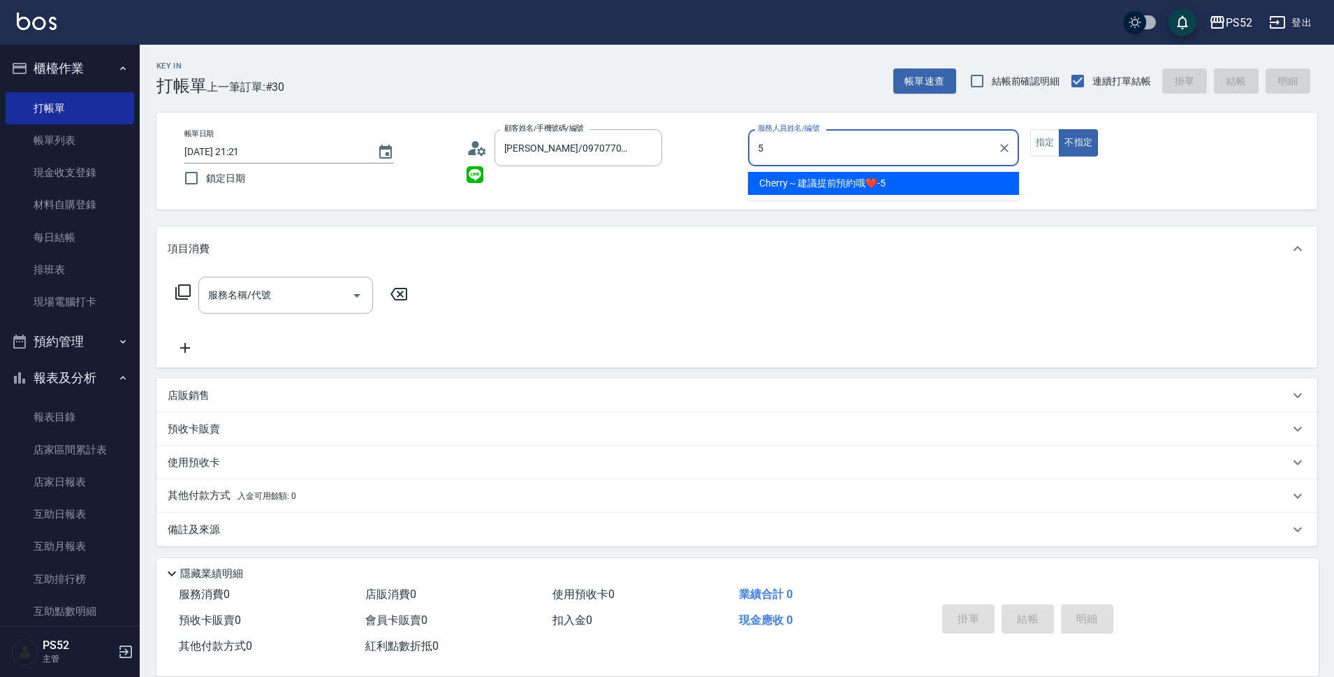
type input "Cherry～建議提前預約哦❤️-5"
type button "false"
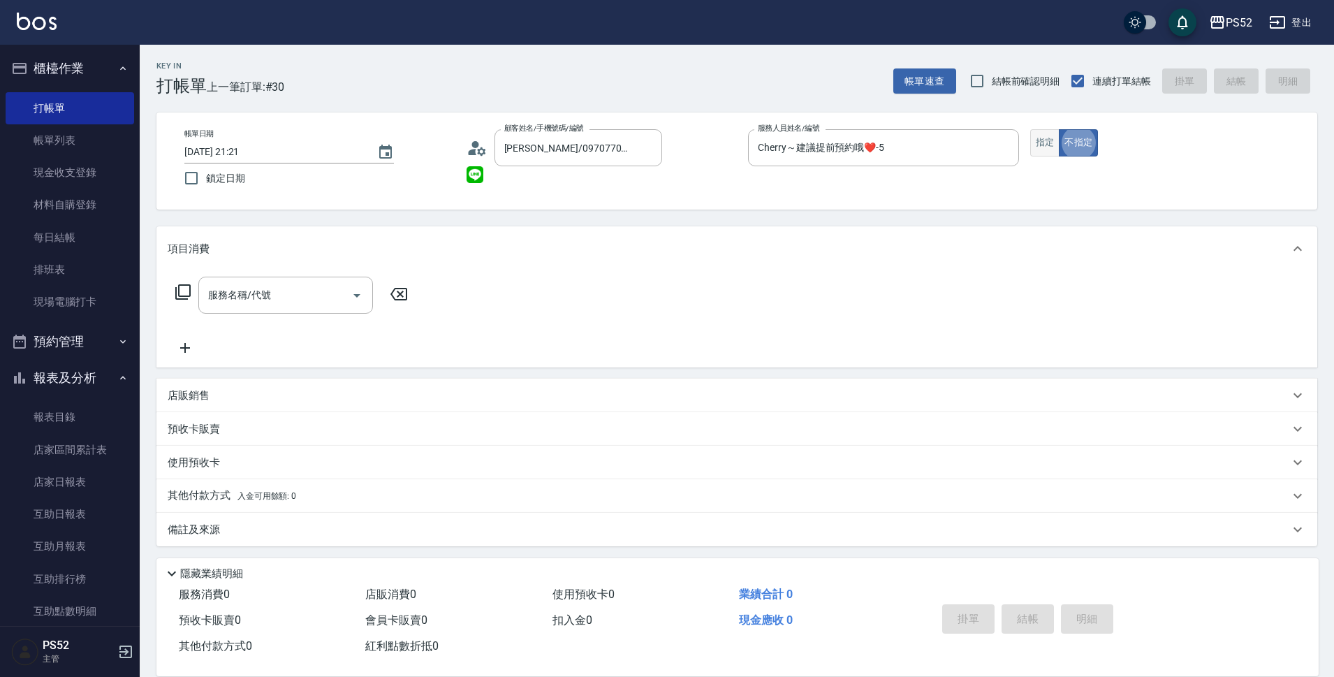
click at [1040, 140] on button "指定" at bounding box center [1045, 142] width 30 height 27
click at [289, 299] on input "服務名稱/代號" at bounding box center [275, 295] width 141 height 24
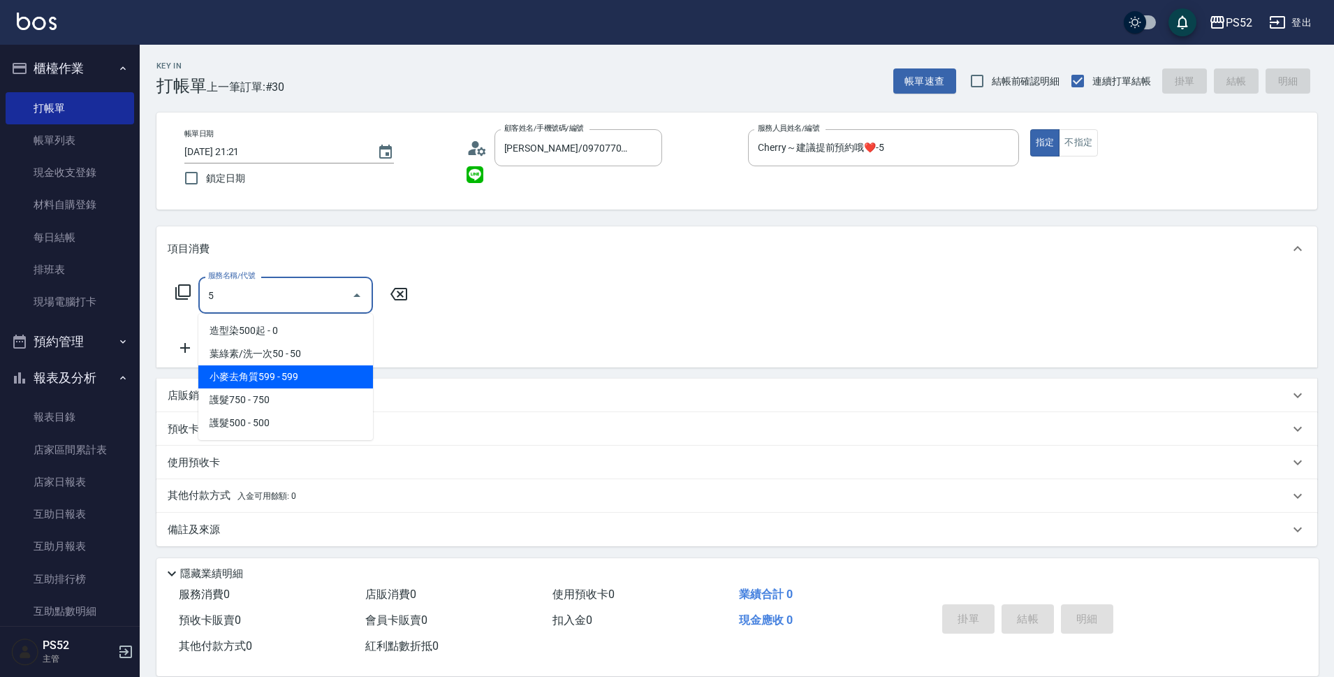
click at [307, 367] on span "小麥去角質599 - 599" at bounding box center [285, 376] width 175 height 23
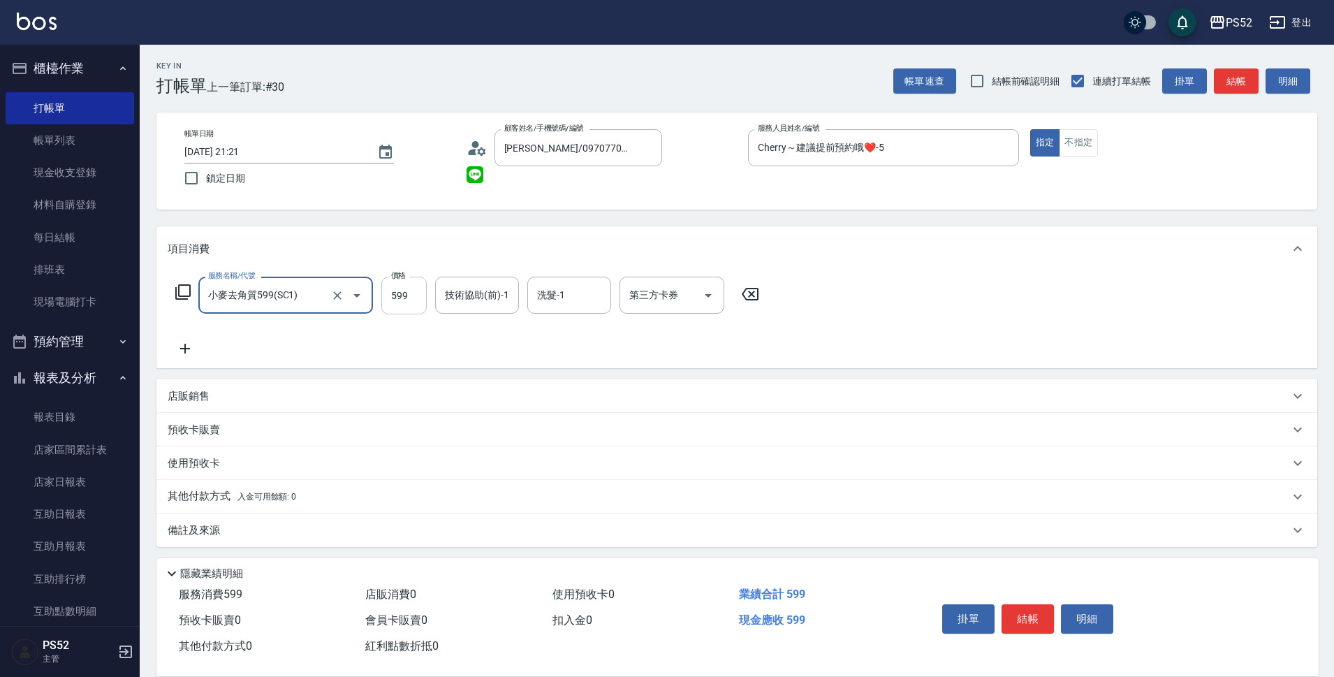
type input "小麥去角質599(SC1)"
click at [426, 289] on input "599" at bounding box center [403, 296] width 45 height 38
click at [704, 292] on icon "Open" at bounding box center [708, 295] width 17 height 17
type input "999"
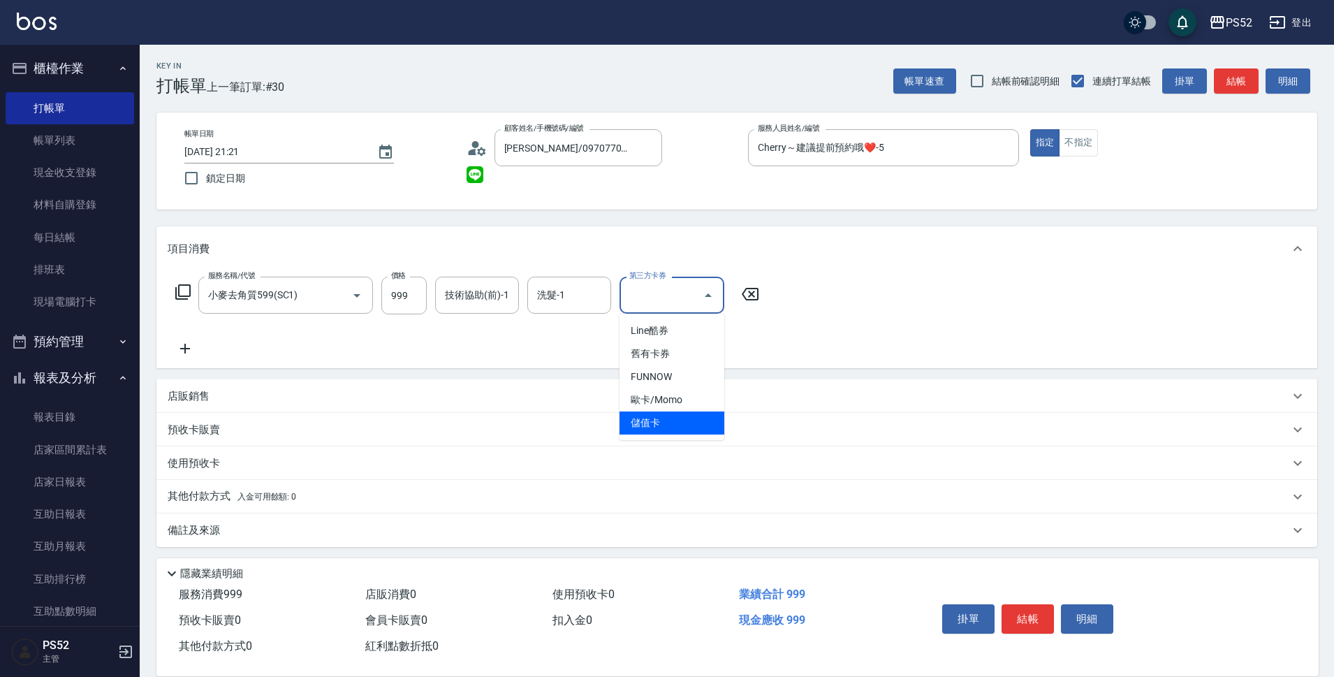
click at [701, 418] on span "儲值卡" at bounding box center [672, 422] width 105 height 23
type input "儲值卡"
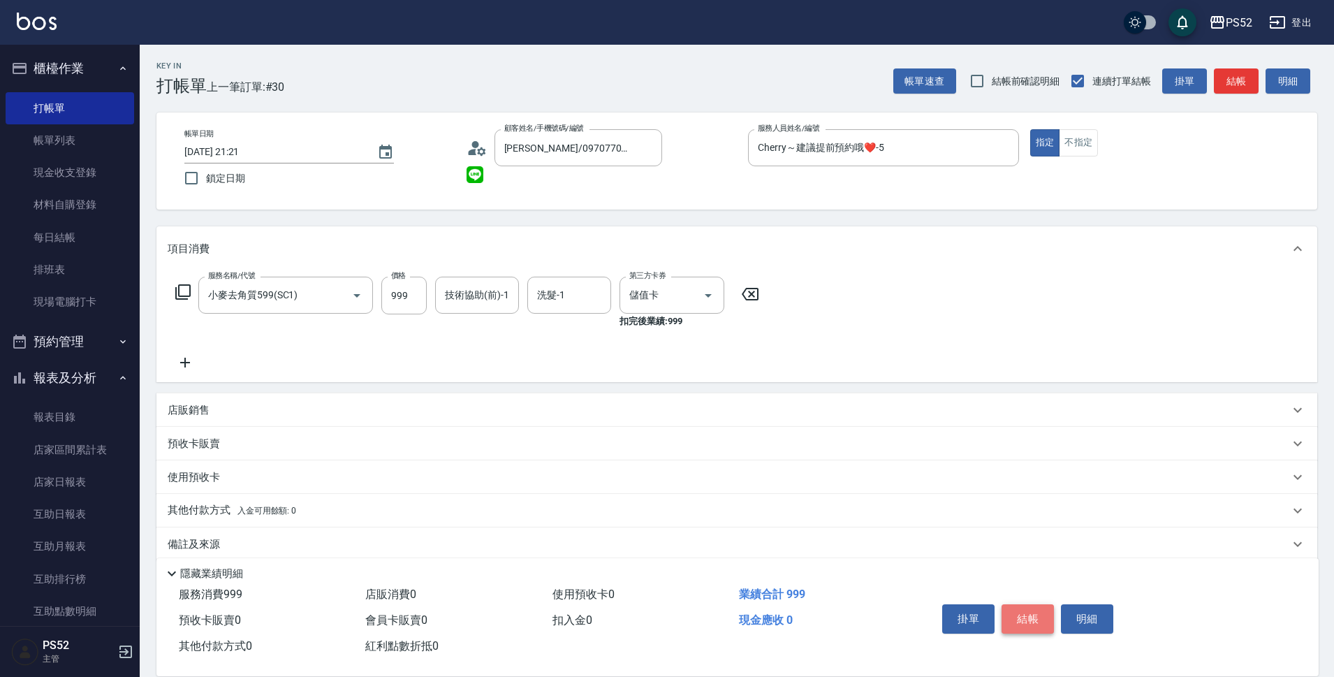
click at [1017, 606] on button "結帳" at bounding box center [1028, 618] width 52 height 29
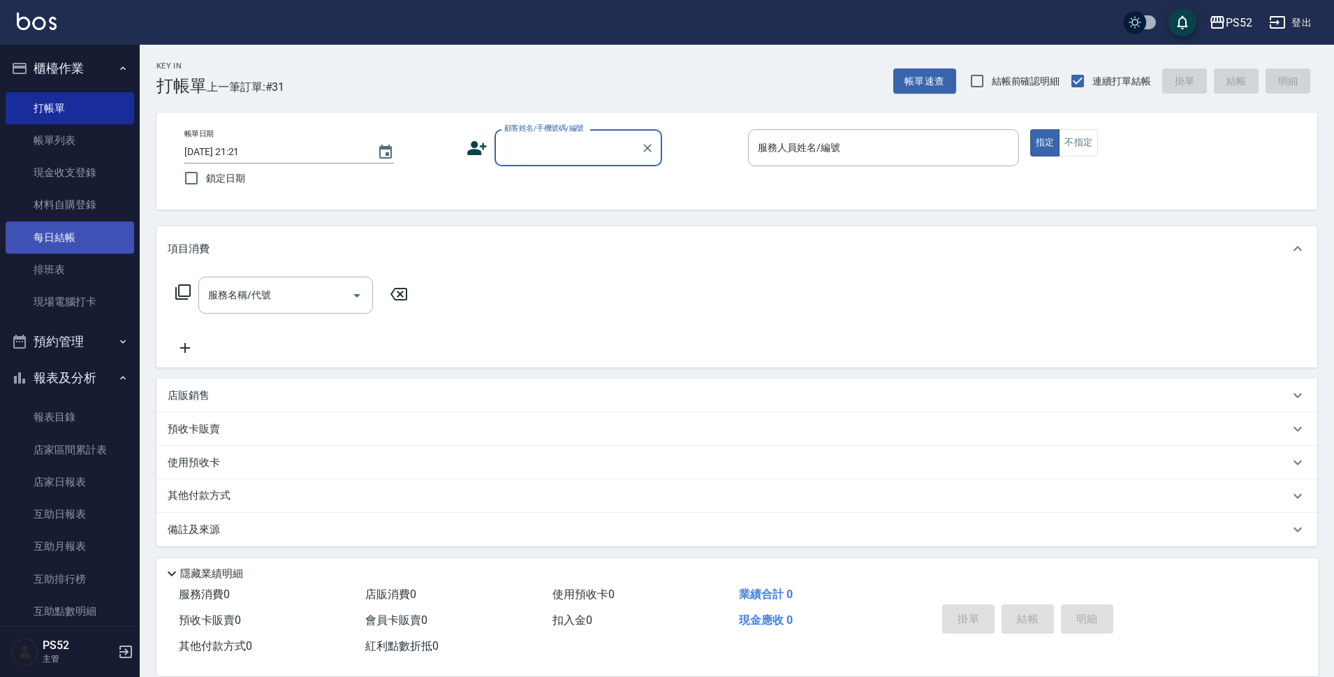
click at [77, 233] on link "每日結帳" at bounding box center [70, 237] width 129 height 32
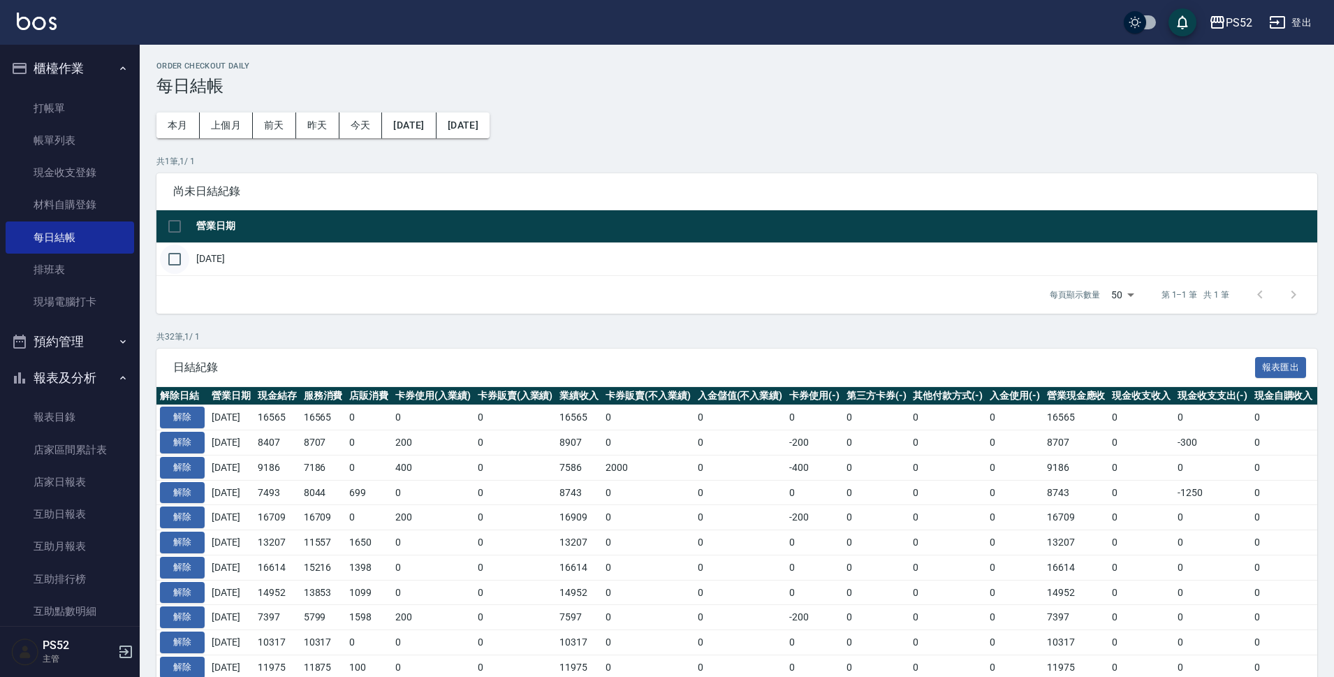
click at [182, 265] on input "checkbox" at bounding box center [174, 259] width 29 height 29
checkbox input "true"
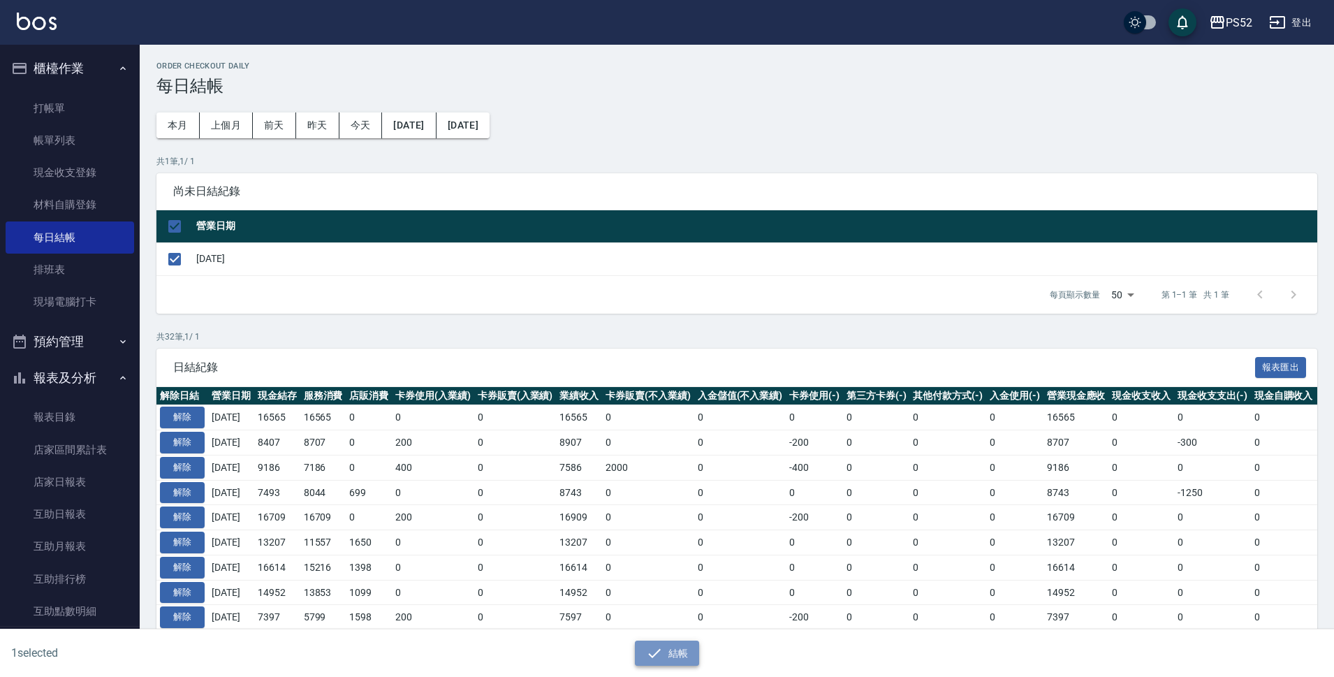
click at [684, 650] on button "結帳" at bounding box center [667, 654] width 65 height 26
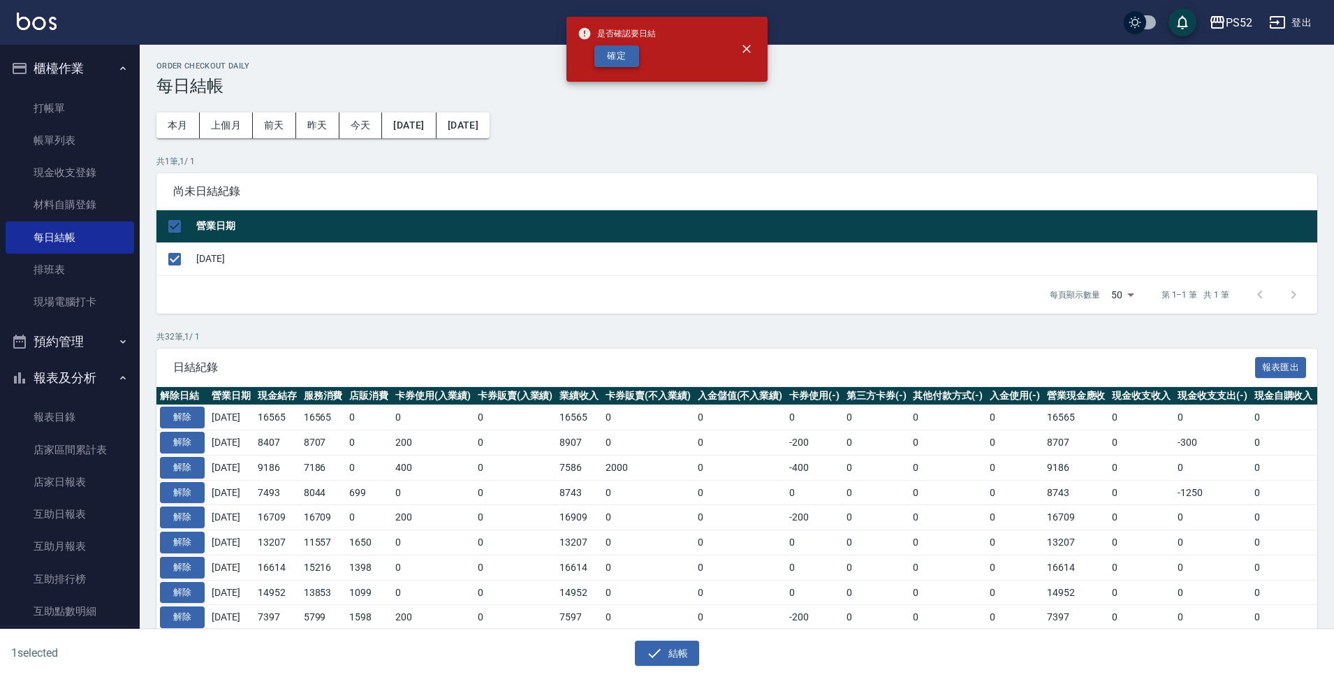
click at [611, 54] on button "確定" at bounding box center [617, 56] width 45 height 22
checkbox input "false"
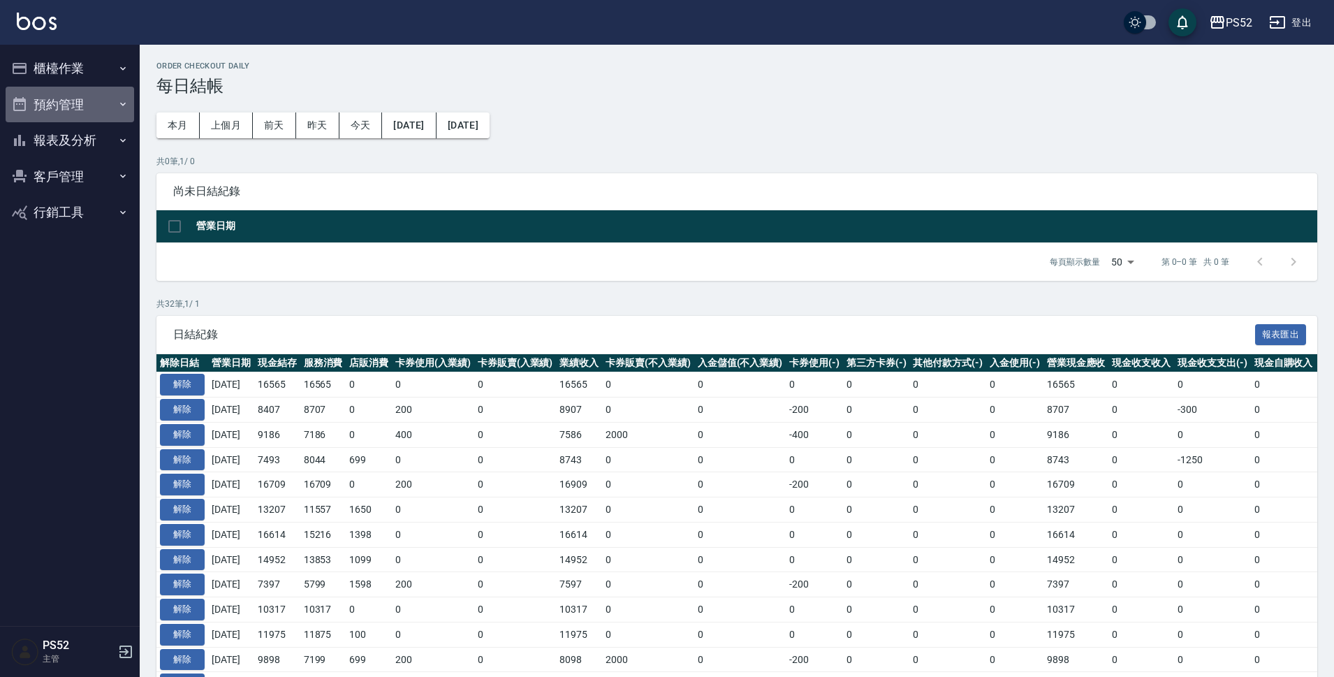
click at [81, 103] on button "預約管理" at bounding box center [70, 105] width 129 height 36
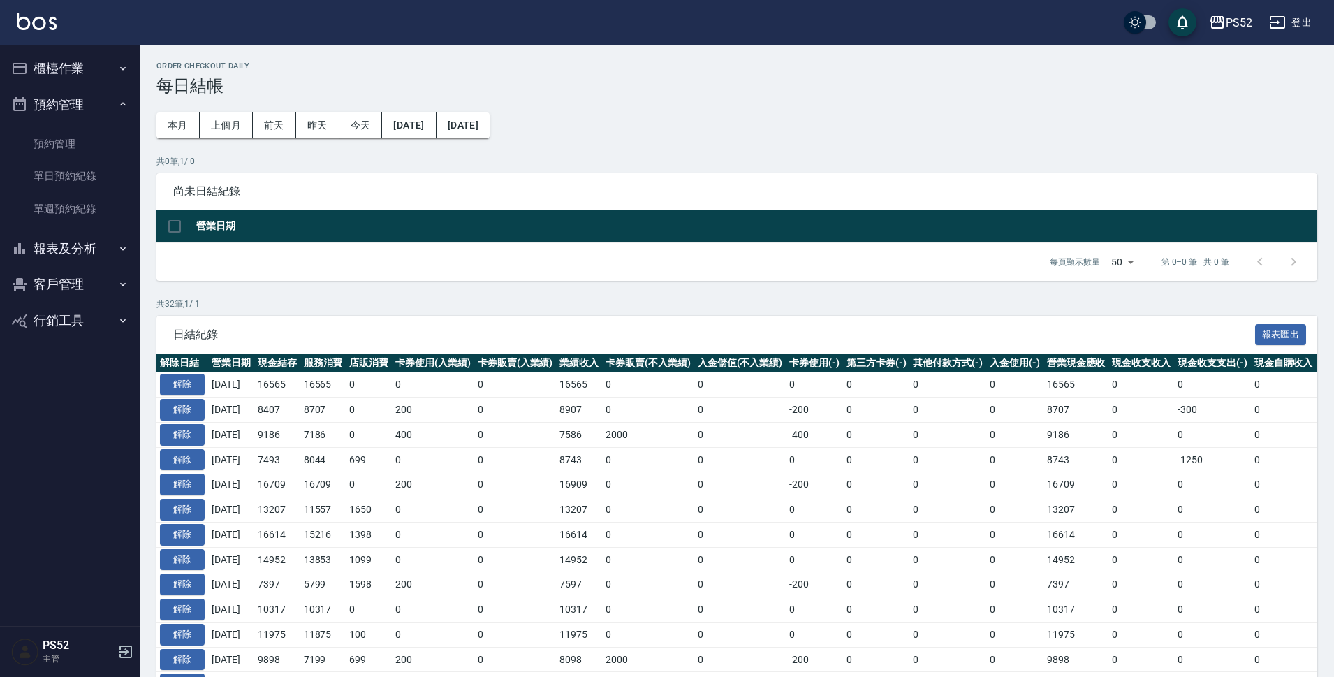
click at [92, 61] on button "櫃檯作業" at bounding box center [70, 68] width 129 height 36
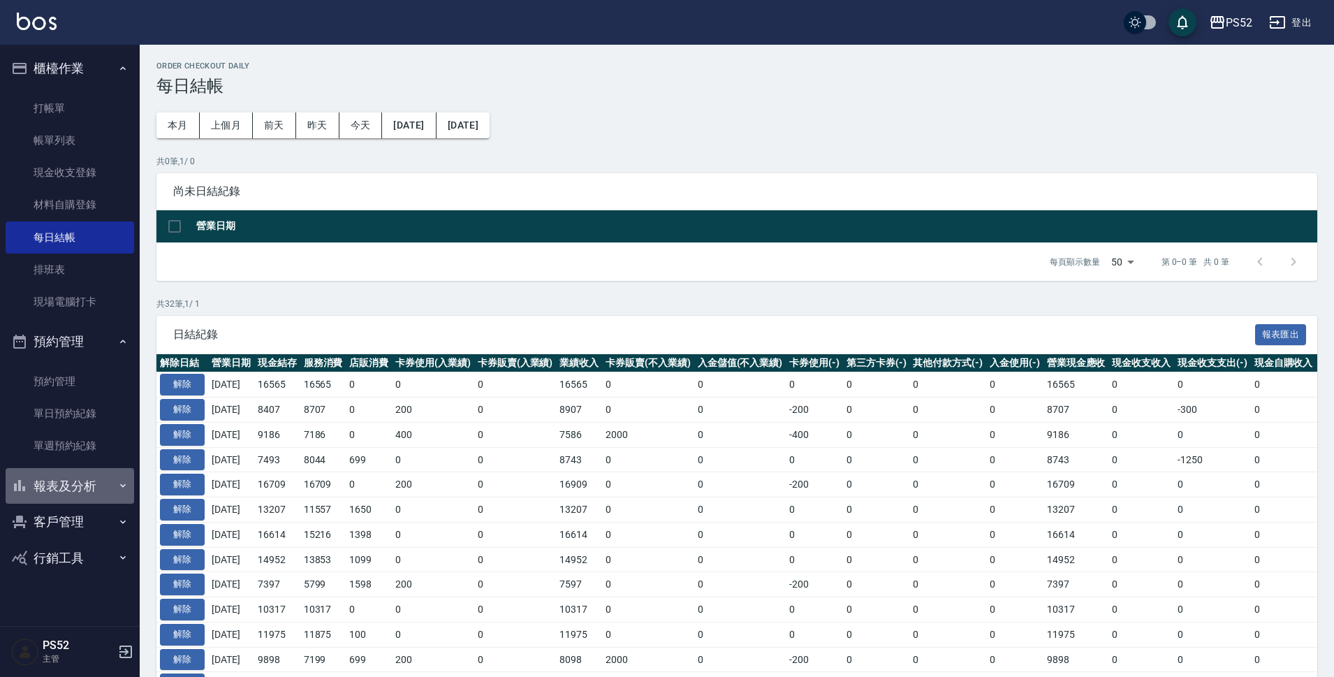
click at [61, 495] on button "報表及分析" at bounding box center [70, 486] width 129 height 36
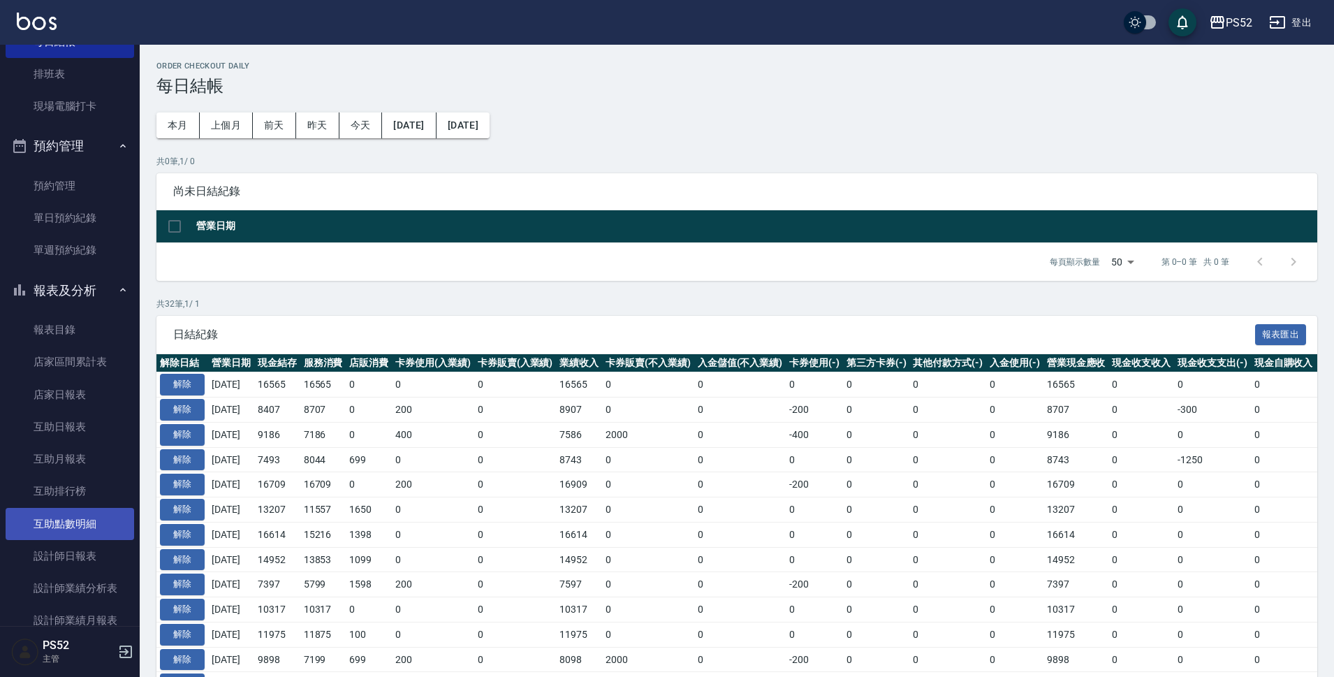
scroll to position [210, 0]
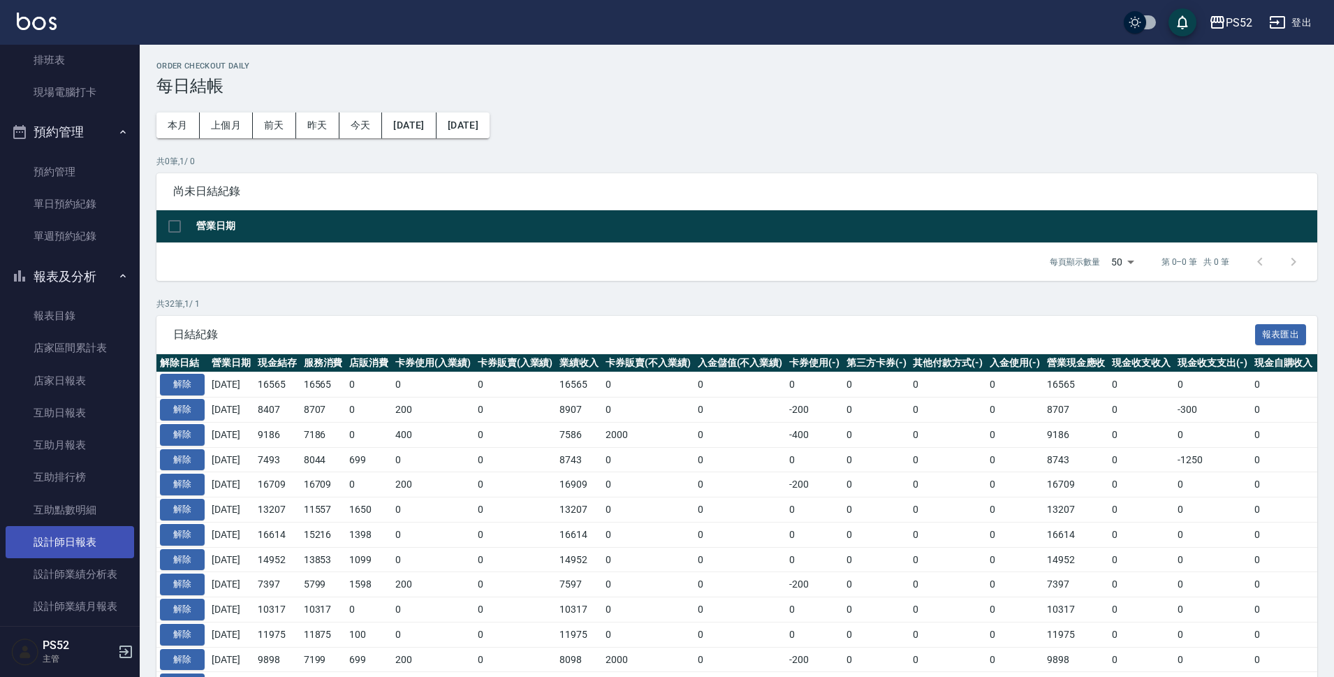
click at [95, 550] on link "設計師日報表" at bounding box center [70, 542] width 129 height 32
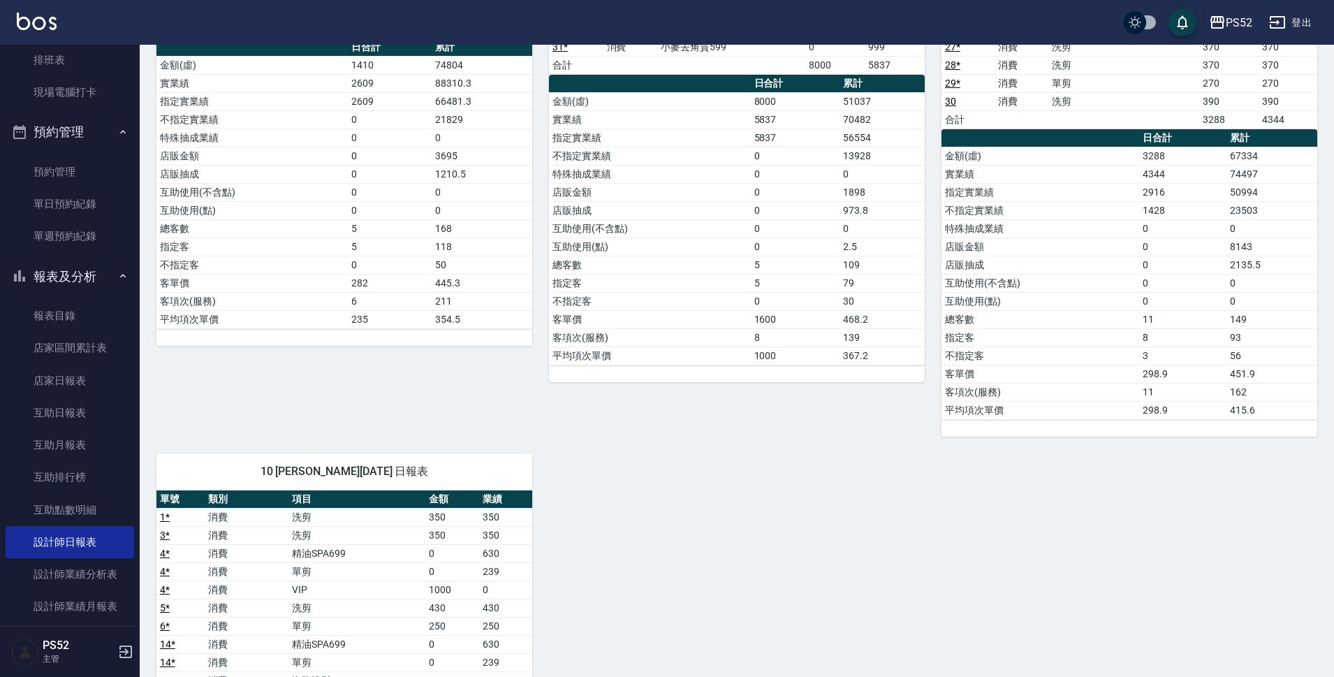
scroll to position [279, 0]
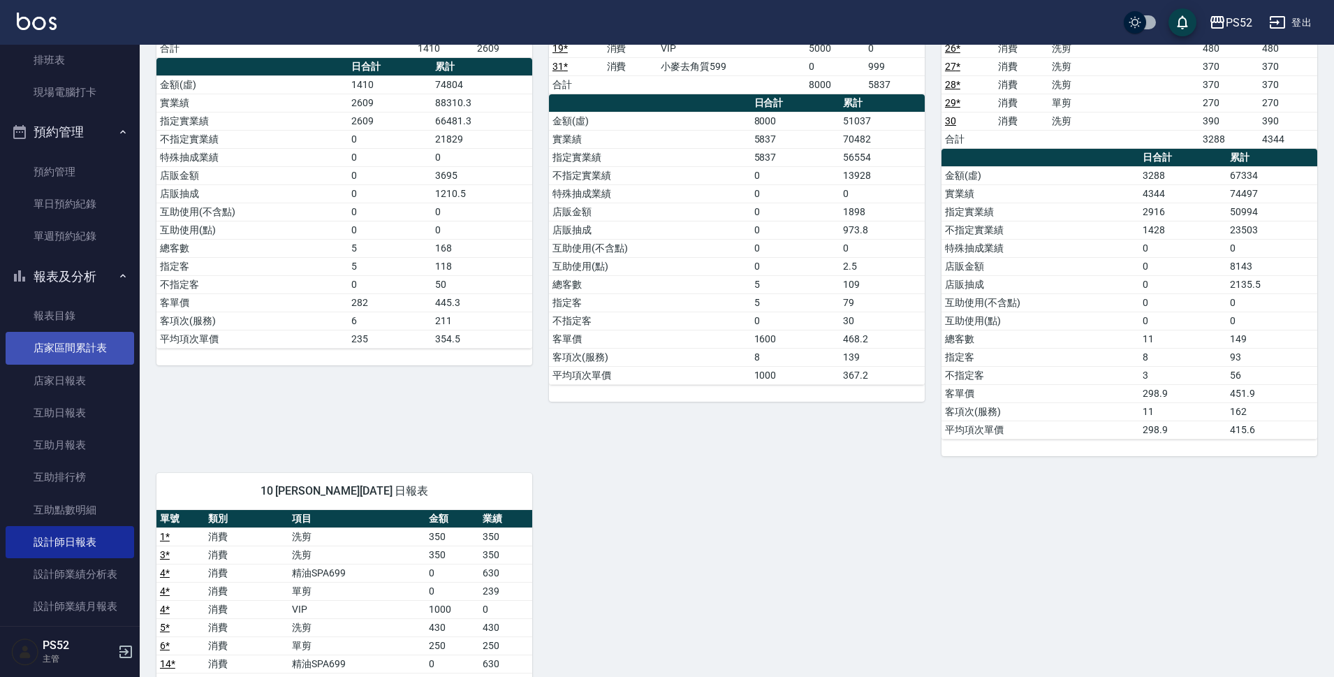
click at [94, 348] on link "店家區間累計表" at bounding box center [70, 348] width 129 height 32
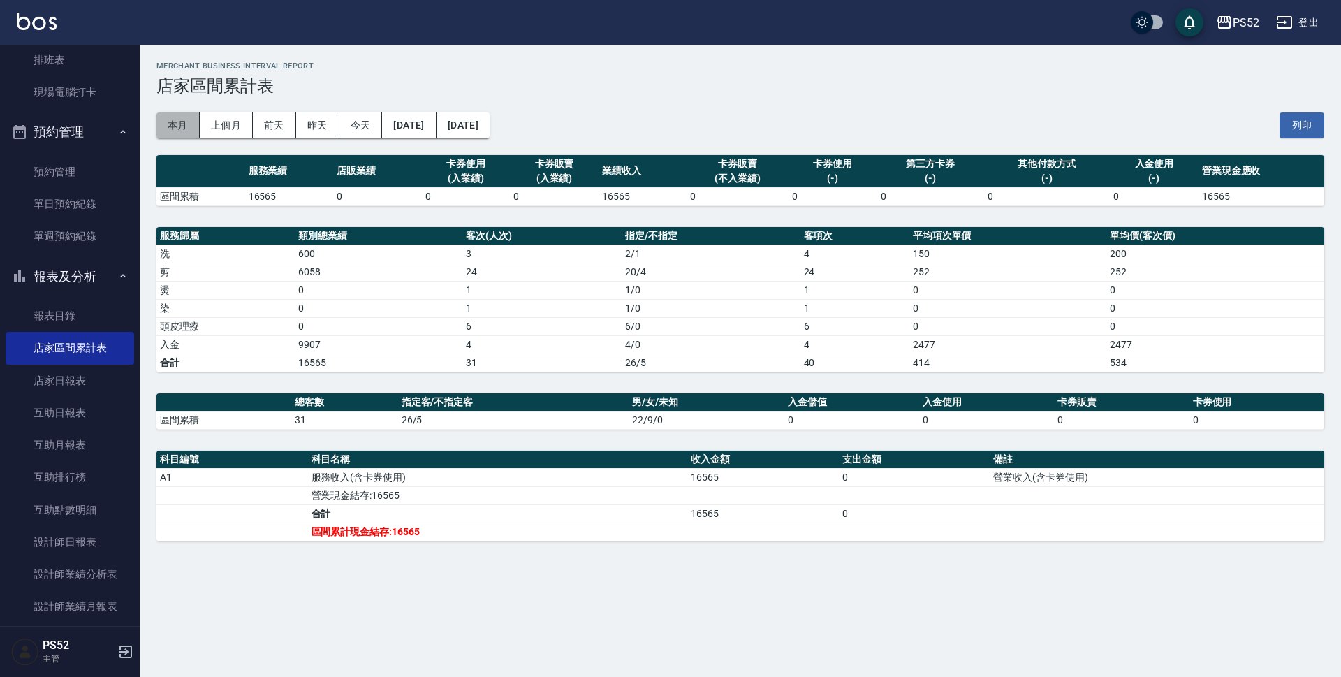
click at [181, 124] on button "本月" at bounding box center [177, 125] width 43 height 26
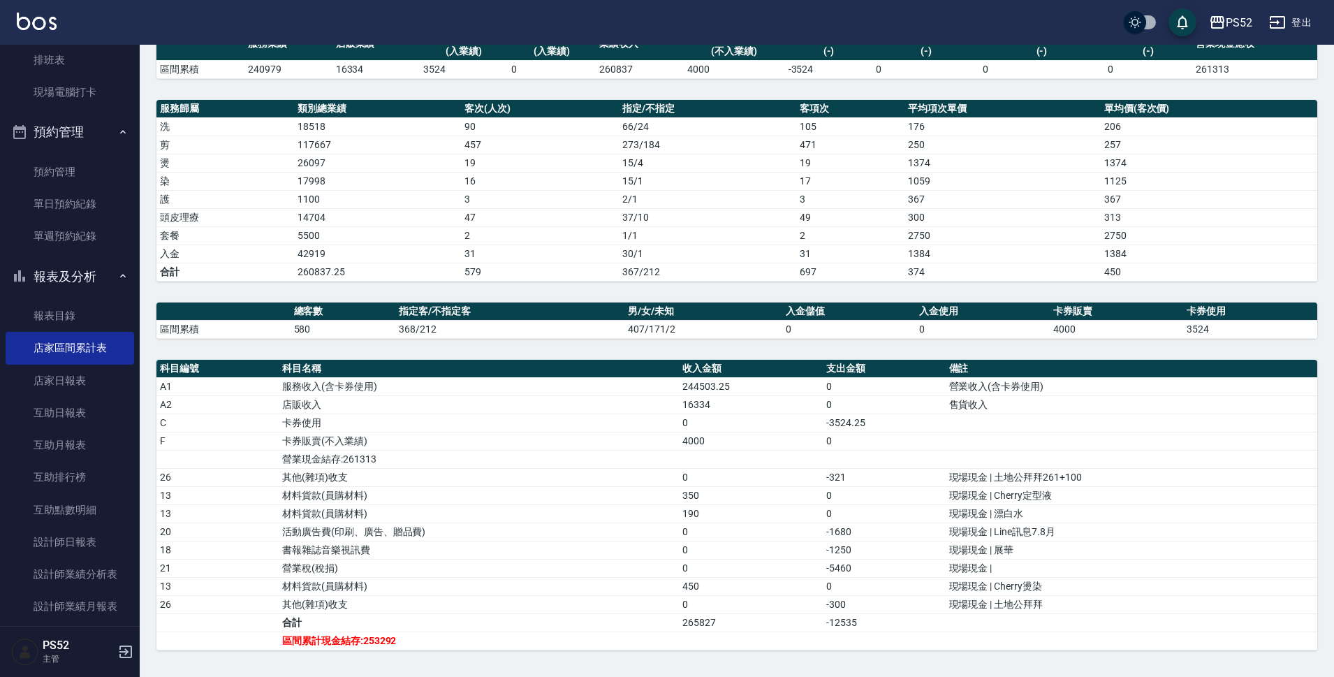
scroll to position [138, 0]
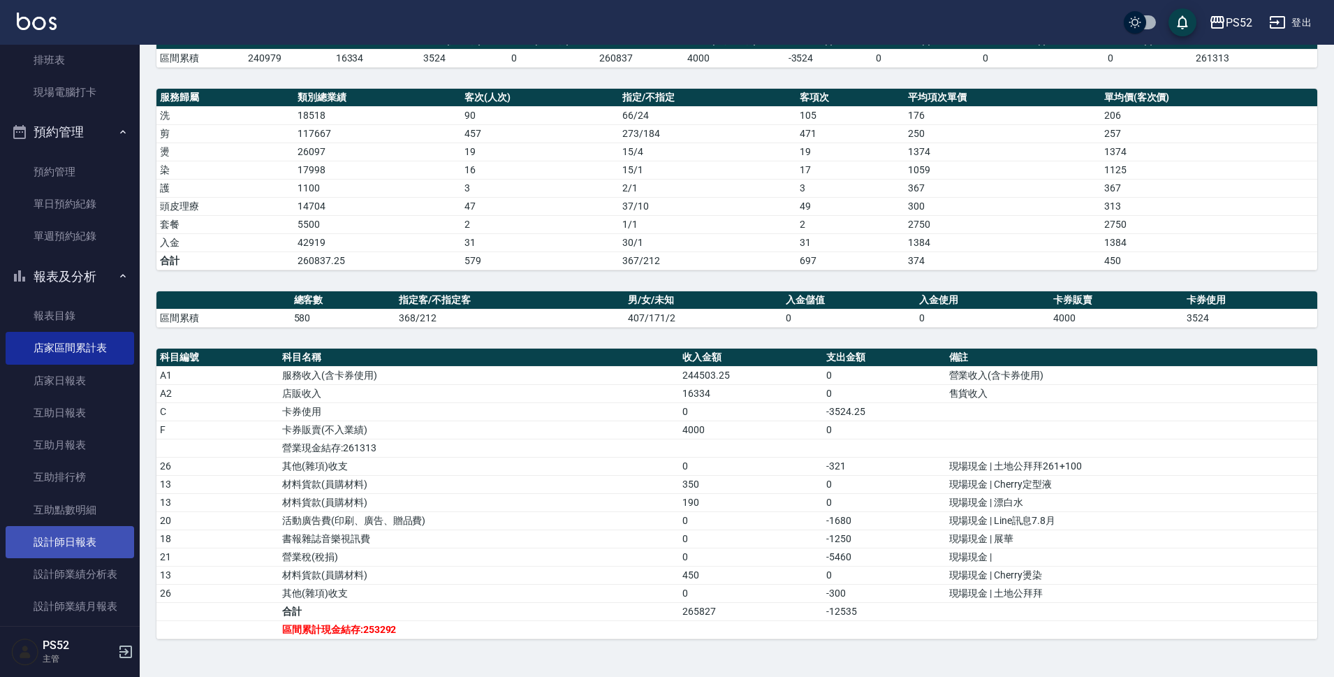
click at [85, 554] on link "設計師日報表" at bounding box center [70, 542] width 129 height 32
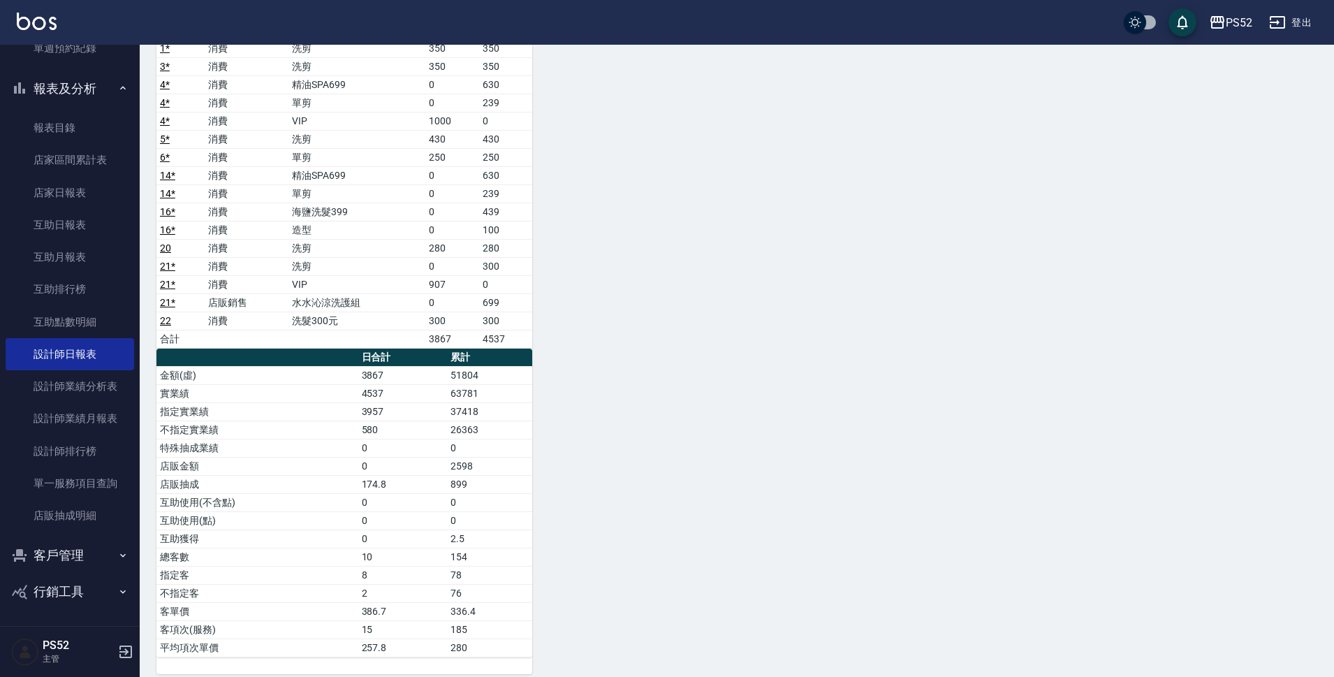
scroll to position [782, 0]
